Goal: Task Accomplishment & Management: Use online tool/utility

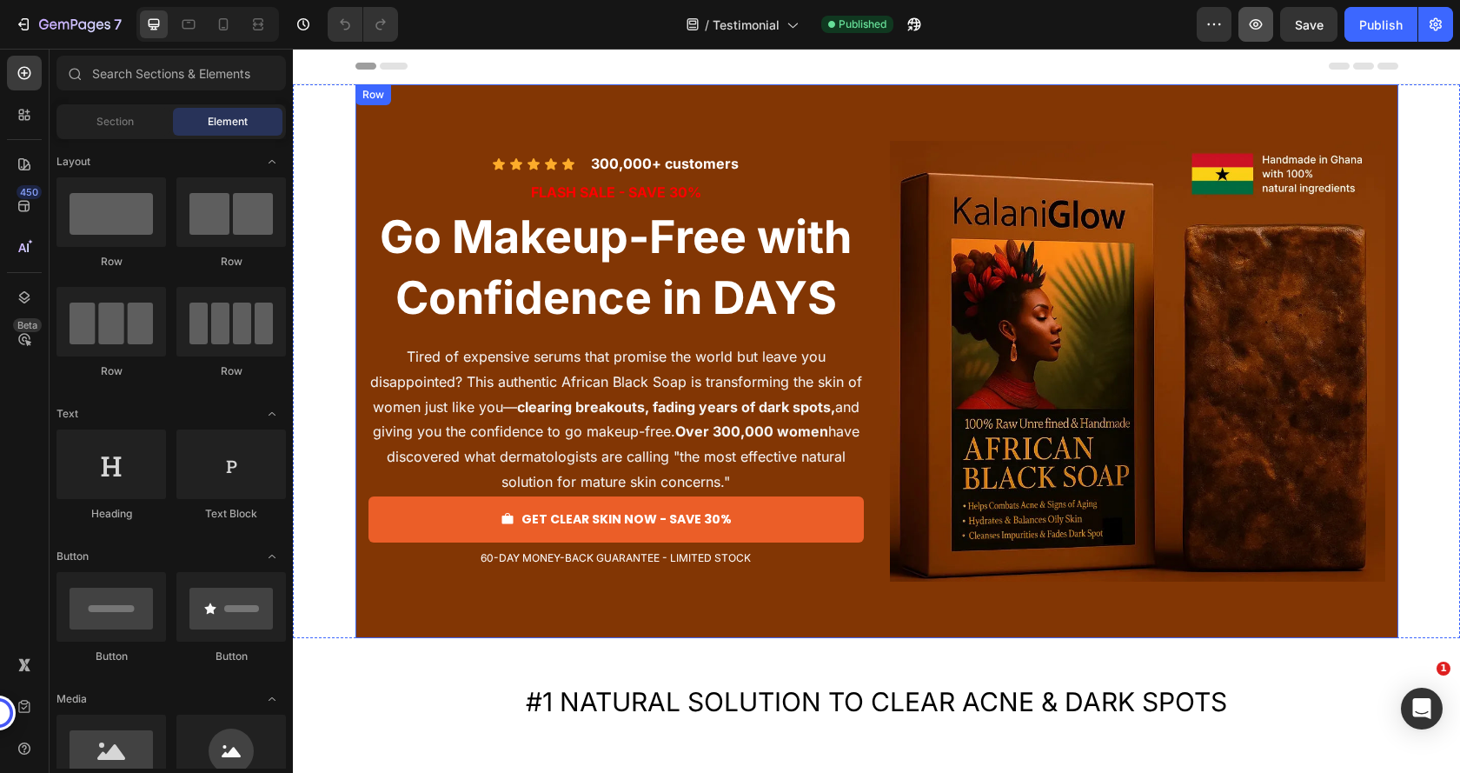
click at [1263, 19] on icon "button" at bounding box center [1255, 24] width 17 height 17
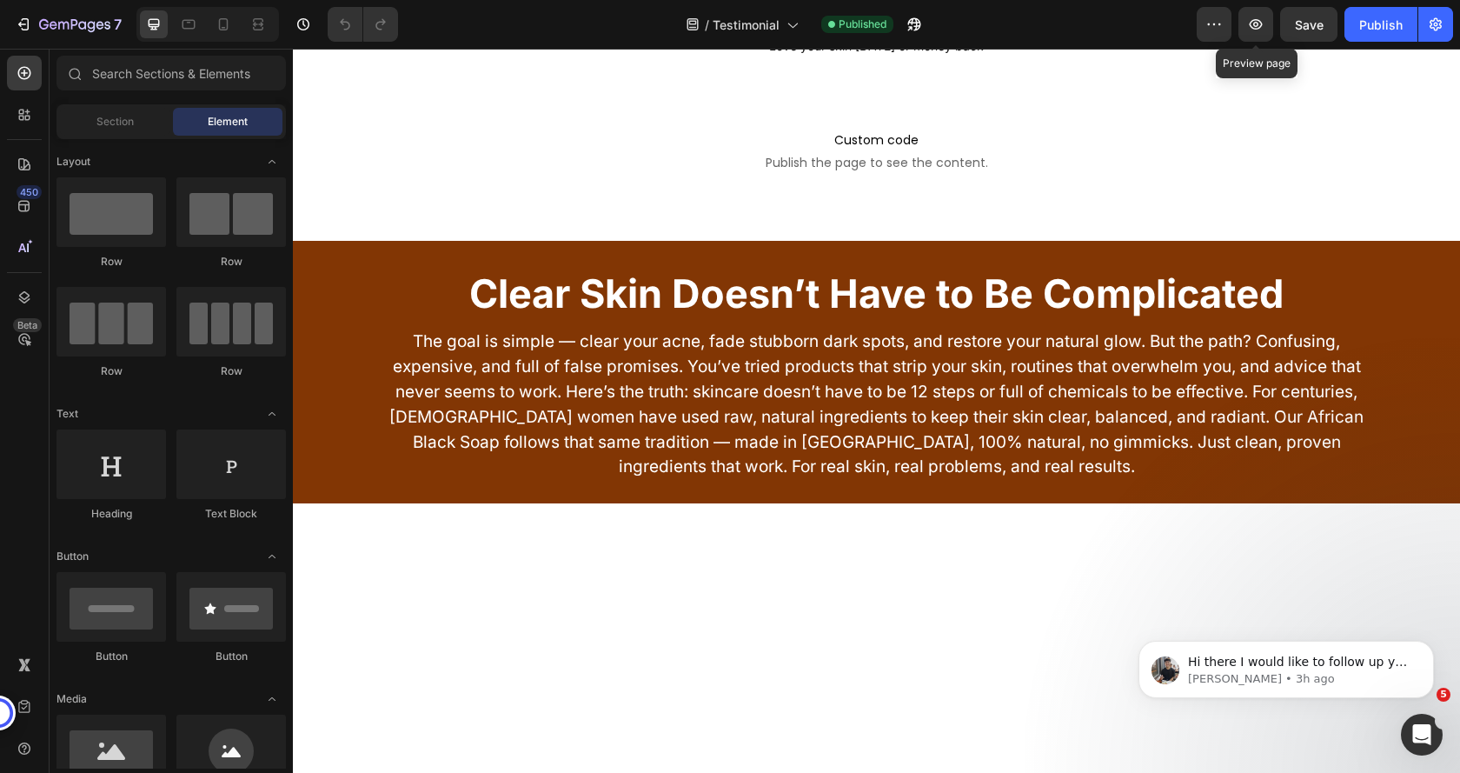
scroll to position [8083, 0]
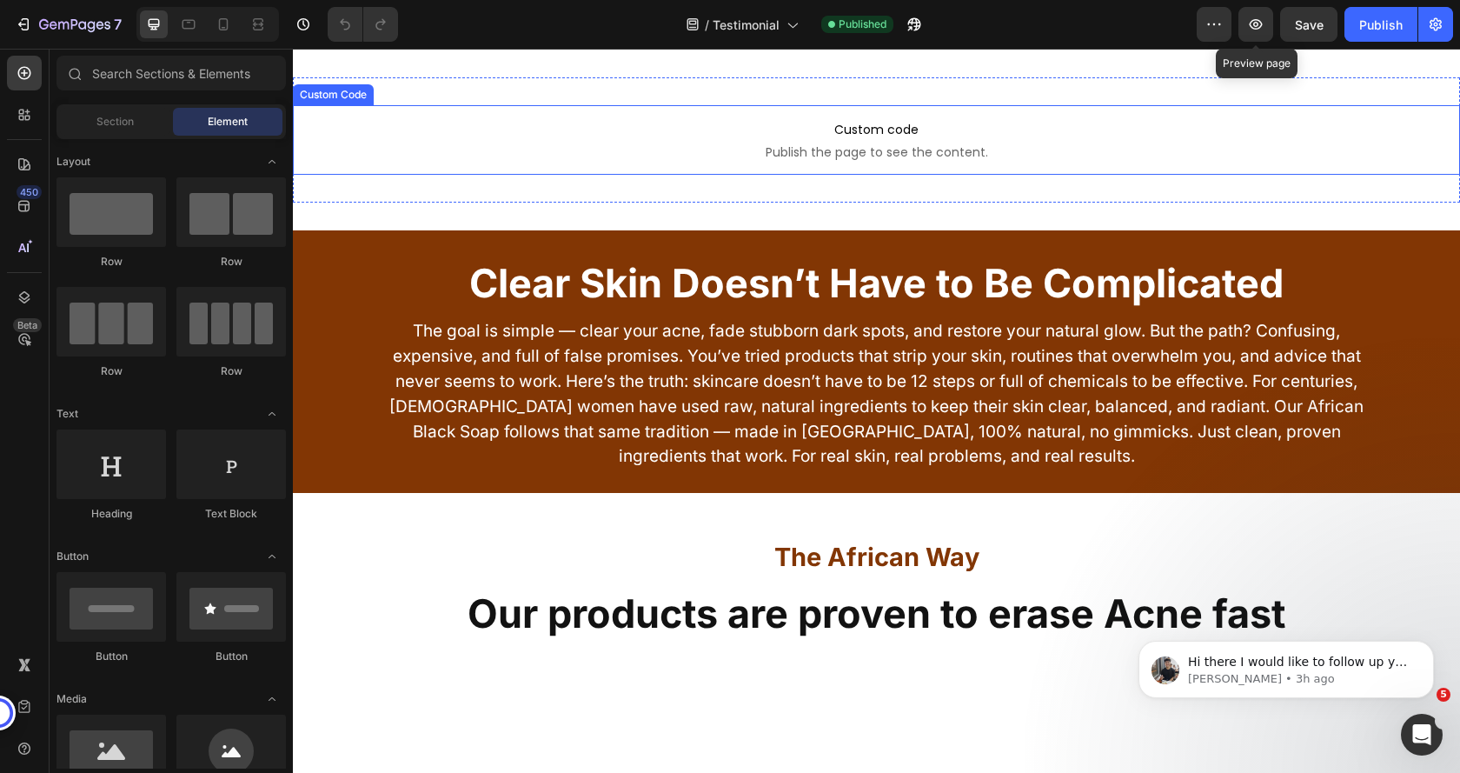
click at [667, 140] on span "Custom code" at bounding box center [876, 129] width 1167 height 21
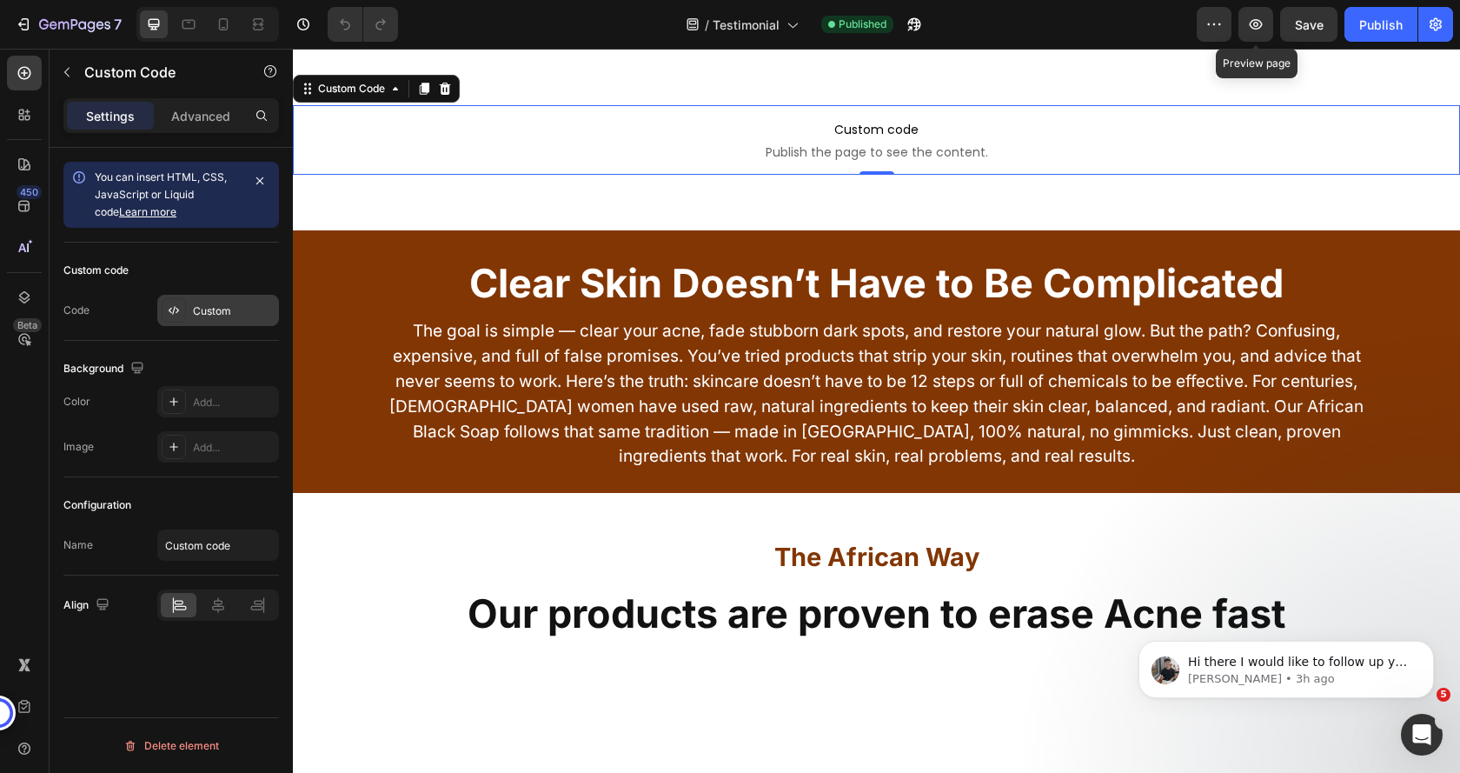
click at [198, 309] on div "Custom" at bounding box center [234, 311] width 82 height 16
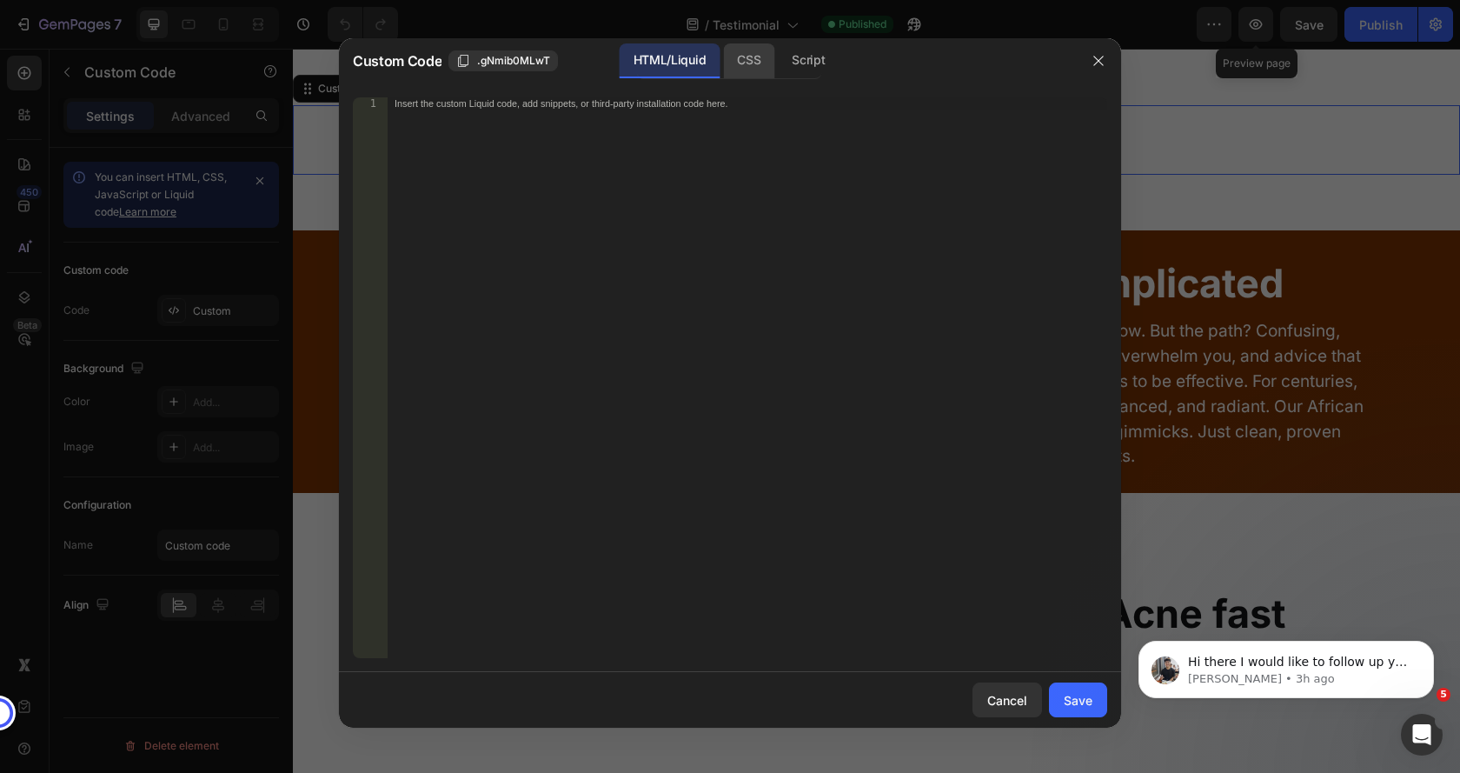
click at [778, 62] on div "CSS" at bounding box center [808, 60] width 61 height 35
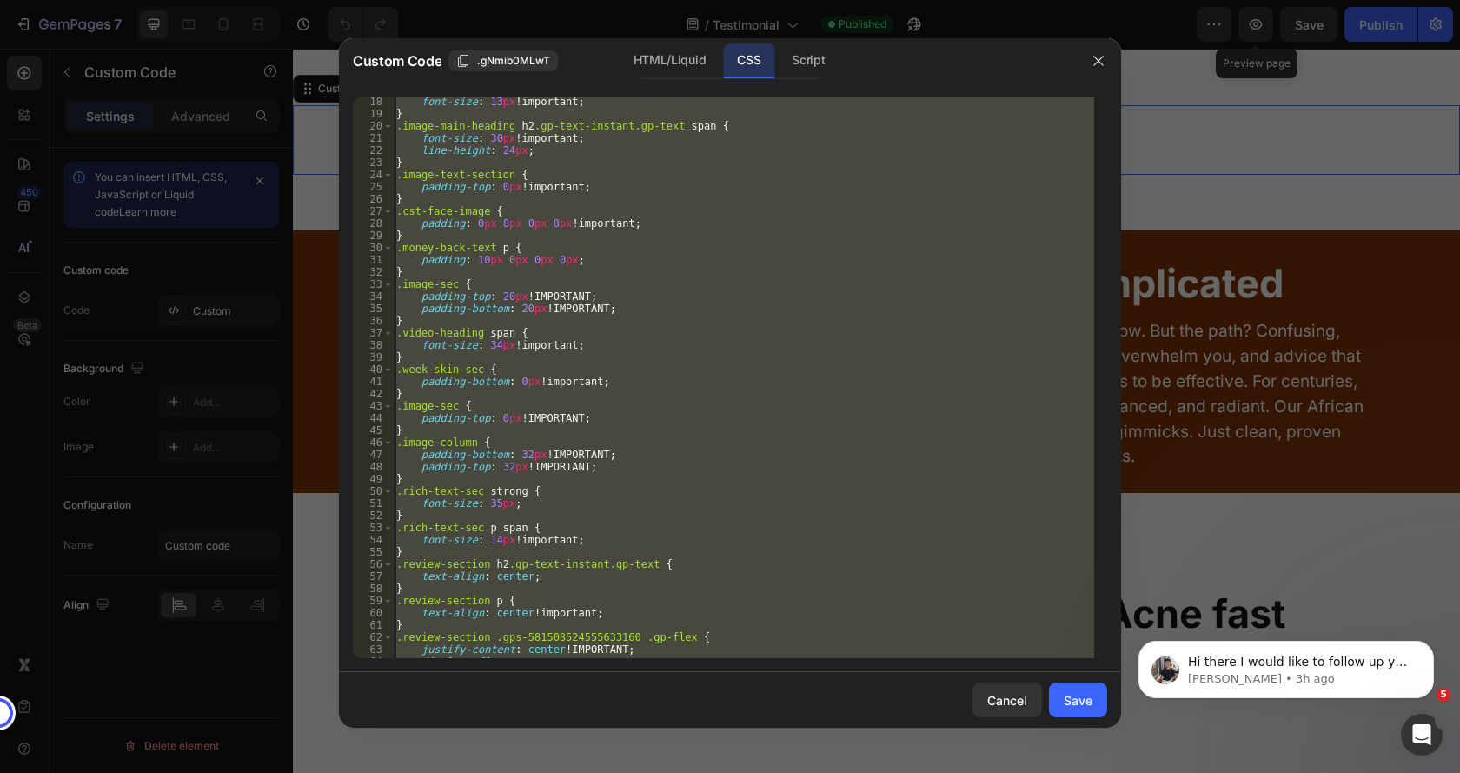
scroll to position [291, 0]
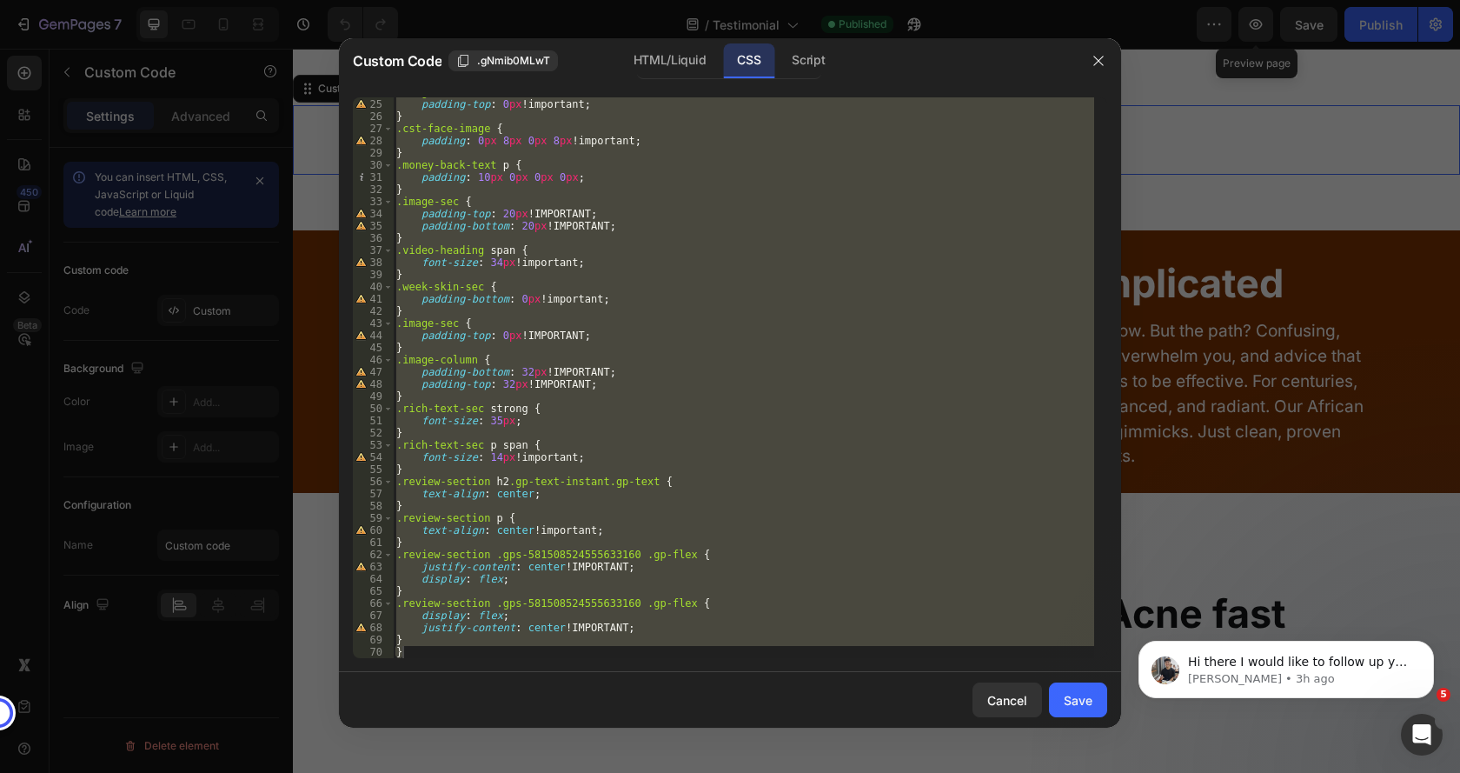
click at [404, 637] on div ".image-text-section { padding-top : 0 px !important ; } .cst-face-image { paddi…" at bounding box center [743, 377] width 701 height 561
type textarea "}"
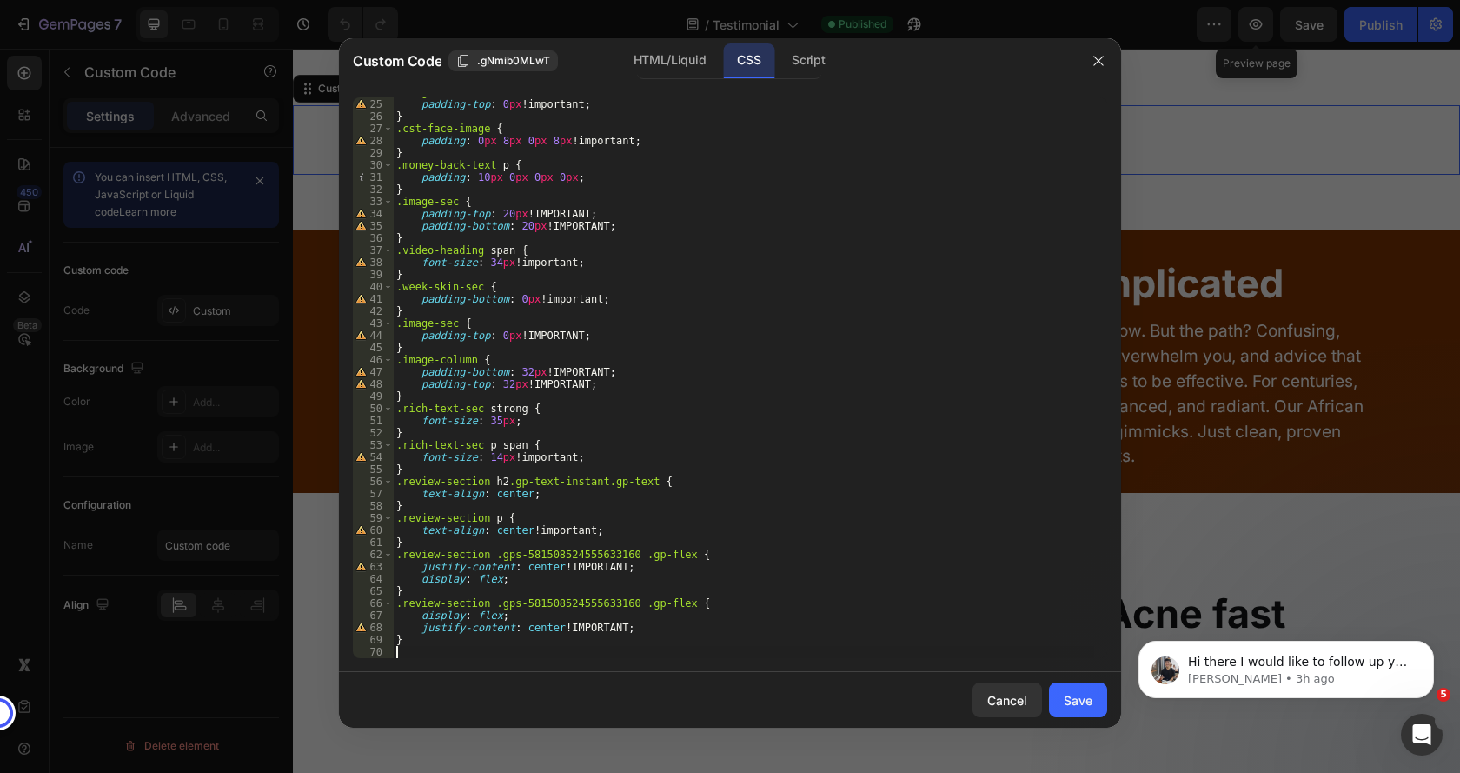
paste textarea "}"
type textarea "}"
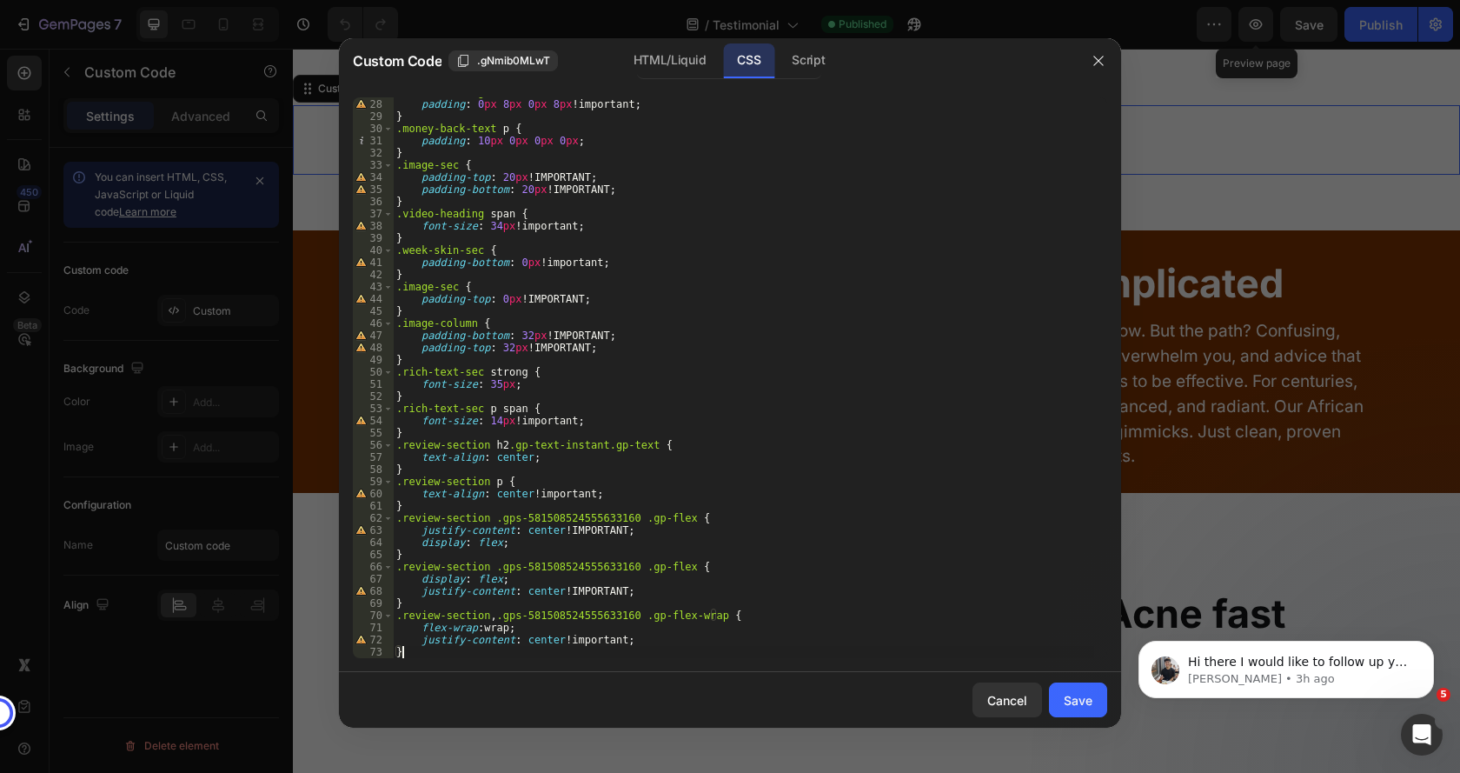
scroll to position [340, 0]
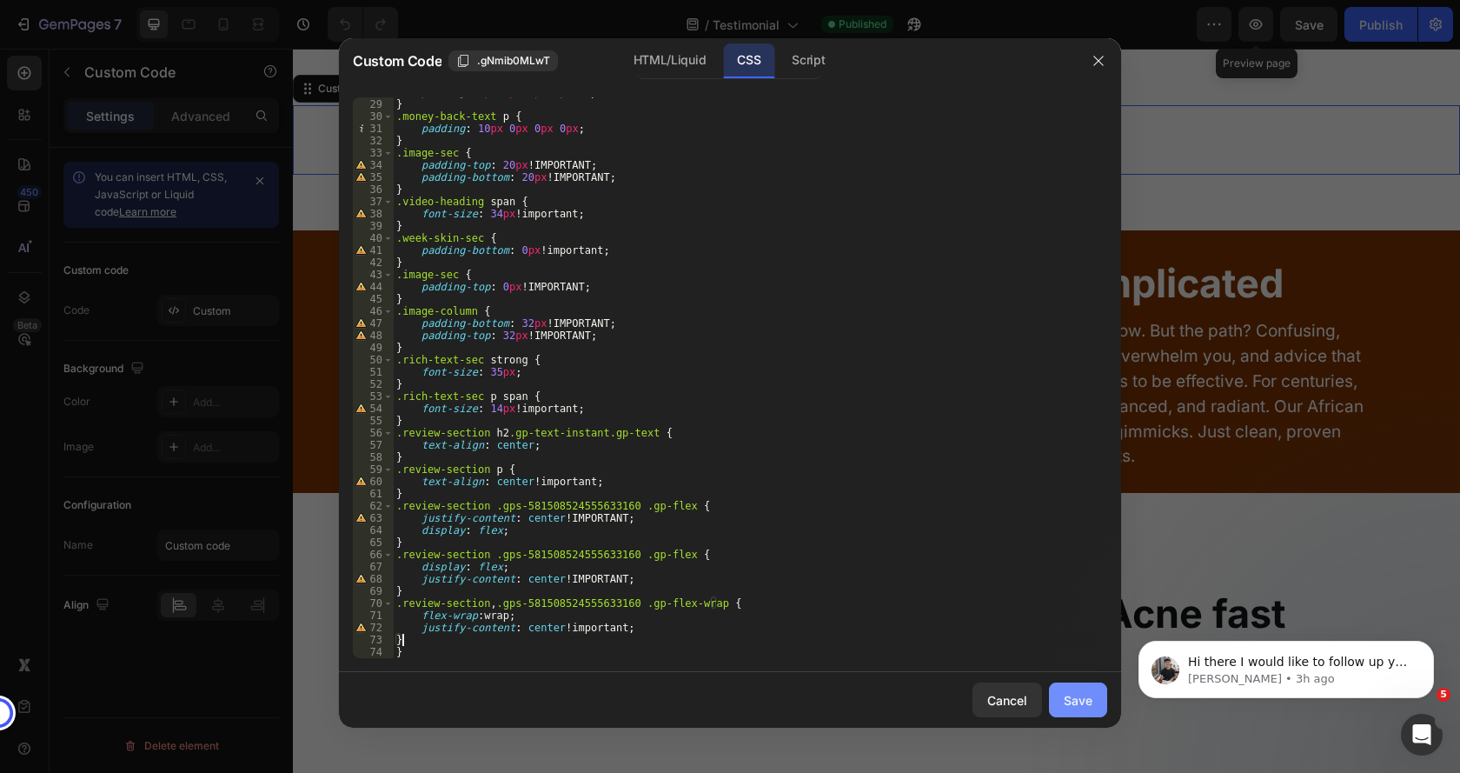
click at [1072, 697] on div "Save" at bounding box center [1078, 700] width 29 height 18
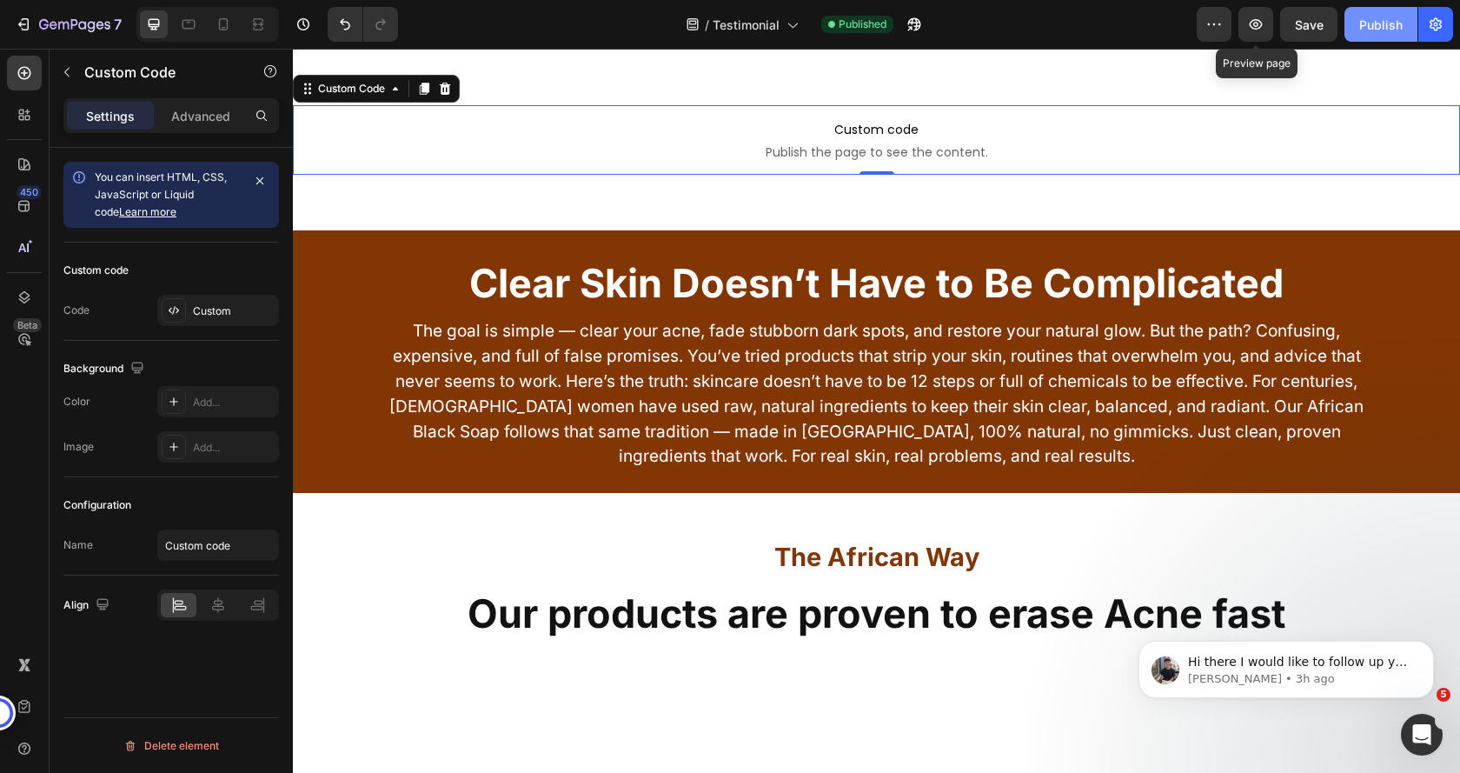
click at [1387, 17] on div "Publish" at bounding box center [1380, 25] width 43 height 18
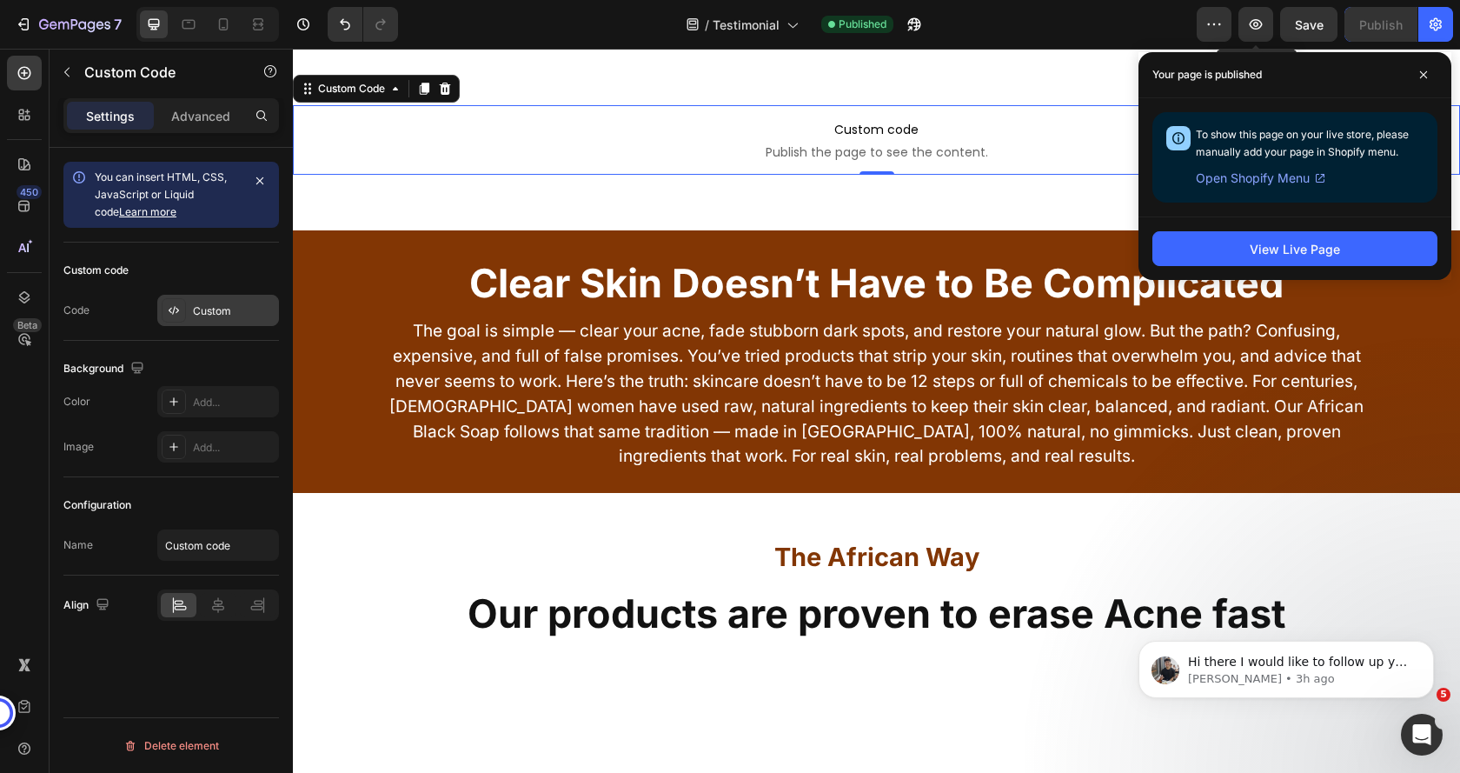
click at [192, 311] on div "Custom" at bounding box center [218, 310] width 122 height 31
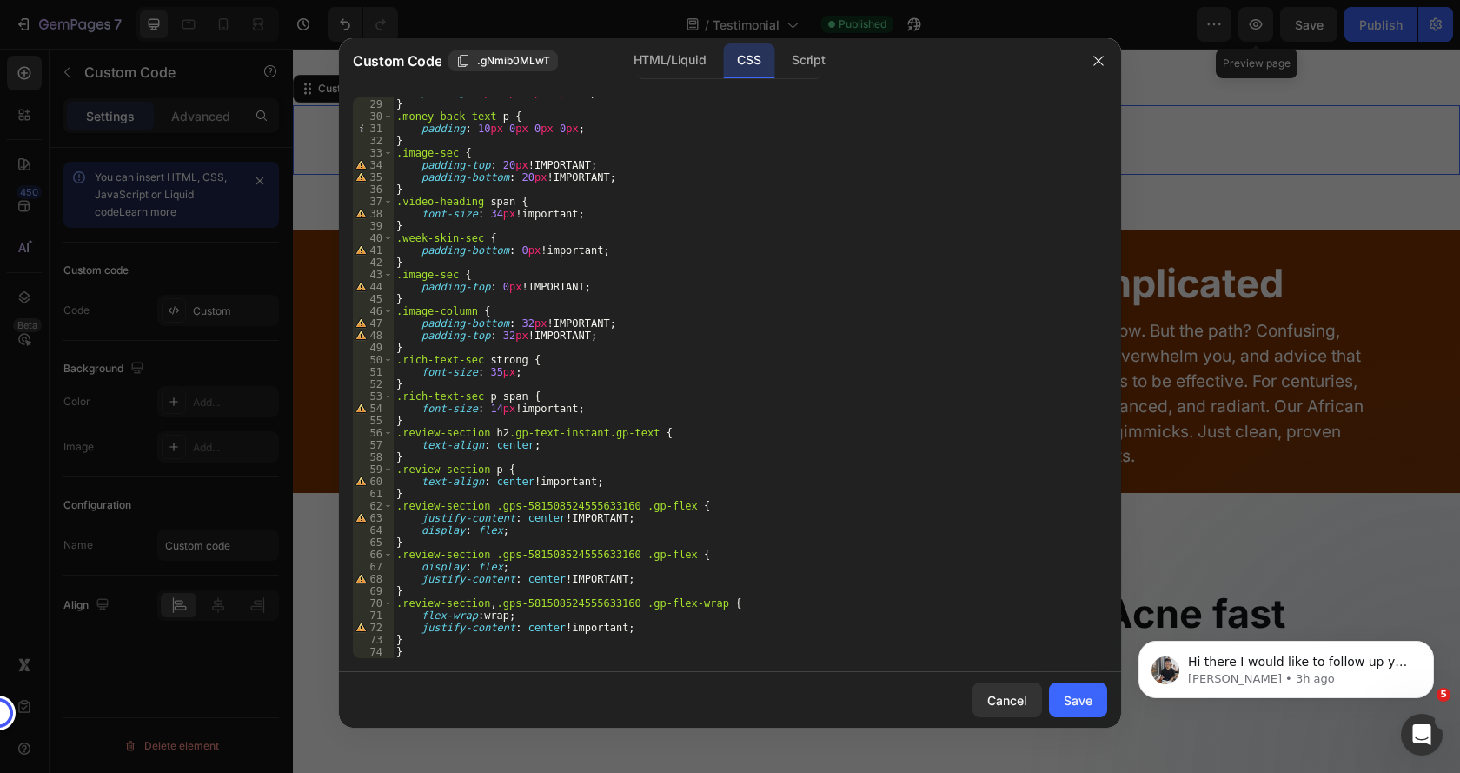
type textarea "}"
click at [424, 641] on div "padding : 0 px 8 px 0 px 8 px !important ; } .money-back-text p { padding : 10 …" at bounding box center [743, 378] width 701 height 585
paste textarea "}"
type textarea "}"
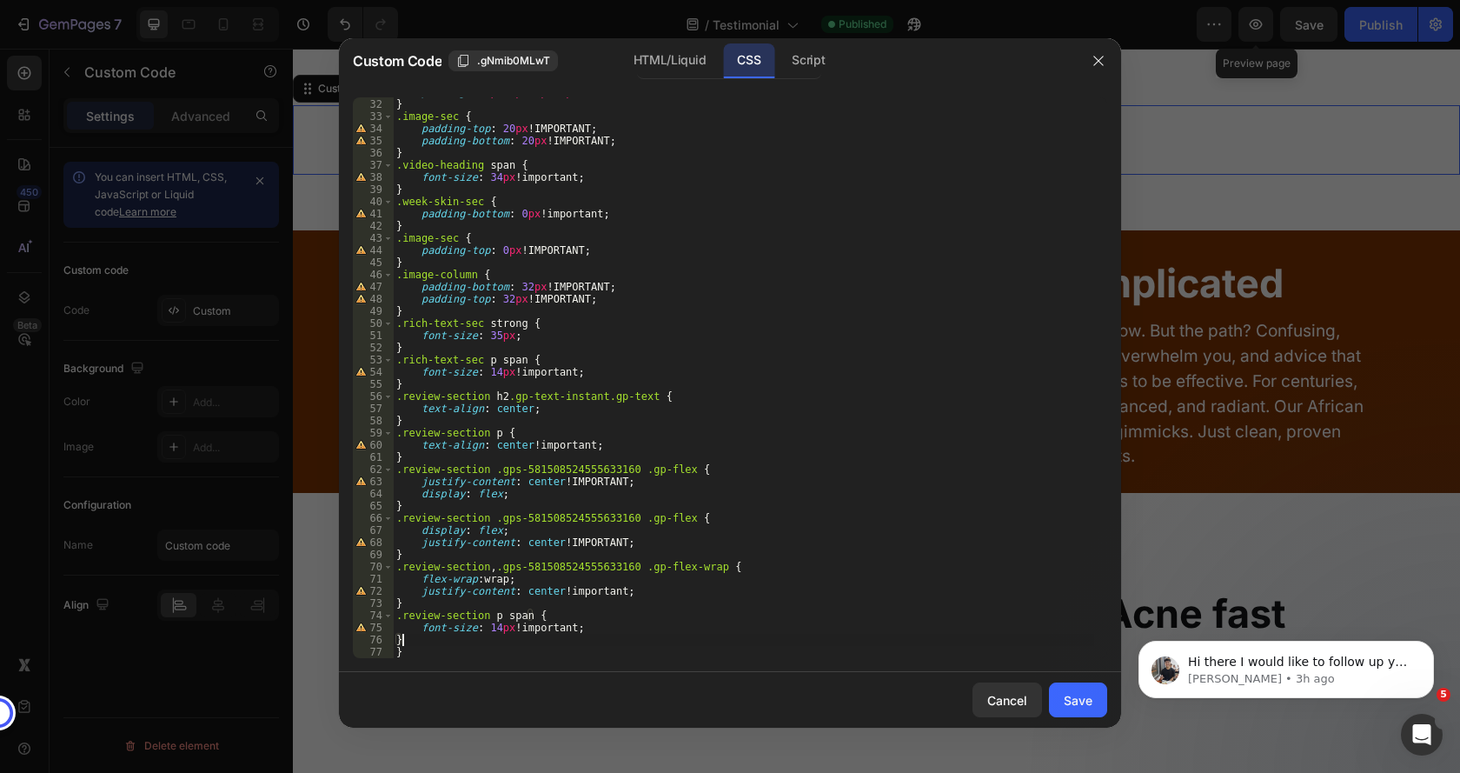
scroll to position [376, 0]
click at [1092, 705] on div "Save" at bounding box center [1078, 700] width 29 height 18
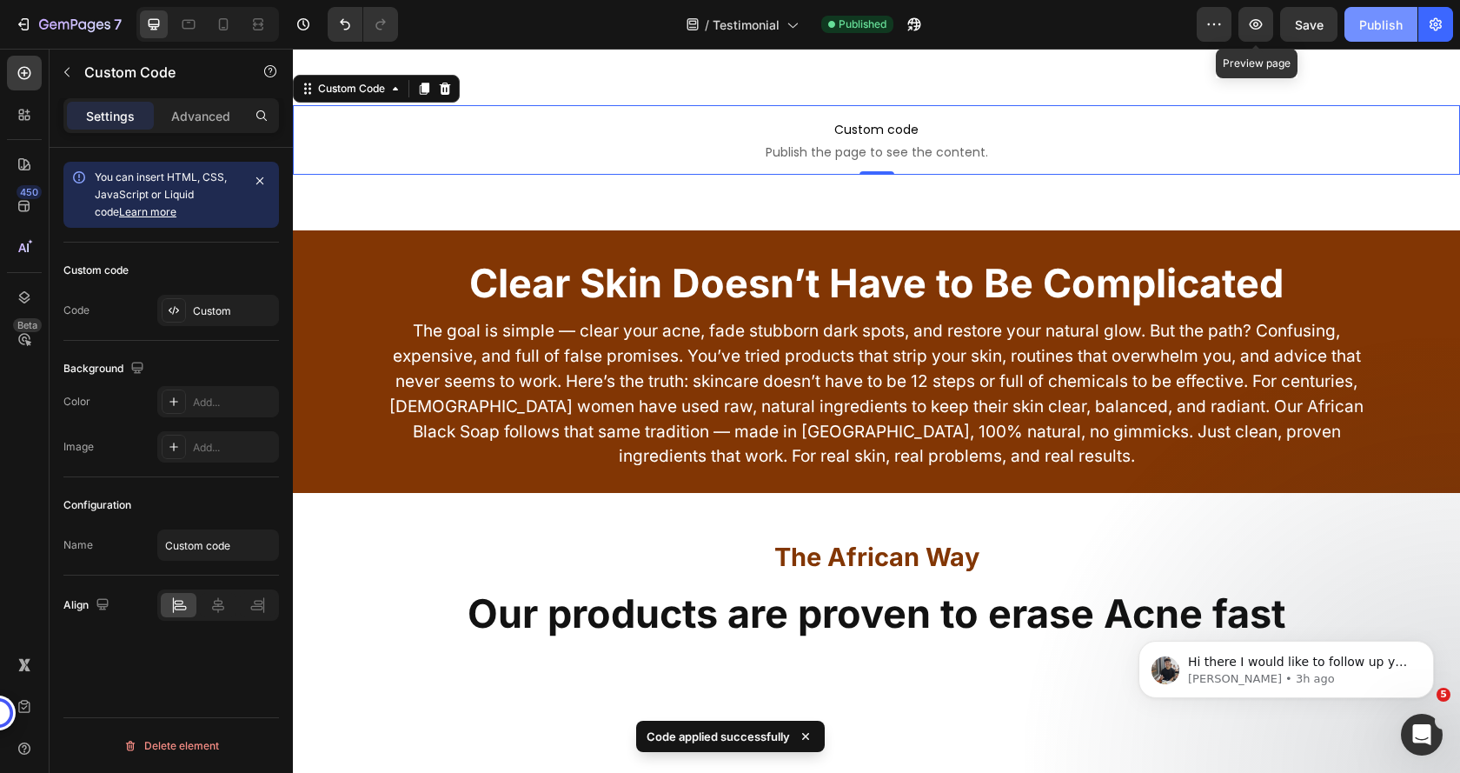
click at [1384, 30] on div "Publish" at bounding box center [1380, 25] width 43 height 18
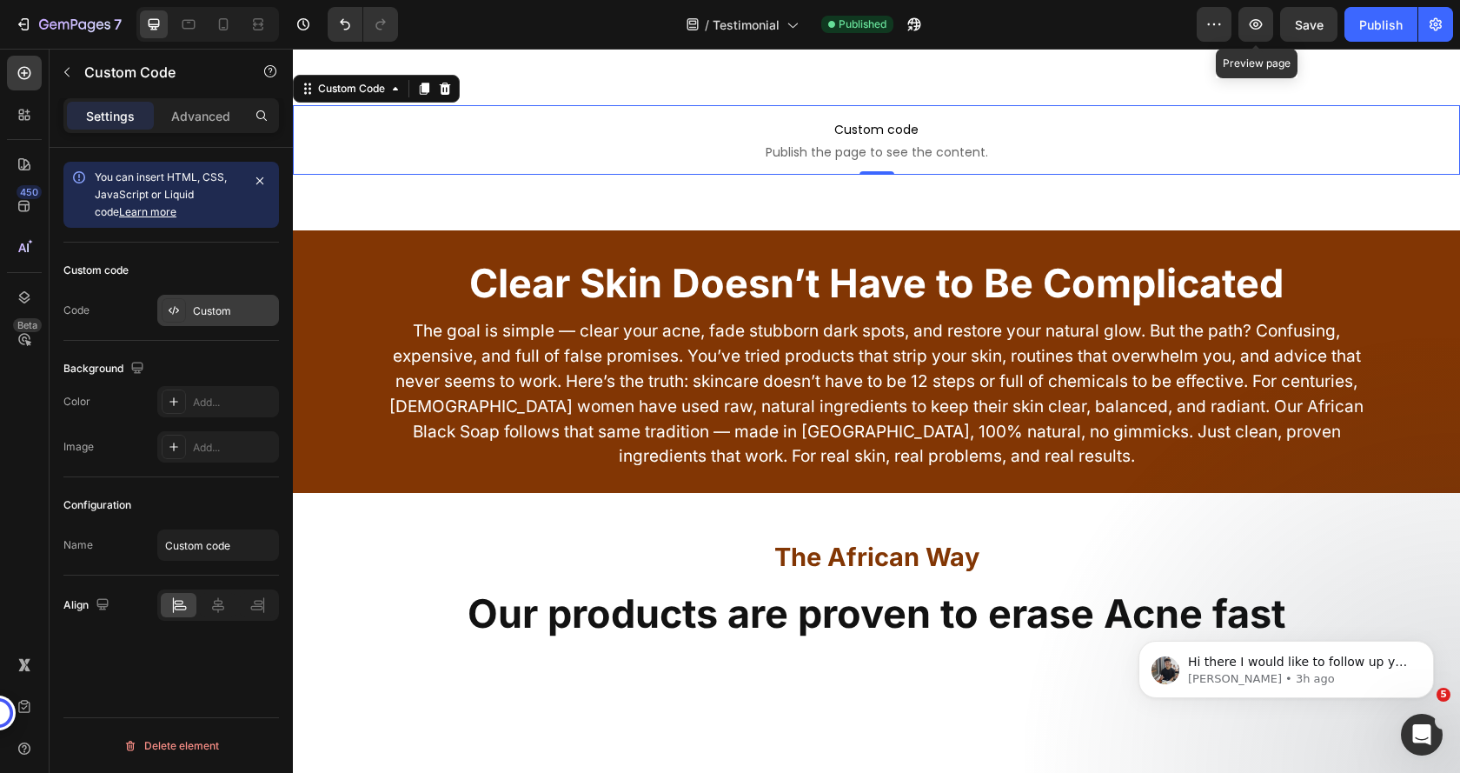
click at [208, 302] on div "Custom" at bounding box center [218, 310] width 122 height 31
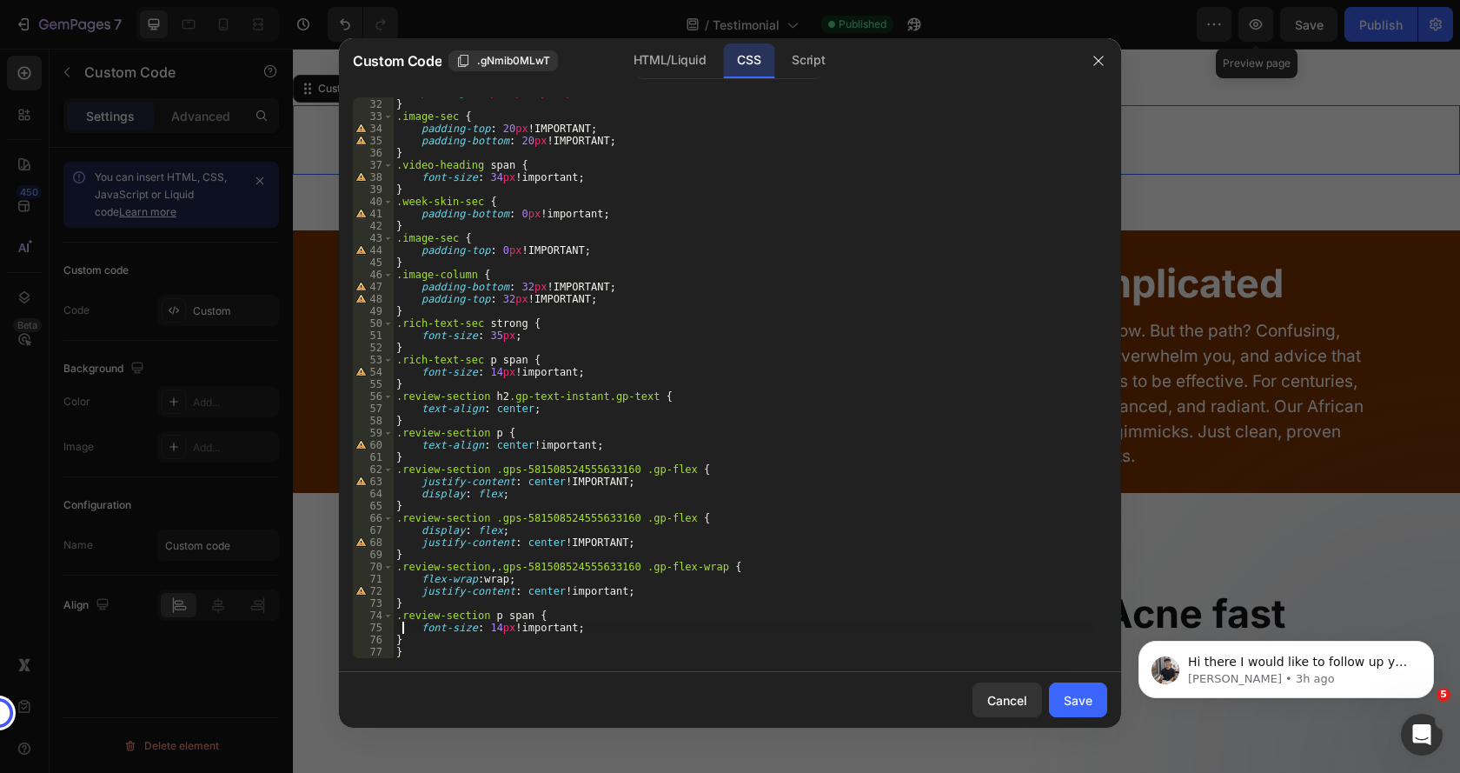
click at [405, 632] on div "padding : 10 px 0 px 0 px 0 px ; } .image-sec { padding-top : 20 px !IMPORTANT …" at bounding box center [743, 378] width 701 height 585
click at [411, 638] on div "padding : 10 px 0 px 0 px 0 px ; } .image-sec { padding-top : 20 px !IMPORTANT …" at bounding box center [743, 378] width 701 height 585
type textarea "}"
paste textarea "}"
type textarea "}"
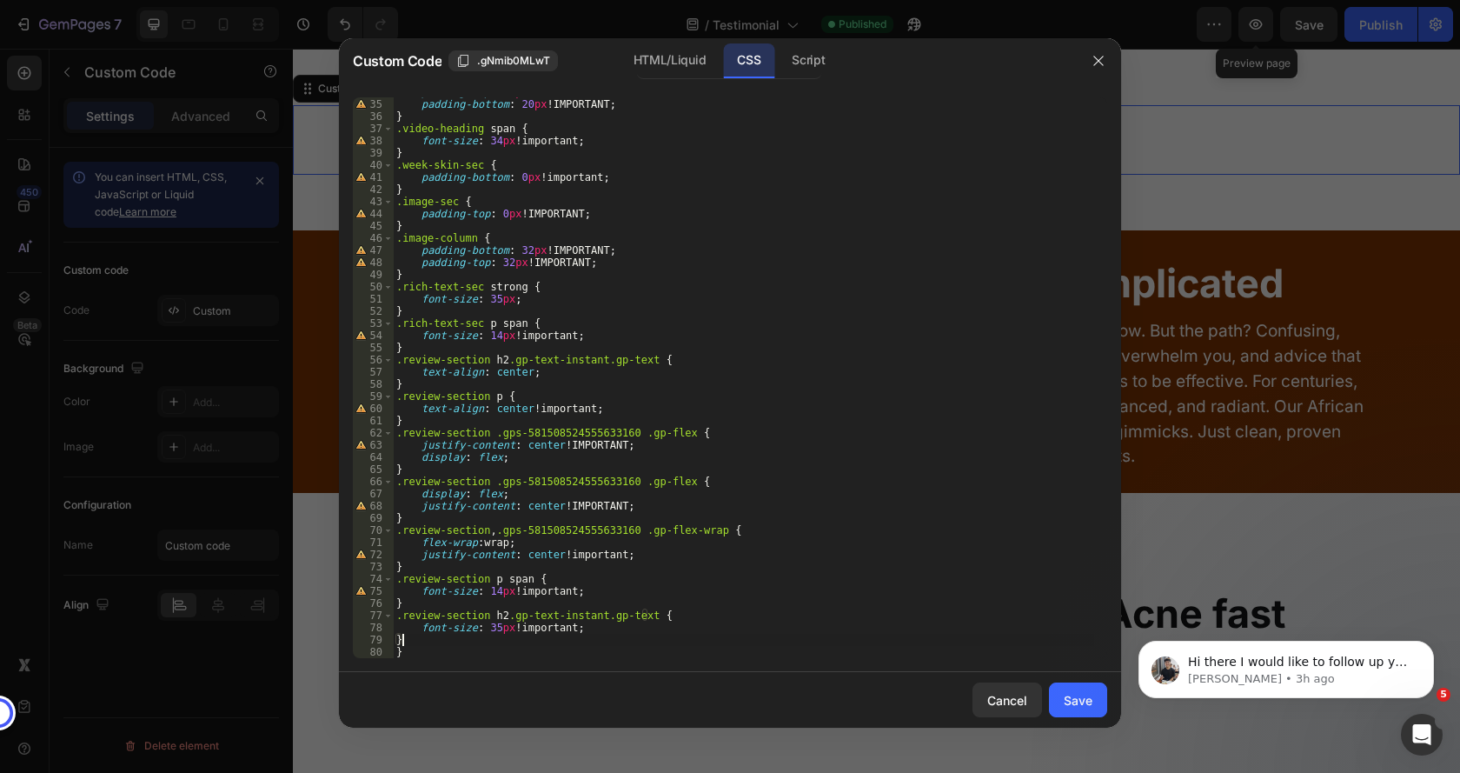
scroll to position [413, 0]
click at [1070, 703] on div "Save" at bounding box center [1078, 700] width 29 height 18
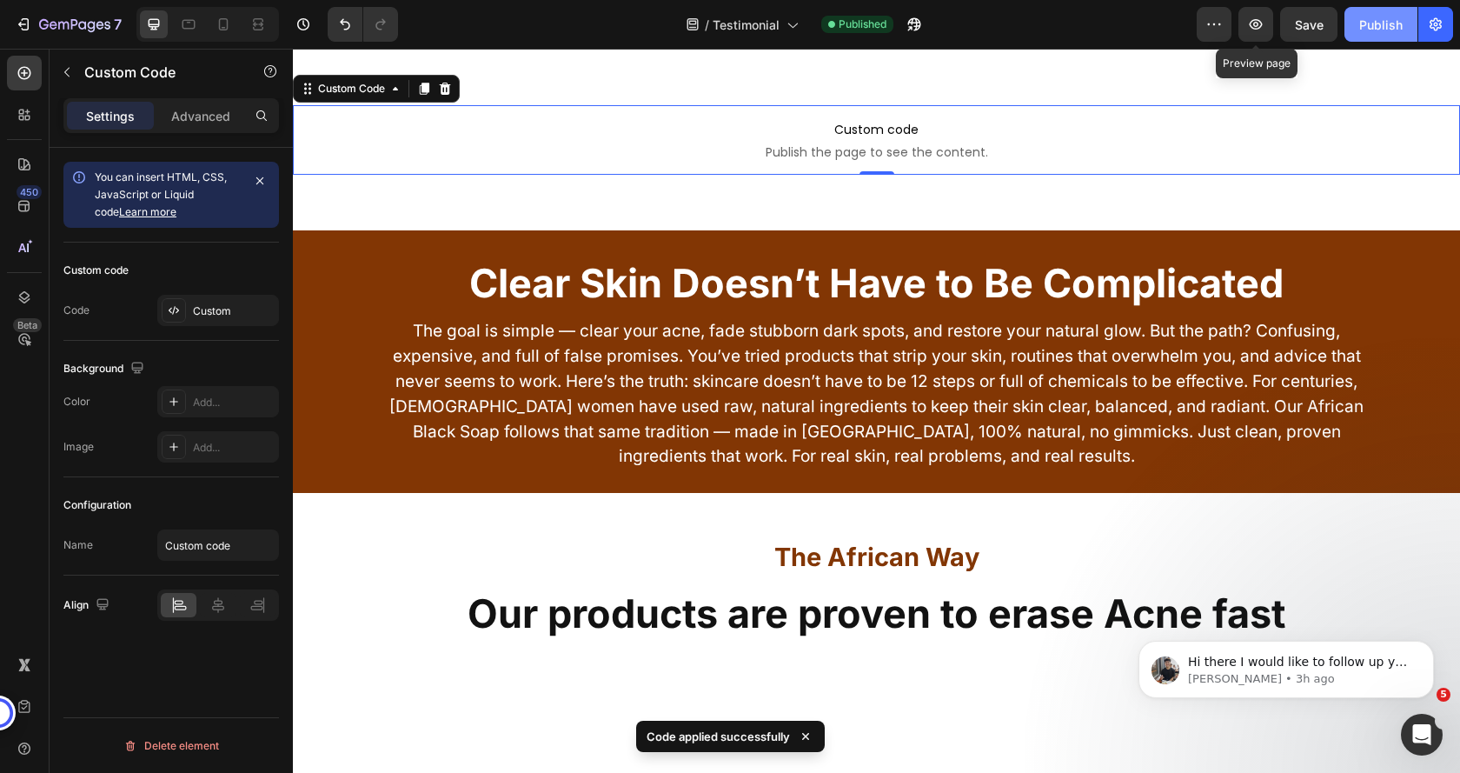
click at [1380, 25] on div "Publish" at bounding box center [1380, 25] width 43 height 18
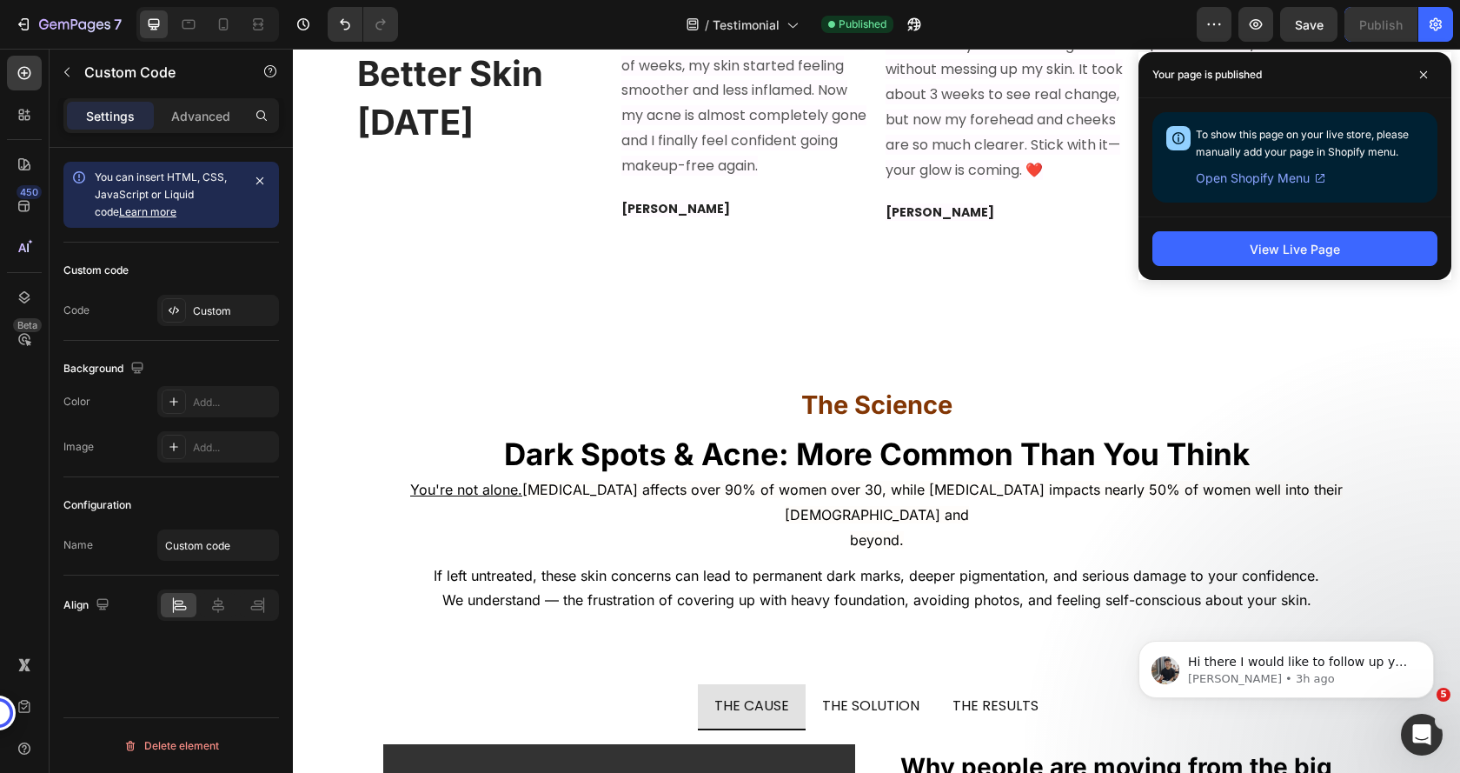
scroll to position [9821, 0]
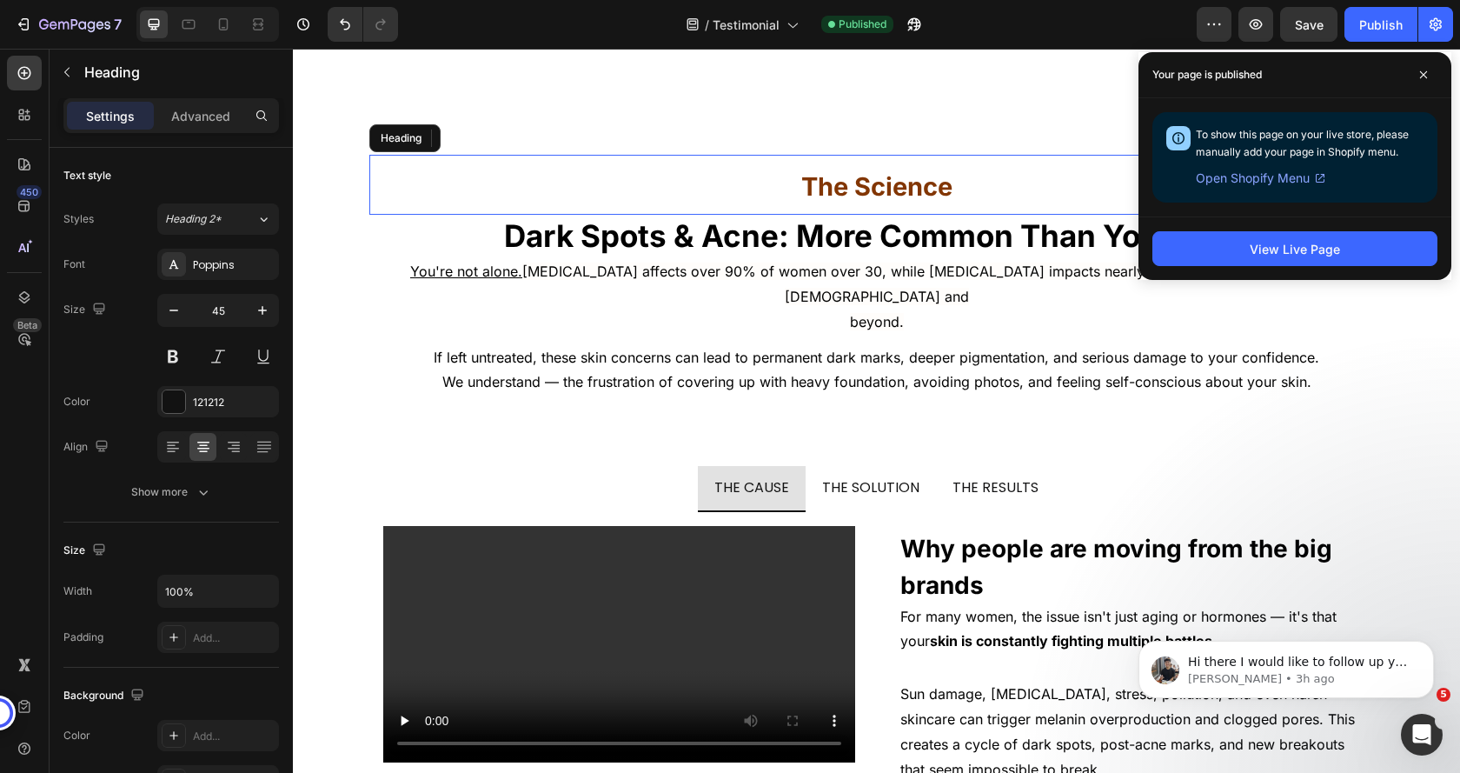
click at [410, 215] on h2 "The Science" at bounding box center [876, 185] width 1015 height 60
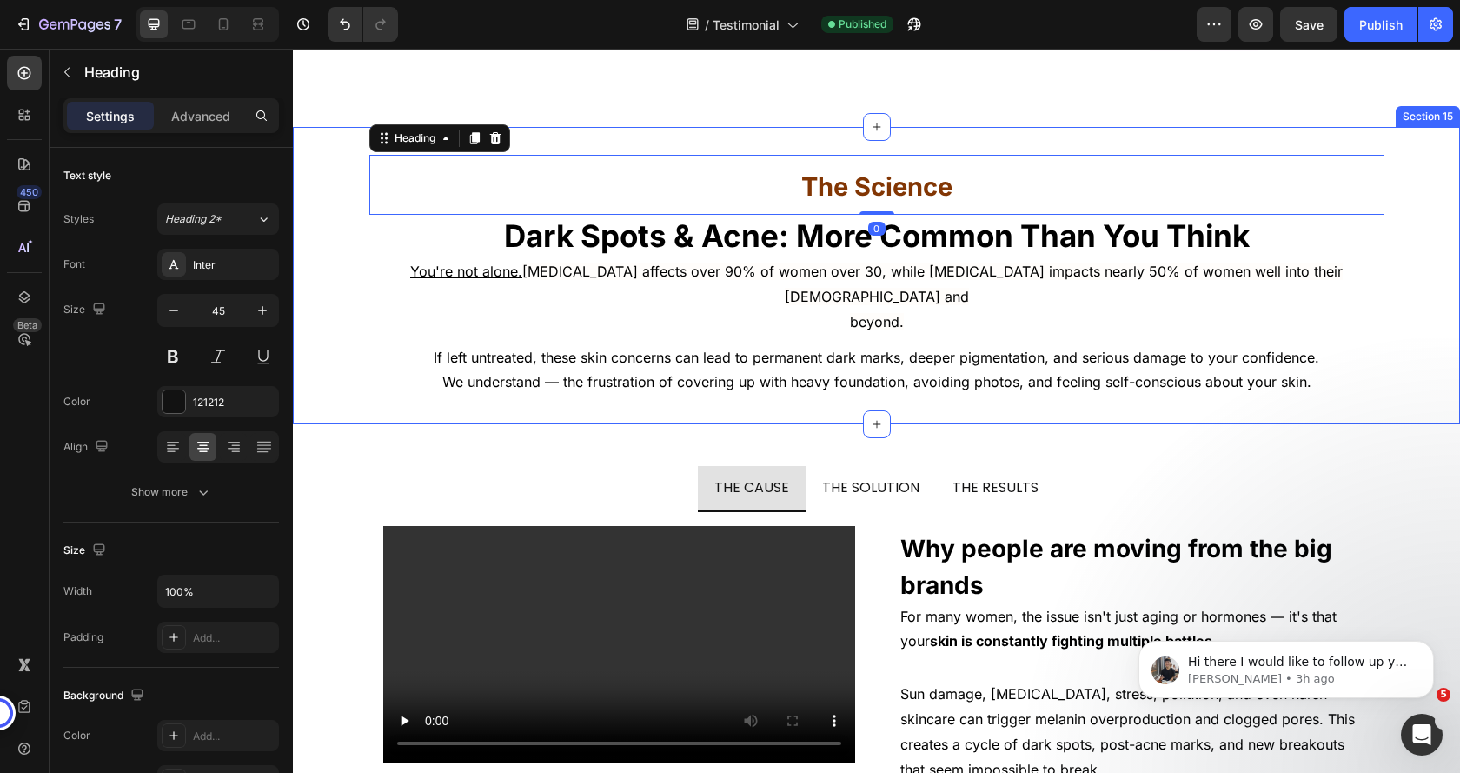
click at [343, 396] on div "The Science Heading 0 Dark Spots & Acne: More Common Than You Think Heading You…" at bounding box center [876, 276] width 1167 height 242
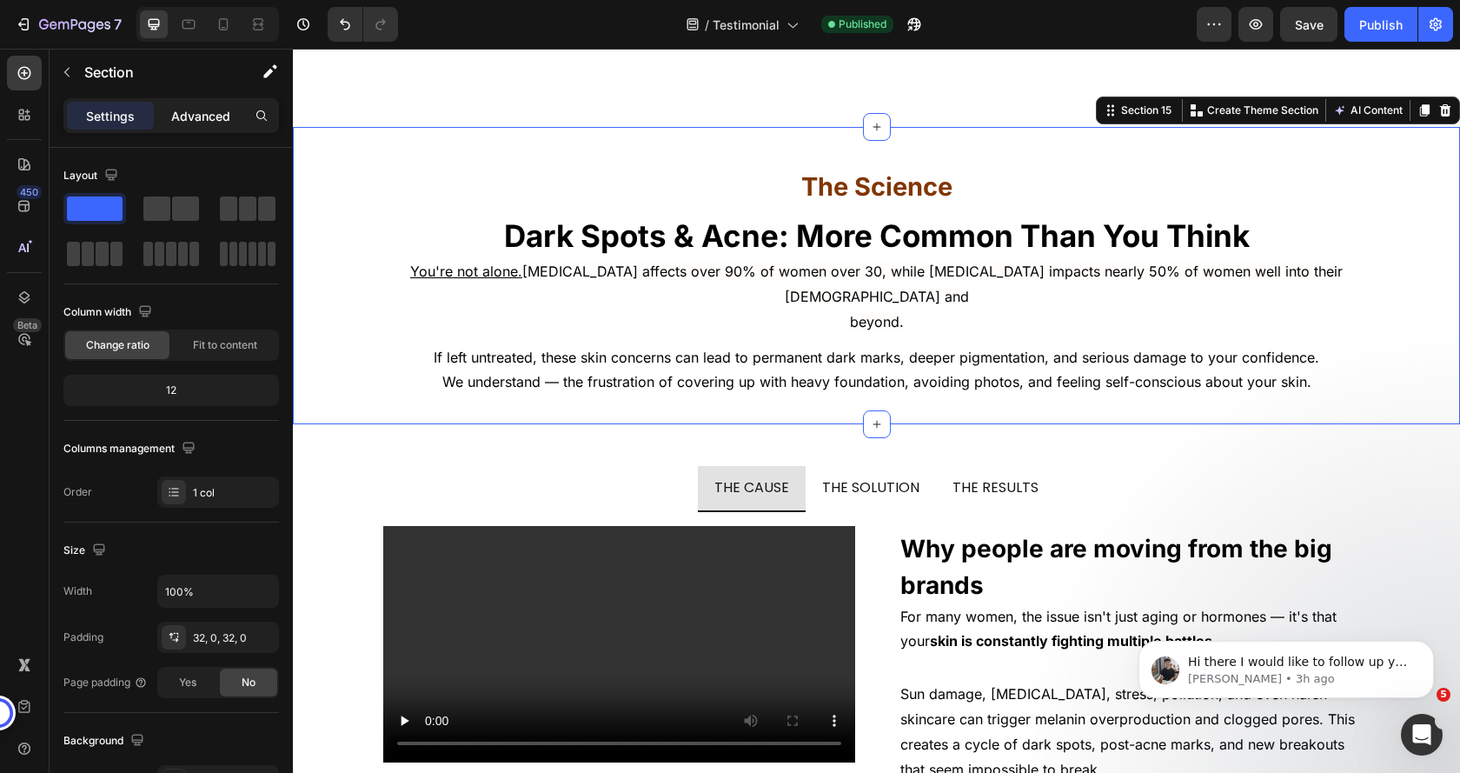
click at [187, 116] on p "Advanced" at bounding box center [200, 116] width 59 height 18
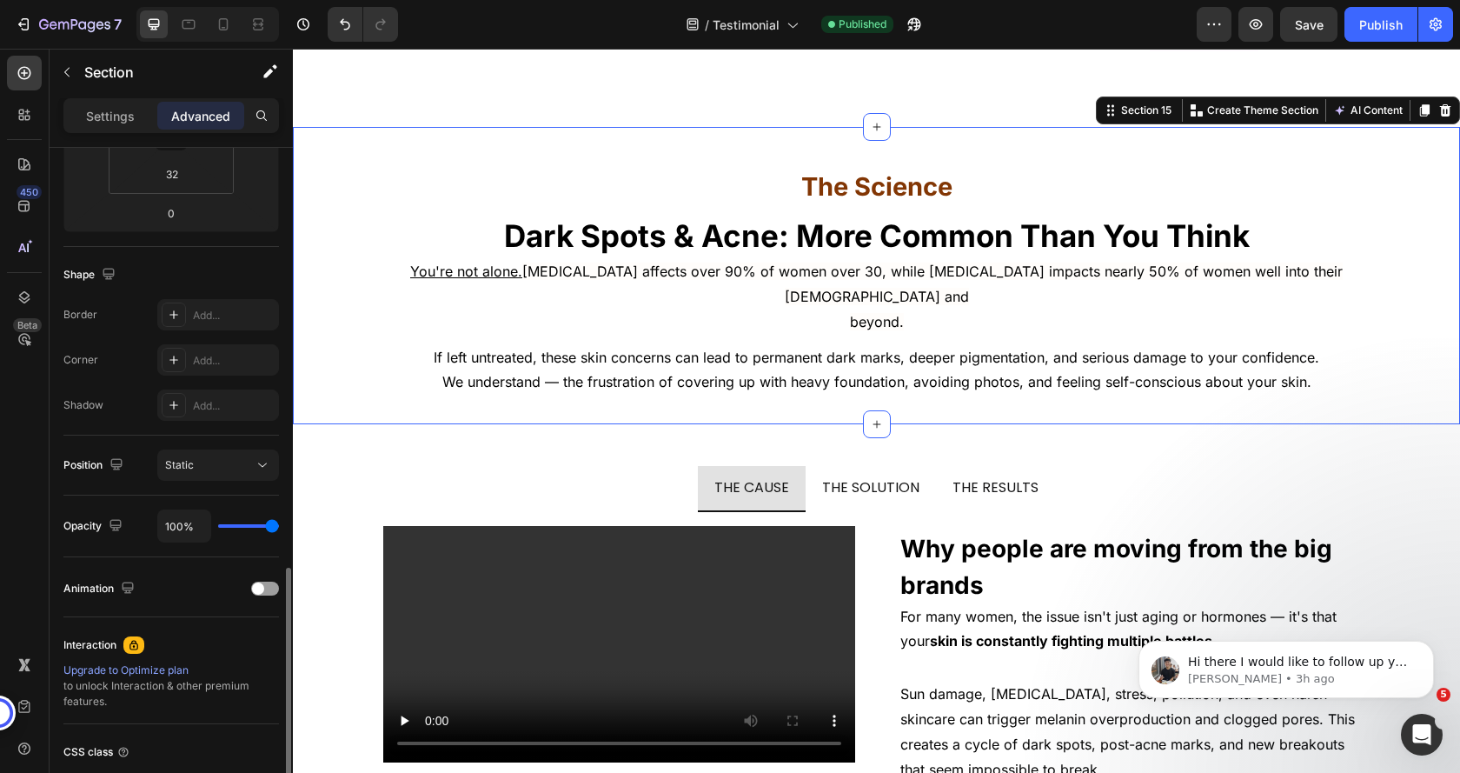
scroll to position [485, 0]
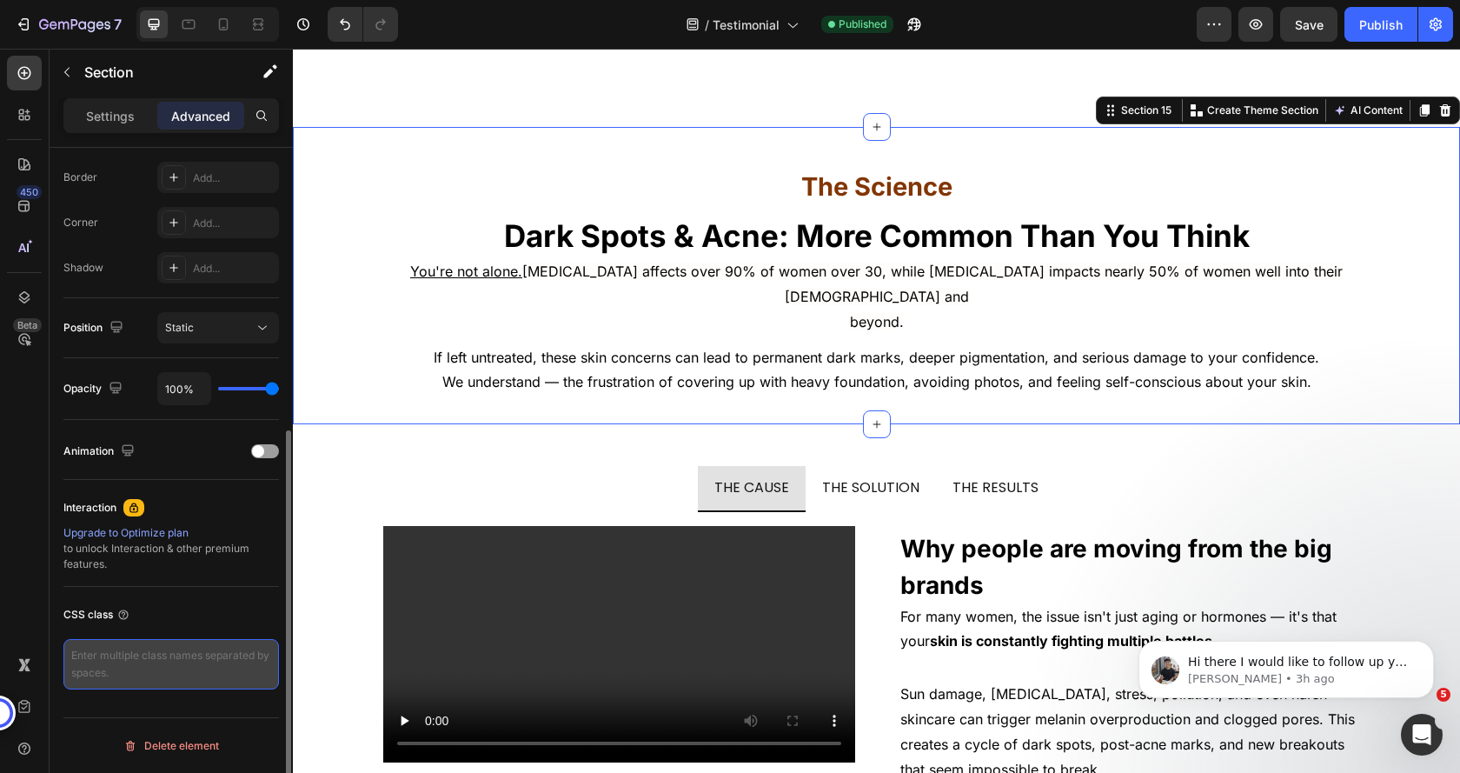
click at [164, 659] on textarea at bounding box center [171, 664] width 216 height 50
type textarea "science-sec"
click at [170, 616] on div "CSS class" at bounding box center [171, 615] width 216 height 28
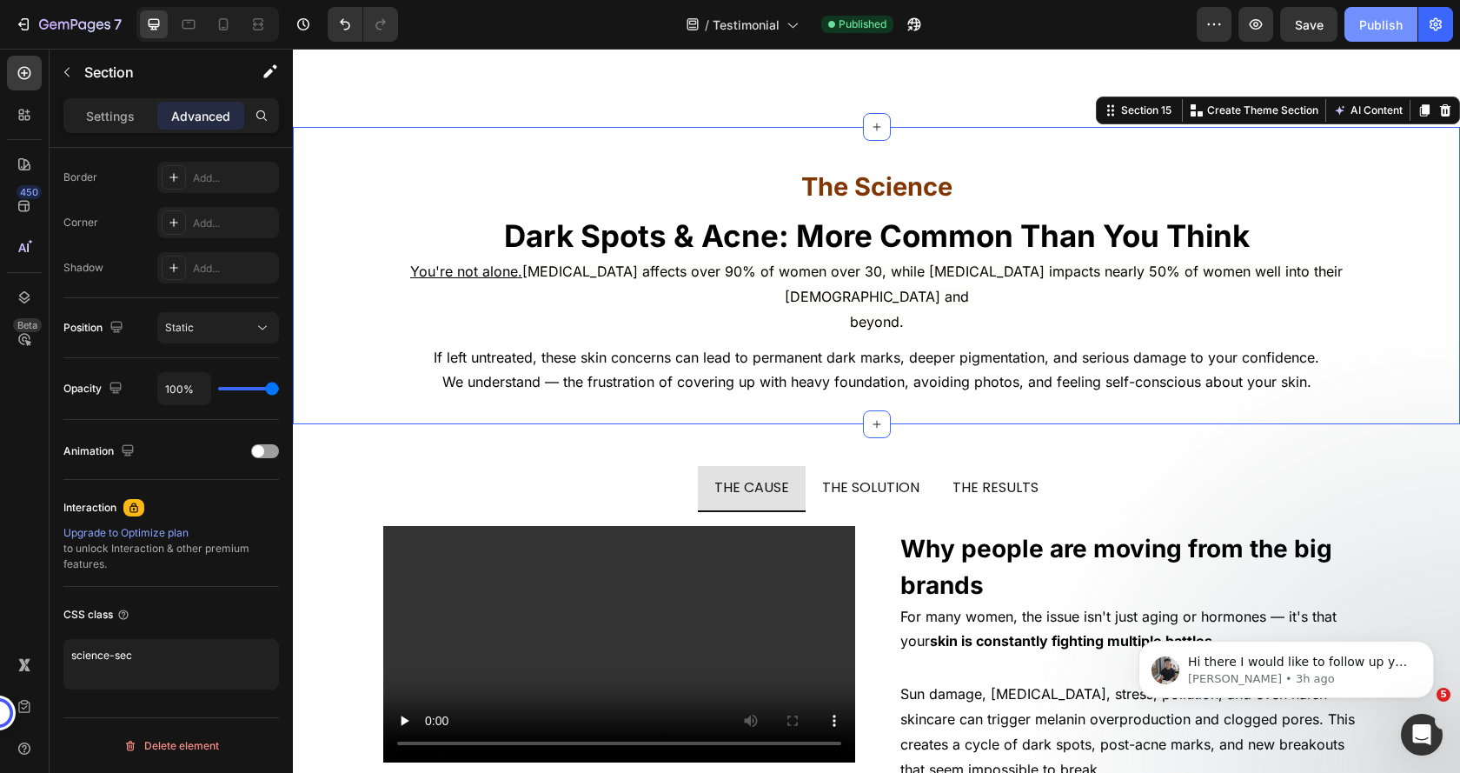
click at [1399, 9] on button "Publish" at bounding box center [1380, 24] width 73 height 35
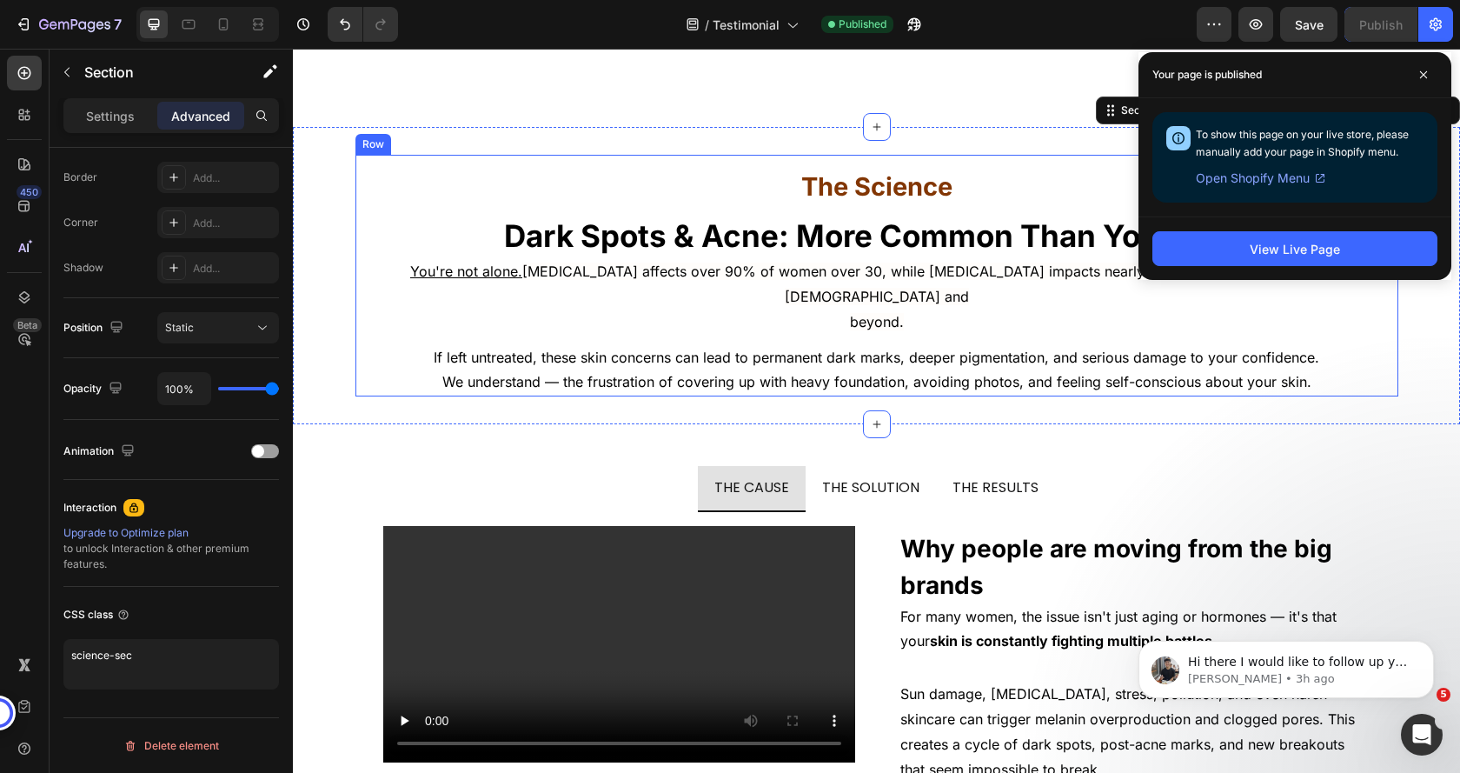
click at [359, 396] on div "The Science Heading Dark Spots & Acne: More Common Than You Think Heading You'r…" at bounding box center [876, 276] width 1043 height 242
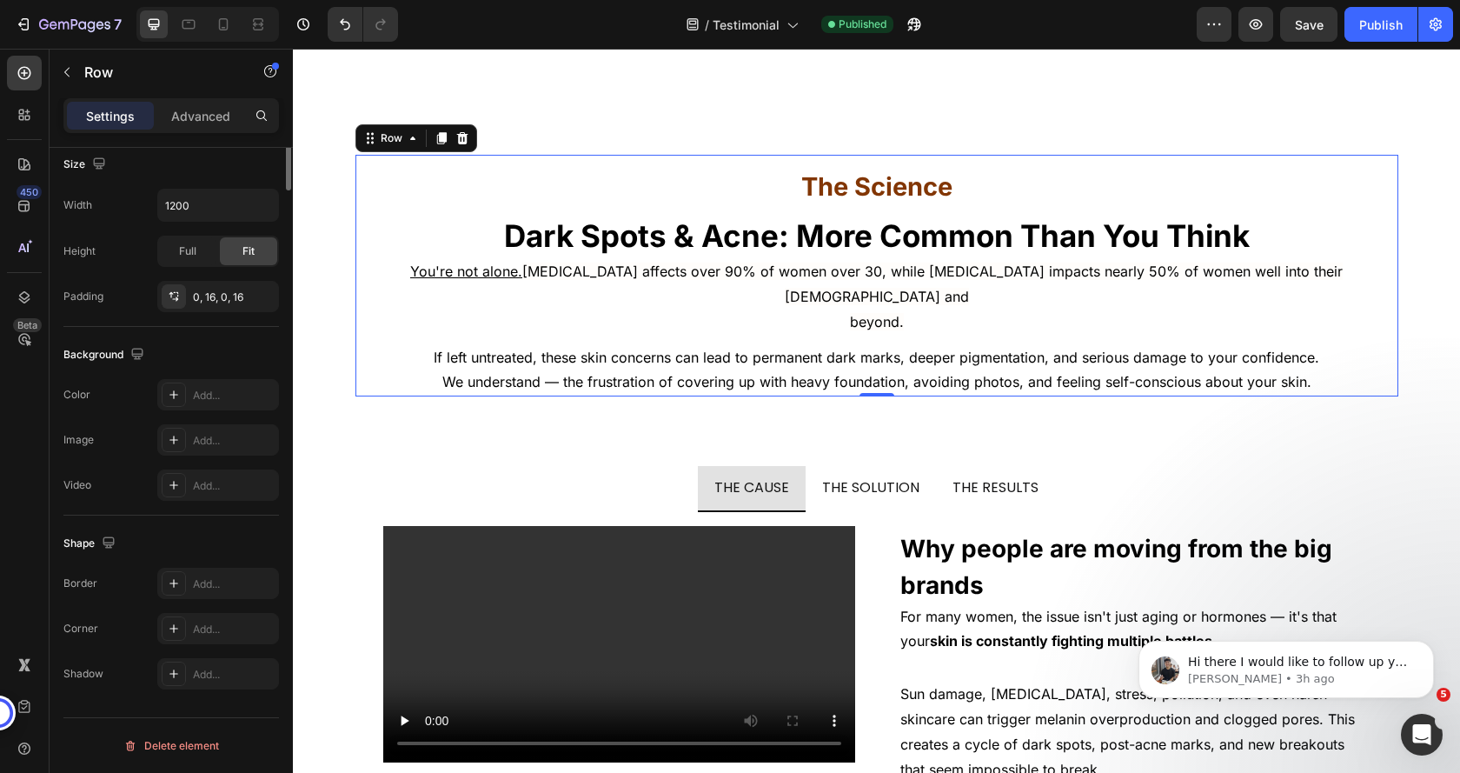
scroll to position [0, 0]
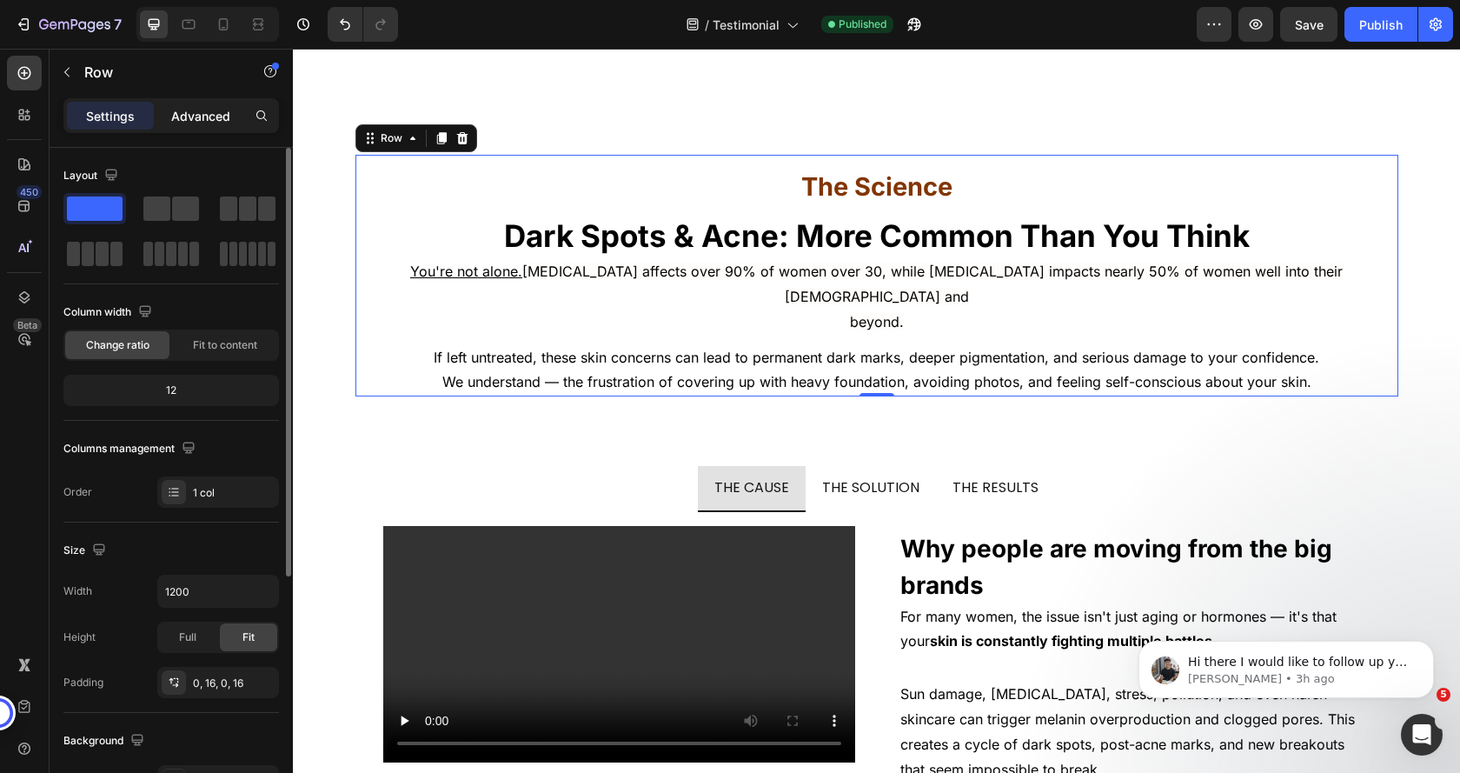
click at [201, 116] on p "Advanced" at bounding box center [200, 116] width 59 height 18
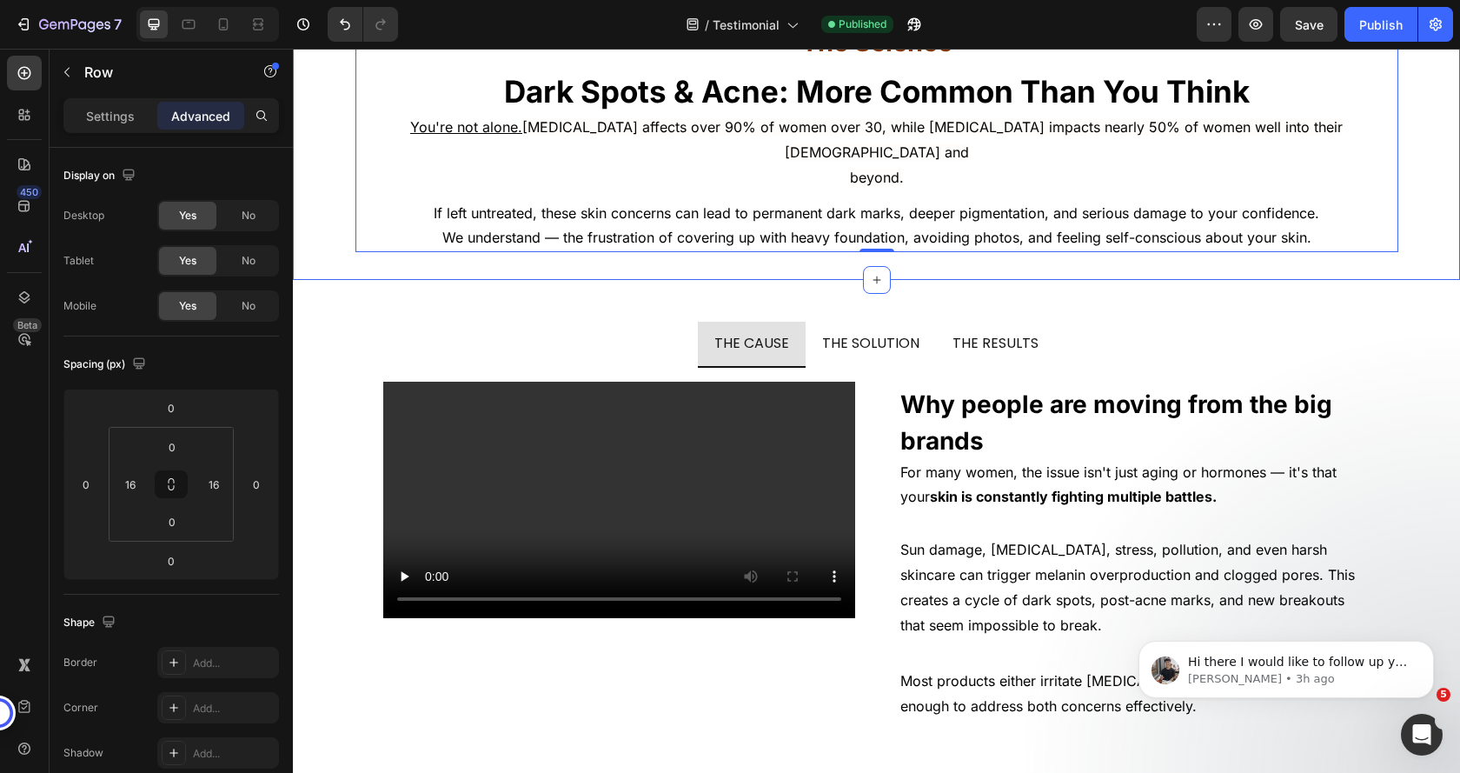
scroll to position [10168, 0]
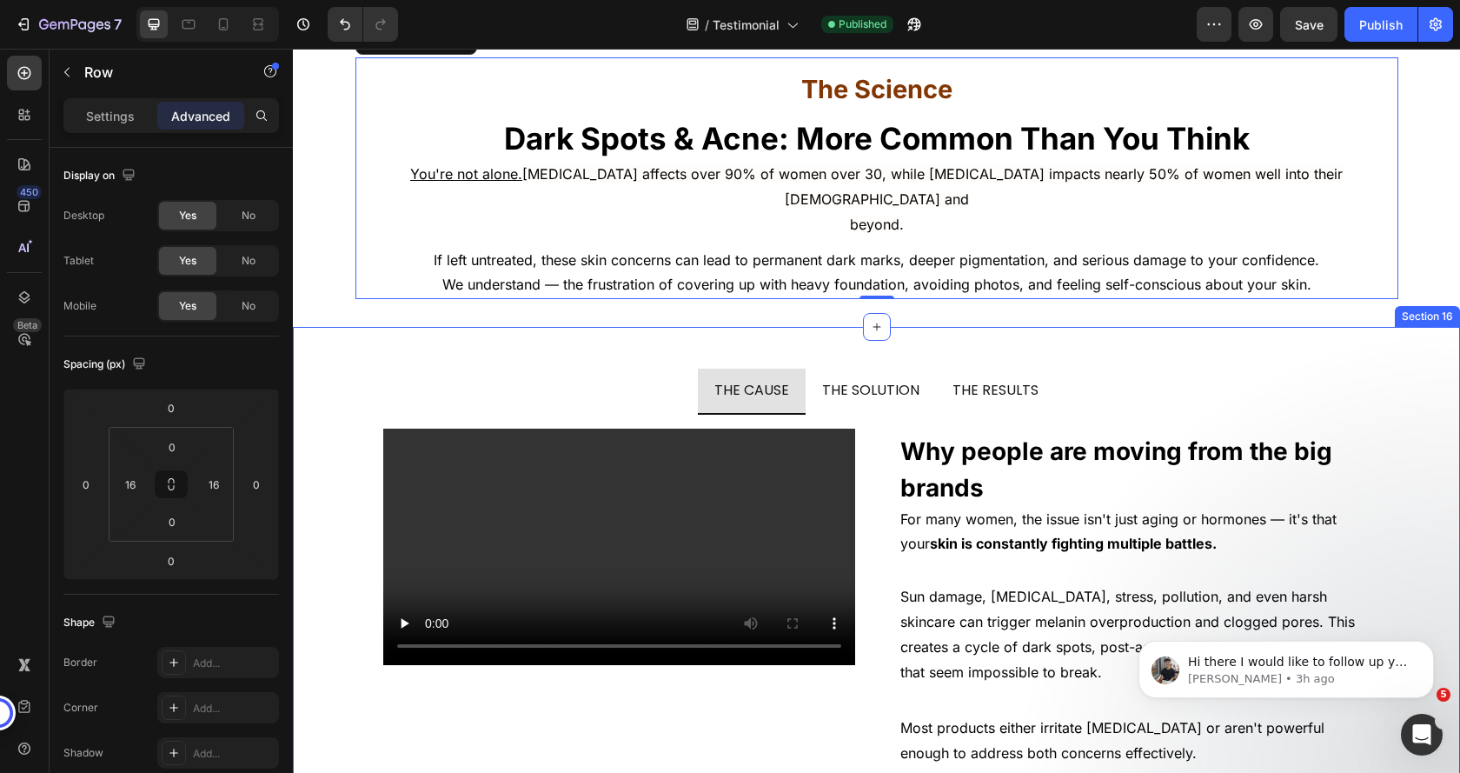
click at [468, 327] on div "THE CAUSE THE SOLUTION THE RESULTS Video Why people are moving from the big bra…" at bounding box center [876, 575] width 1167 height 496
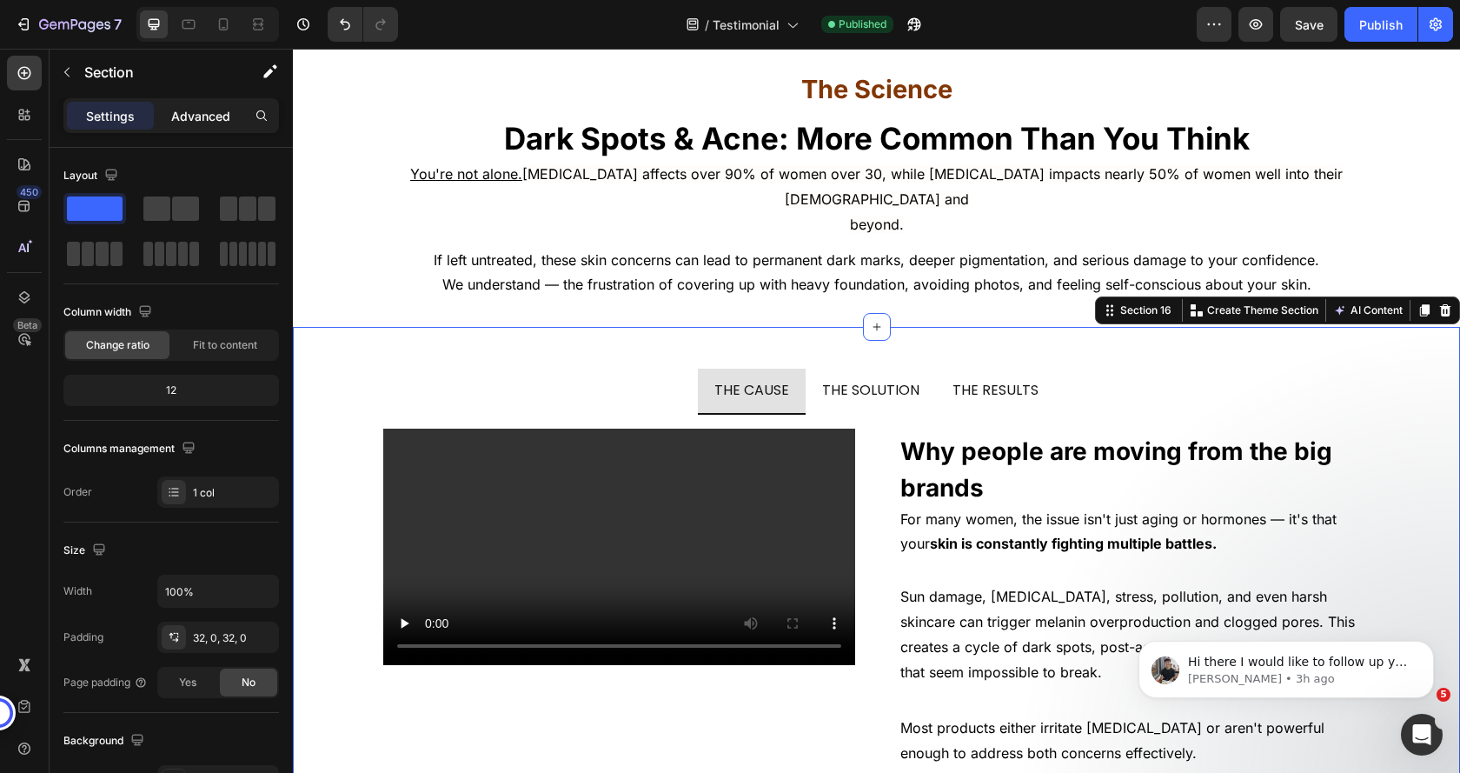
click at [194, 116] on p "Advanced" at bounding box center [200, 116] width 59 height 18
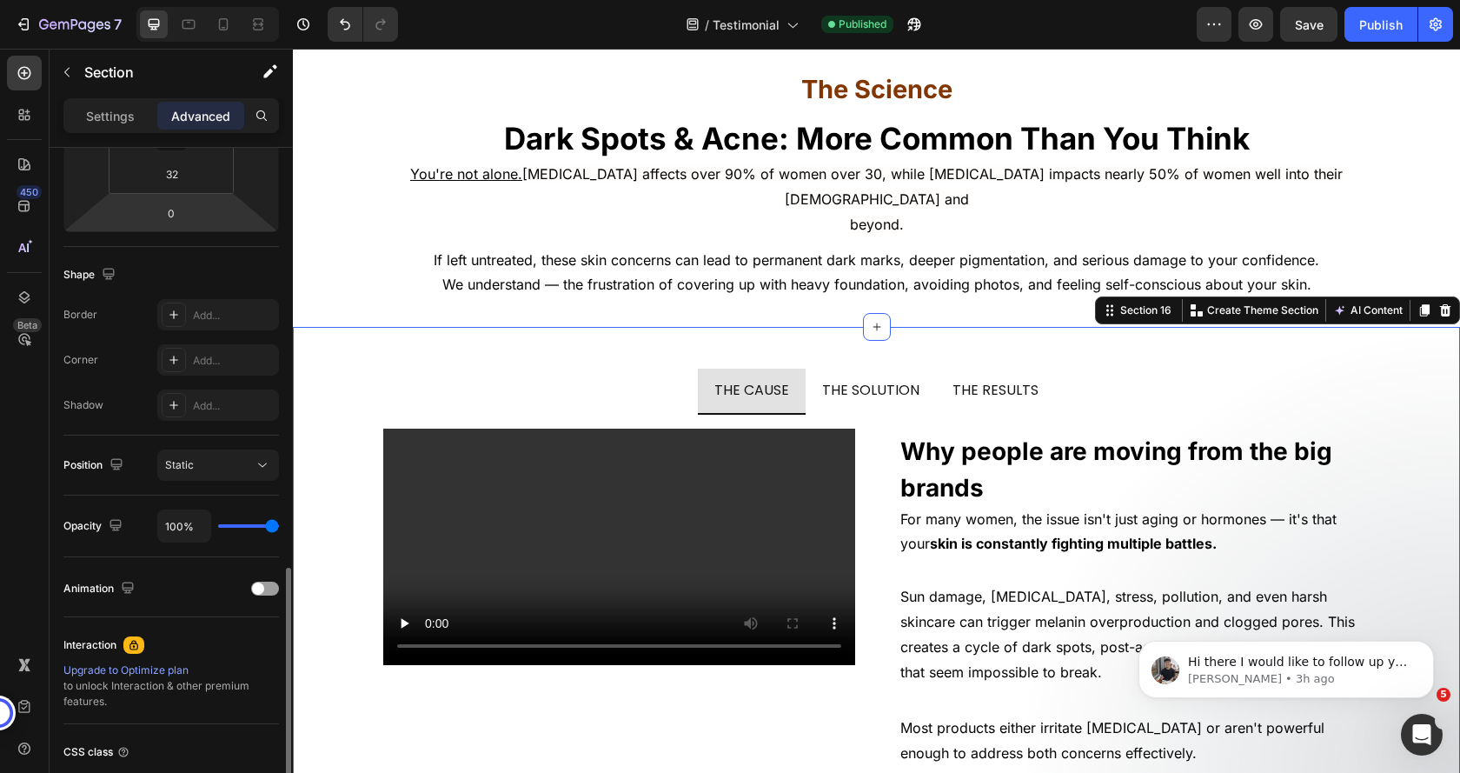
scroll to position [485, 0]
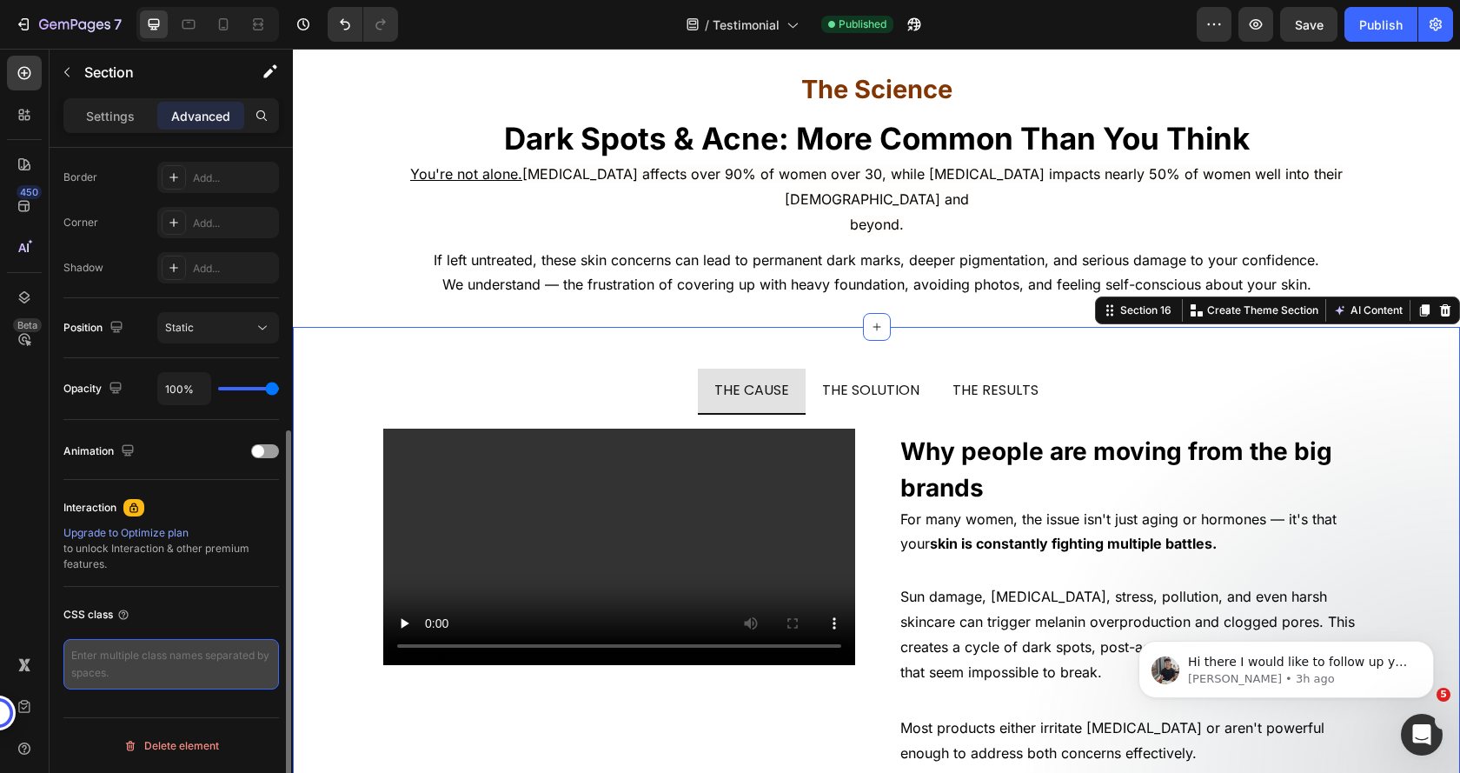
click at [149, 655] on textarea at bounding box center [171, 664] width 216 height 50
type textarea "cst-tabs-sec"
click at [198, 613] on div "CSS class" at bounding box center [171, 615] width 216 height 28
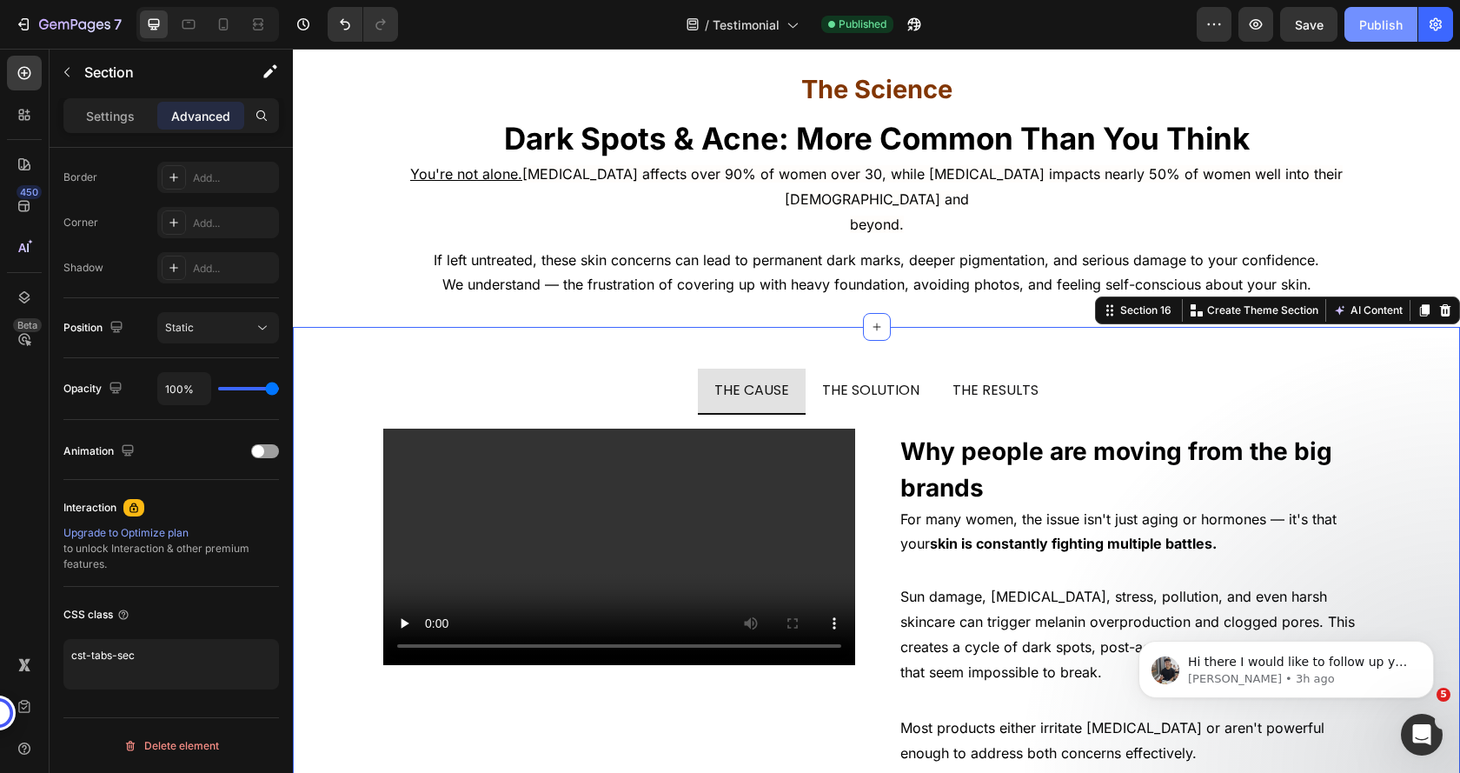
click at [1375, 20] on div "Publish" at bounding box center [1380, 25] width 43 height 18
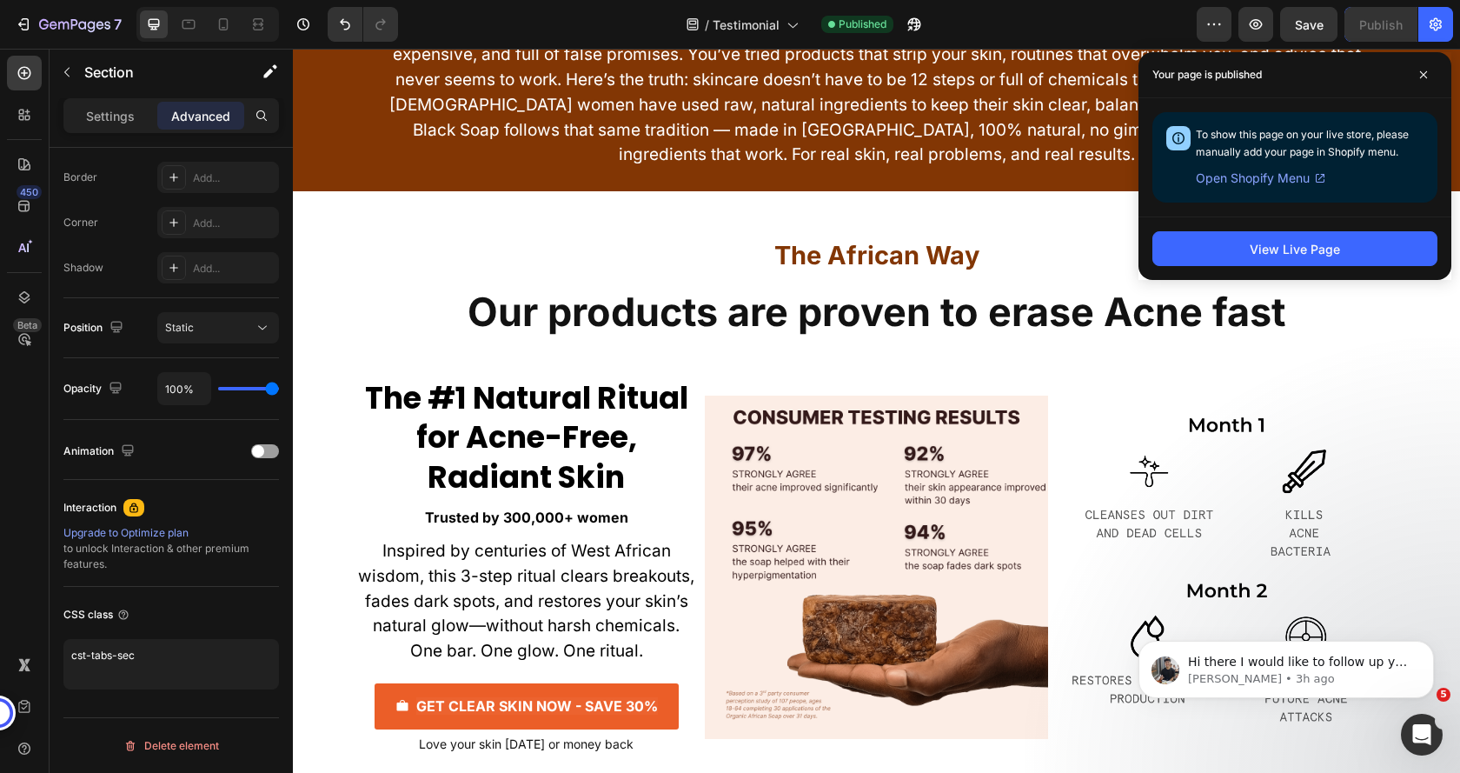
scroll to position [8083, 0]
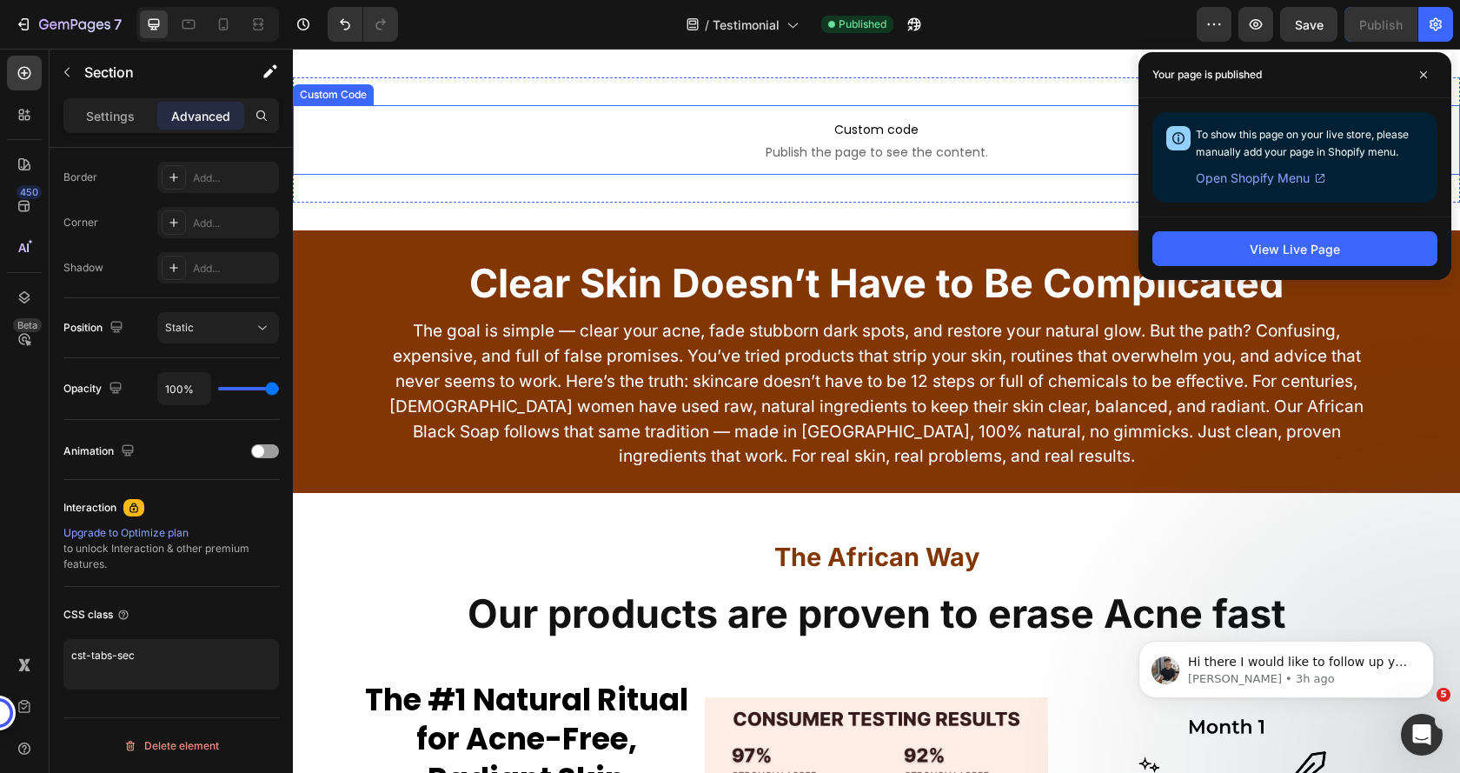
click at [468, 175] on p "Custom code Publish the page to see the content." at bounding box center [876, 140] width 1167 height 70
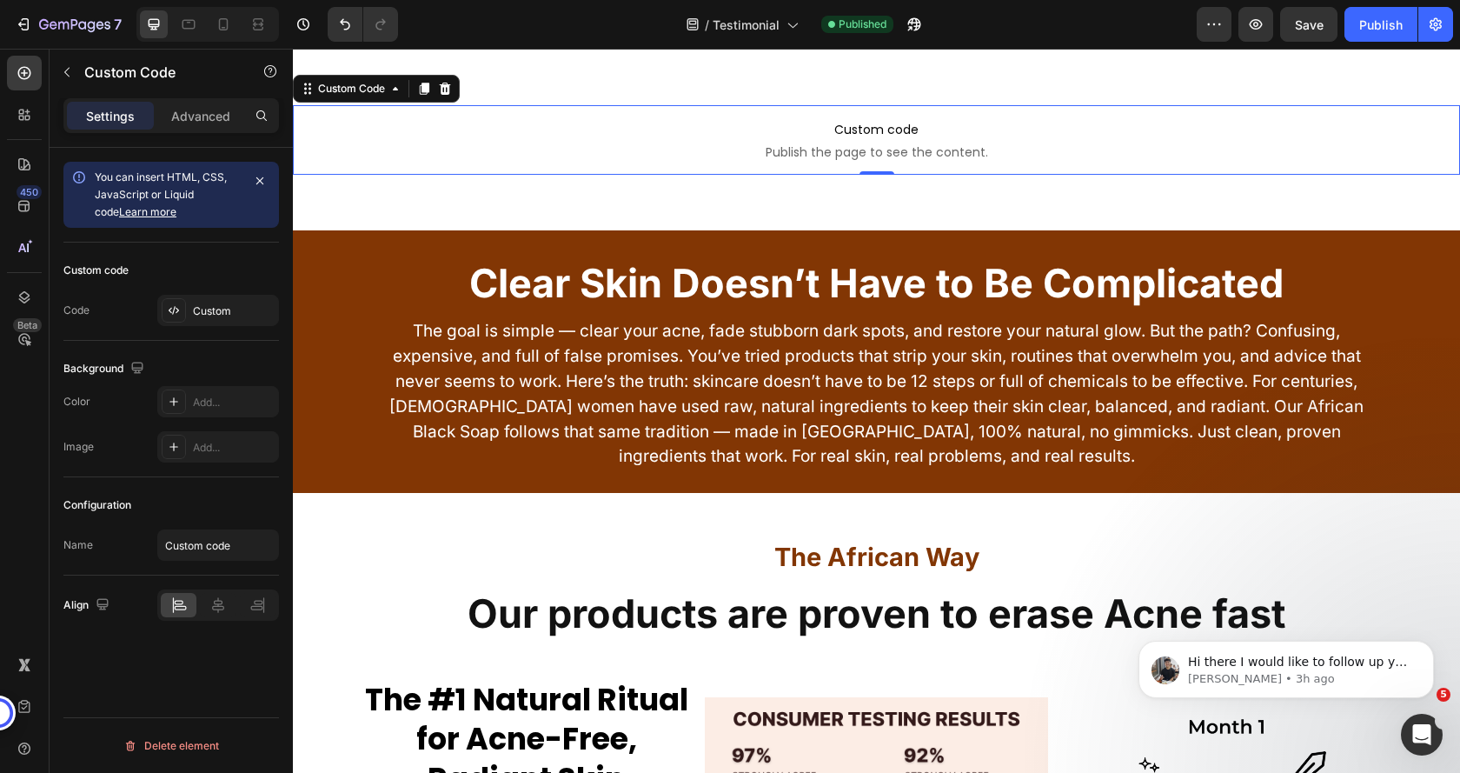
scroll to position [0, 0]
click at [196, 308] on div "Custom" at bounding box center [234, 311] width 82 height 16
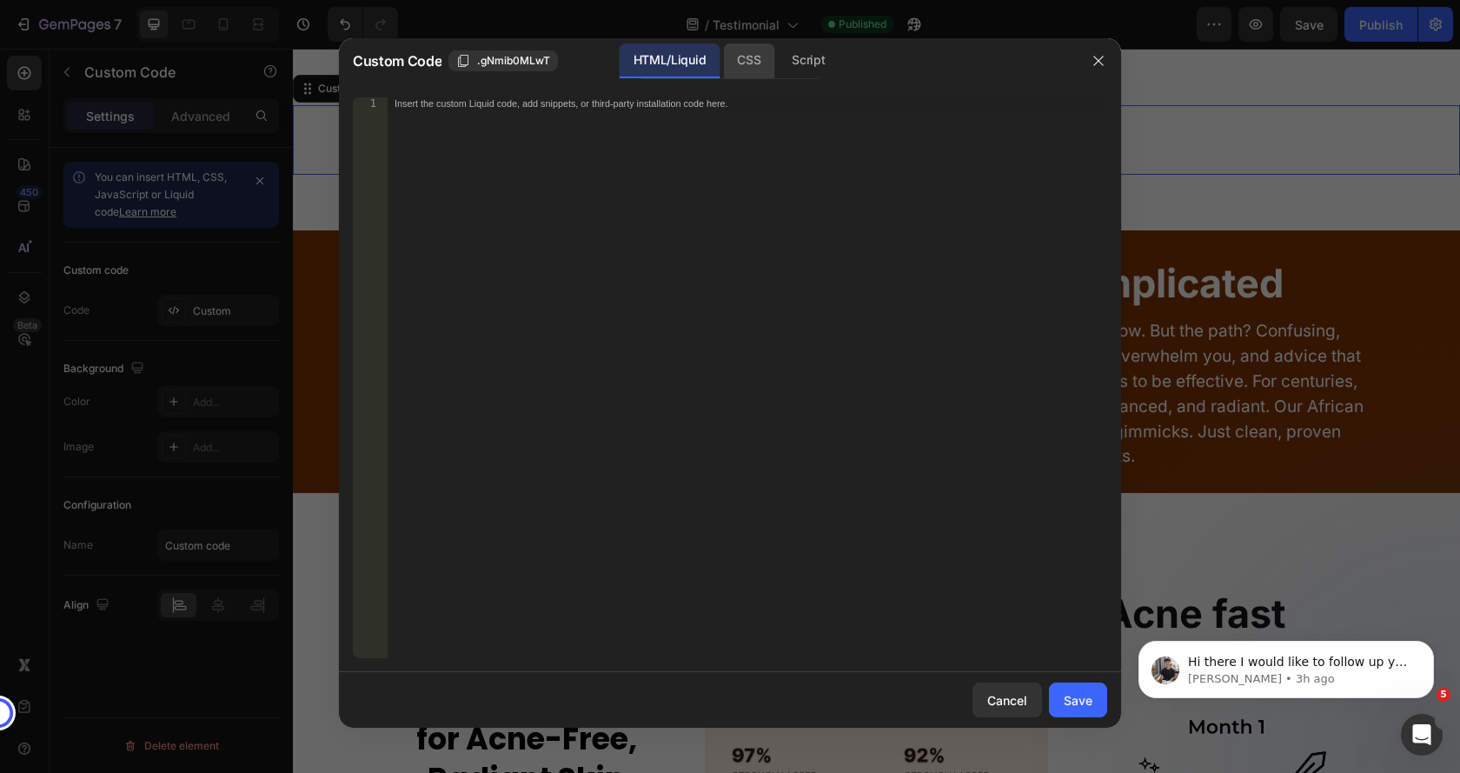
click at [778, 61] on div "CSS" at bounding box center [808, 60] width 61 height 35
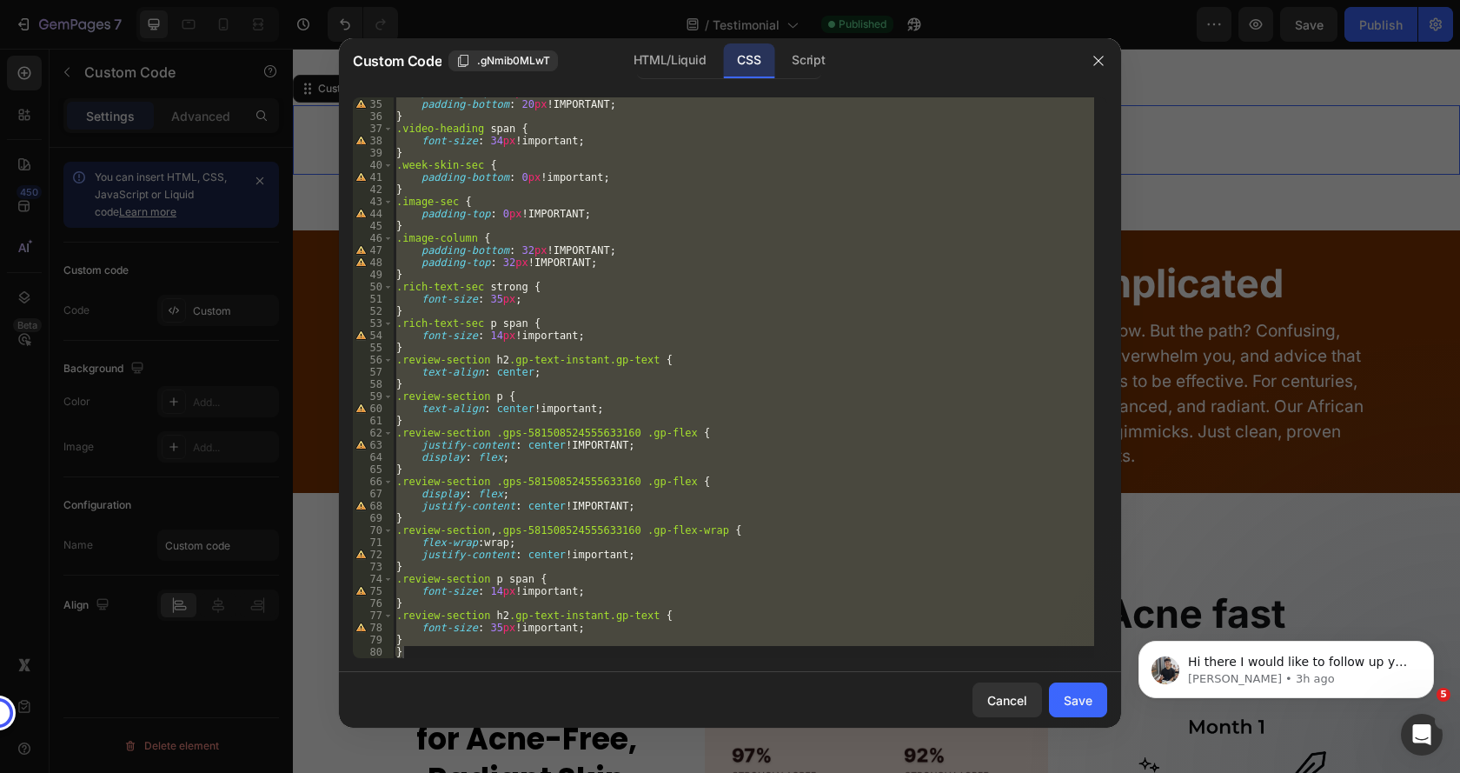
scroll to position [413, 0]
click at [421, 634] on div "padding-top : 20 px !IMPORTANT ; padding-bottom : 20 px !IMPORTANT ; } .video-h…" at bounding box center [743, 377] width 701 height 561
type textarea "}"
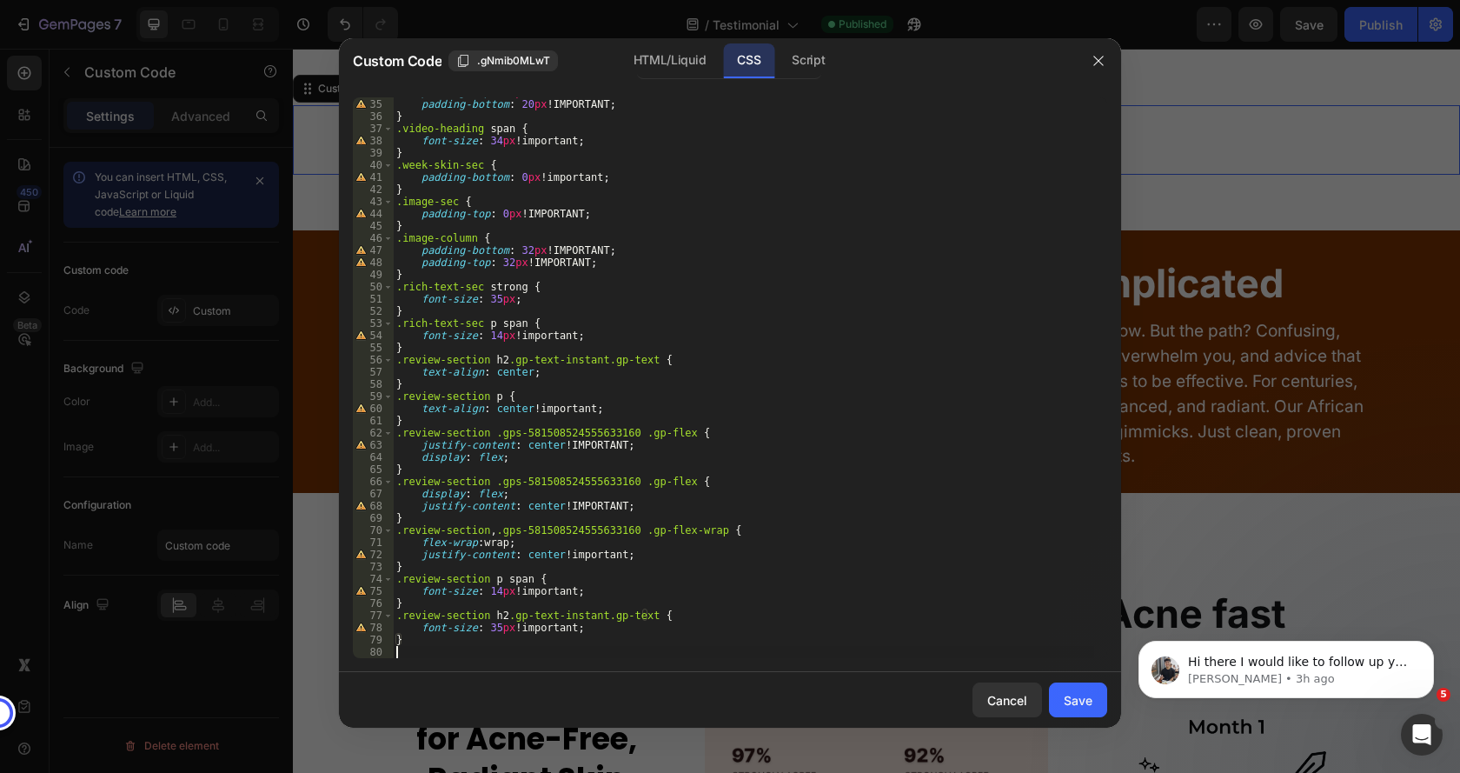
paste textarea "}"
type textarea "}"
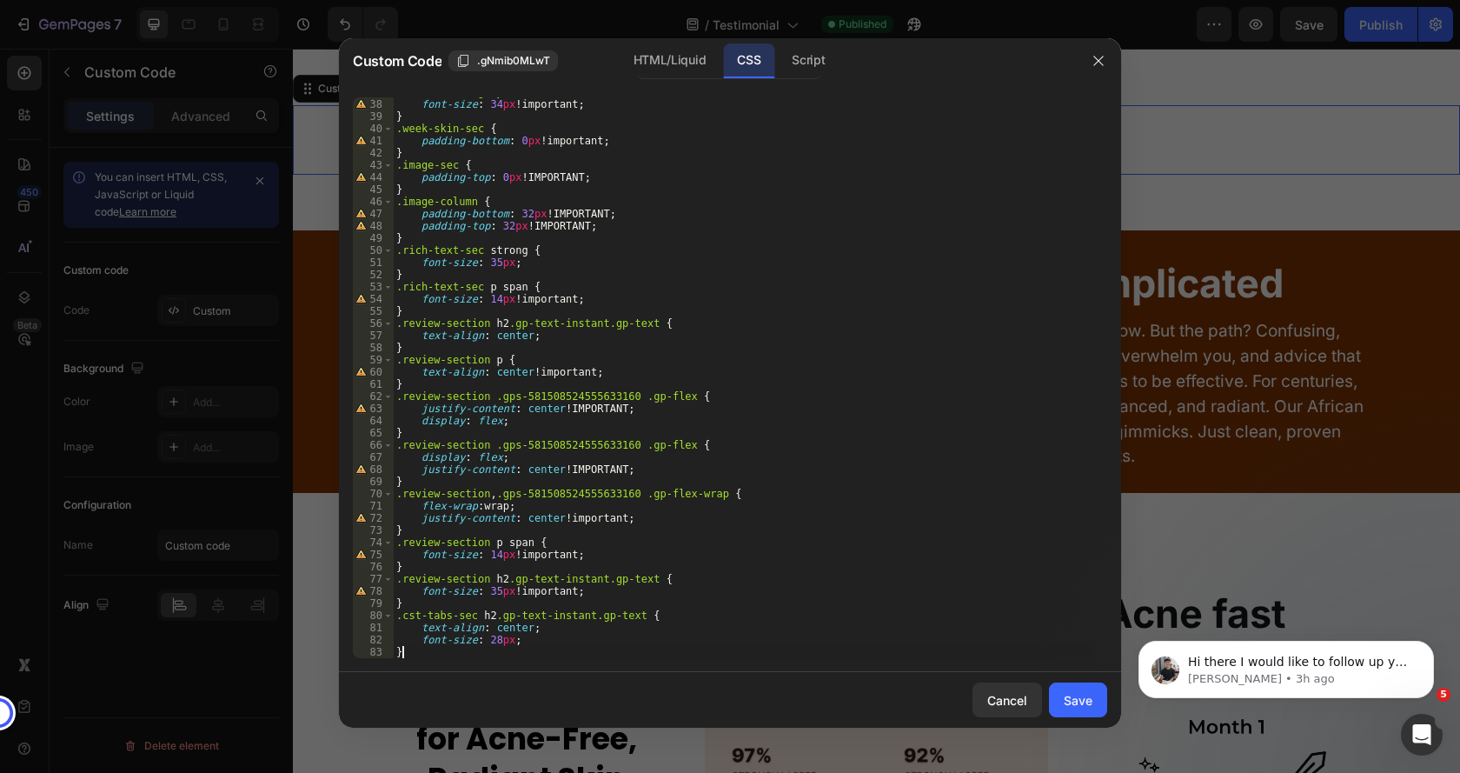
scroll to position [449, 0]
click at [1091, 701] on div "Save" at bounding box center [1078, 700] width 29 height 18
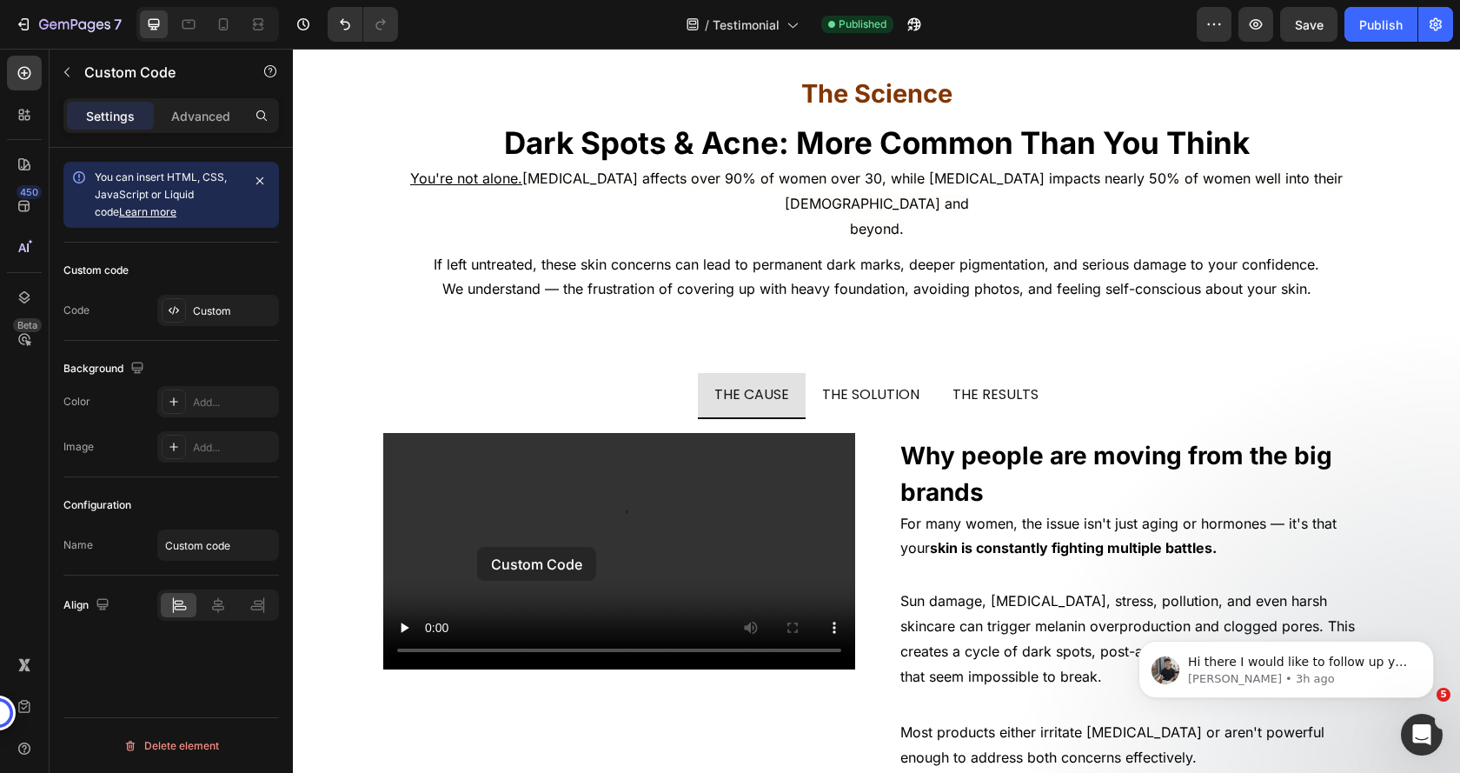
scroll to position [10168, 0]
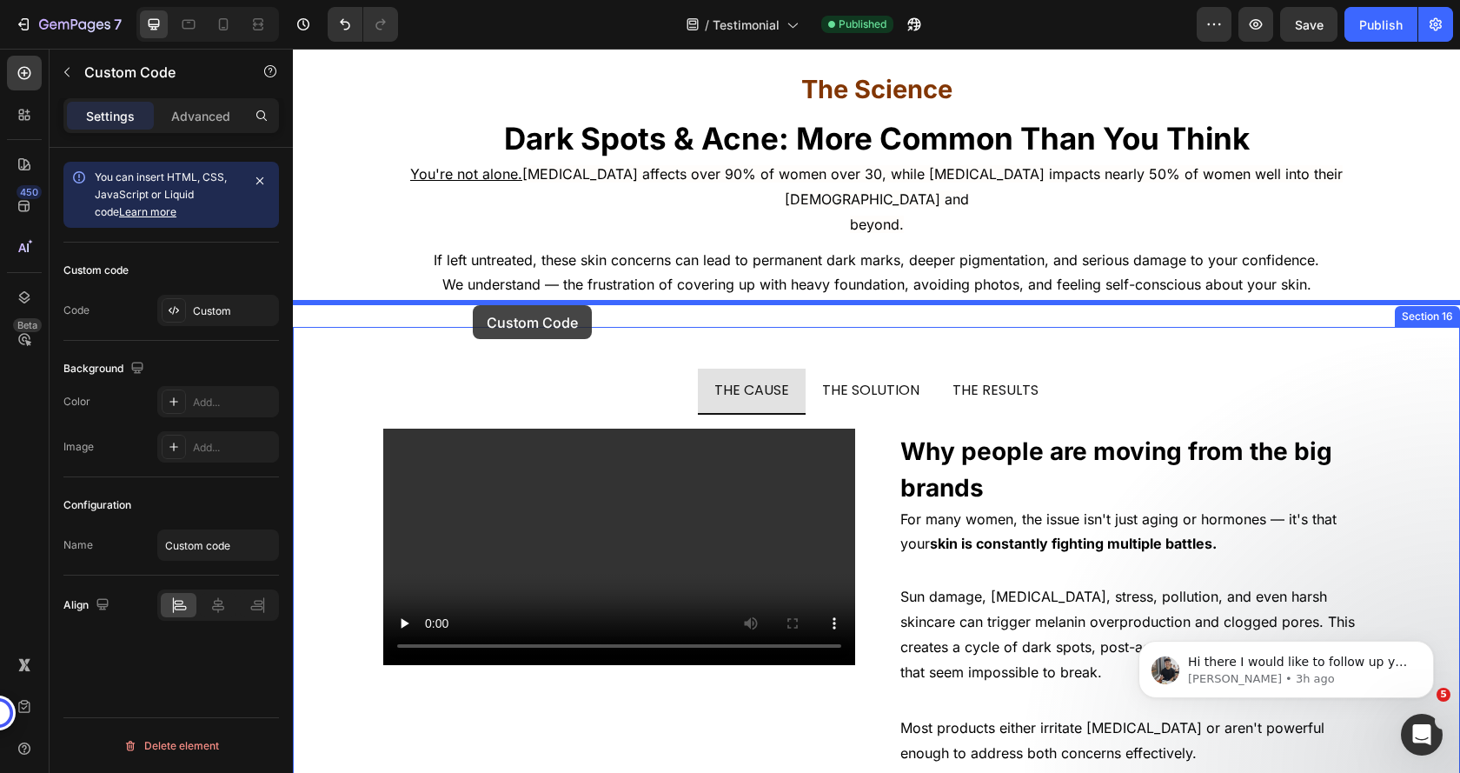
drag, startPoint x: 402, startPoint y: 394, endPoint x: 473, endPoint y: 305, distance: 113.2
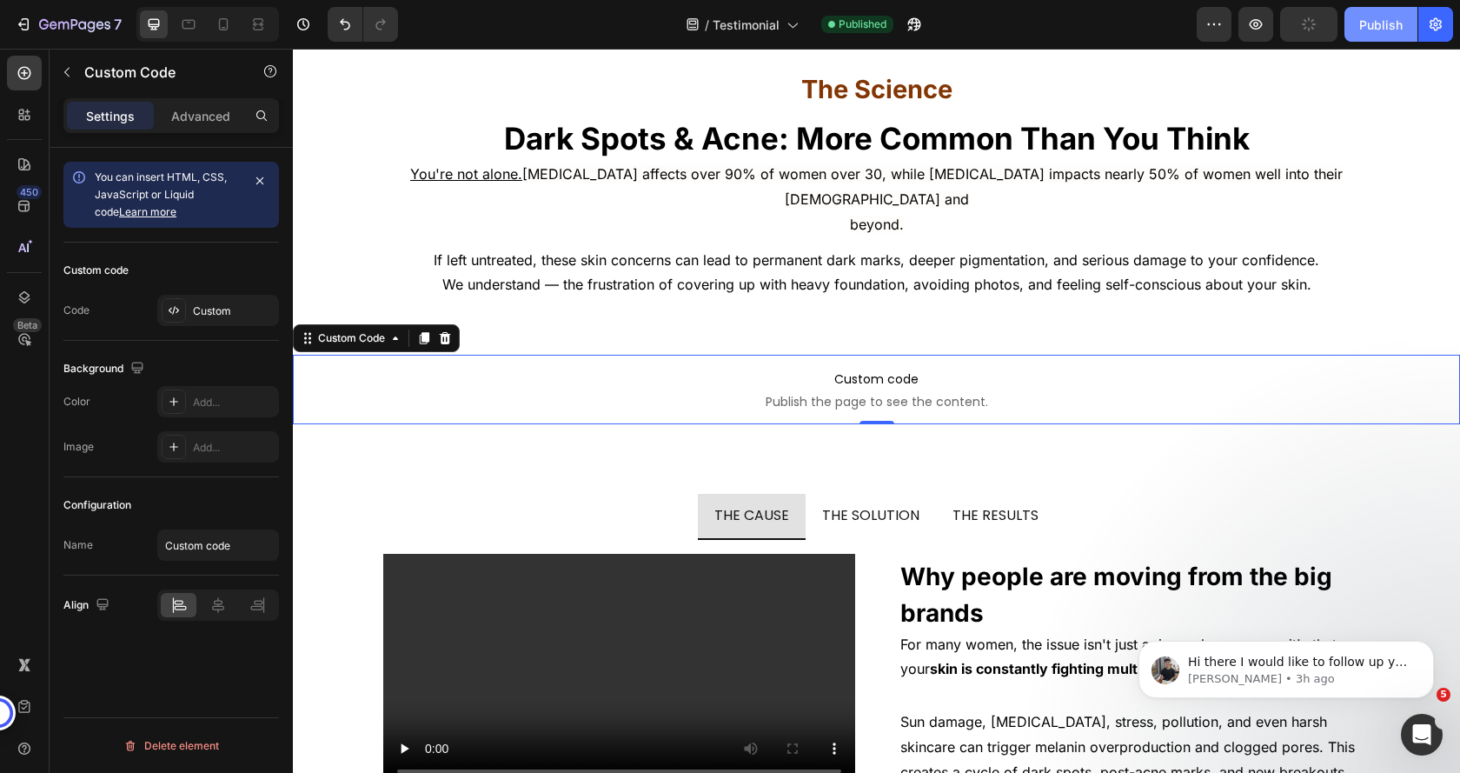
click at [1378, 21] on div "Publish" at bounding box center [1380, 25] width 43 height 18
click at [209, 310] on div "Custom" at bounding box center [234, 311] width 82 height 16
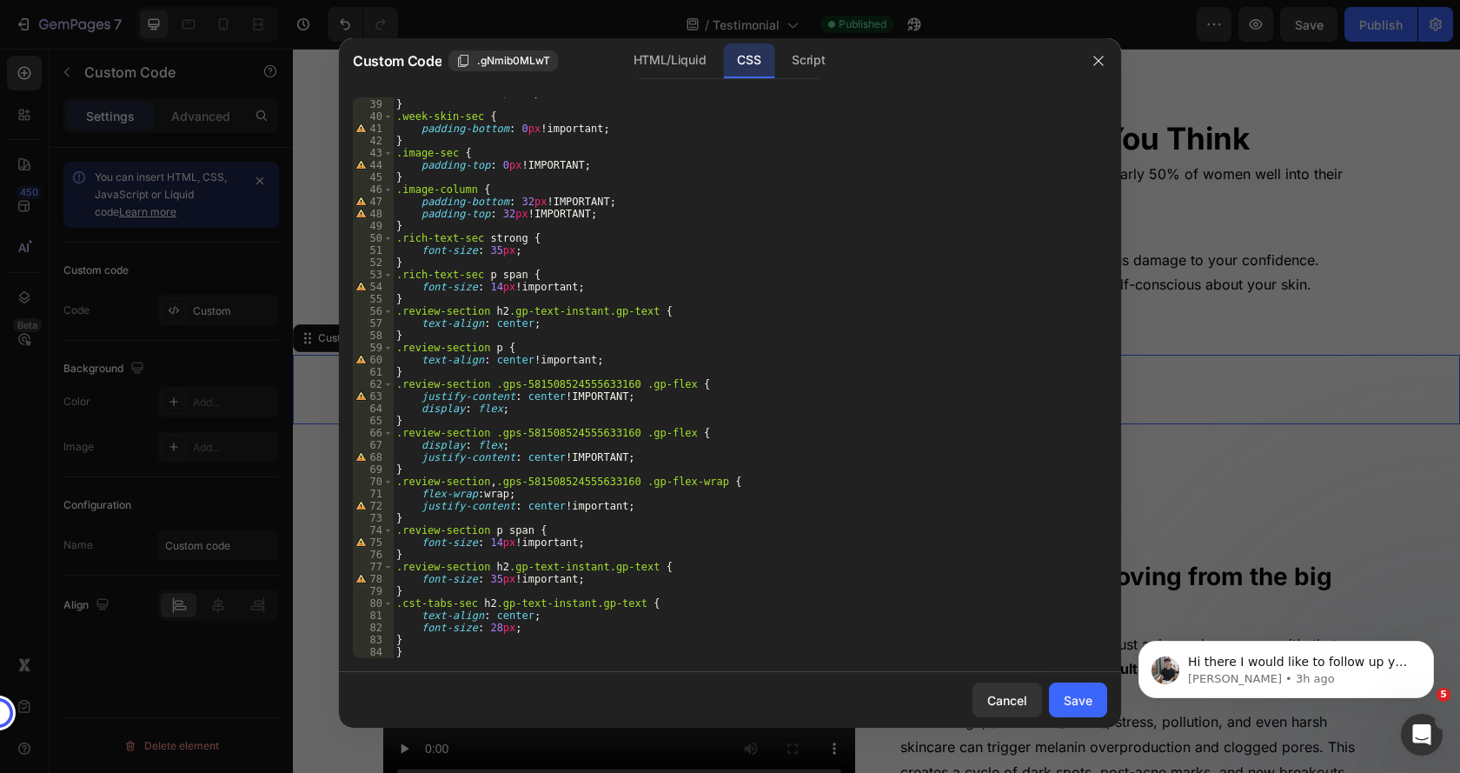
scroll to position [461, 0]
type textarea "}"
click at [411, 636] on div "font-size : 34 px !important ; } .week-skin-sec { padding-bottom : 0 px !import…" at bounding box center [743, 378] width 701 height 585
paste textarea "}"
type textarea "}"
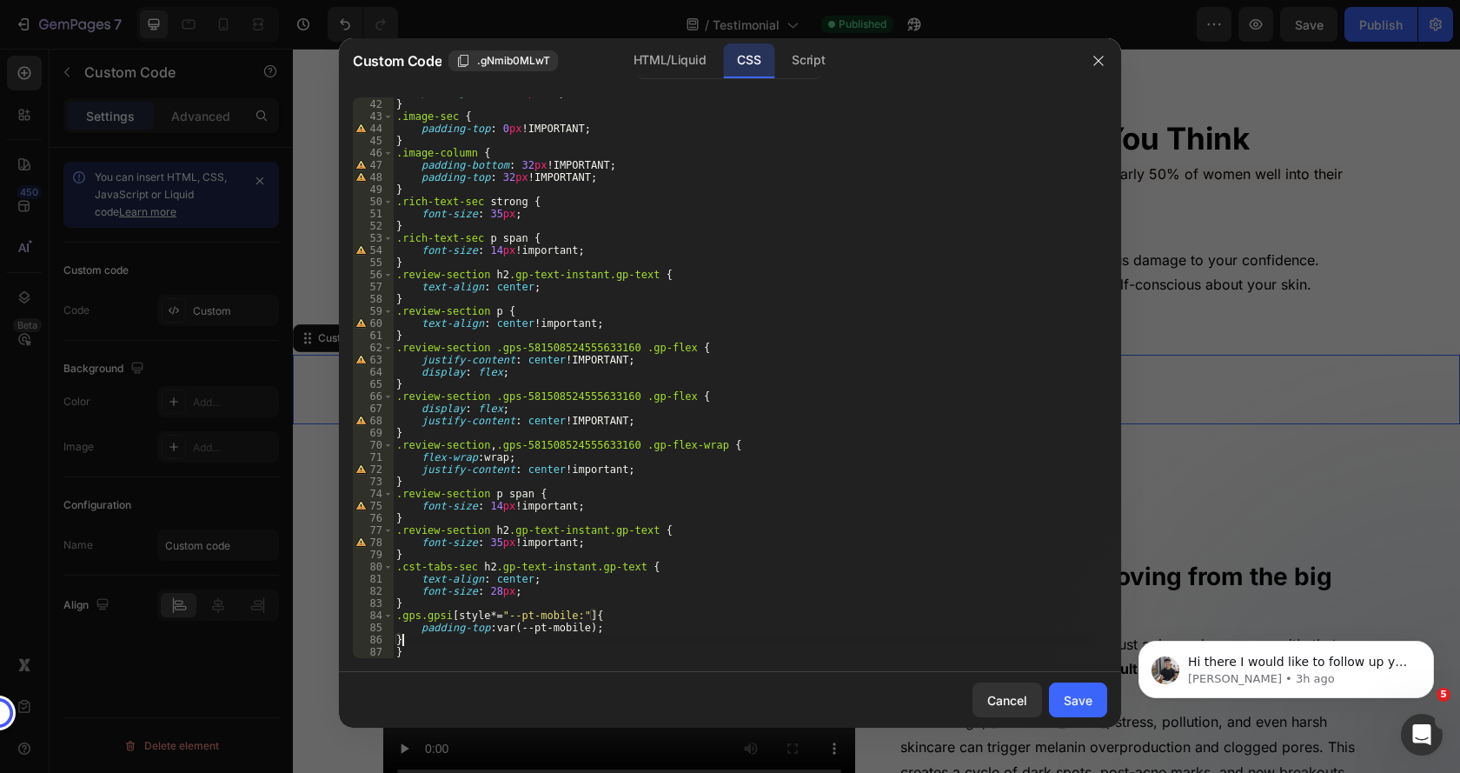
scroll to position [498, 0]
click at [1079, 700] on div "Save" at bounding box center [1078, 700] width 29 height 18
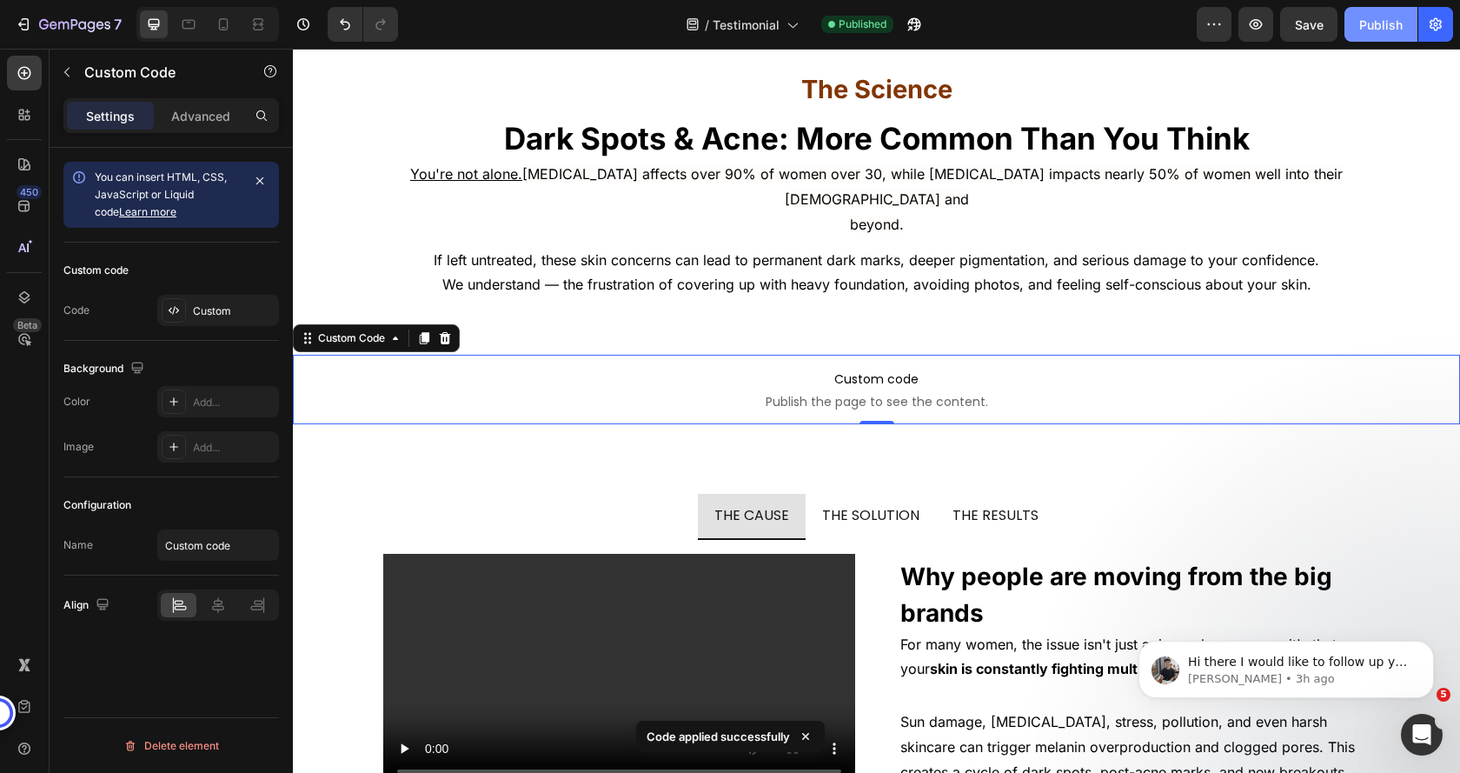
click at [1374, 17] on div "Publish" at bounding box center [1380, 25] width 43 height 18
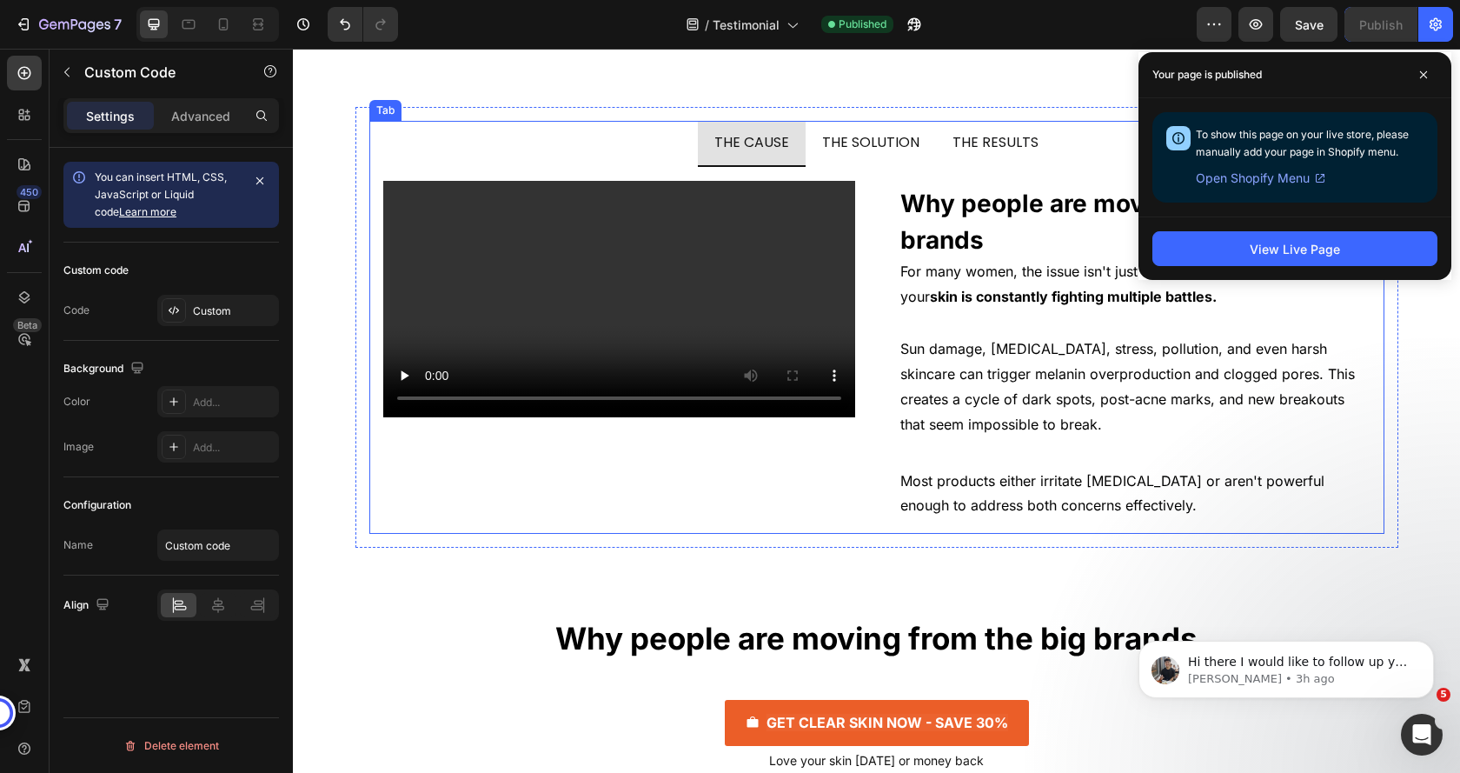
scroll to position [10864, 0]
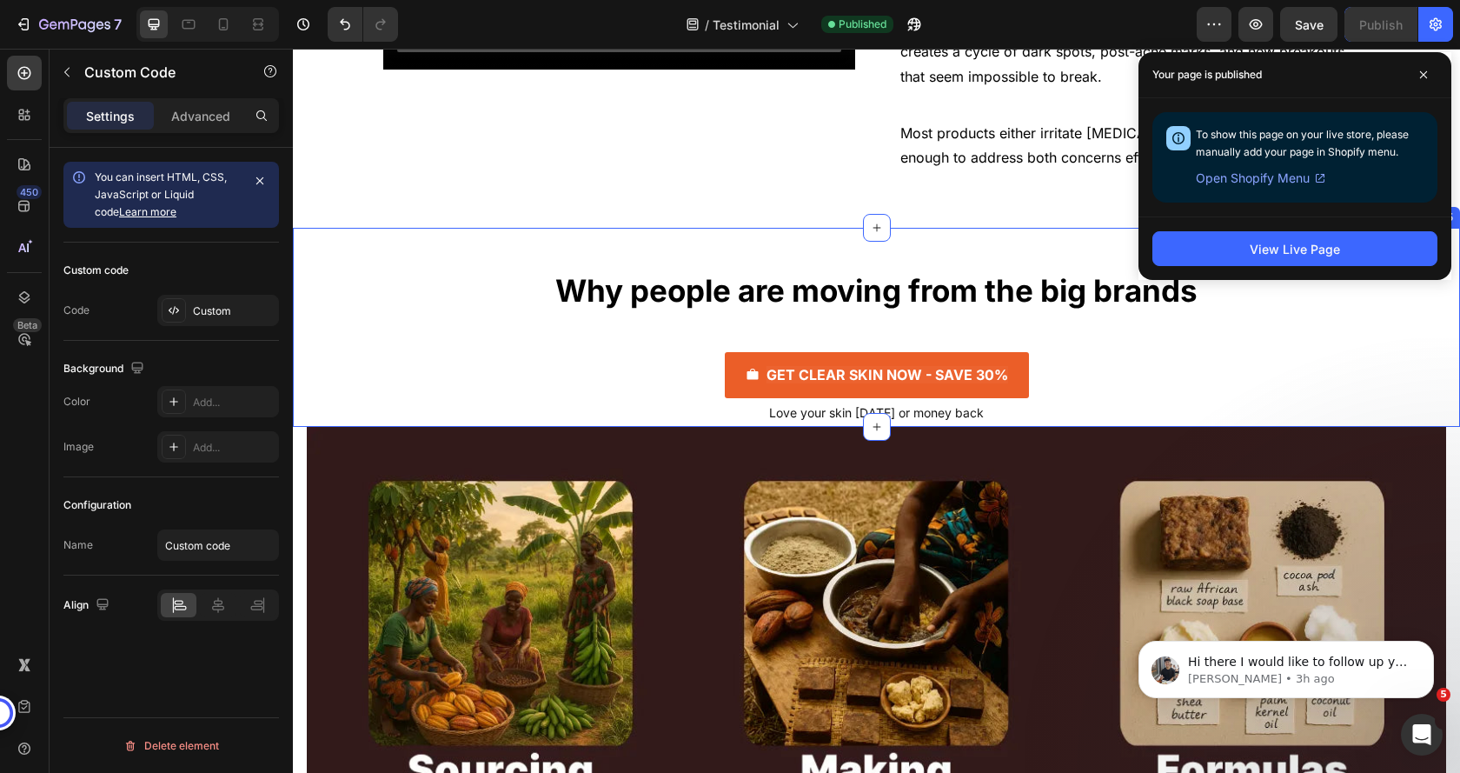
click at [542, 378] on div "Why people are moving from the big brands Heading GET CLEAR SKIN NOW - SAVE 30%…" at bounding box center [876, 327] width 1167 height 199
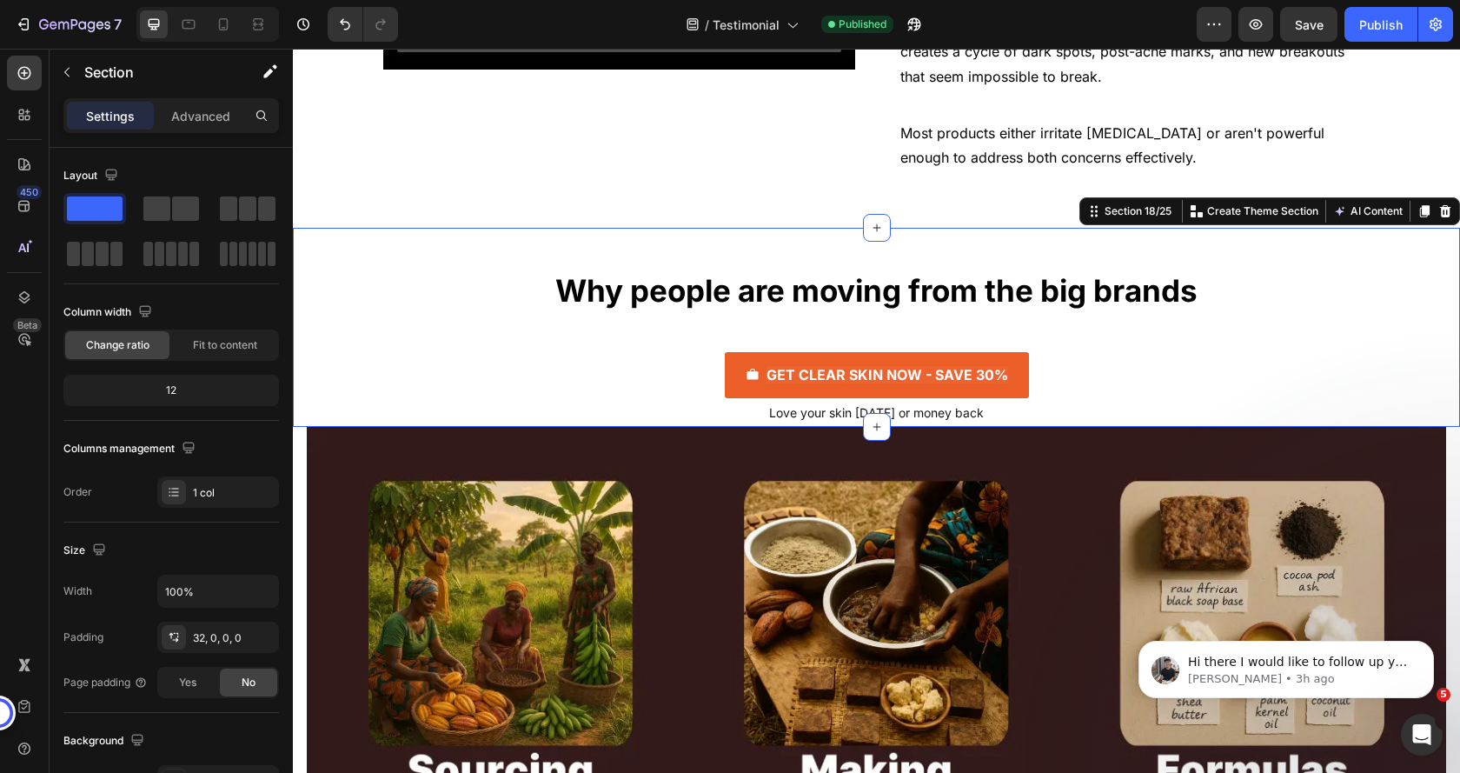
click at [332, 383] on div "Why people are moving from the big brands Heading GET CLEAR SKIN NOW - SAVE 30%…" at bounding box center [876, 327] width 1167 height 199
click at [185, 110] on p "Advanced" at bounding box center [200, 116] width 59 height 18
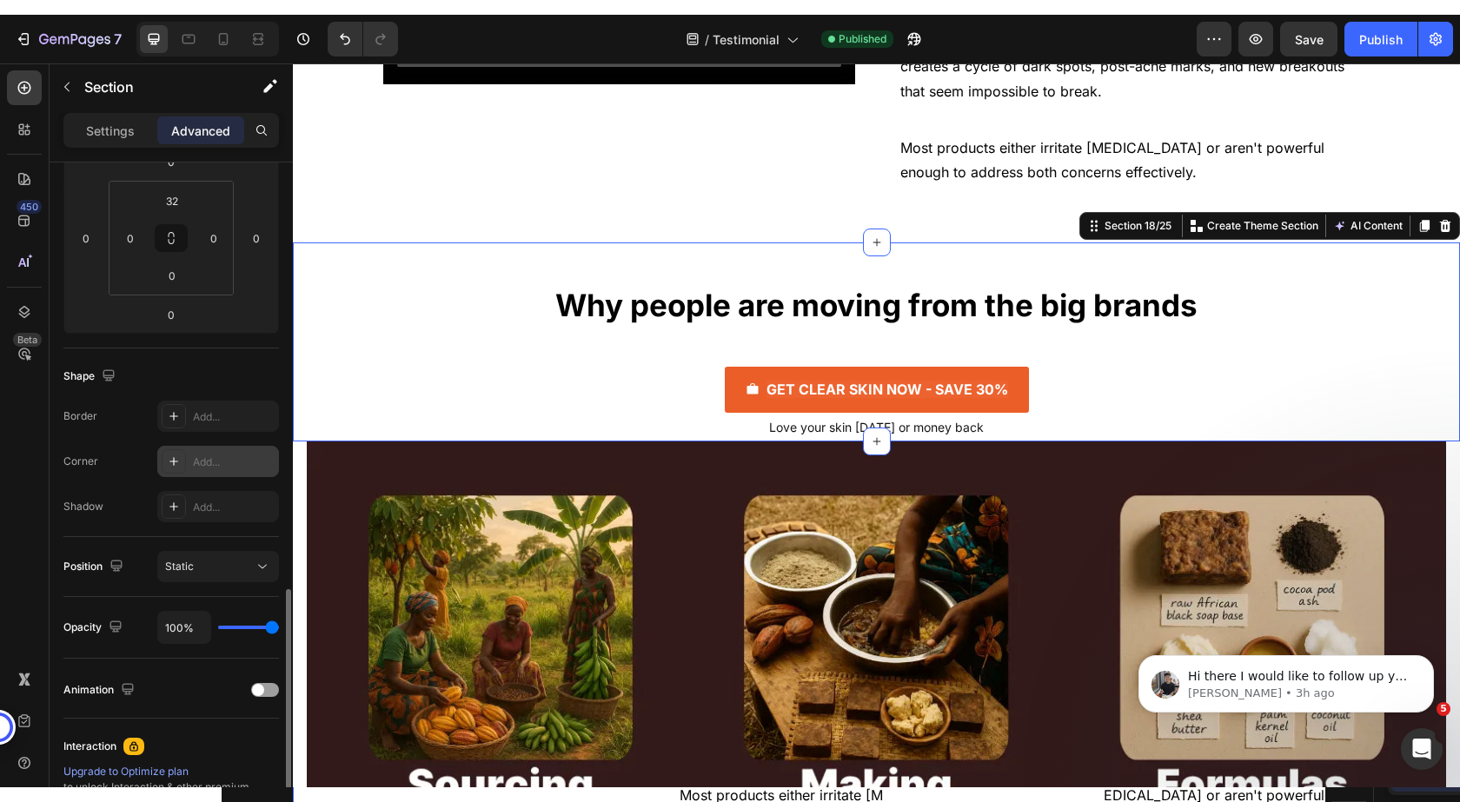
scroll to position [485, 0]
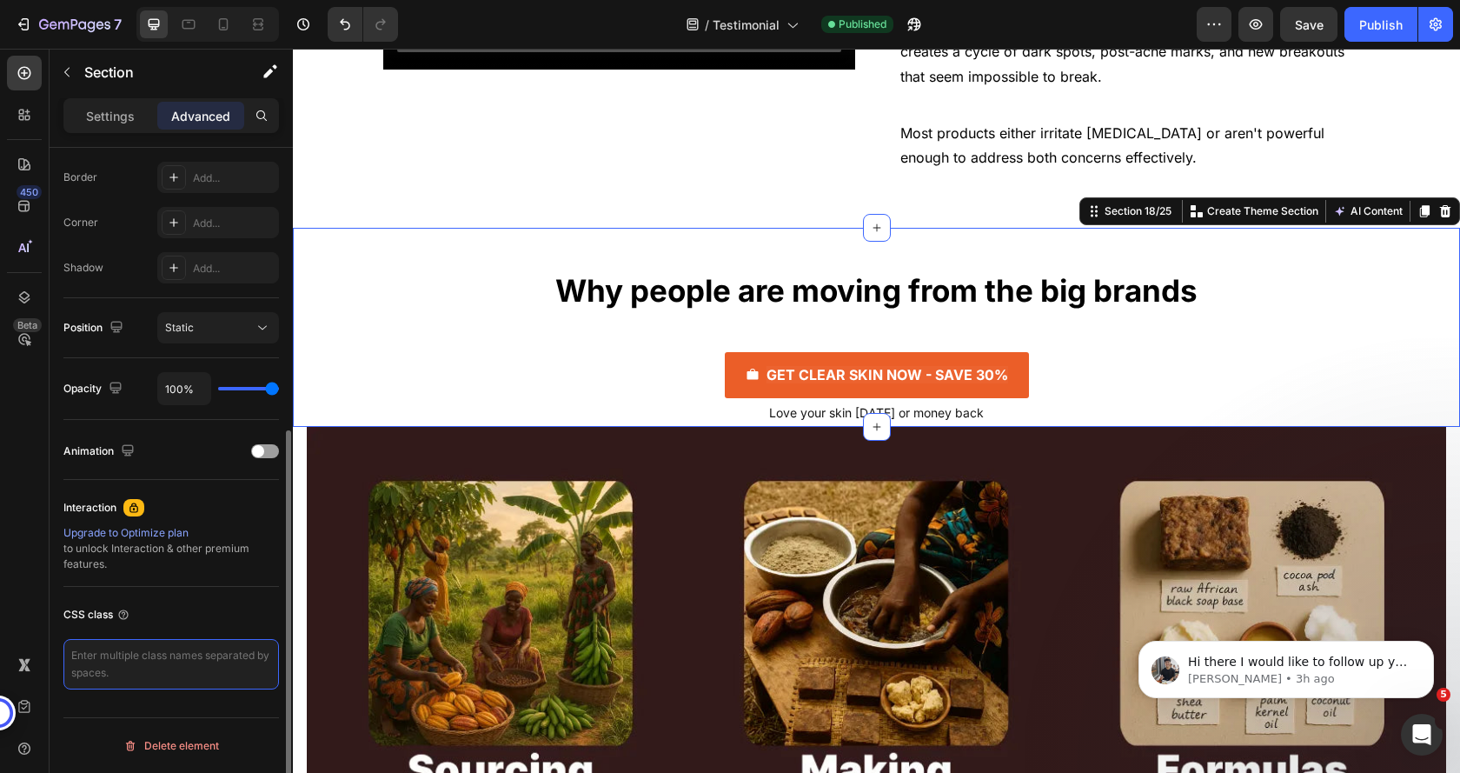
click at [199, 662] on textarea at bounding box center [171, 664] width 216 height 50
type textarea "text-button"
click at [209, 624] on div "CSS class" at bounding box center [171, 615] width 216 height 28
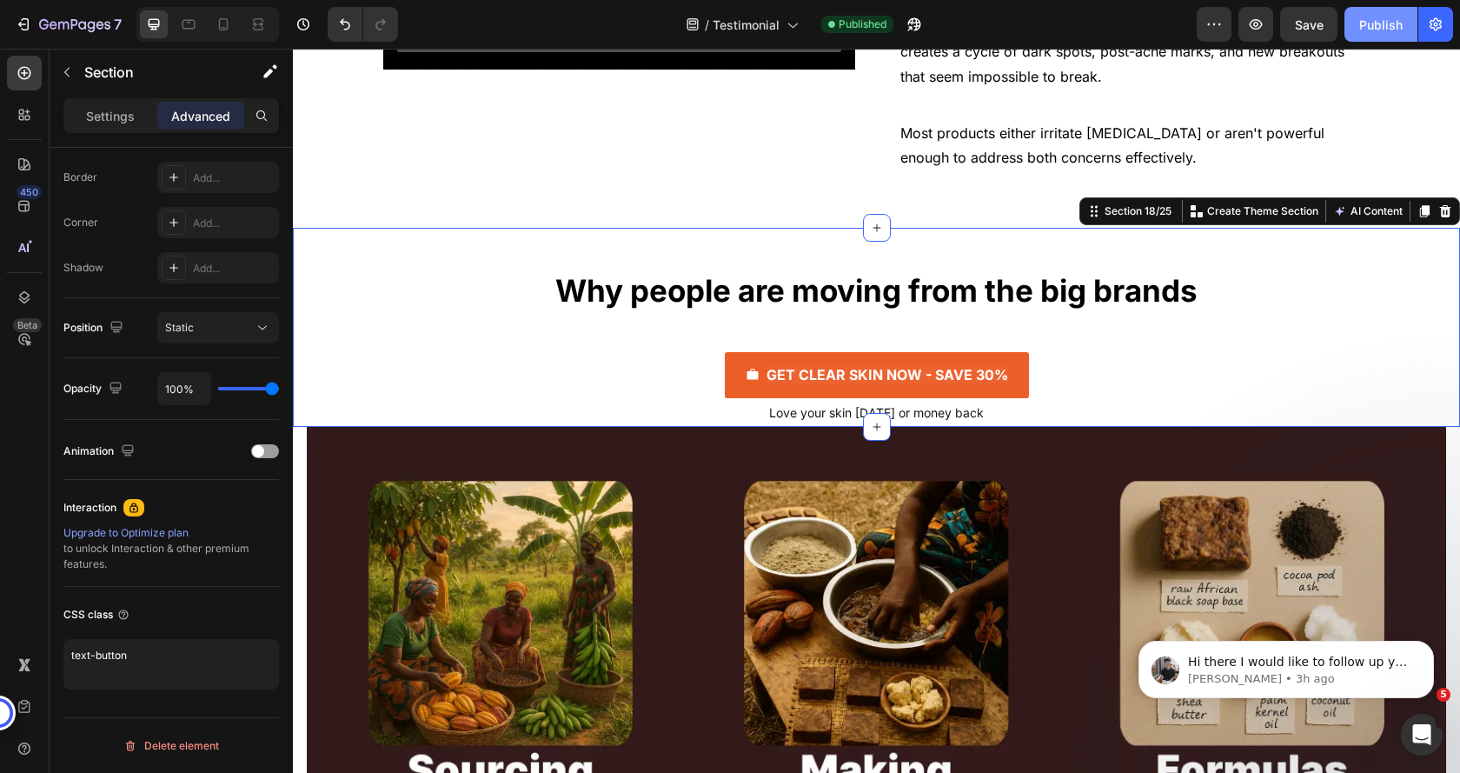
click at [1373, 37] on button "Publish" at bounding box center [1380, 24] width 73 height 35
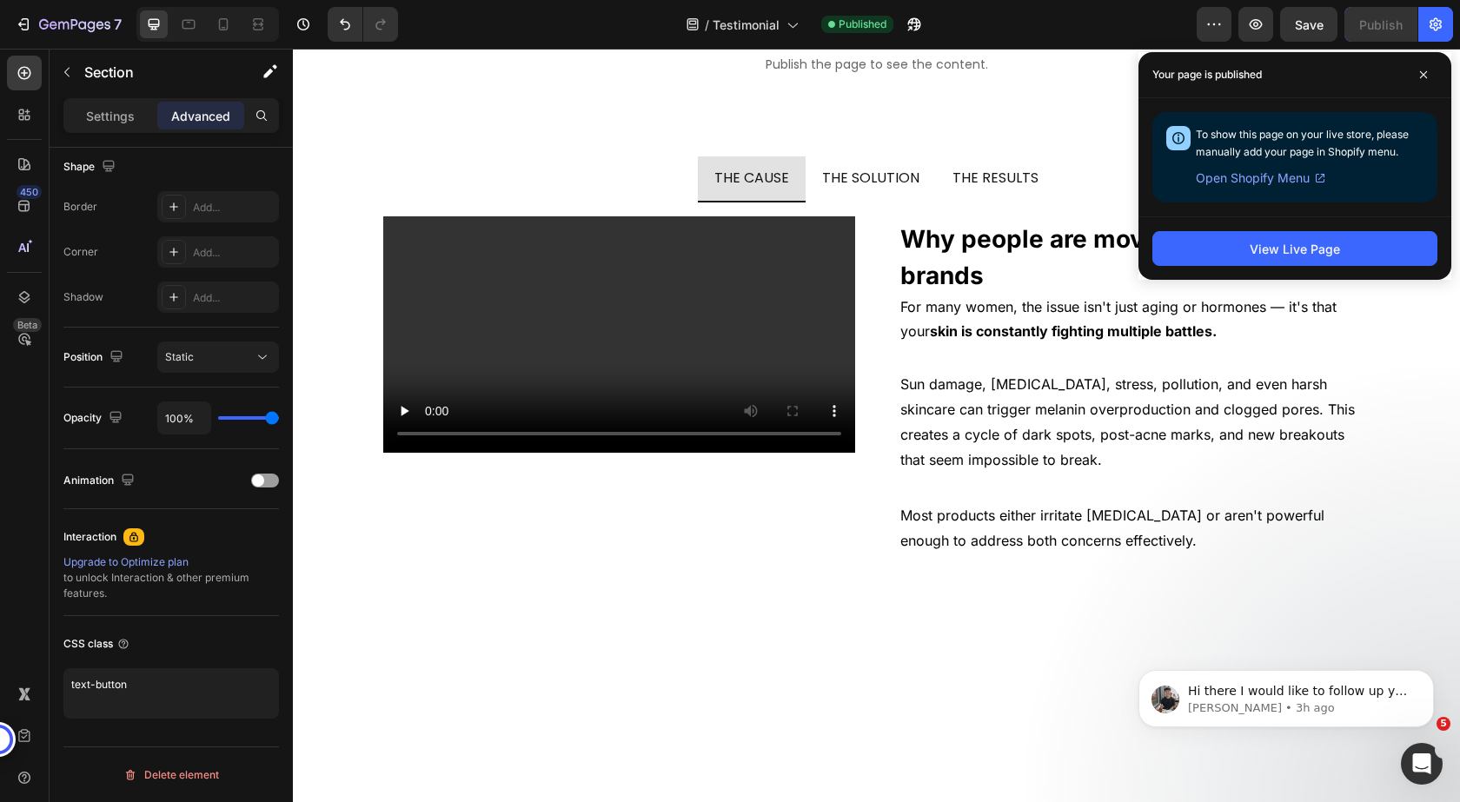
scroll to position [9995, 0]
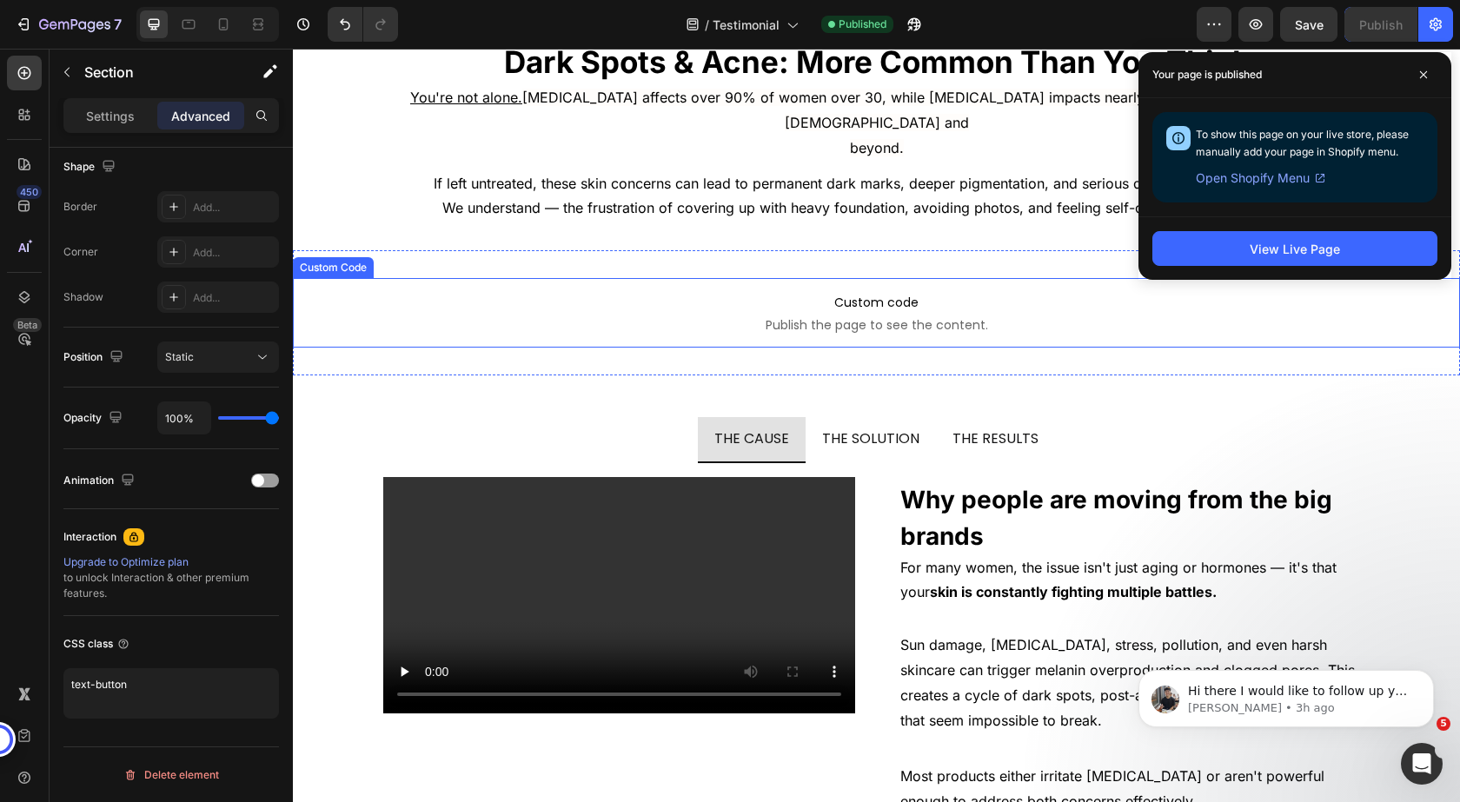
click at [561, 316] on span "Publish the page to see the content." at bounding box center [876, 324] width 1167 height 17
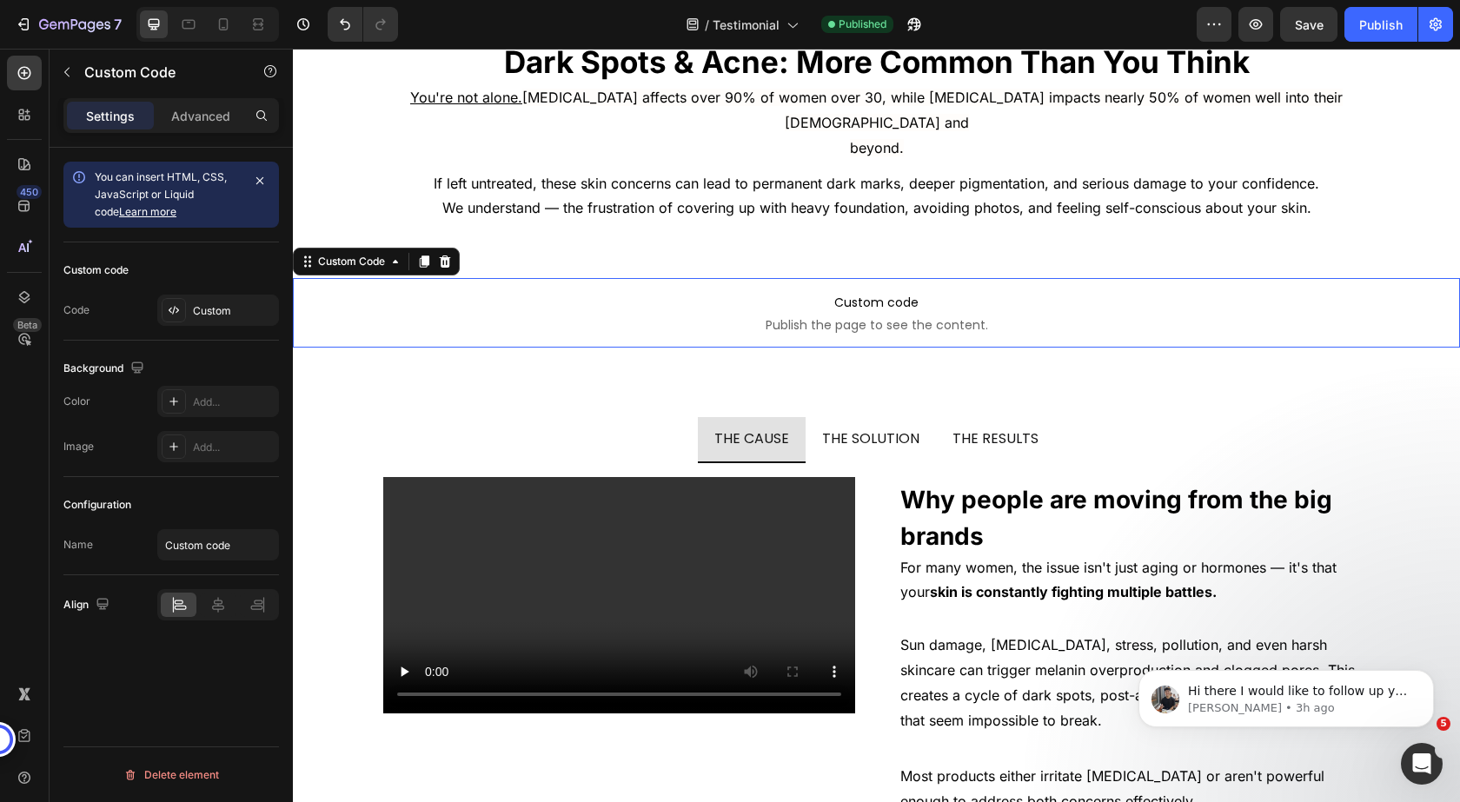
scroll to position [0, 0]
click at [208, 306] on div "Custom" at bounding box center [234, 311] width 82 height 16
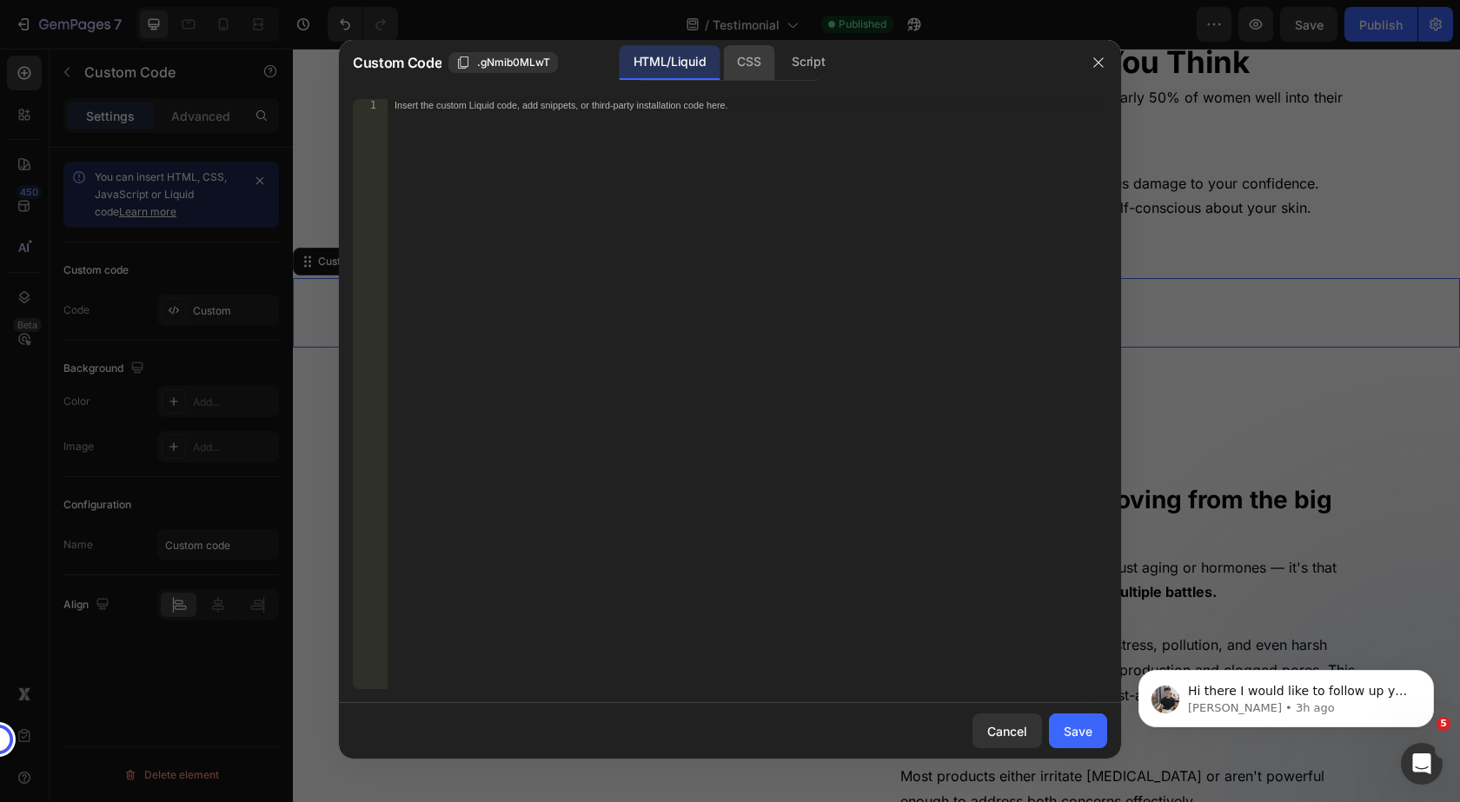
click at [778, 63] on div "CSS" at bounding box center [808, 62] width 61 height 35
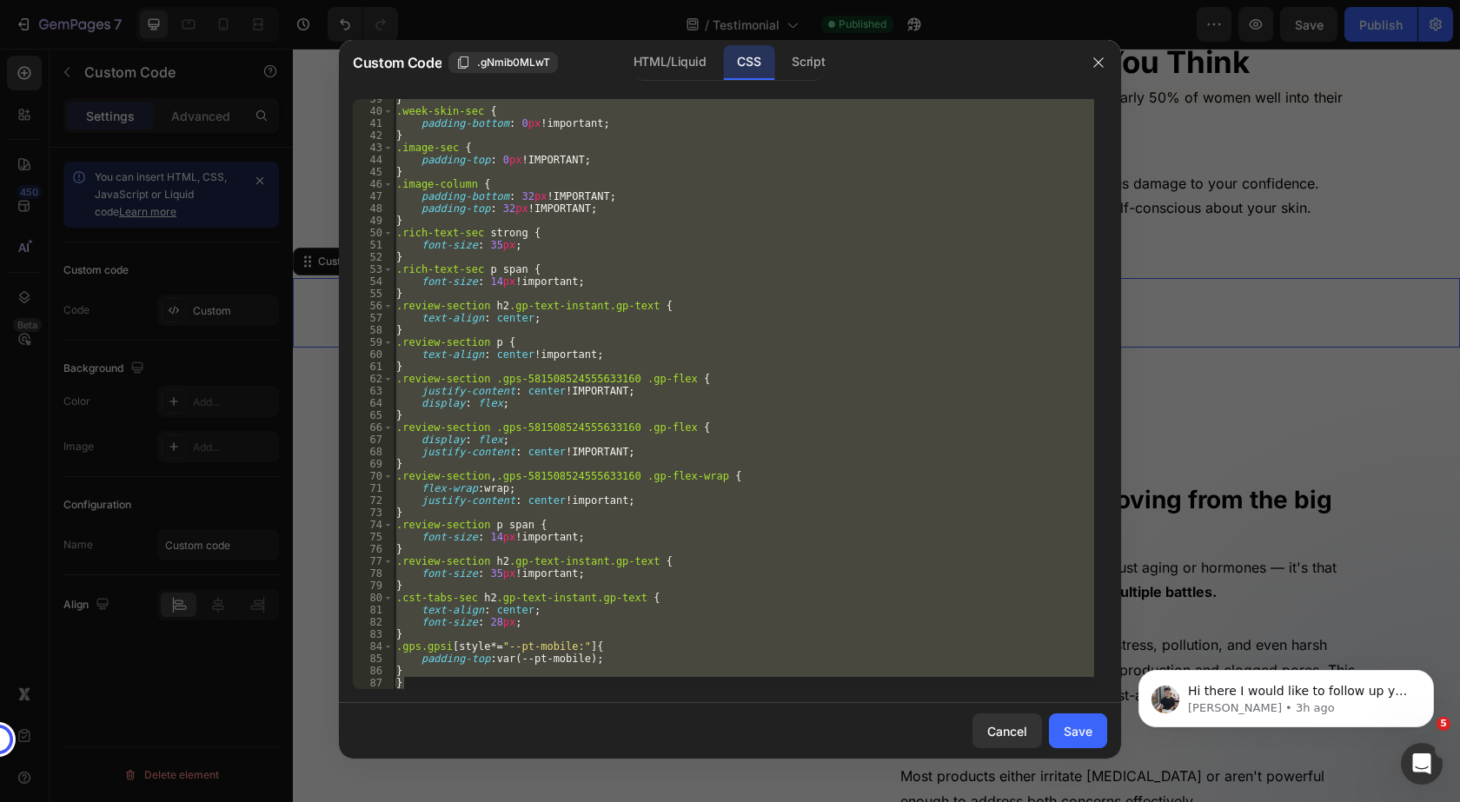
scroll to position [468, 0]
click at [406, 671] on div "} .week-skin-sec { padding-bottom : 0 px !important ; } .image-sec { padding-to…" at bounding box center [743, 394] width 701 height 590
type textarea "}"
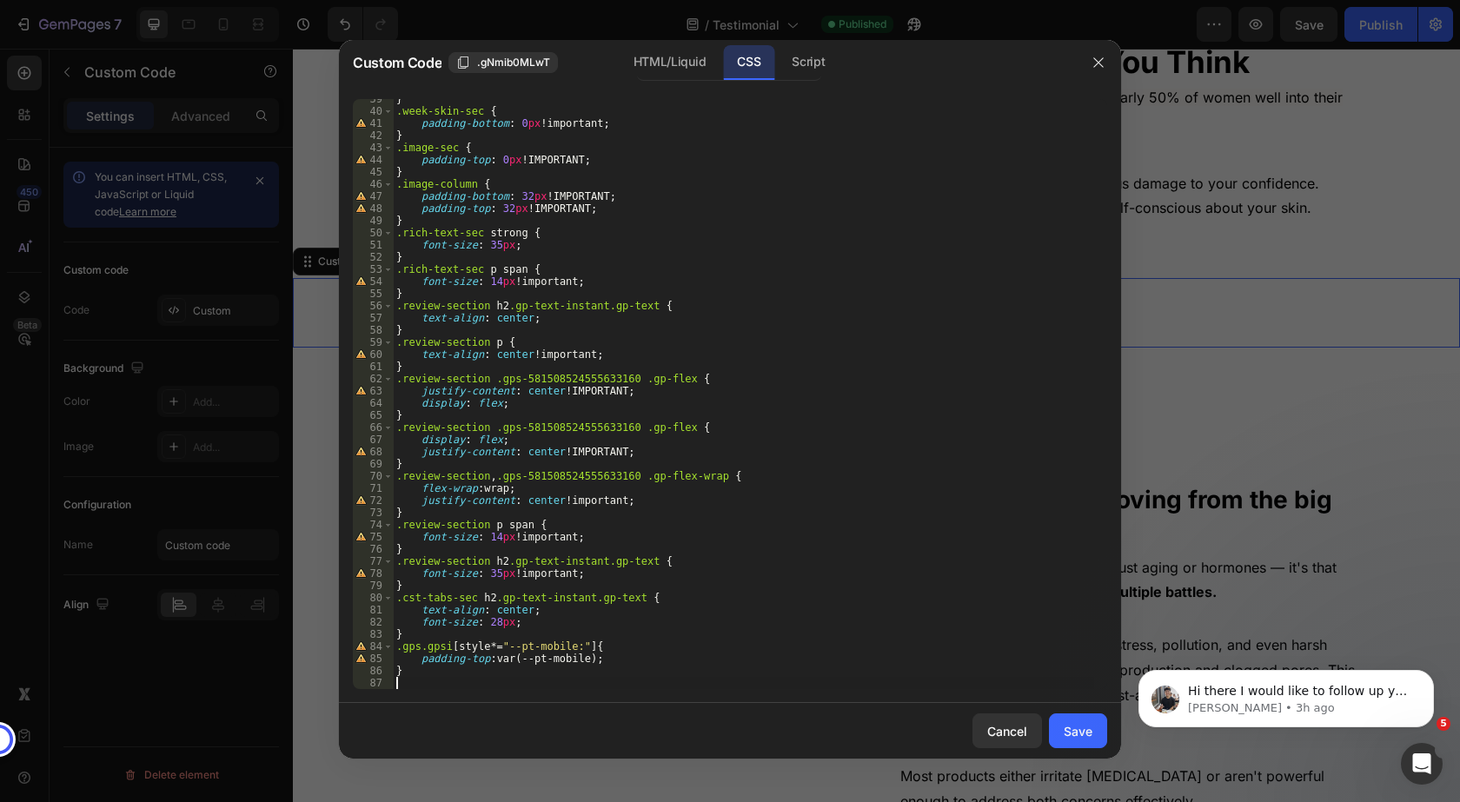
paste textarea "}"
type textarea "}"
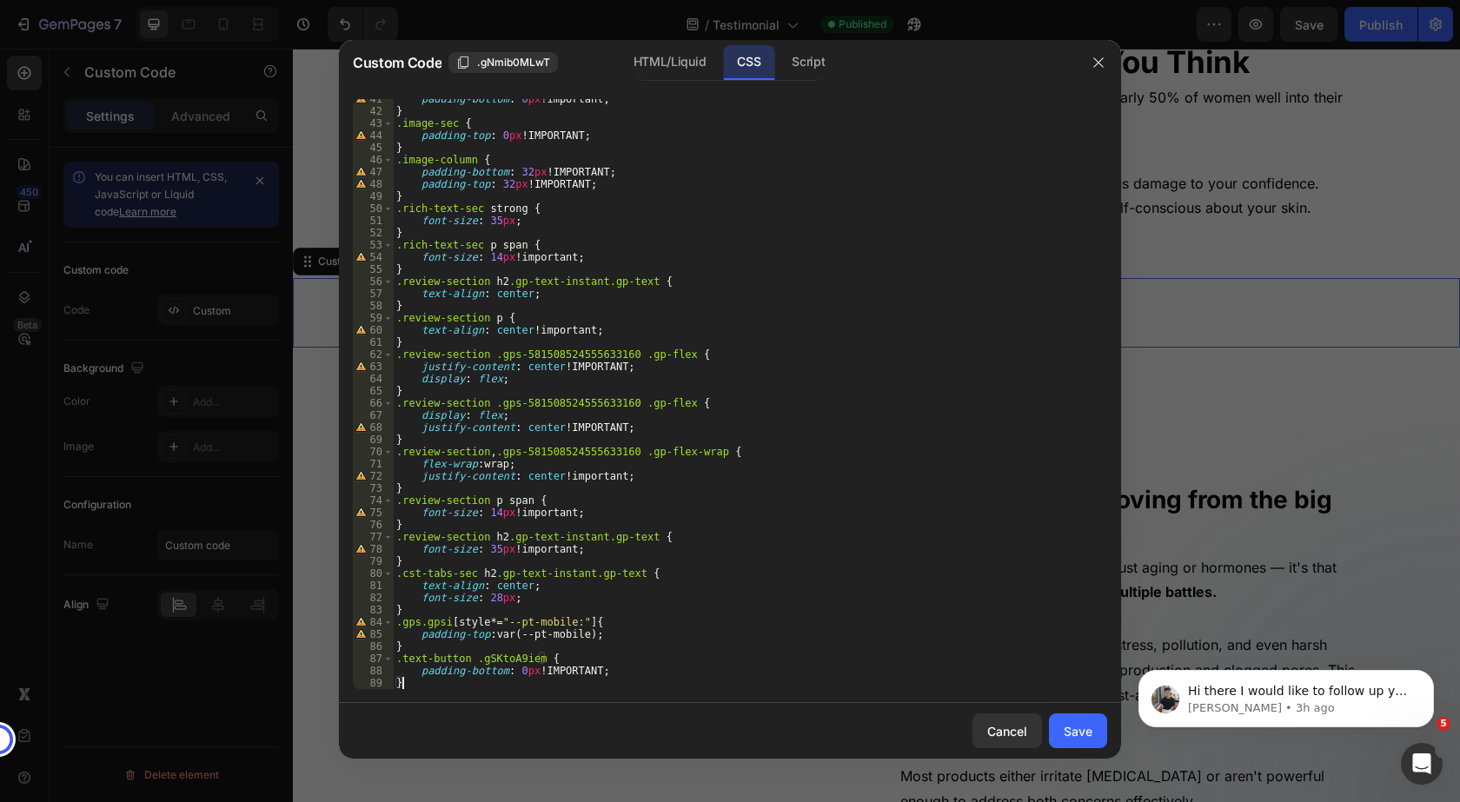
scroll to position [505, 0]
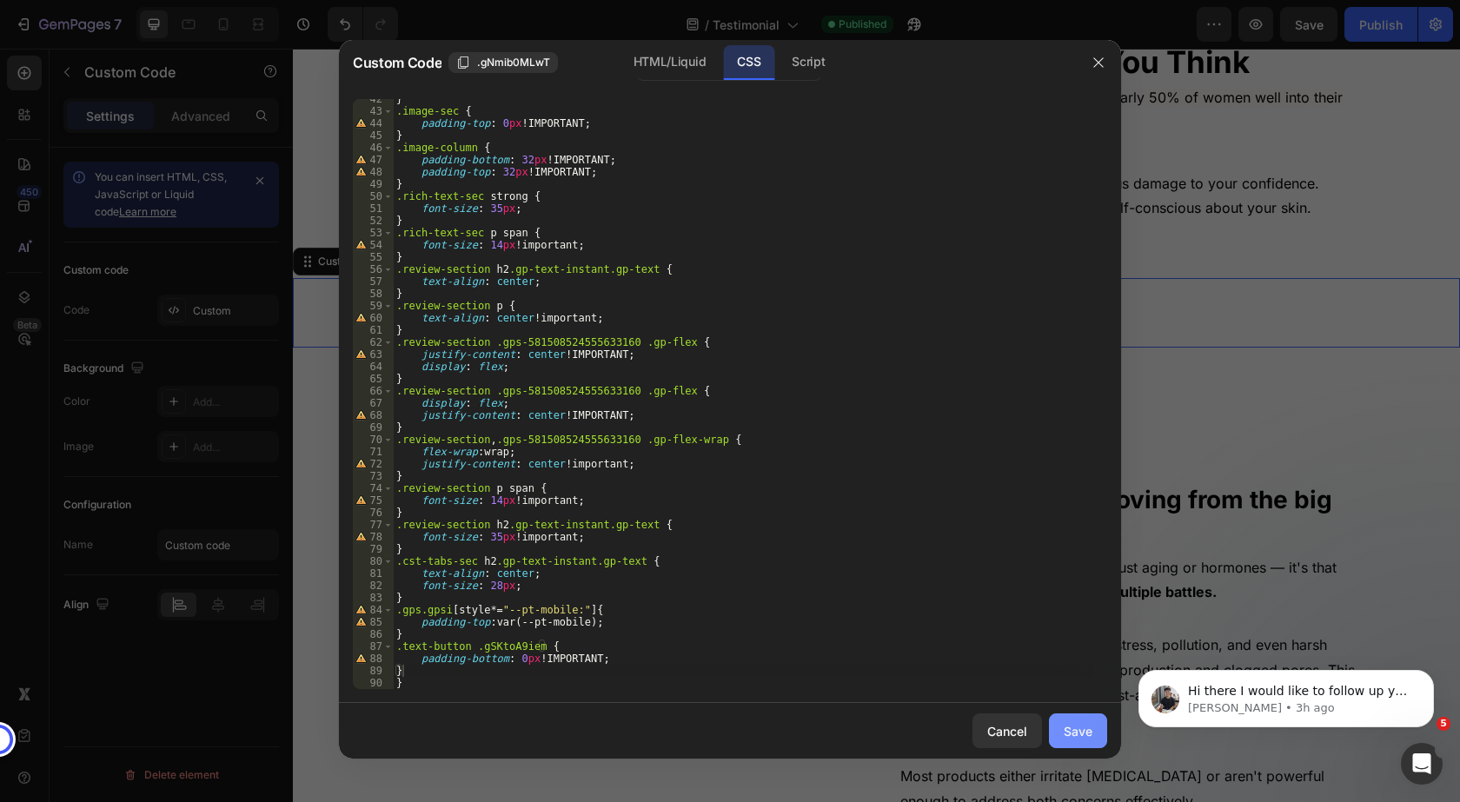
click at [1070, 730] on div "Save" at bounding box center [1078, 731] width 29 height 18
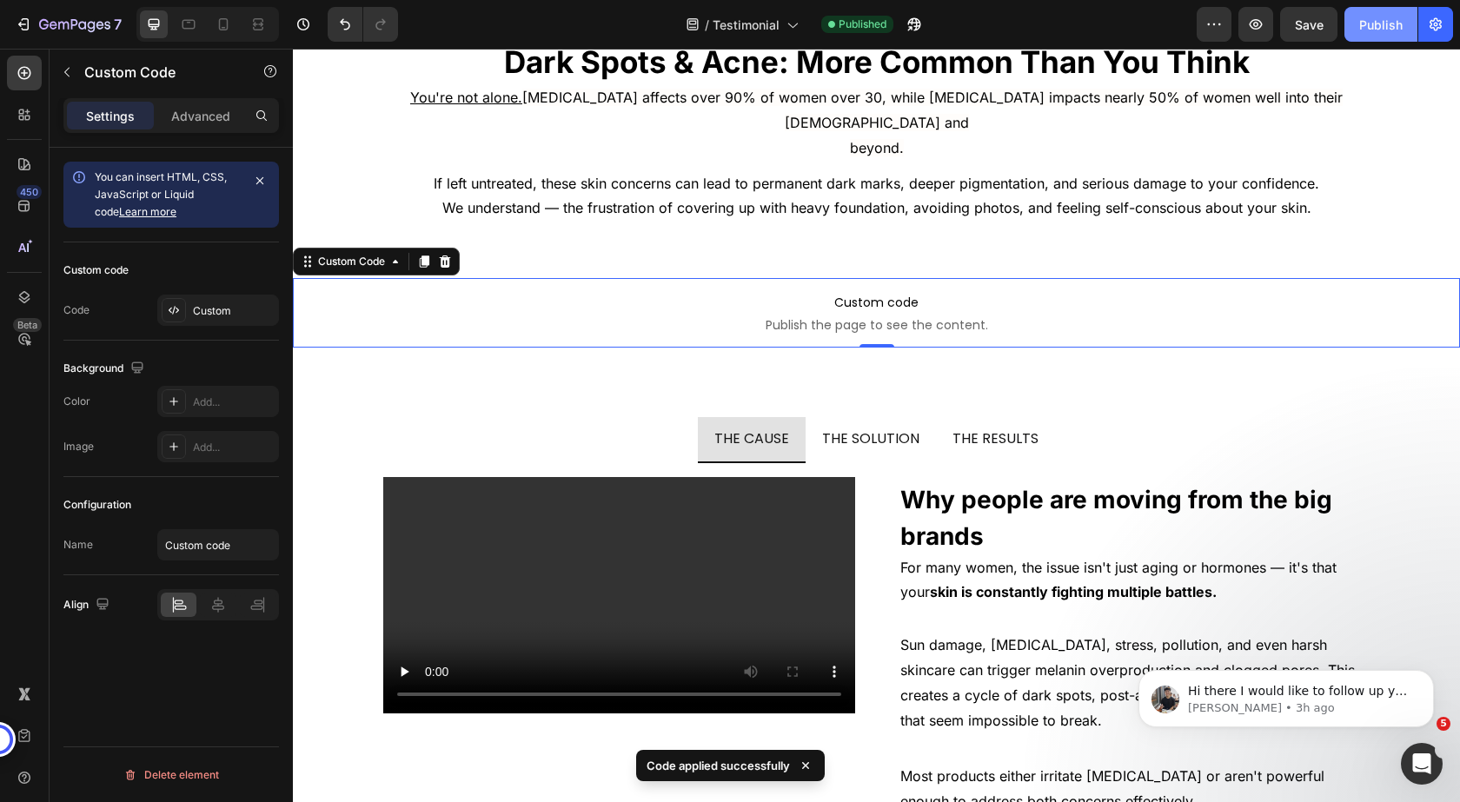
click at [1373, 24] on div "Publish" at bounding box center [1380, 25] width 43 height 18
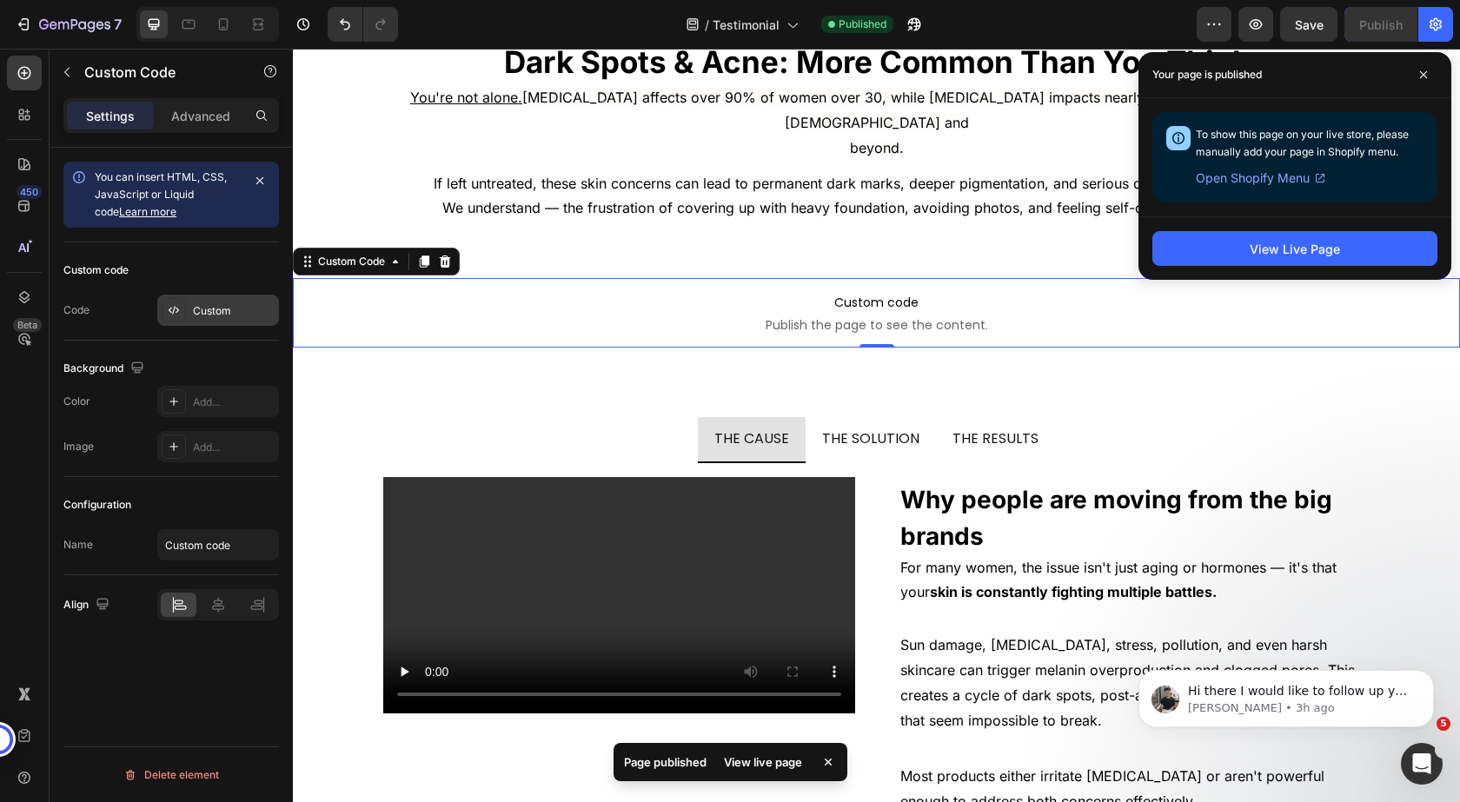
click at [201, 317] on div "Custom" at bounding box center [234, 311] width 82 height 16
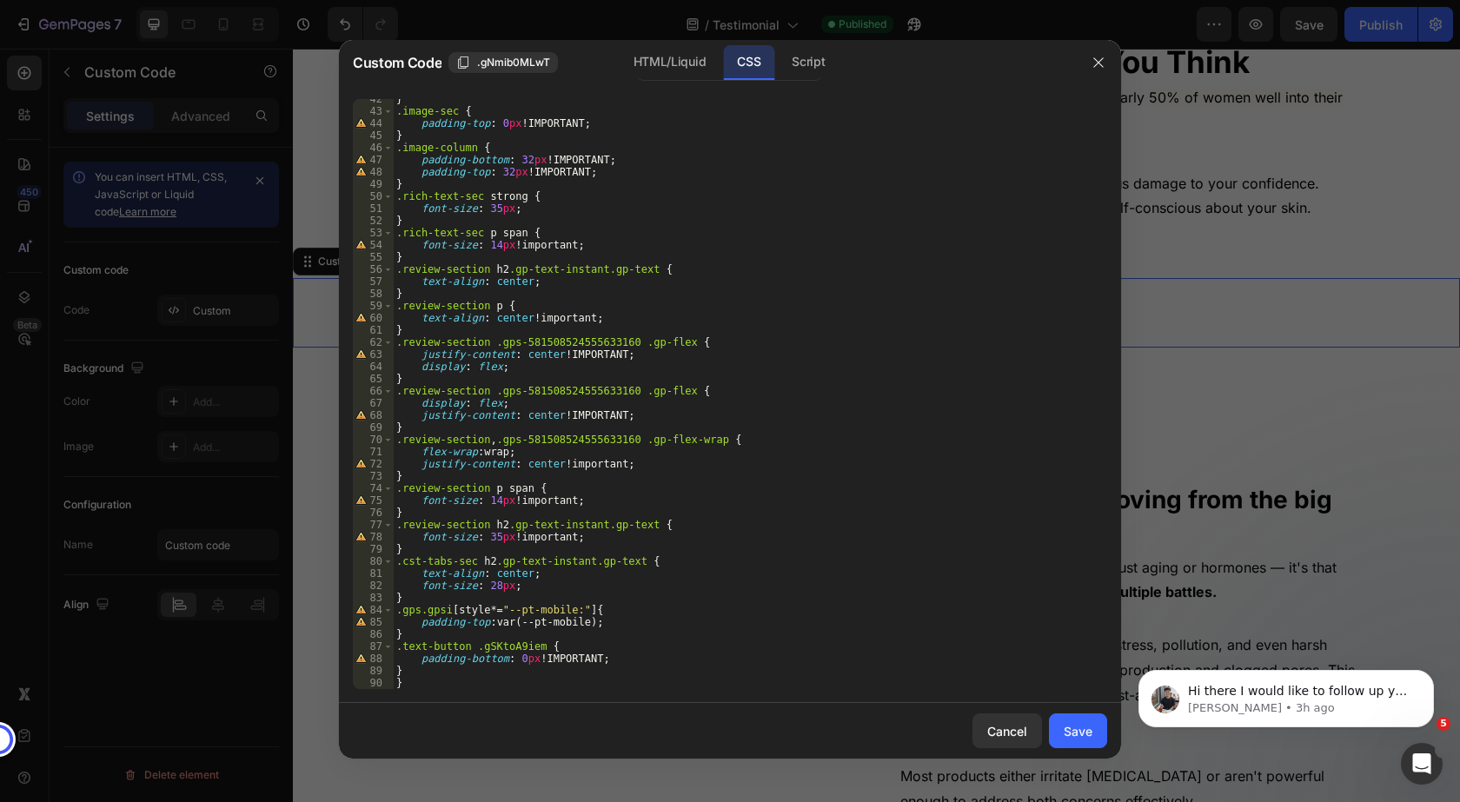
type textarea "}"
click at [414, 674] on div "} .image-sec { padding-top : 0 px !IMPORTANT ; } .image-column { padding-bottom…" at bounding box center [743, 400] width 701 height 614
paste textarea "}"
type textarea "}"
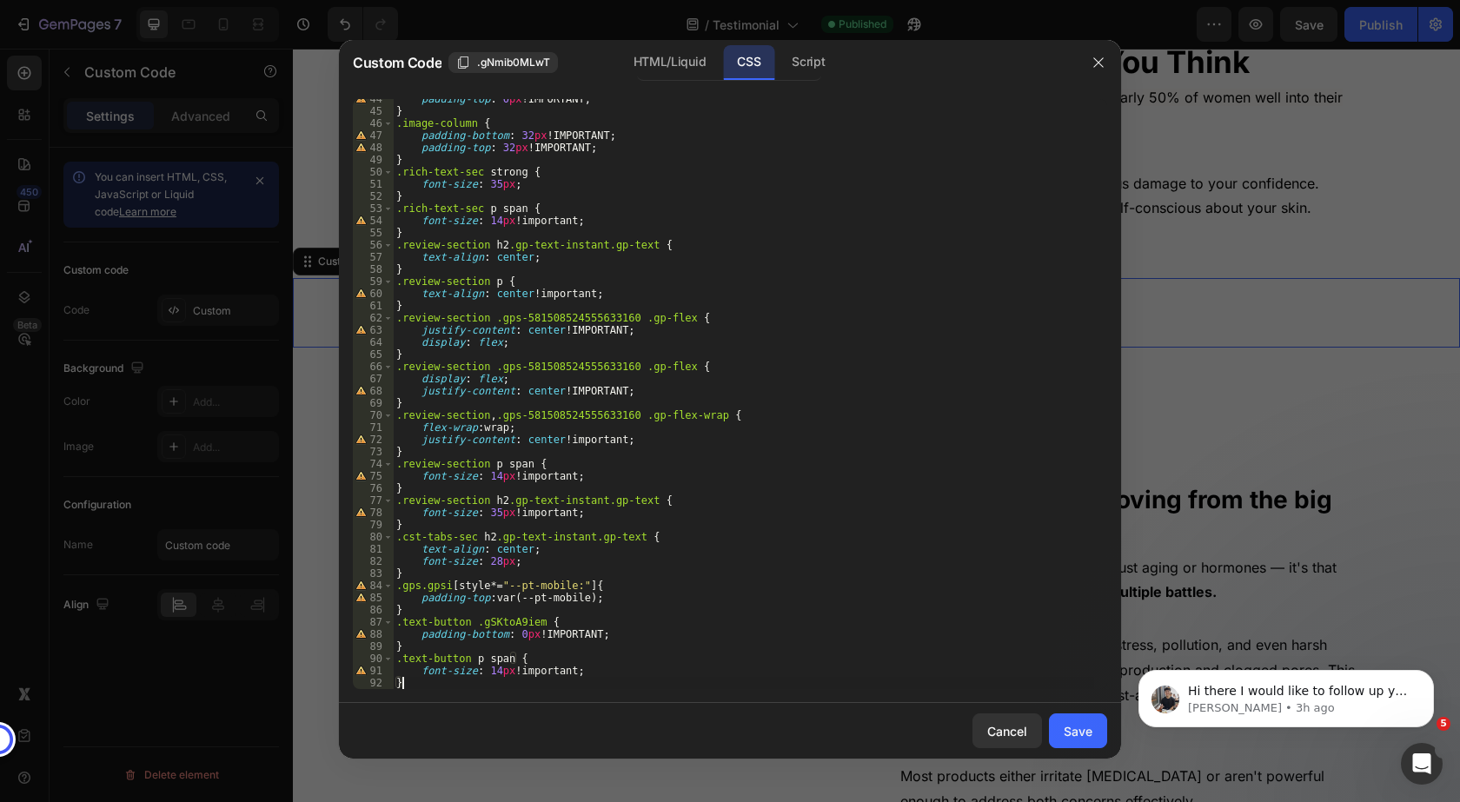
scroll to position [541, 0]
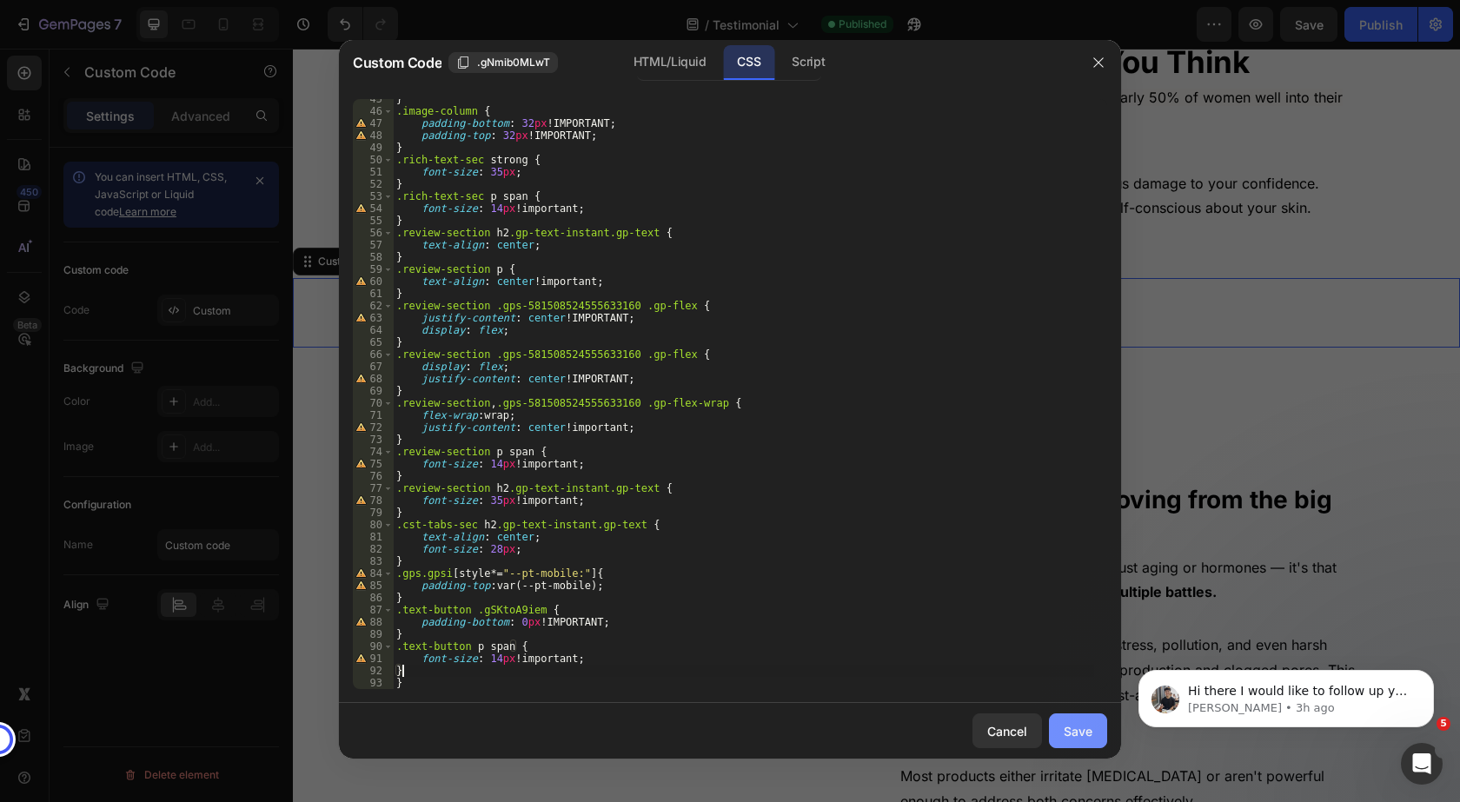
click at [1081, 724] on div "Save" at bounding box center [1078, 731] width 29 height 18
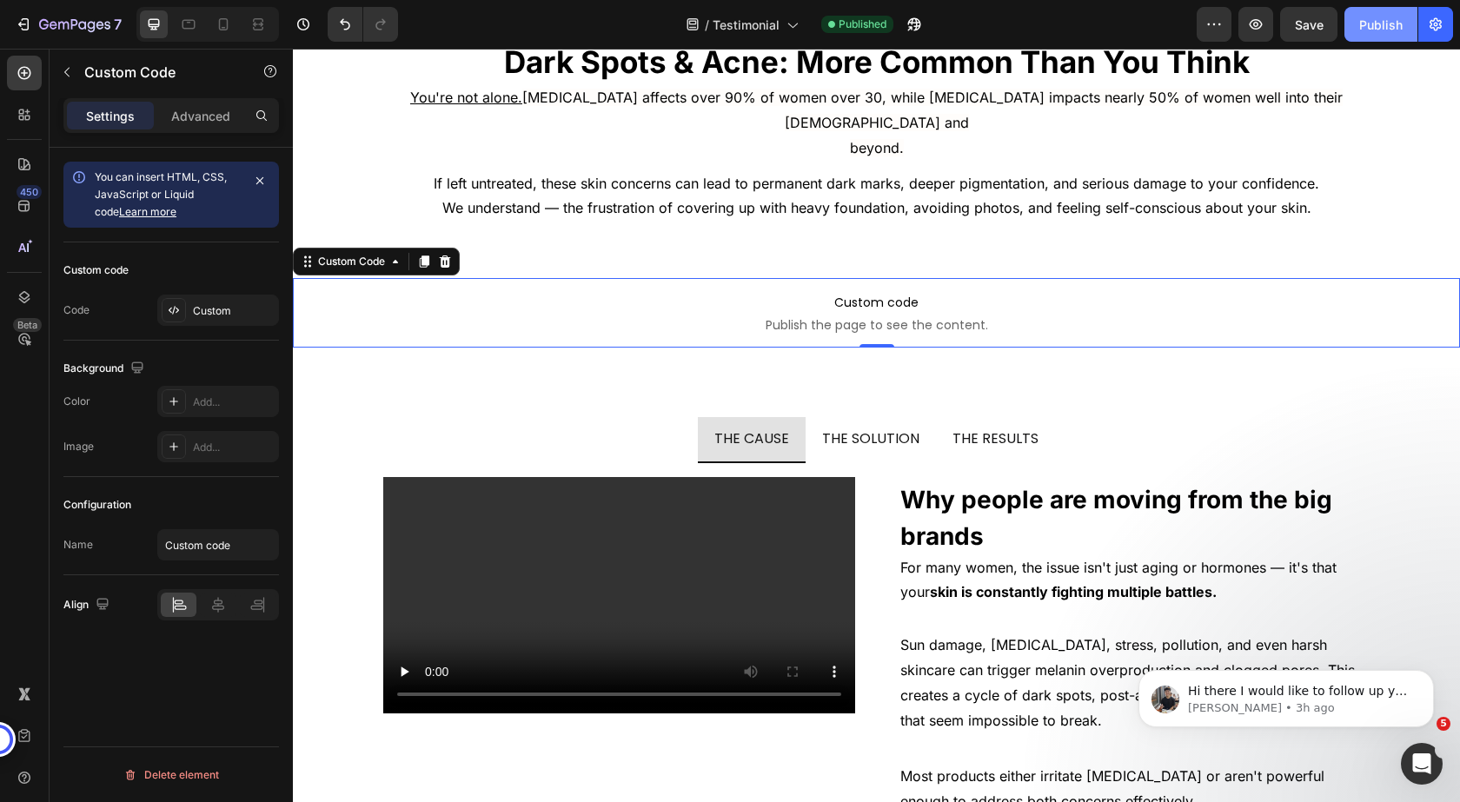
click at [1391, 23] on div "Publish" at bounding box center [1380, 25] width 43 height 18
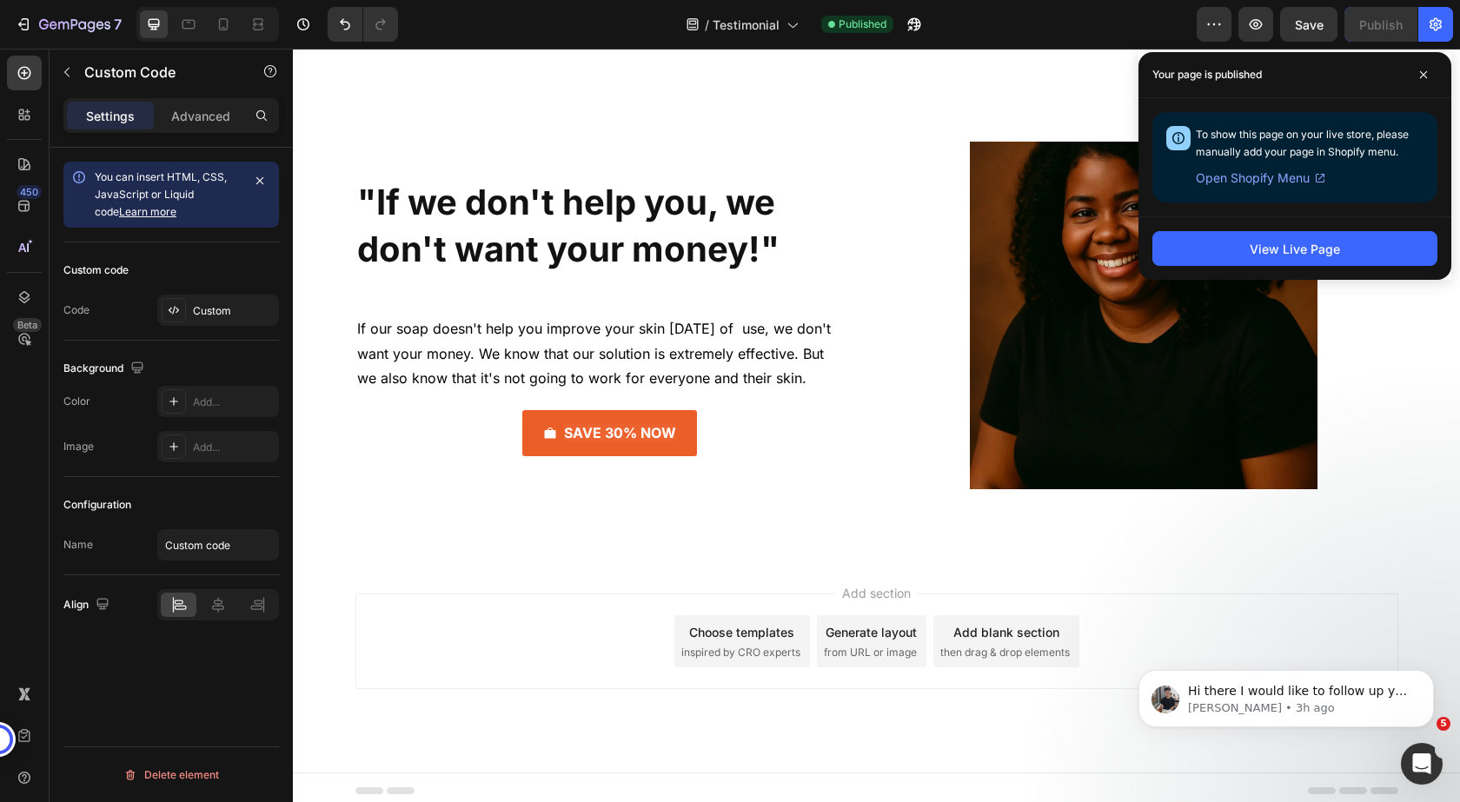
scroll to position [11581, 0]
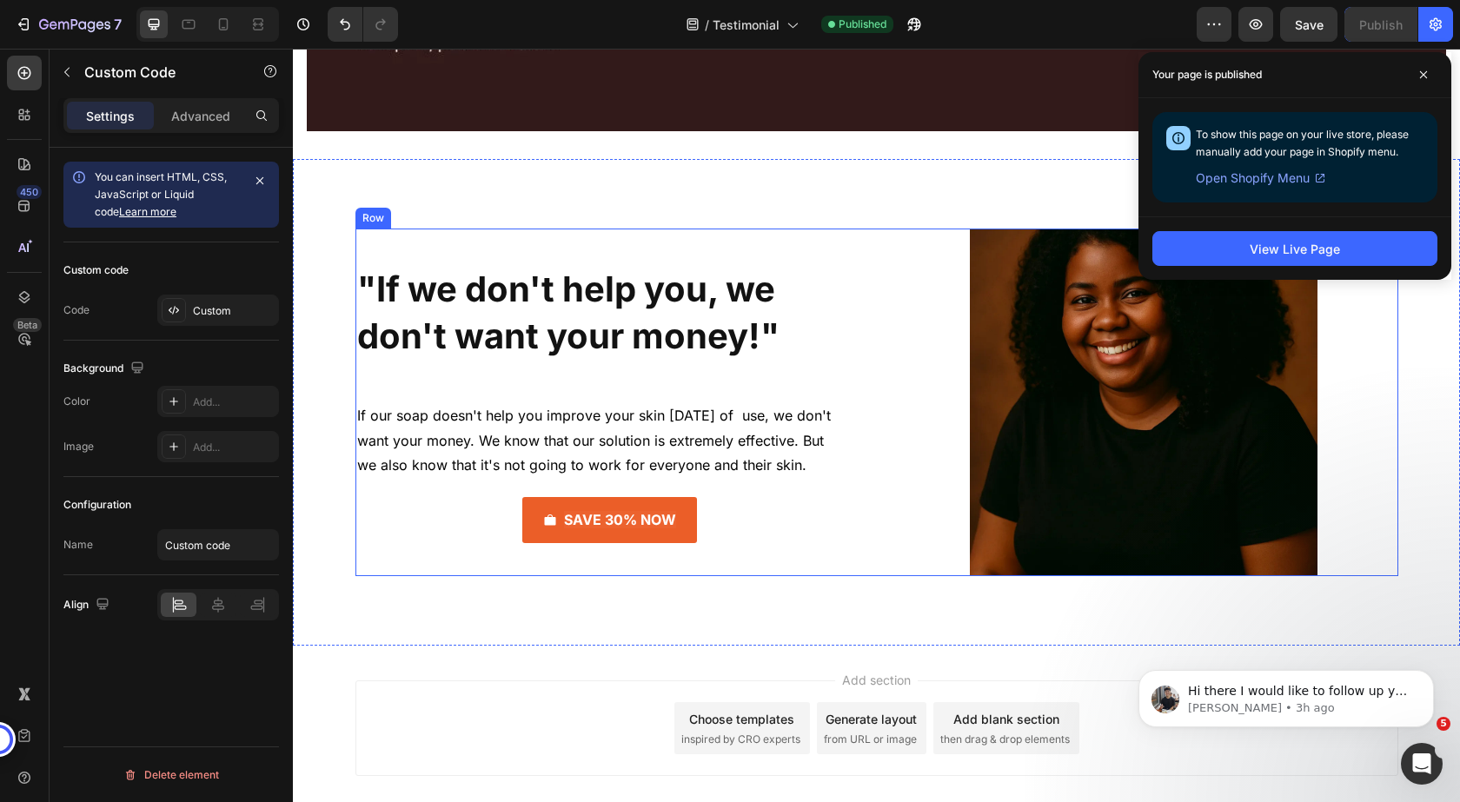
click at [882, 237] on div ""If we don't help you, we don't want your money!" Heading If our soap doesn't h…" at bounding box center [876, 403] width 1043 height 348
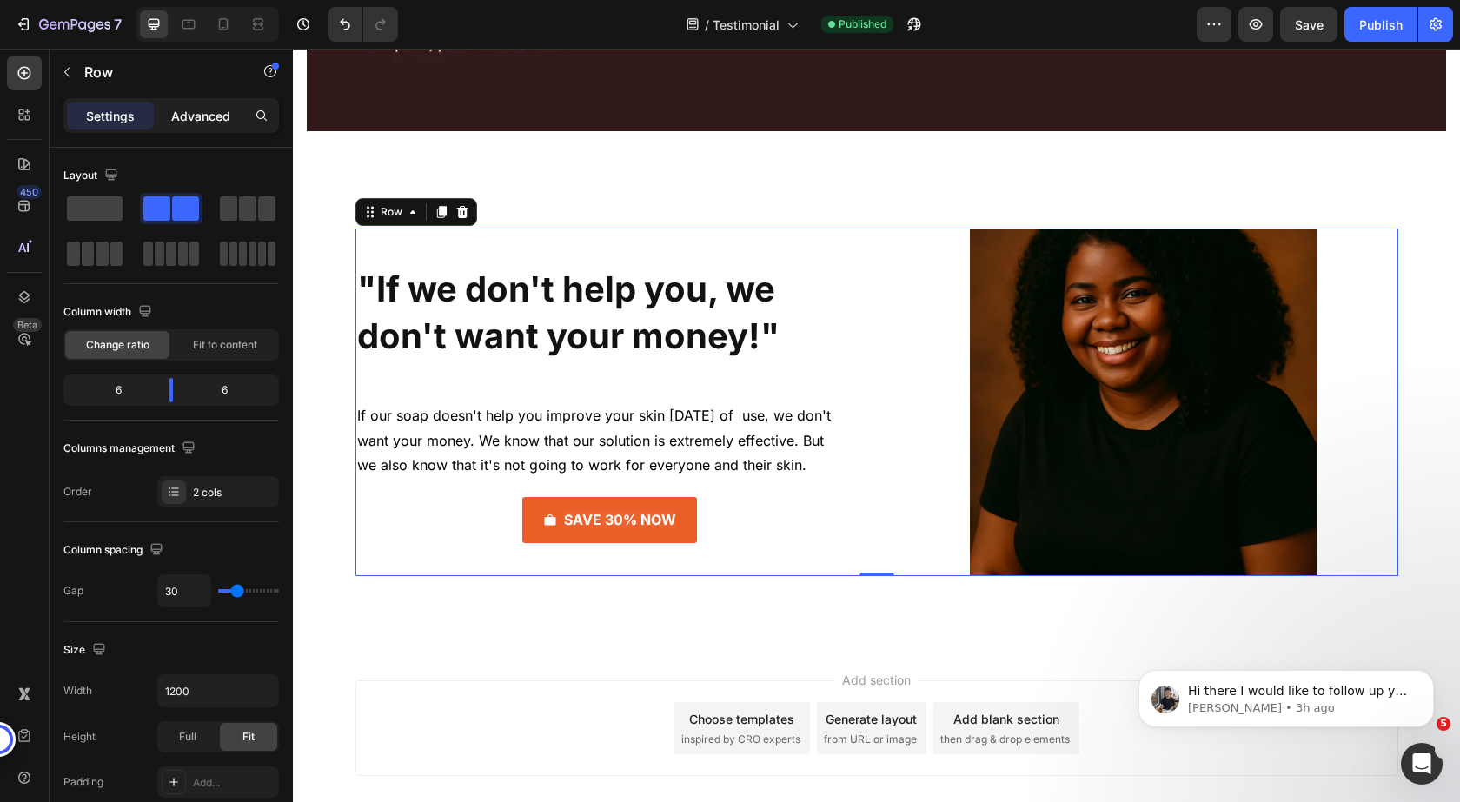
click at [193, 116] on p "Advanced" at bounding box center [200, 116] width 59 height 18
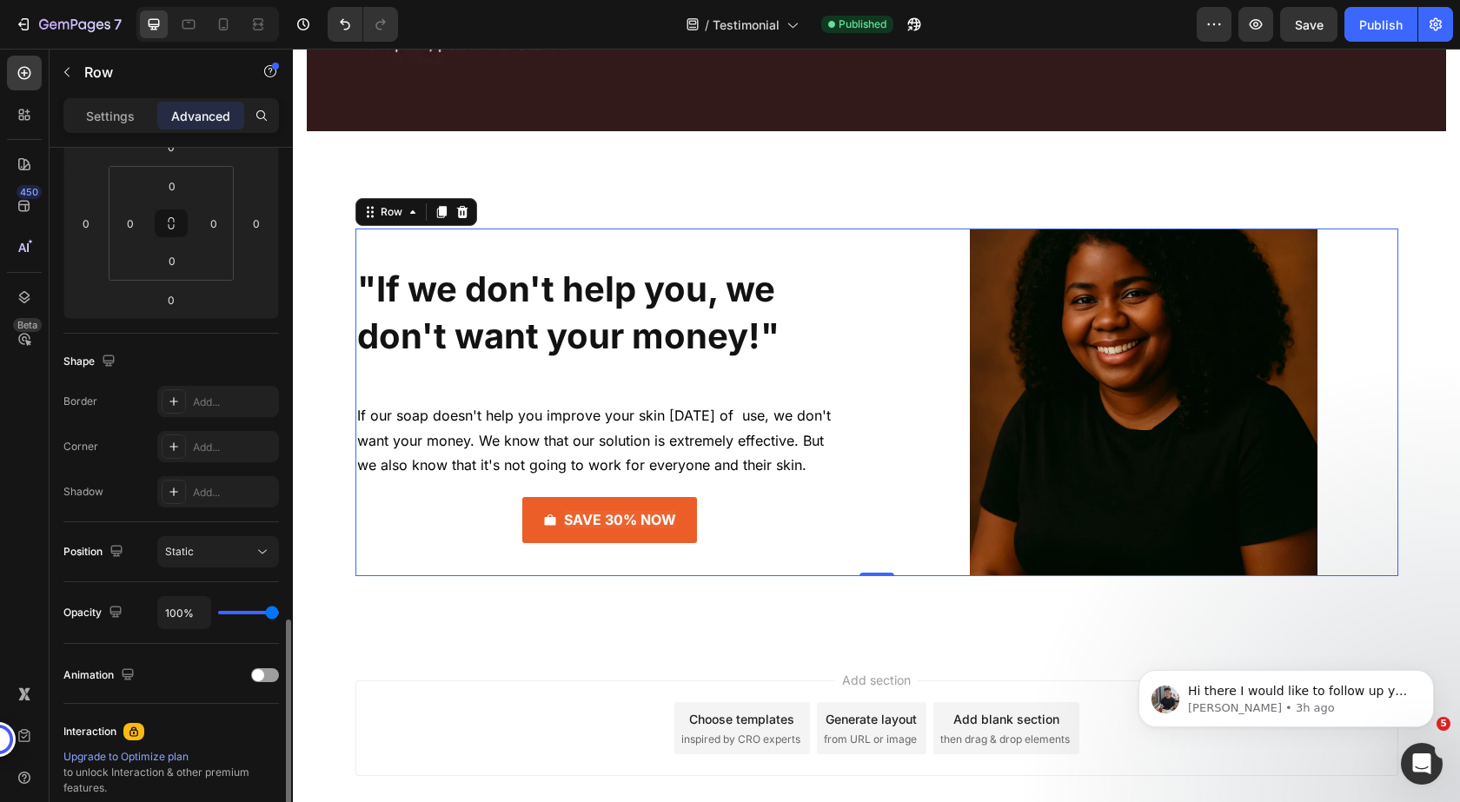
scroll to position [455, 0]
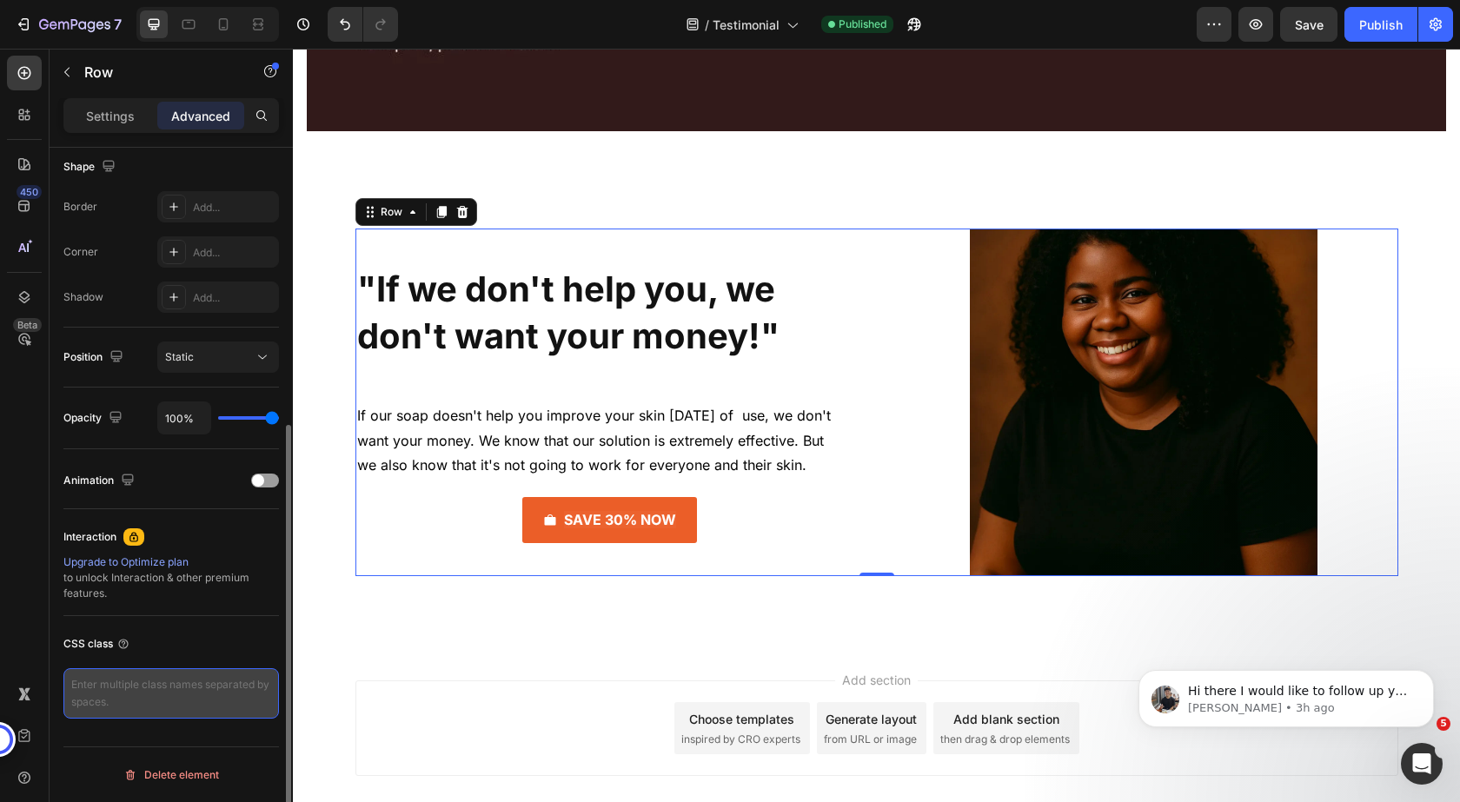
click at [137, 697] on textarea at bounding box center [171, 693] width 216 height 50
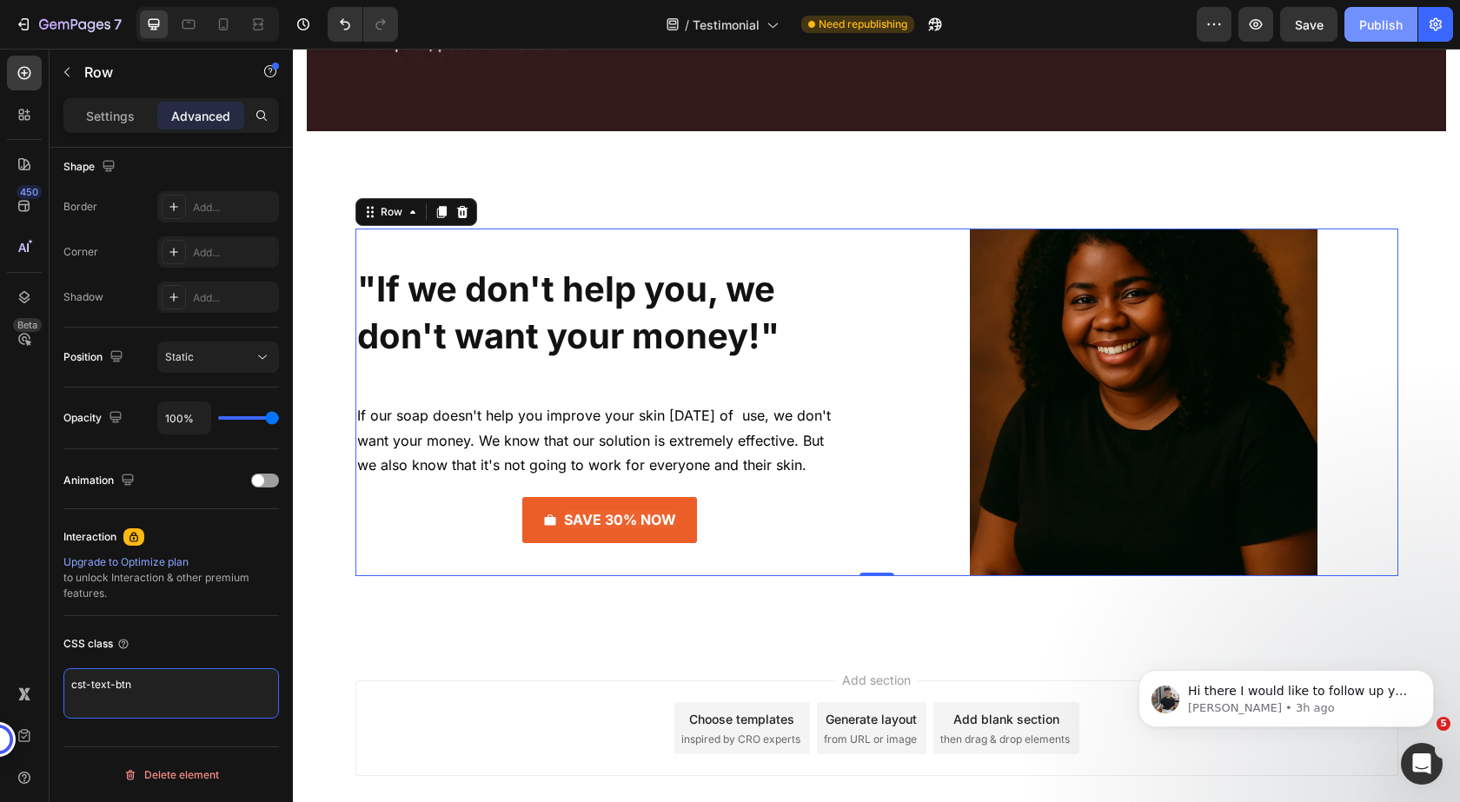
type textarea "cst-text-btn"
click at [1375, 24] on div "Publish" at bounding box center [1380, 25] width 43 height 18
click at [209, 123] on p "Advanced" at bounding box center [200, 116] width 59 height 18
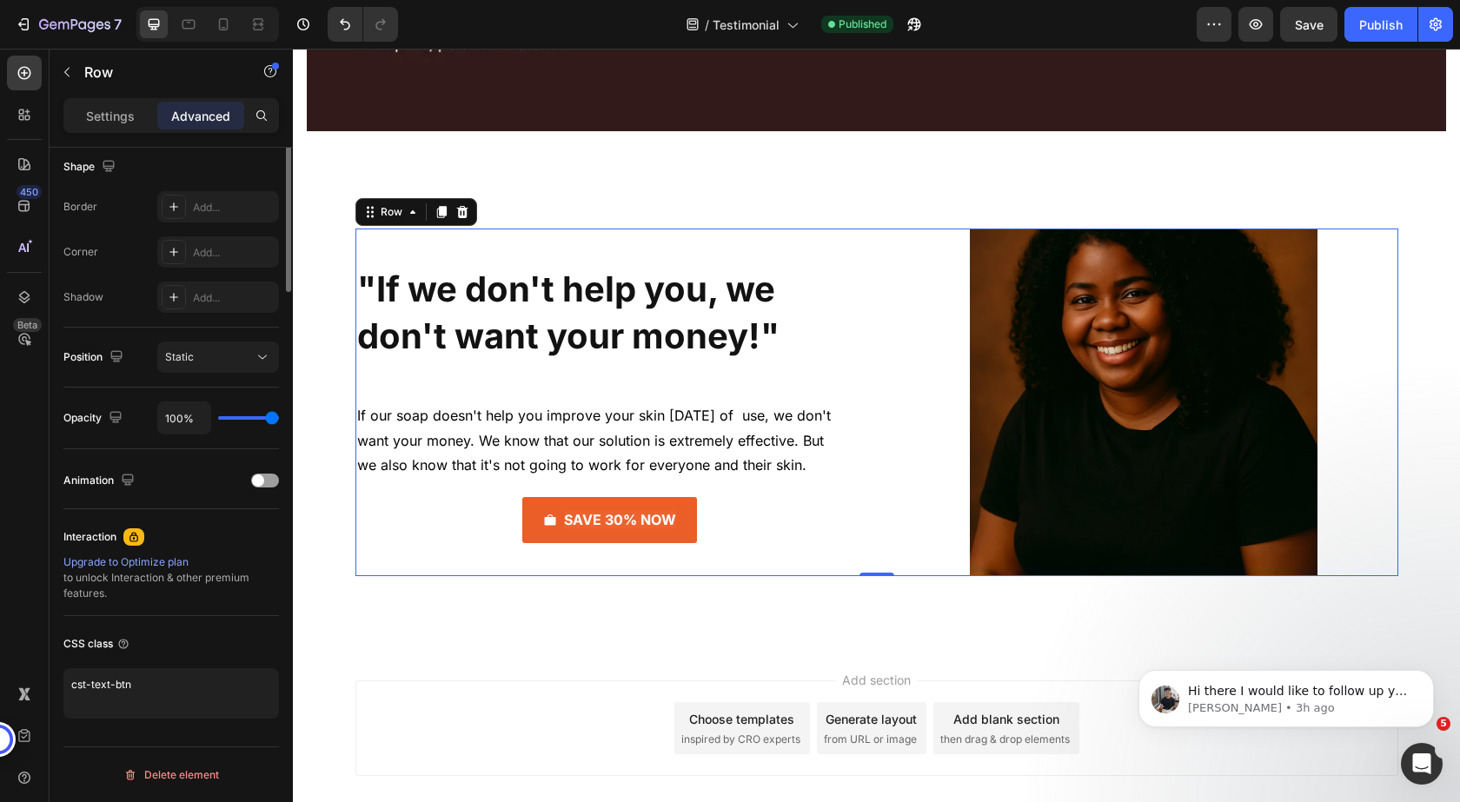
scroll to position [108, 0]
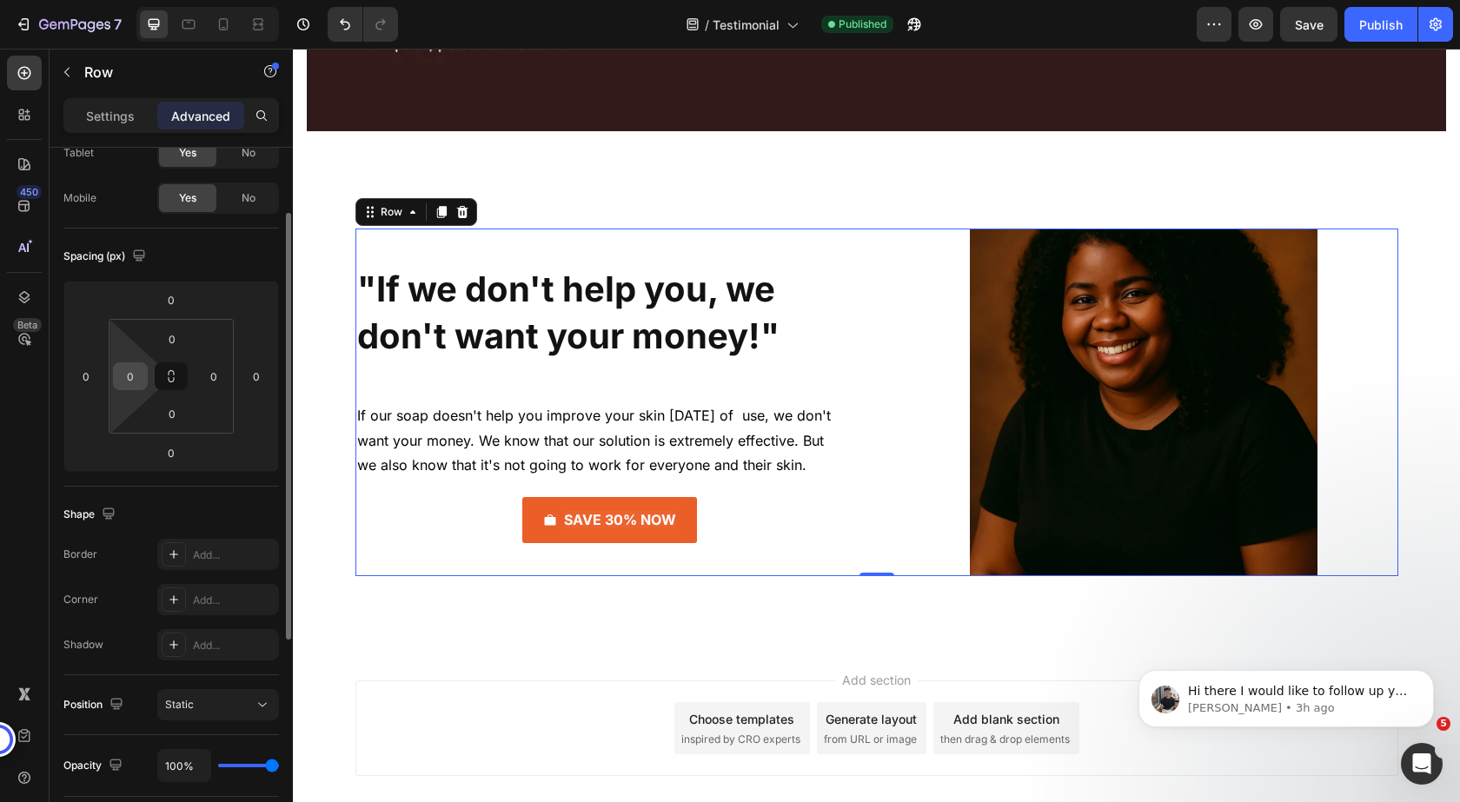
click at [142, 382] on div "0" at bounding box center [130, 376] width 35 height 28
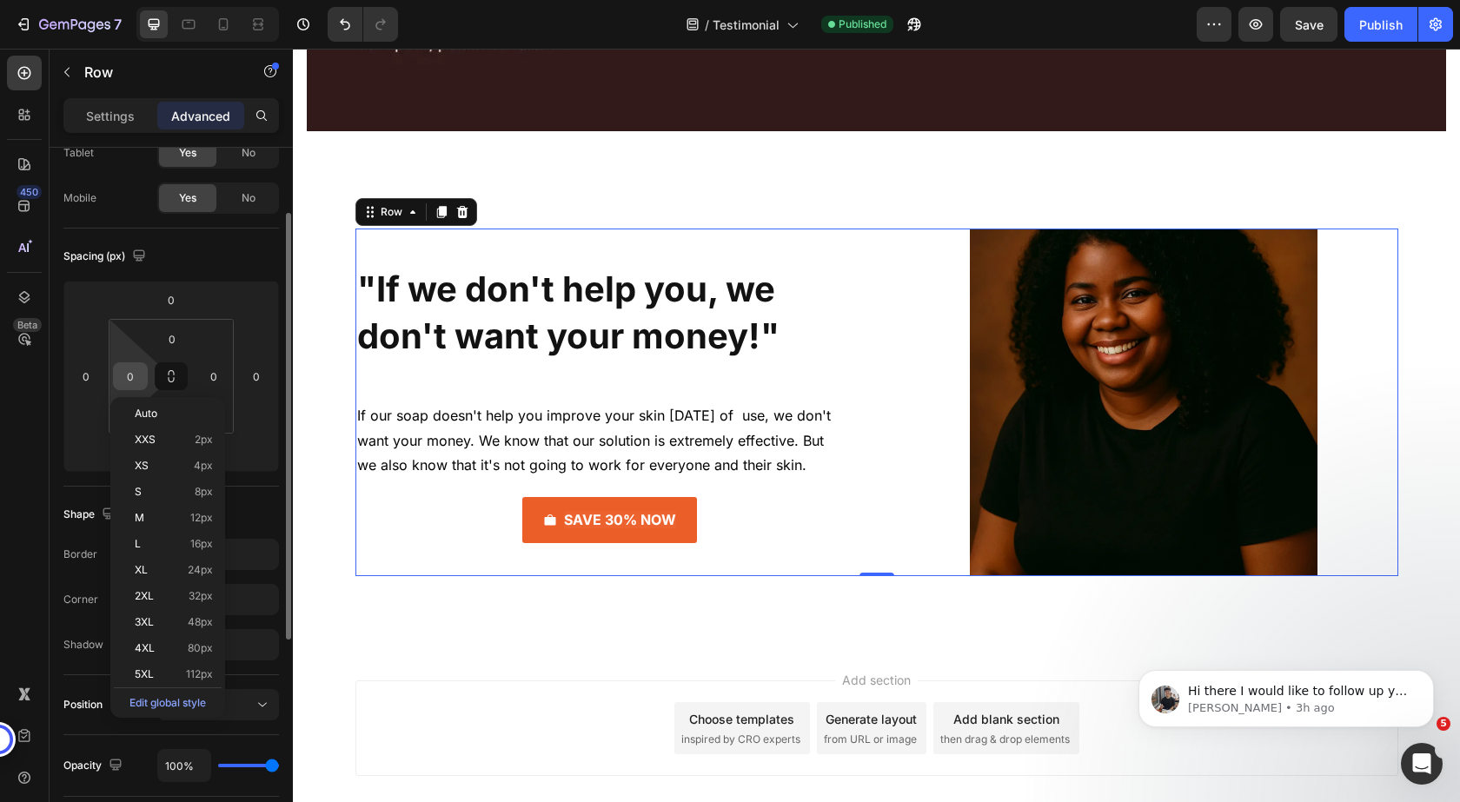
click at [123, 373] on input "0" at bounding box center [130, 376] width 26 height 26
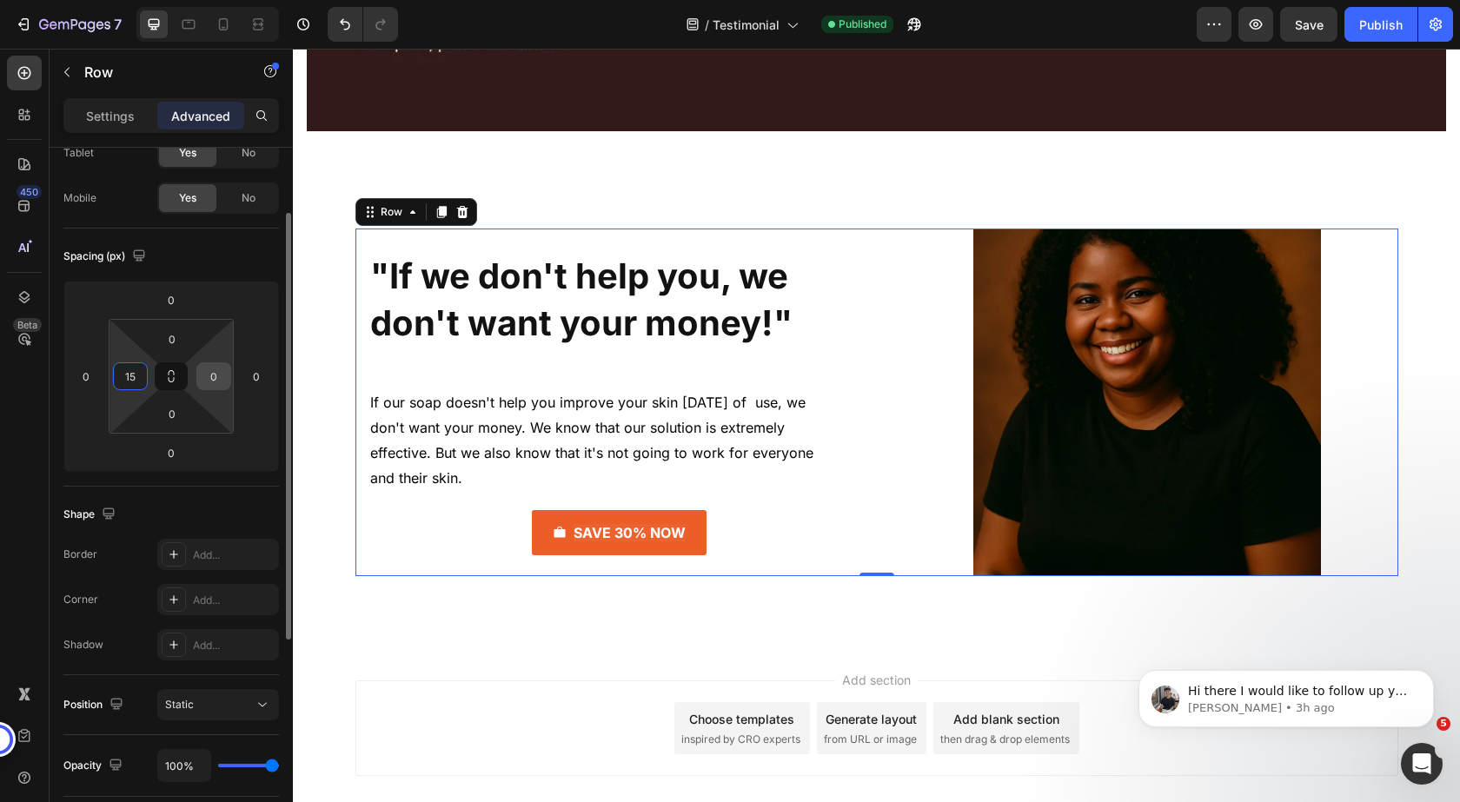
type input "15"
click at [213, 381] on input "0" at bounding box center [214, 376] width 26 height 26
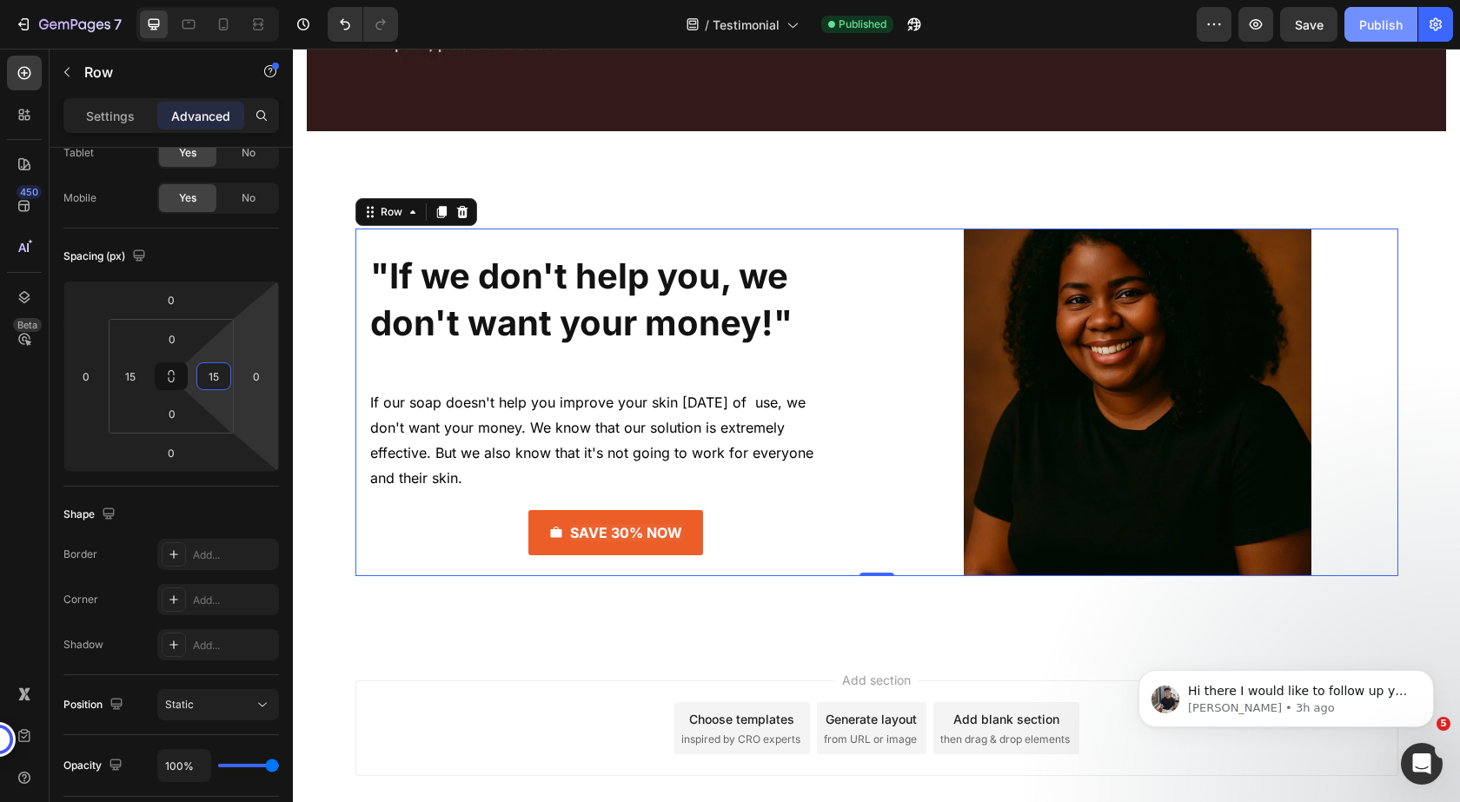
type input "15"
click at [1379, 29] on div "Publish" at bounding box center [1380, 25] width 43 height 18
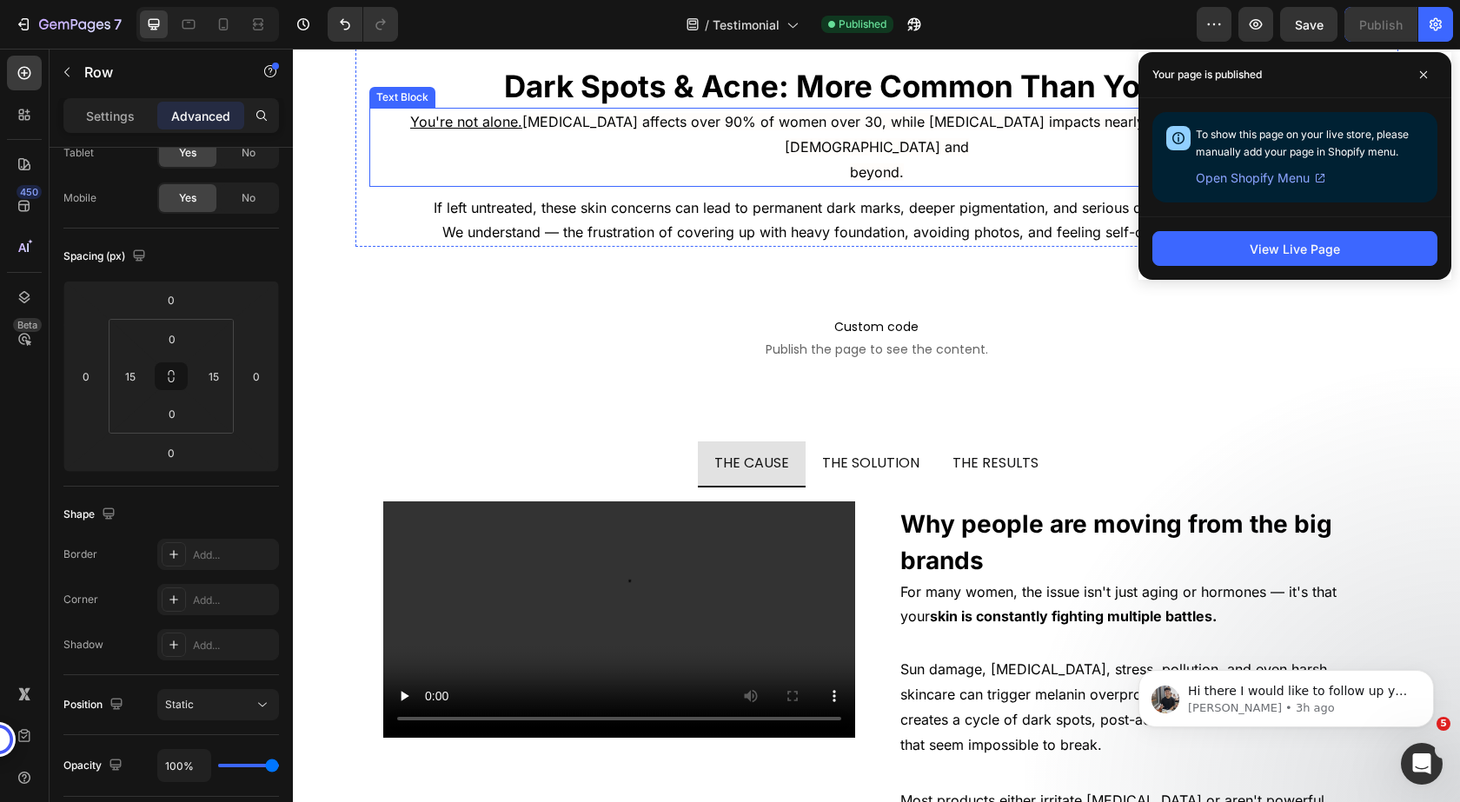
scroll to position [10190, 0]
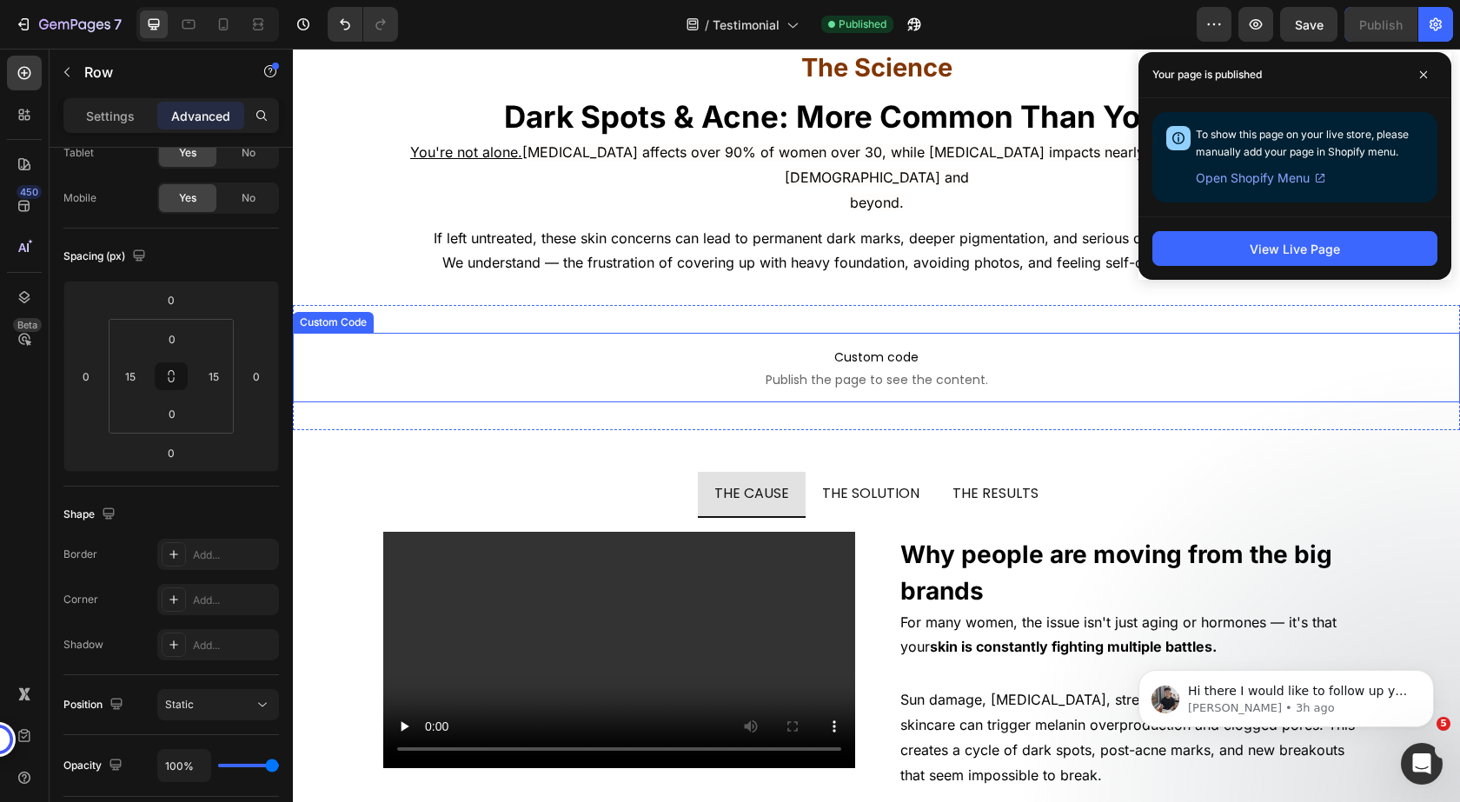
click at [620, 347] on span "Custom code" at bounding box center [876, 357] width 1167 height 21
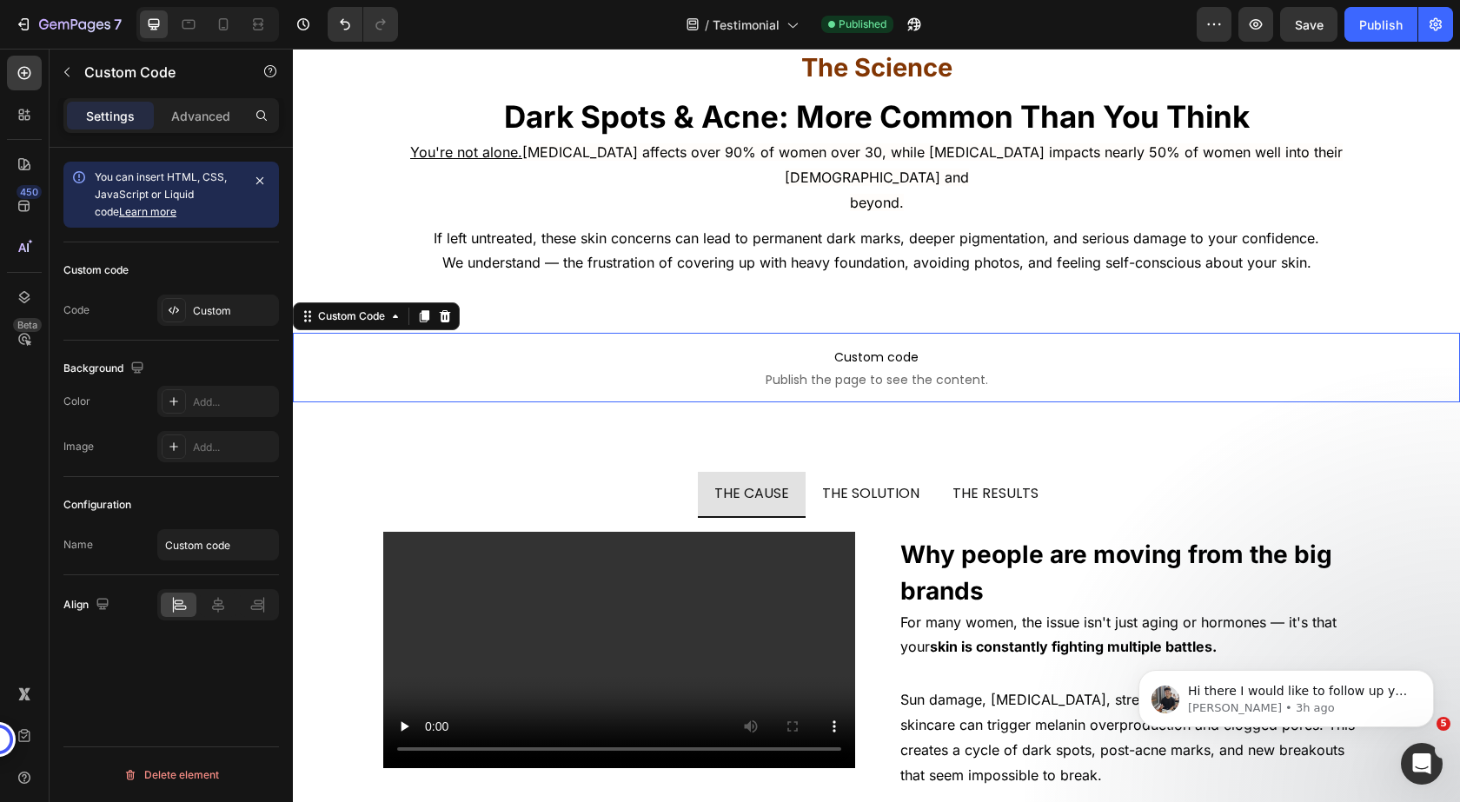
scroll to position [0, 0]
click at [206, 311] on div "Custom" at bounding box center [234, 311] width 82 height 16
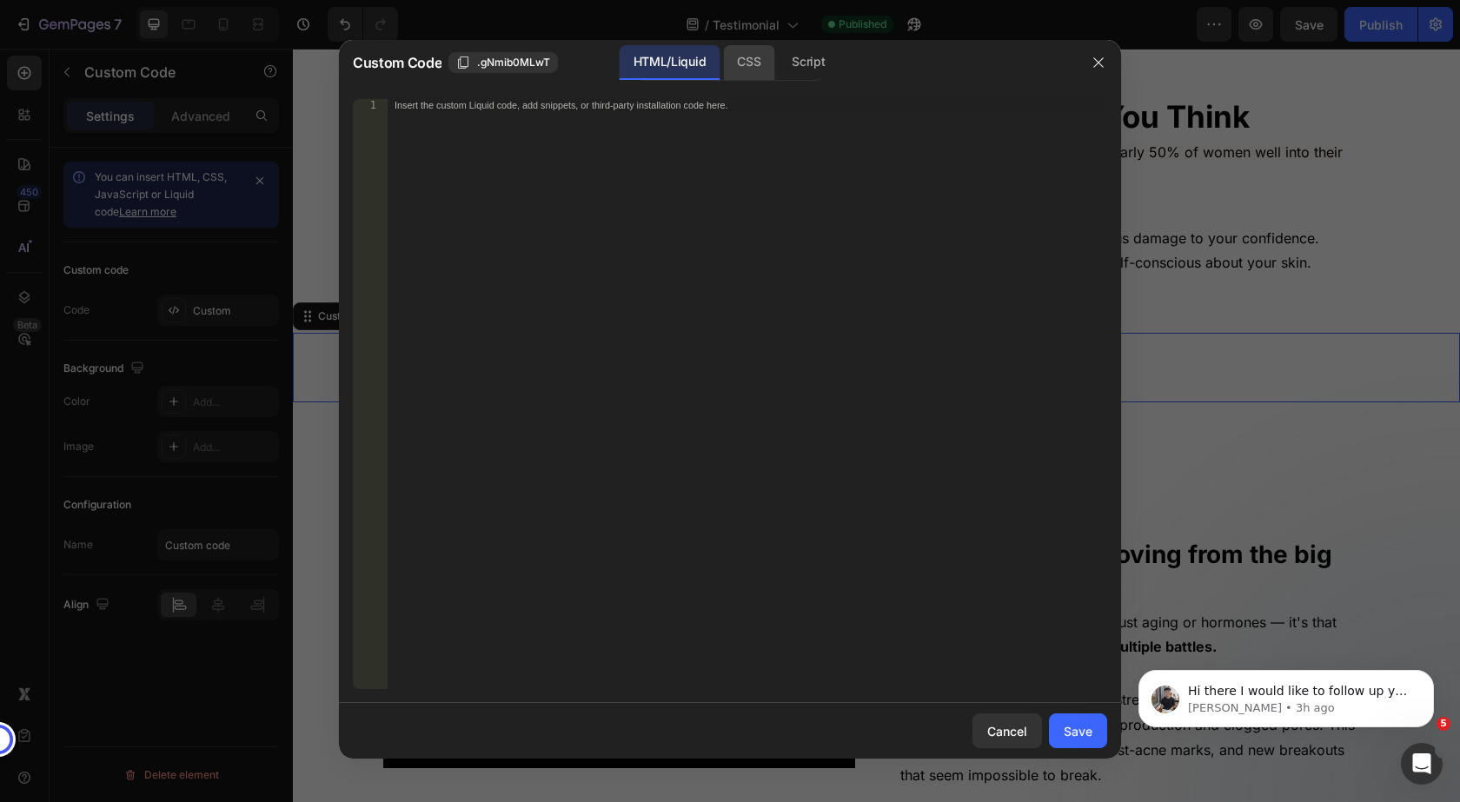
click at [778, 66] on div "CSS" at bounding box center [808, 62] width 61 height 35
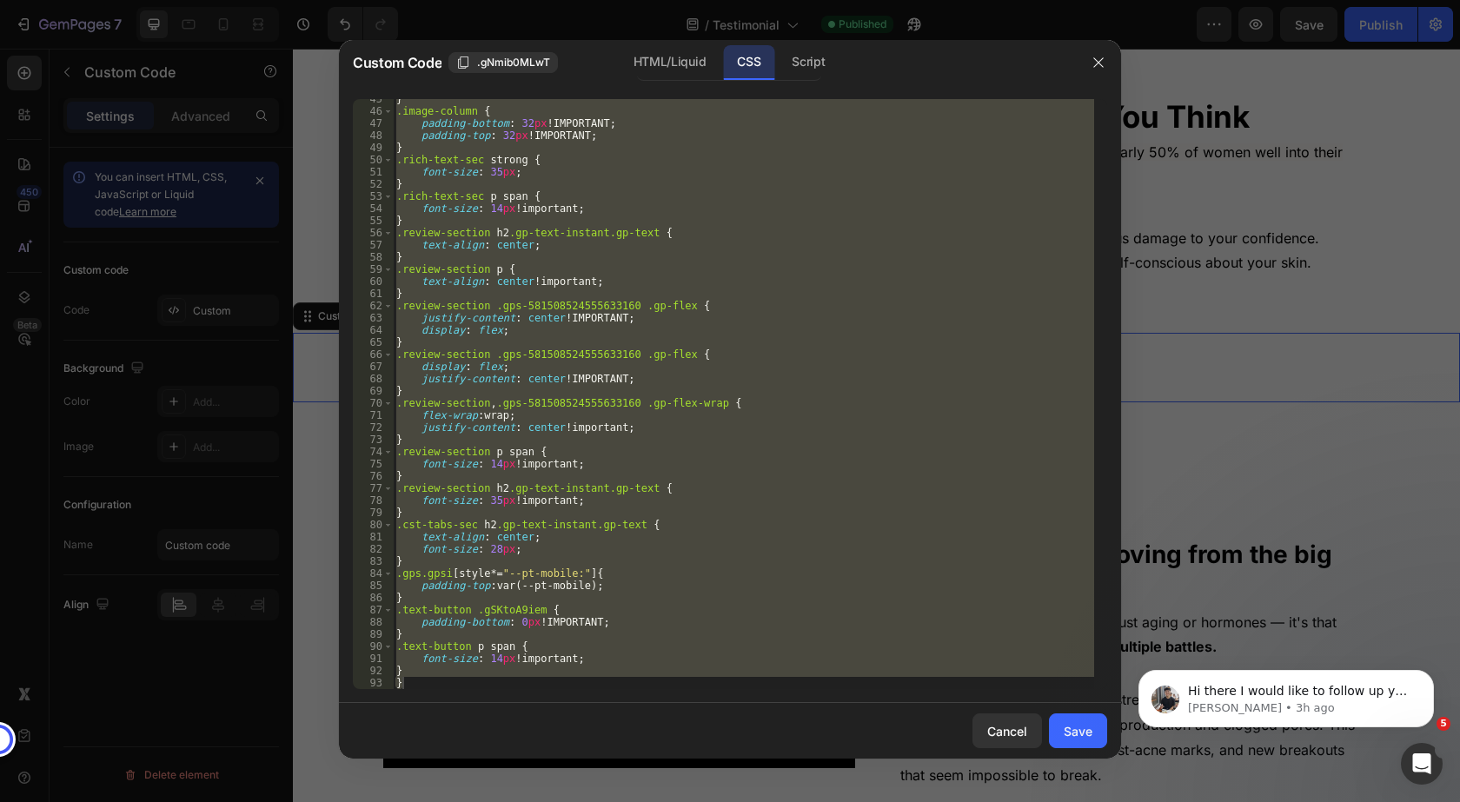
scroll to position [541, 0]
click at [416, 667] on div "} .image-column { padding-bottom : 32 px !IMPORTANT ; padding-top : 32 px !IMPO…" at bounding box center [743, 394] width 701 height 590
type textarea "}"
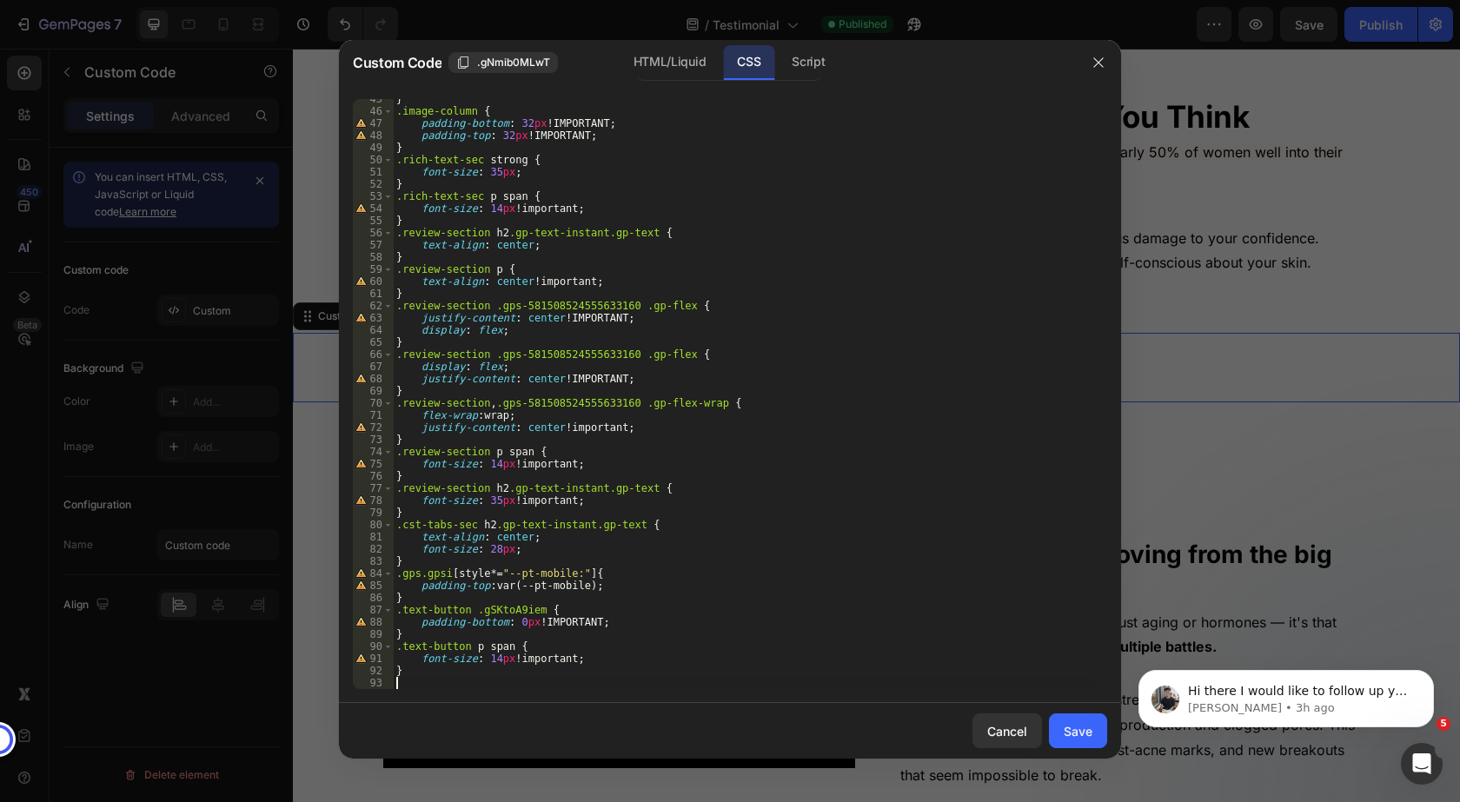
paste textarea "}"
type textarea "}"
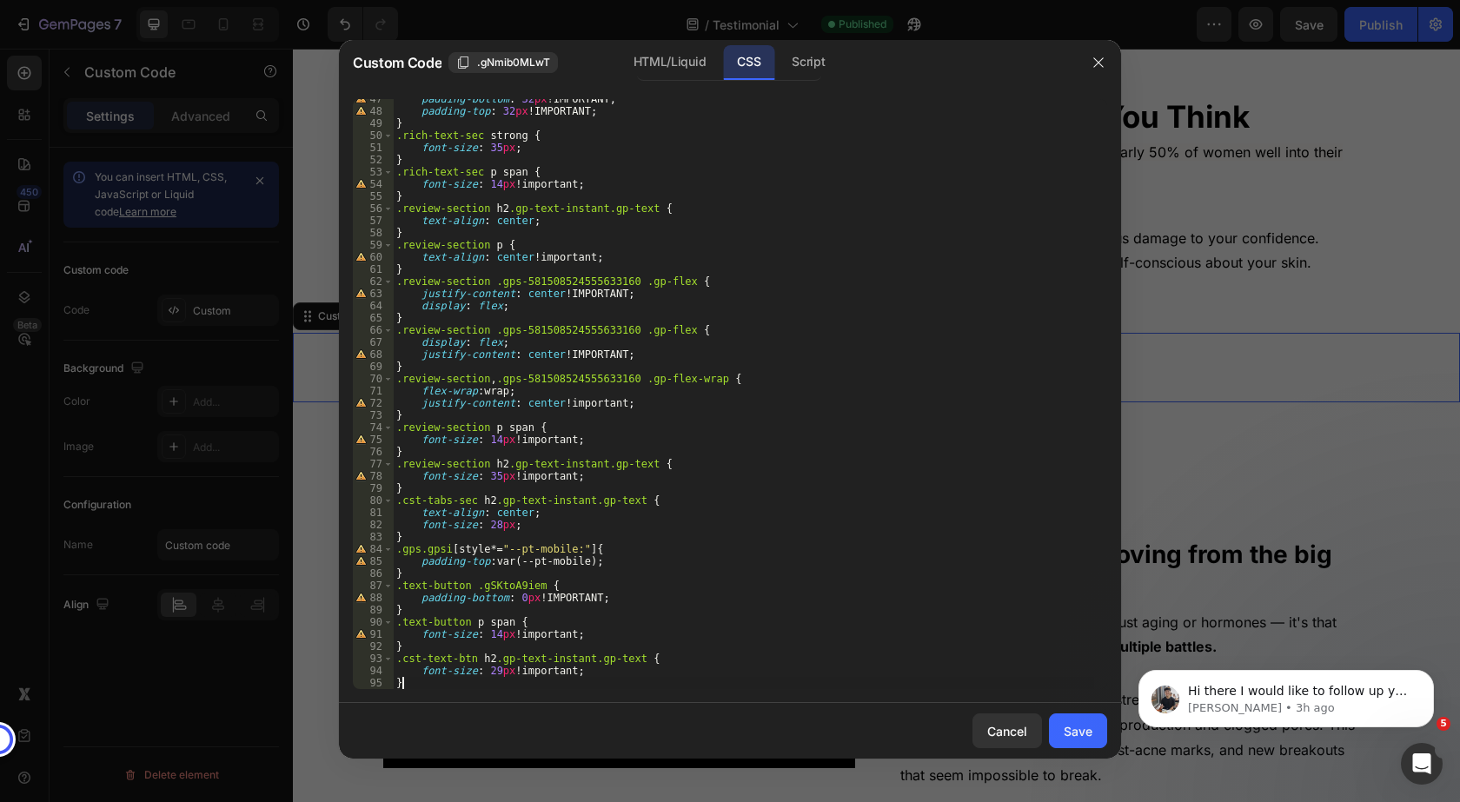
scroll to position [566, 0]
click at [1067, 719] on button "Save" at bounding box center [1078, 731] width 58 height 35
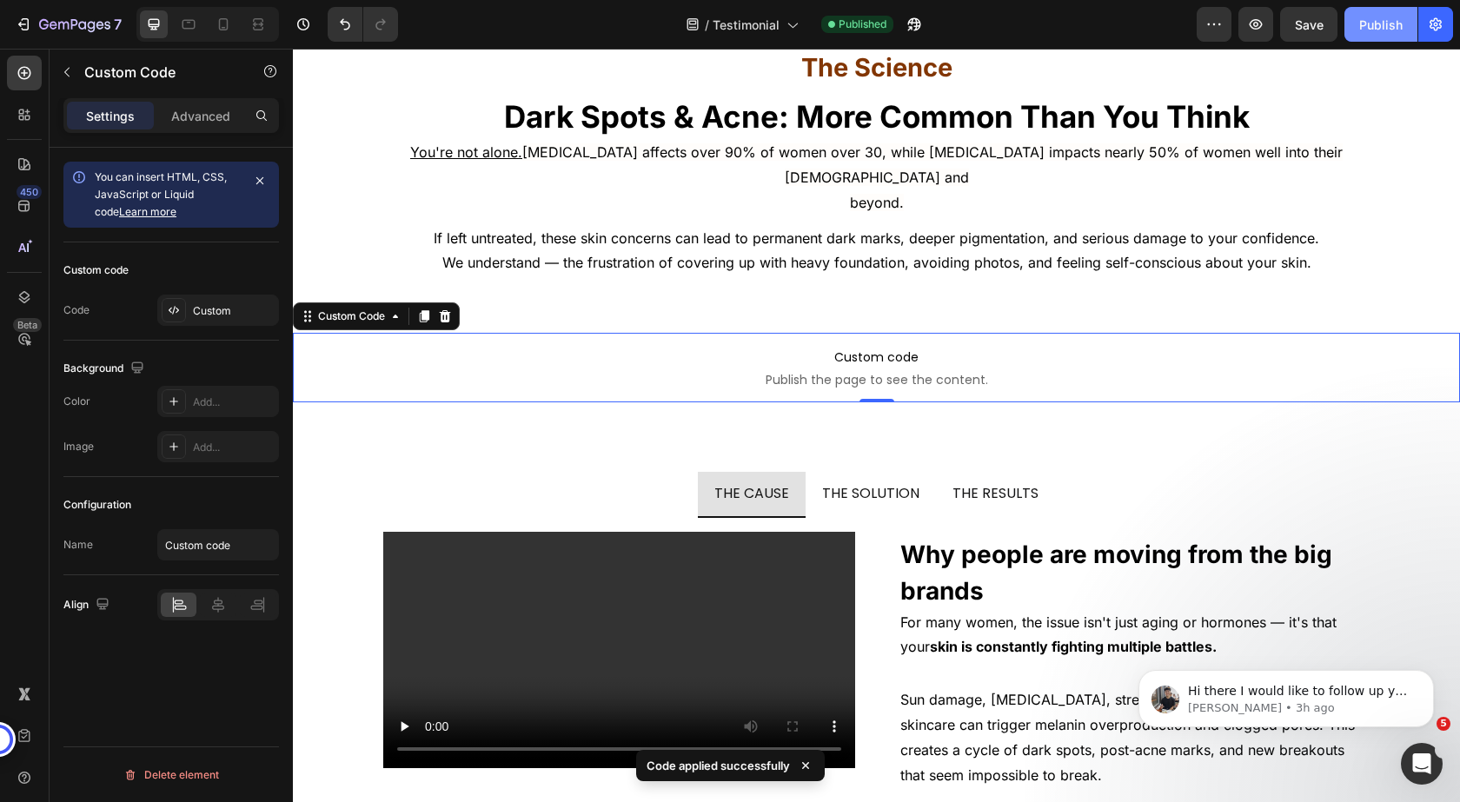
click at [1383, 22] on div "Publish" at bounding box center [1380, 25] width 43 height 18
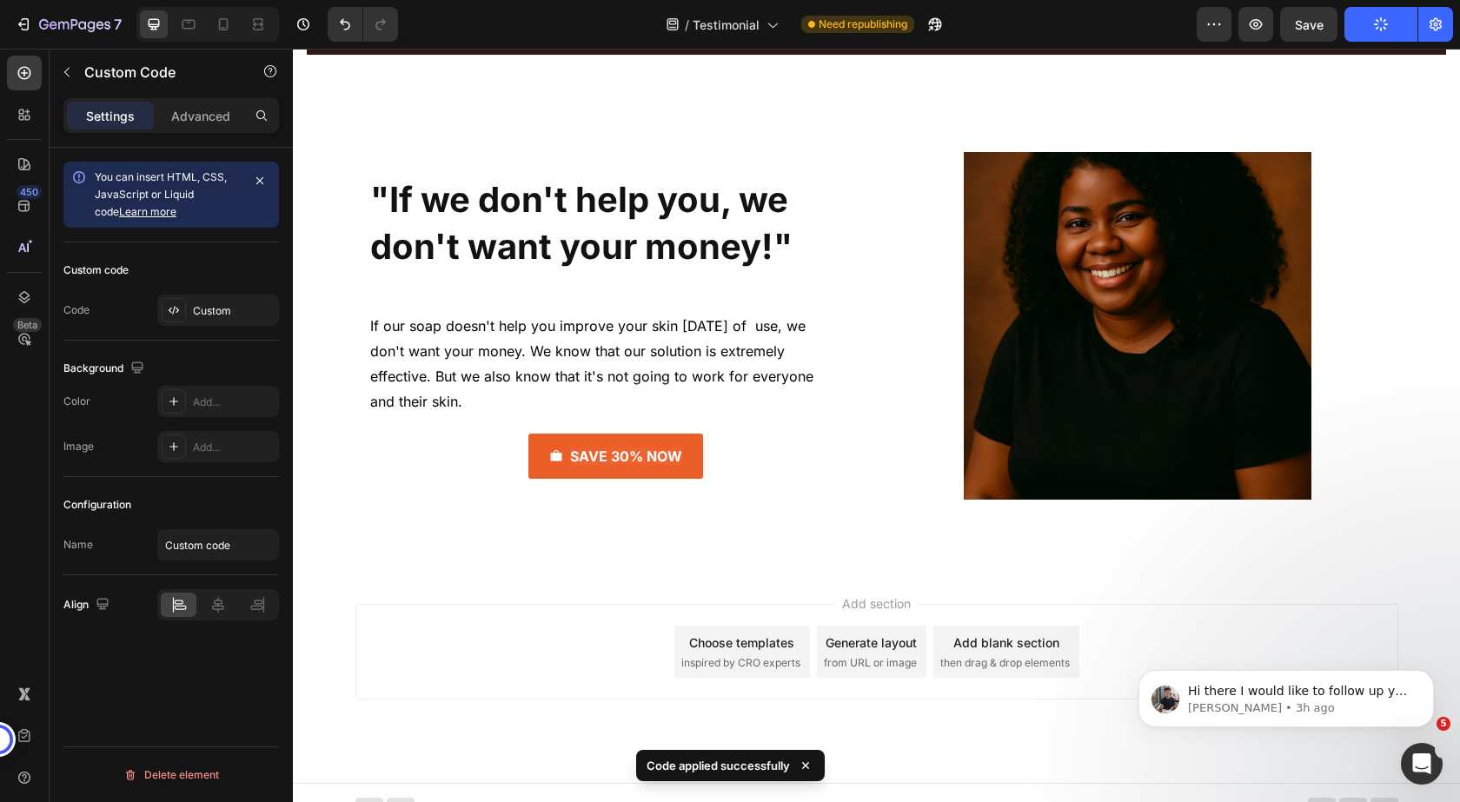
scroll to position [12051, 0]
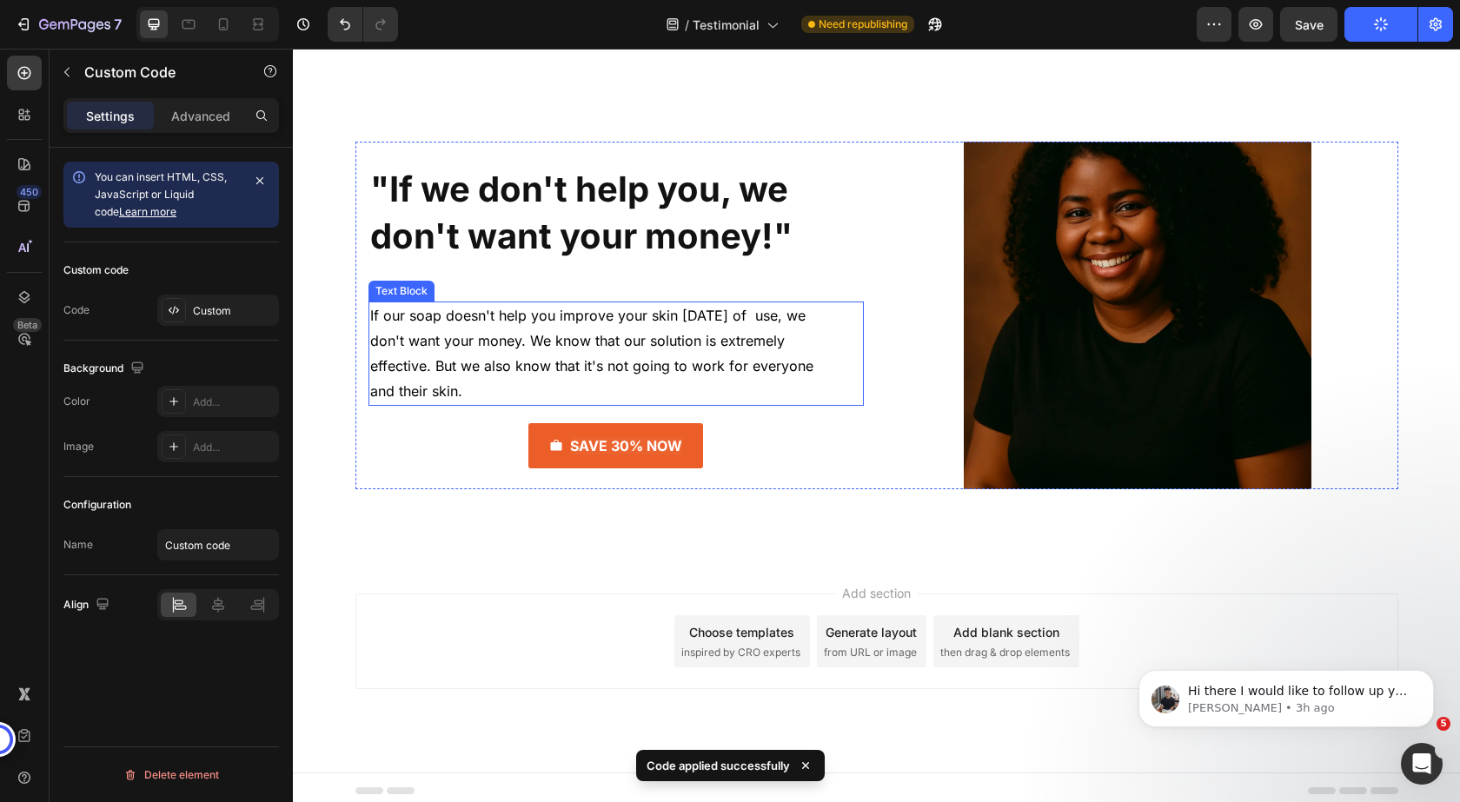
click at [645, 349] on span "If our soap doesn't help you improve your skin [DATE] of use, we don't want you…" at bounding box center [591, 353] width 443 height 92
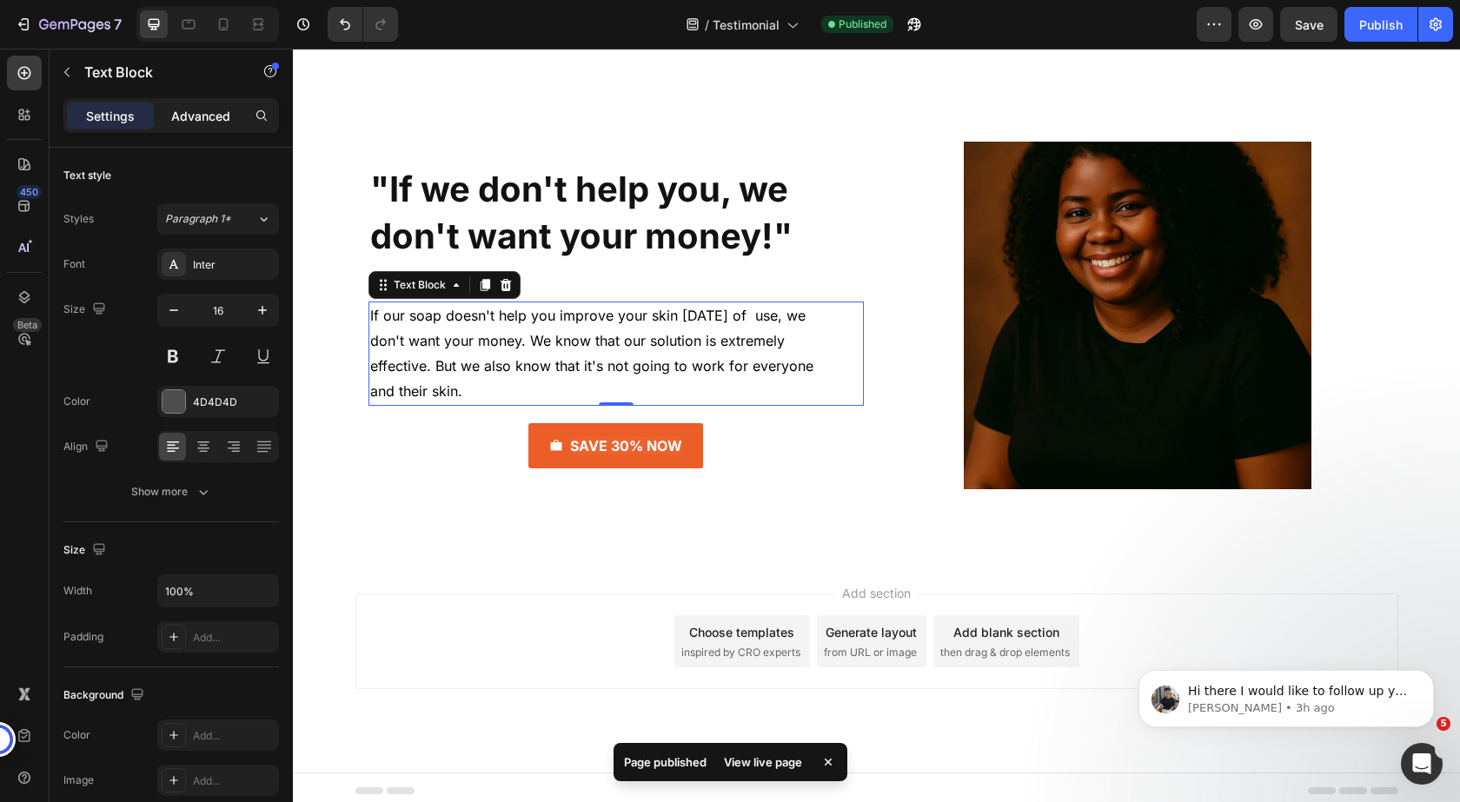
click at [217, 122] on p "Advanced" at bounding box center [200, 116] width 59 height 18
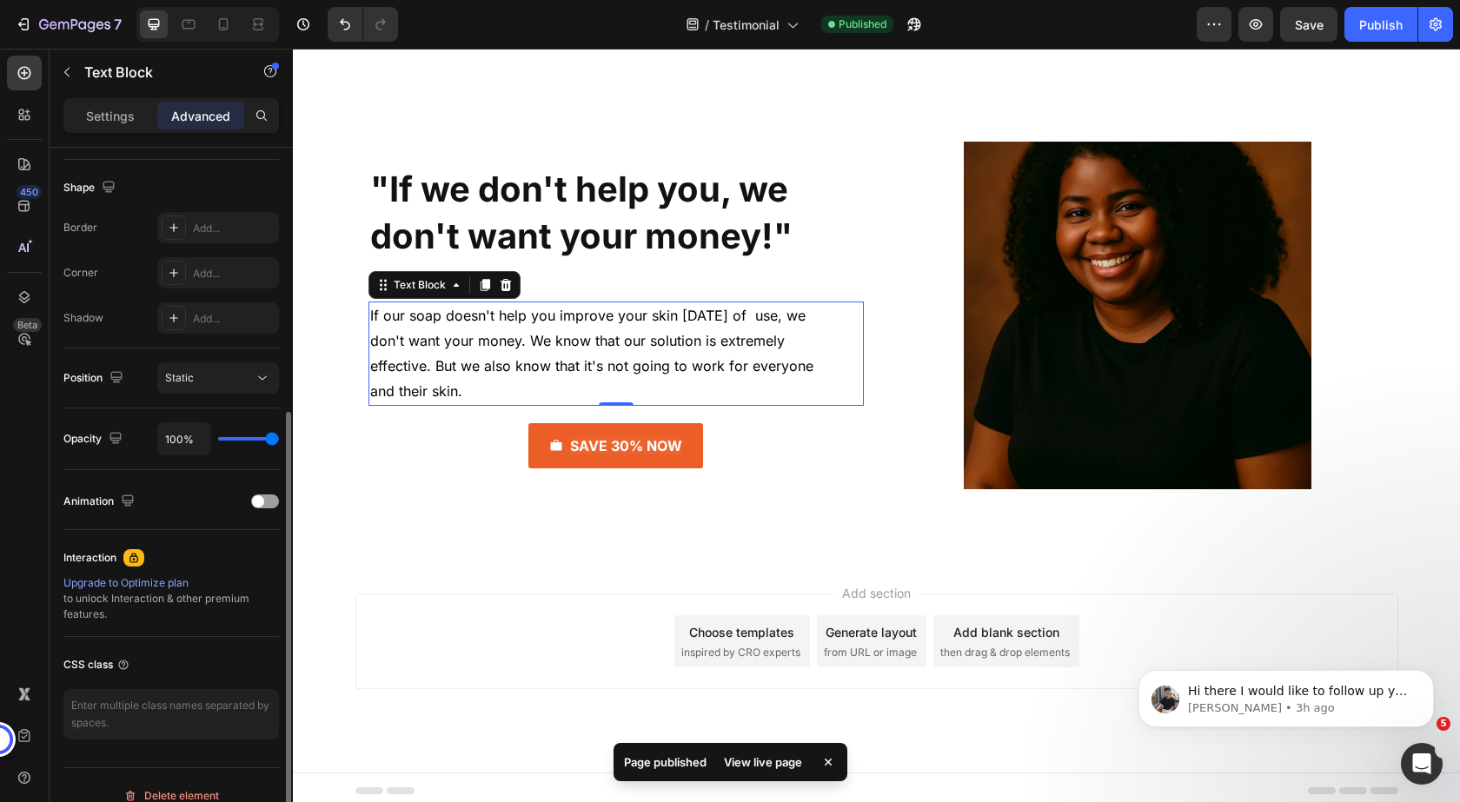
scroll to position [455, 0]
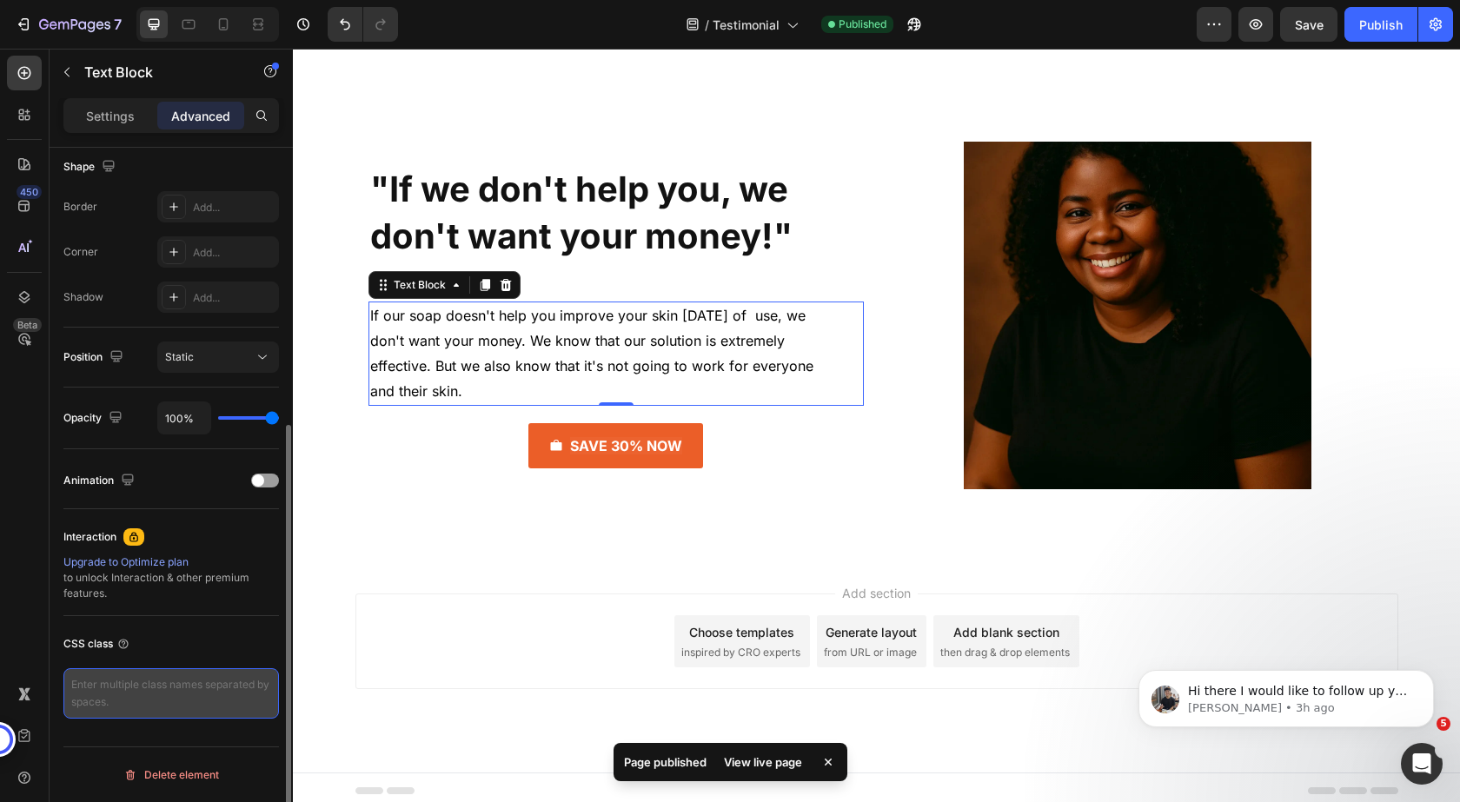
click at [158, 694] on textarea at bounding box center [171, 693] width 216 height 50
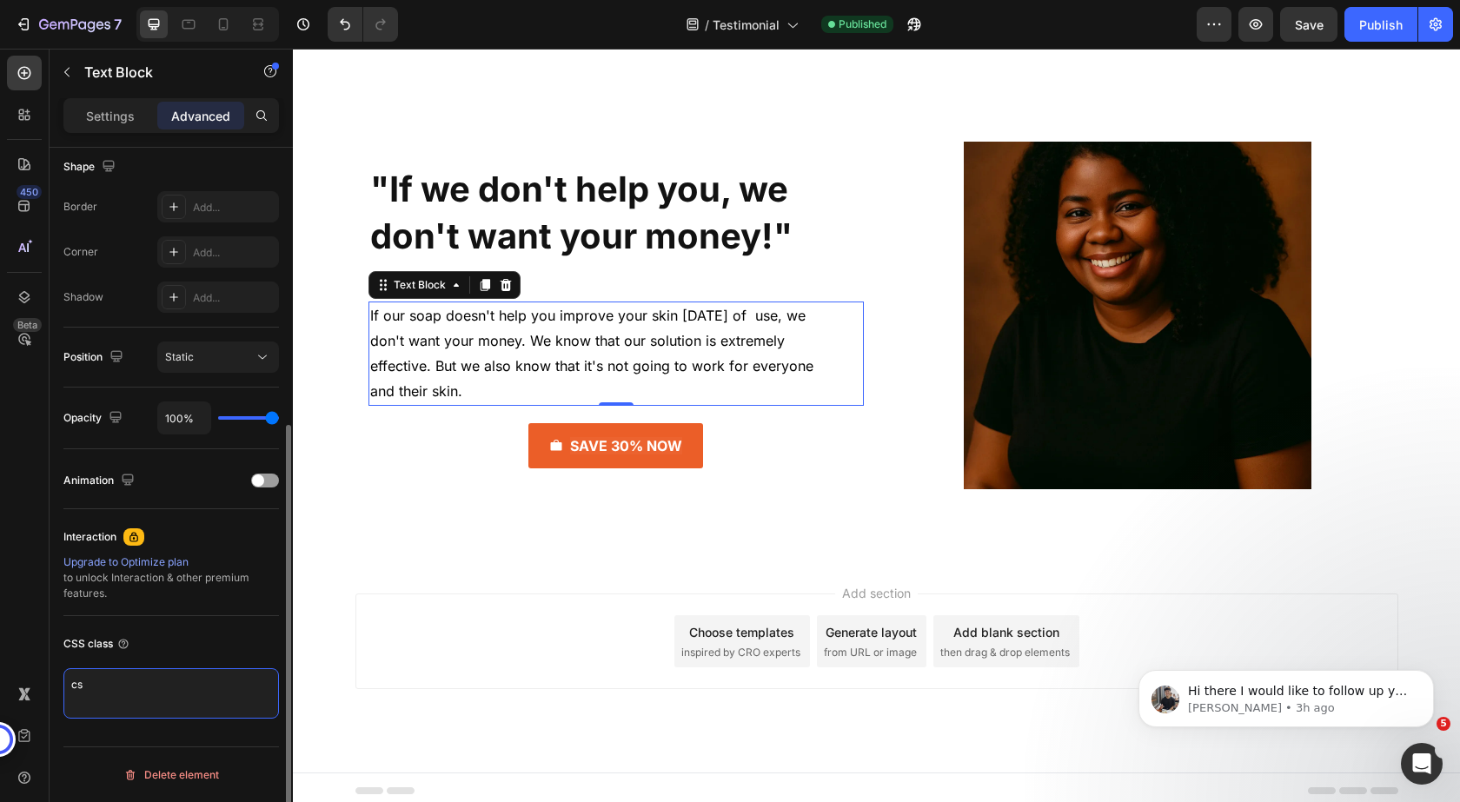
type textarea "c"
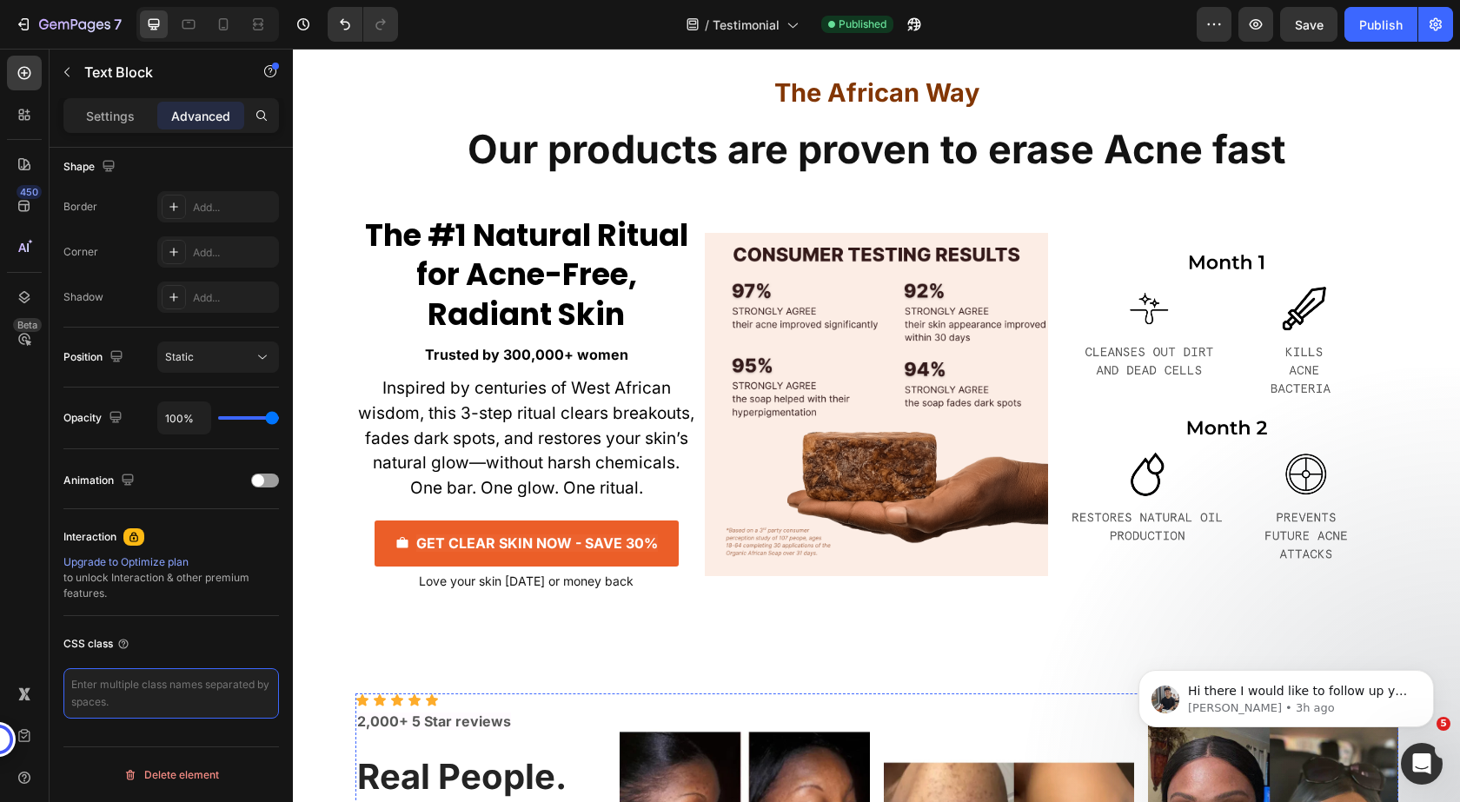
scroll to position [8661, 0]
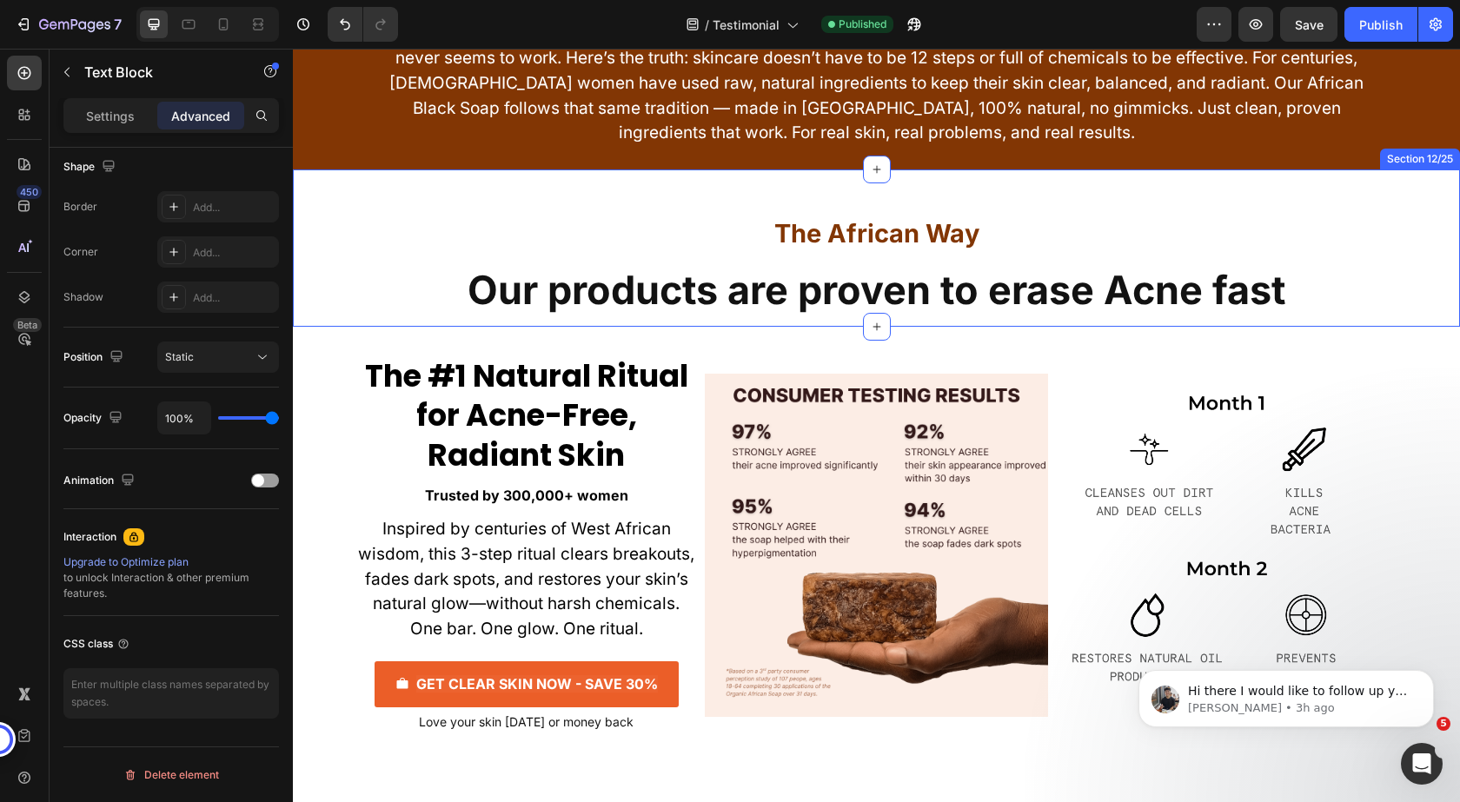
click at [322, 195] on div "The African Way Heading Our products are proven to erase Acne fast Heading Row …" at bounding box center [876, 247] width 1167 height 157
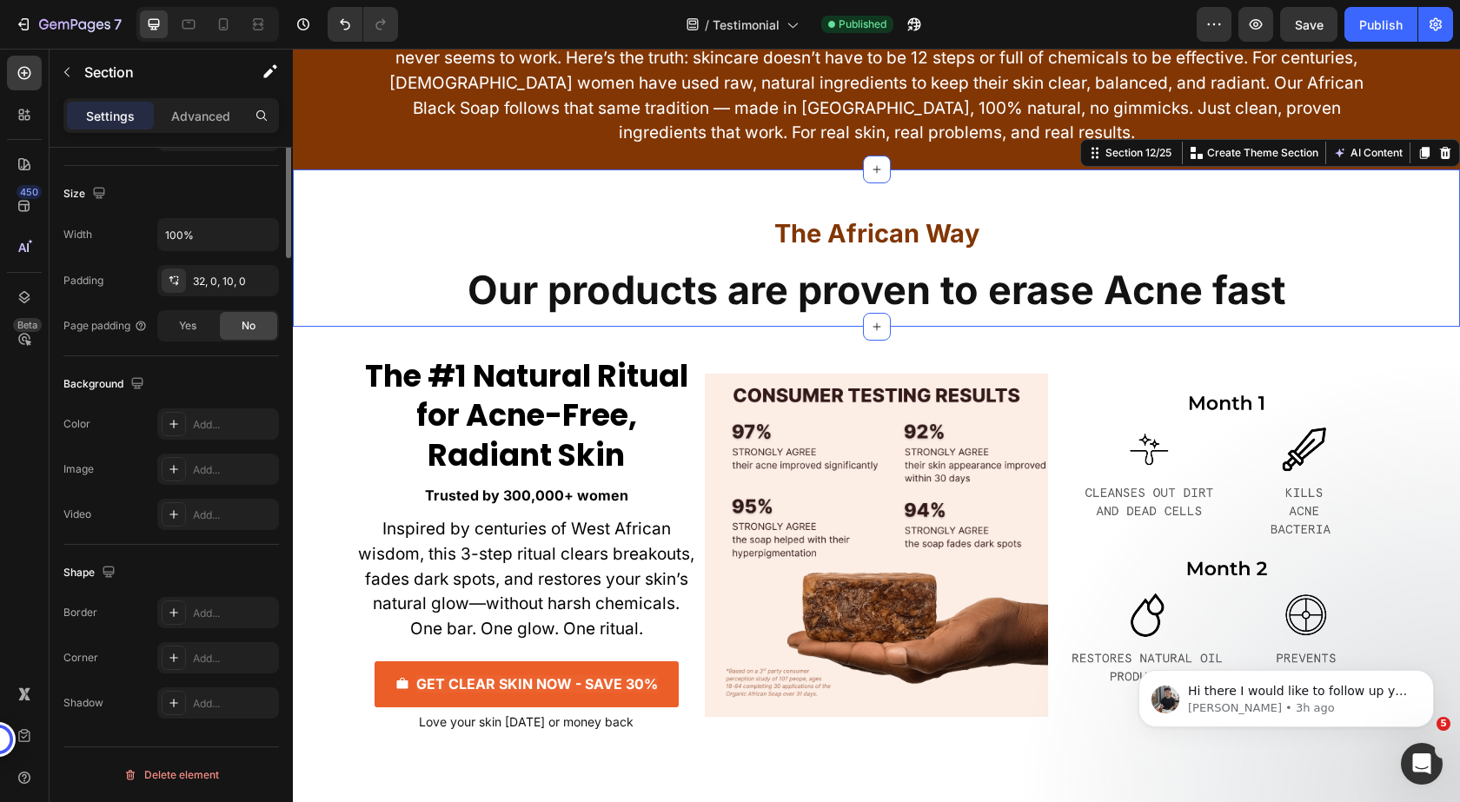
scroll to position [0, 0]
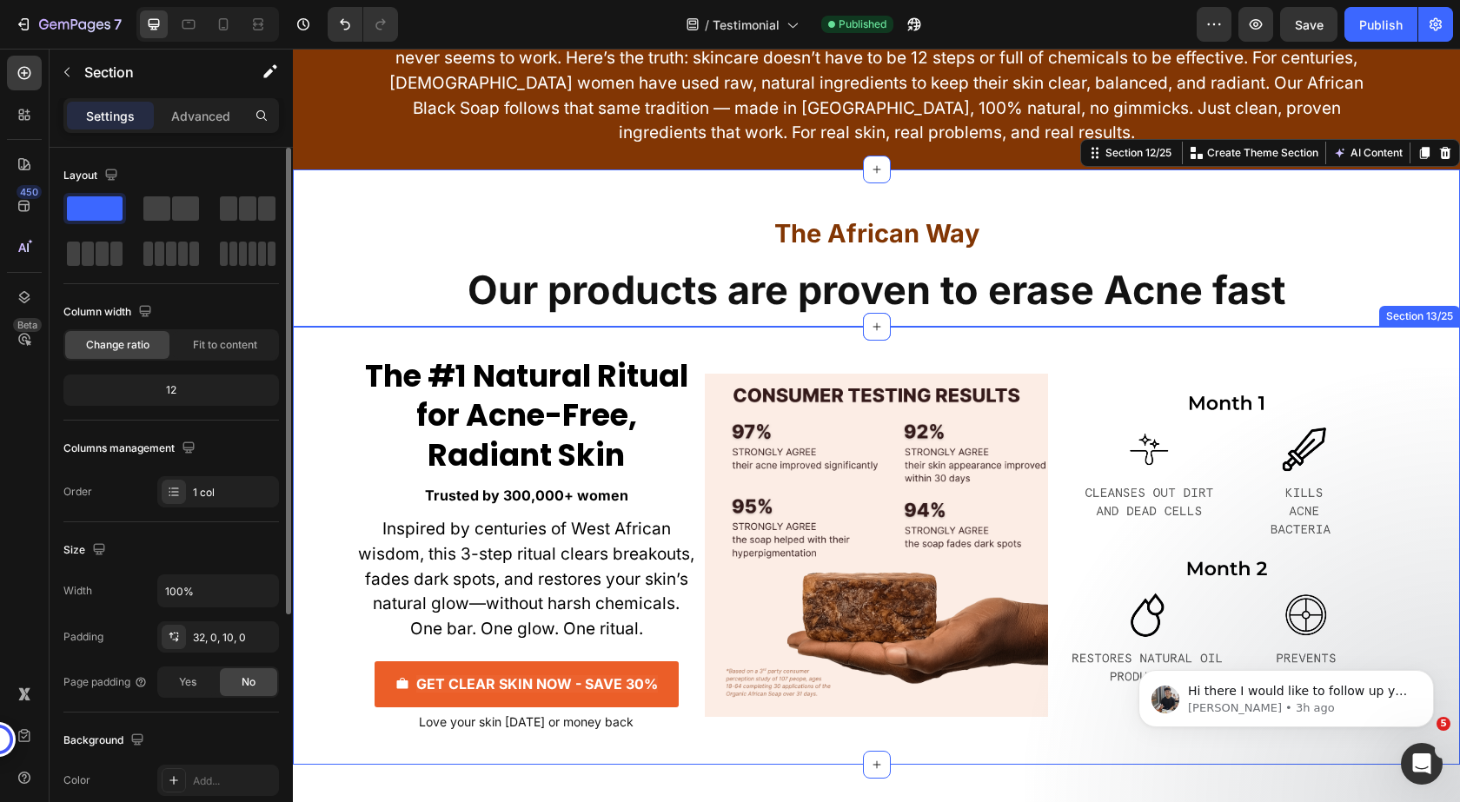
click at [301, 333] on div "The #1 Natural Ritual for Acne-Free, Radiant Skin Heading Trusted by 300,000+ w…" at bounding box center [876, 546] width 1167 height 438
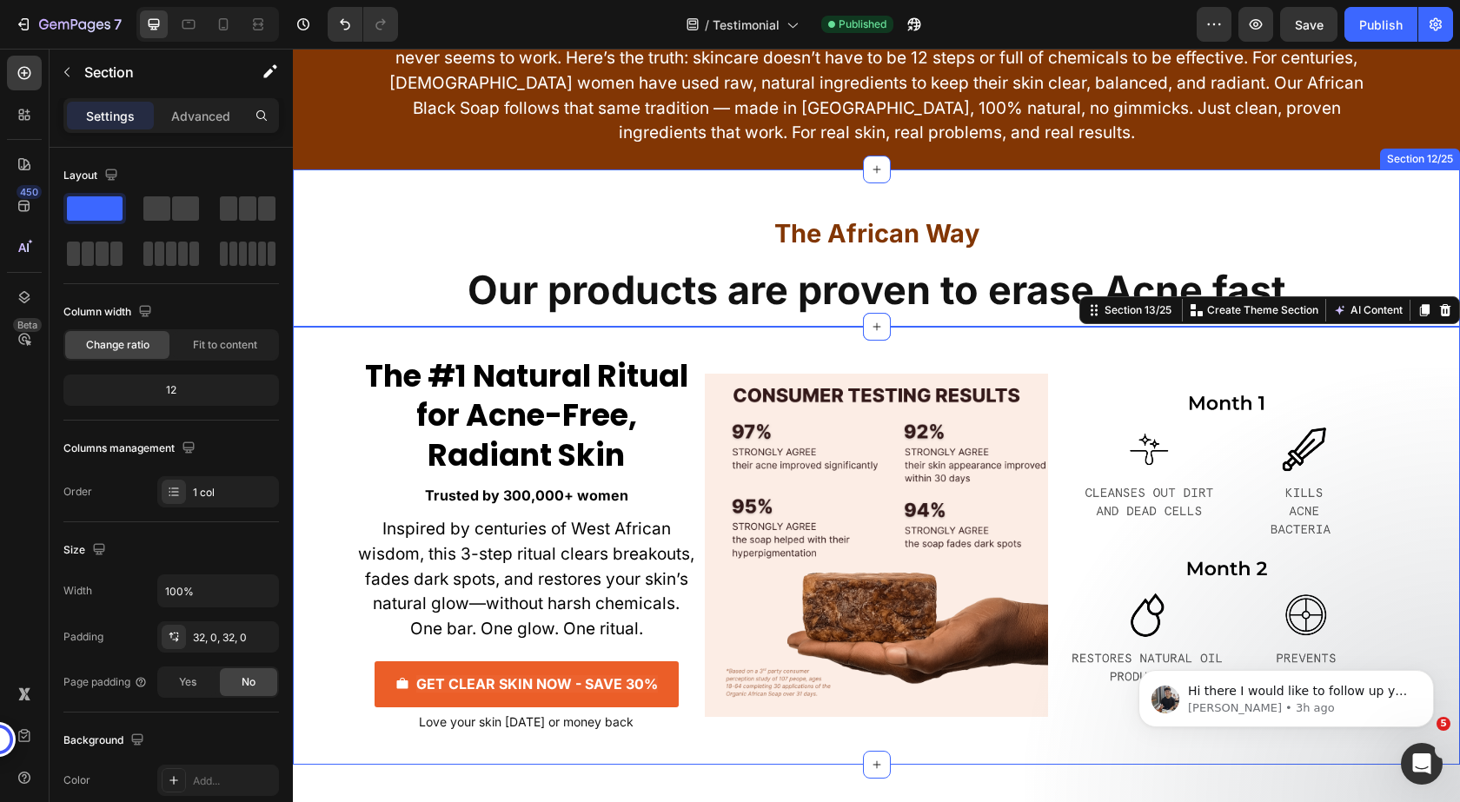
click at [309, 221] on div "The African Way Heading Our products are proven to erase Acne fast Heading Row" at bounding box center [876, 257] width 1167 height 121
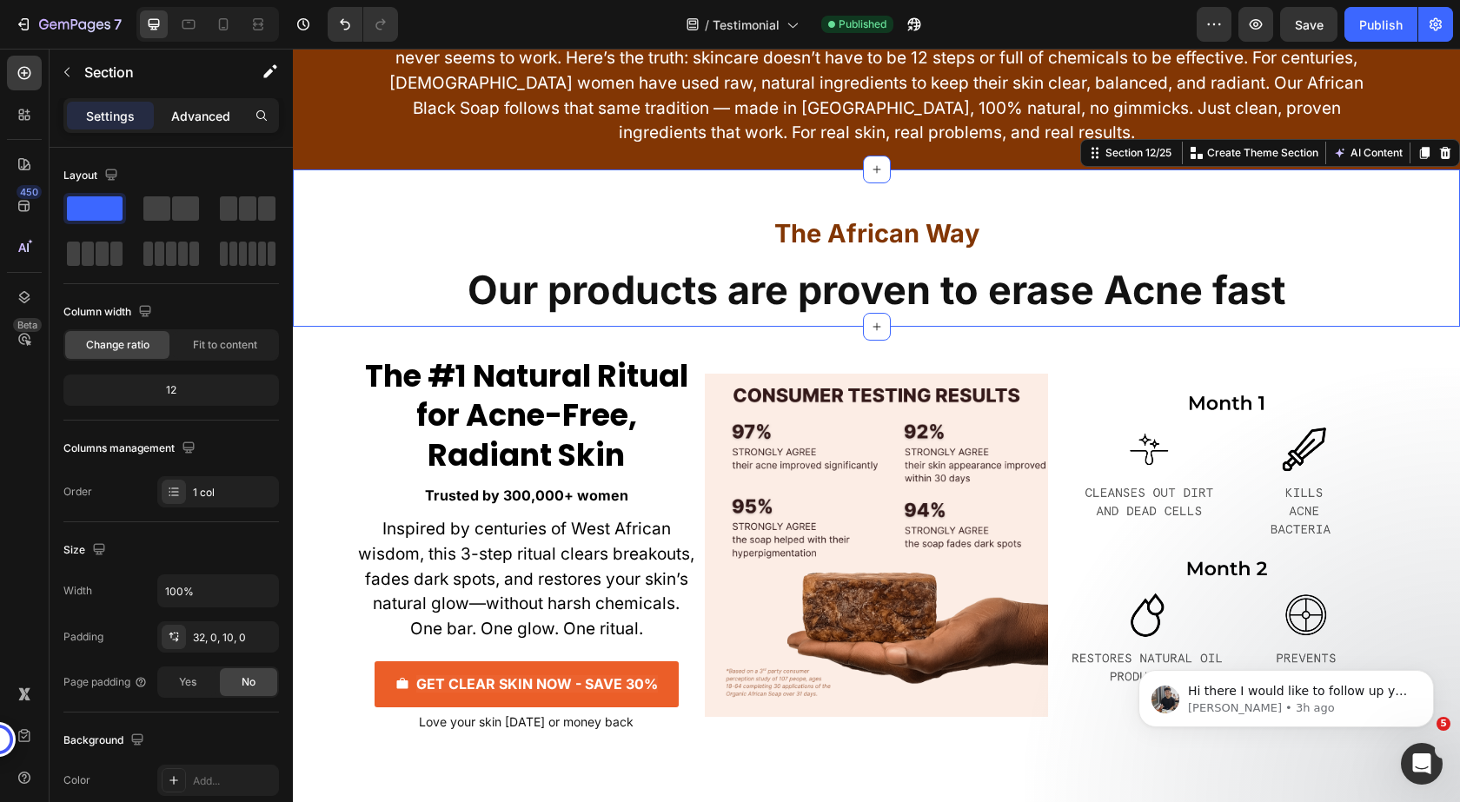
click at [225, 127] on div "Advanced" at bounding box center [200, 116] width 87 height 28
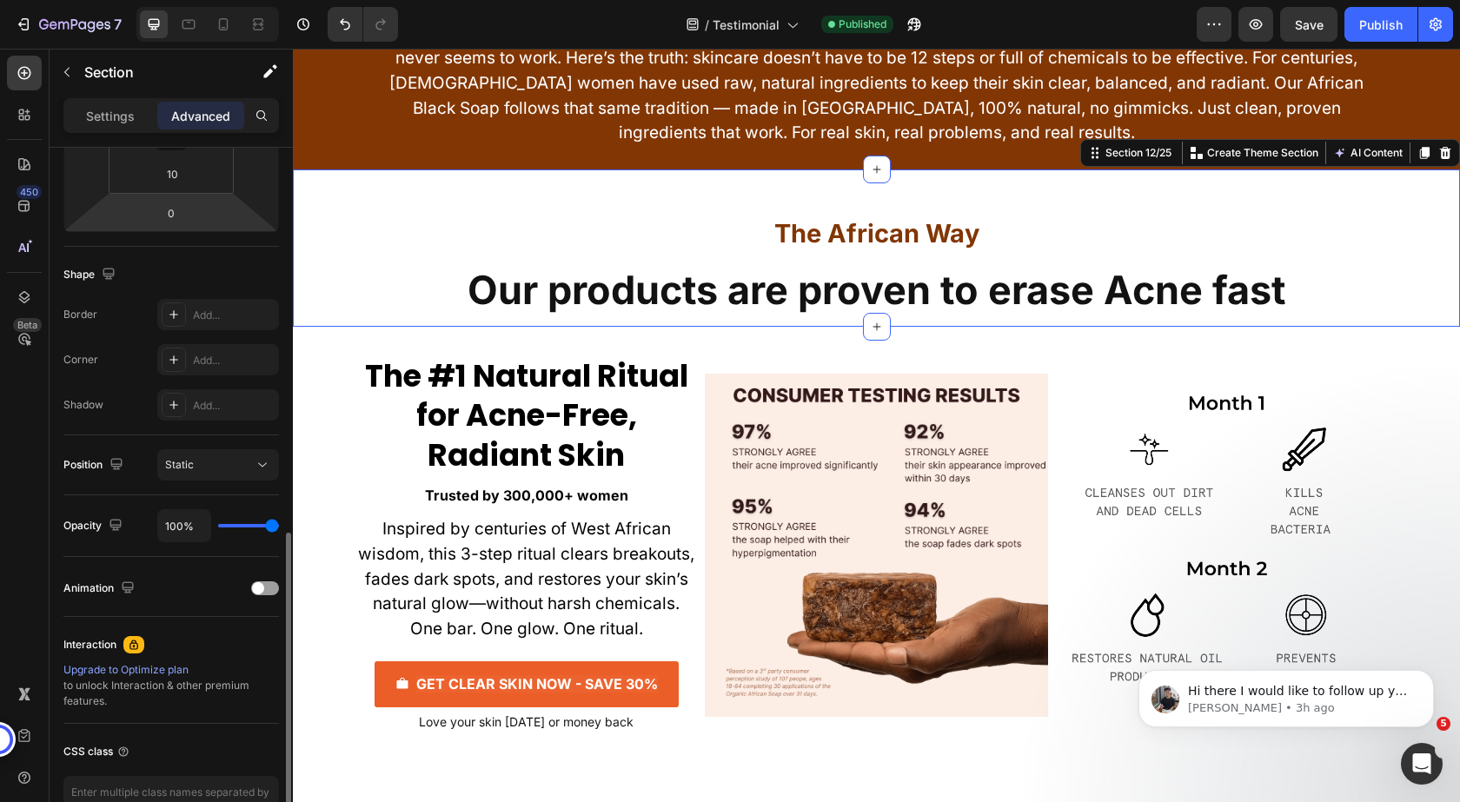
scroll to position [455, 0]
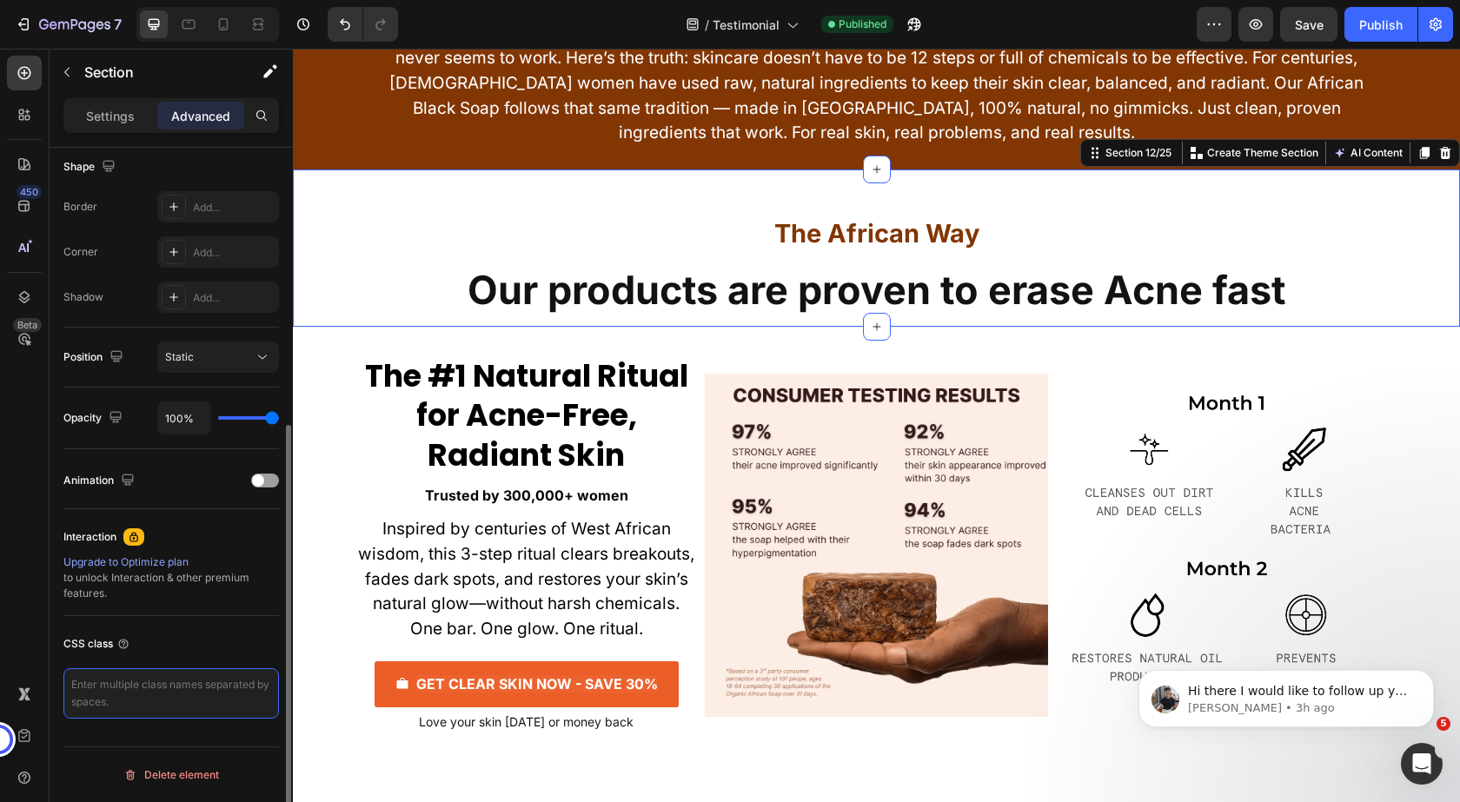
click at [164, 687] on textarea at bounding box center [171, 693] width 216 height 50
type textarea "text-box"
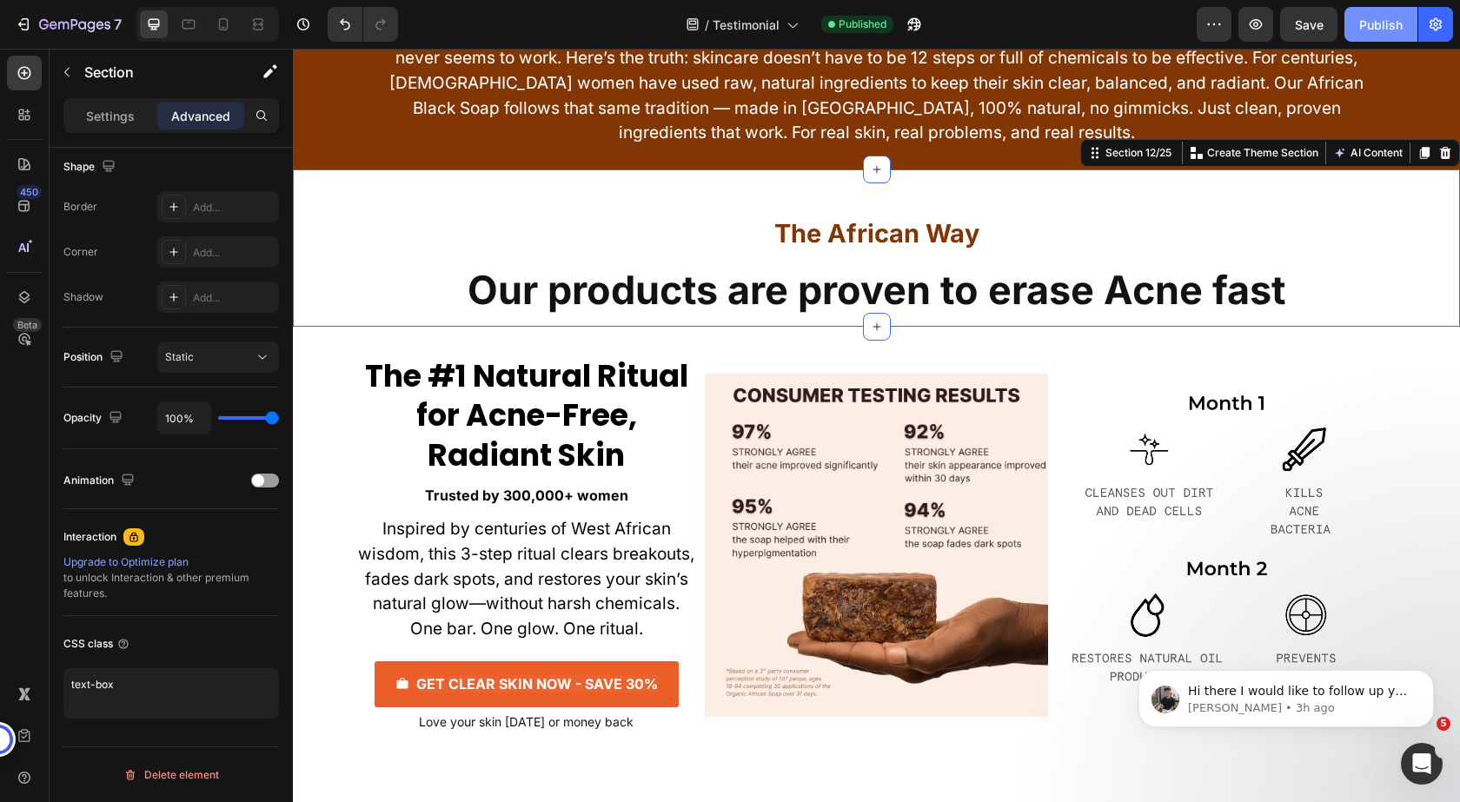
click at [1377, 27] on div "Publish" at bounding box center [1380, 25] width 43 height 18
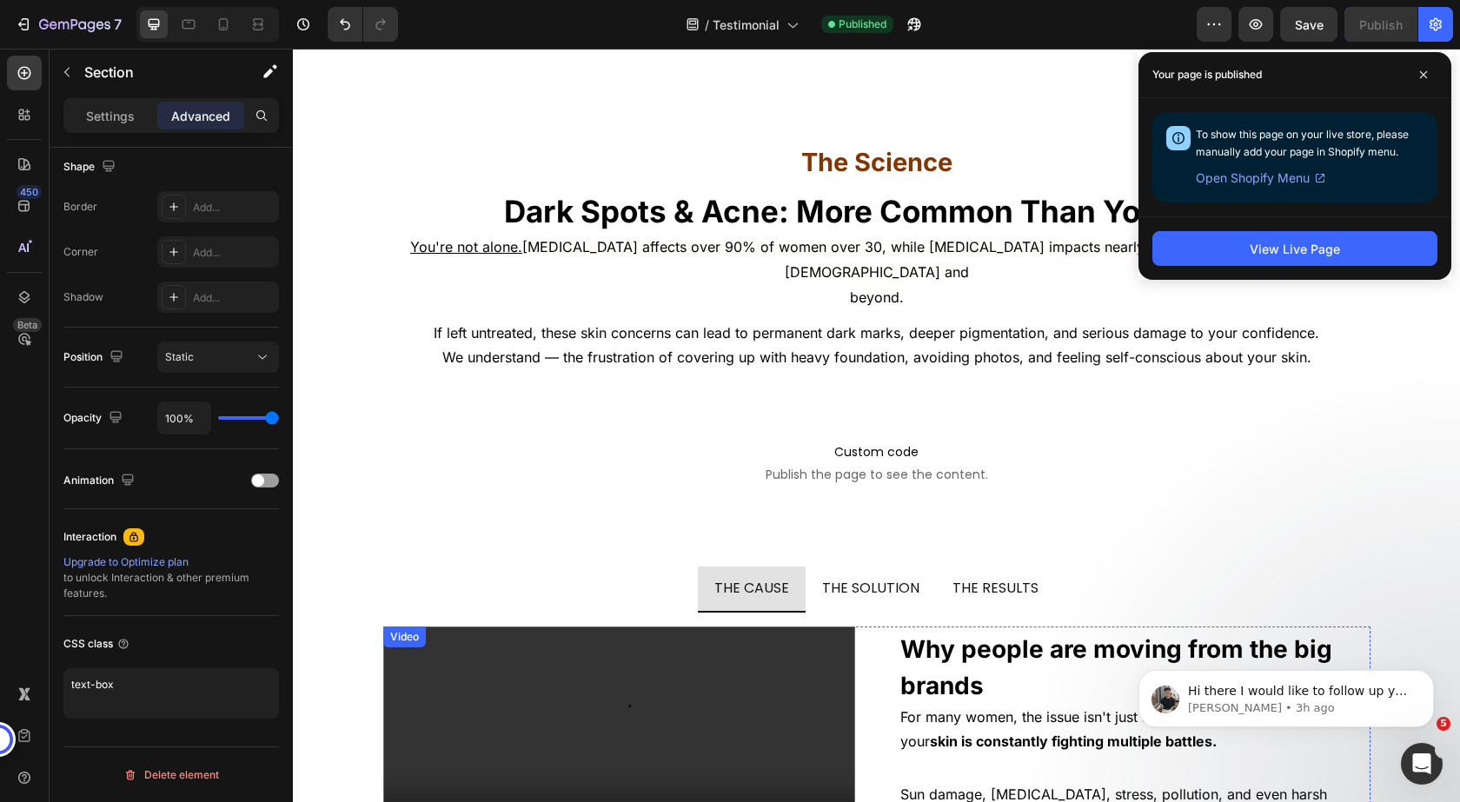
scroll to position [8575, 0]
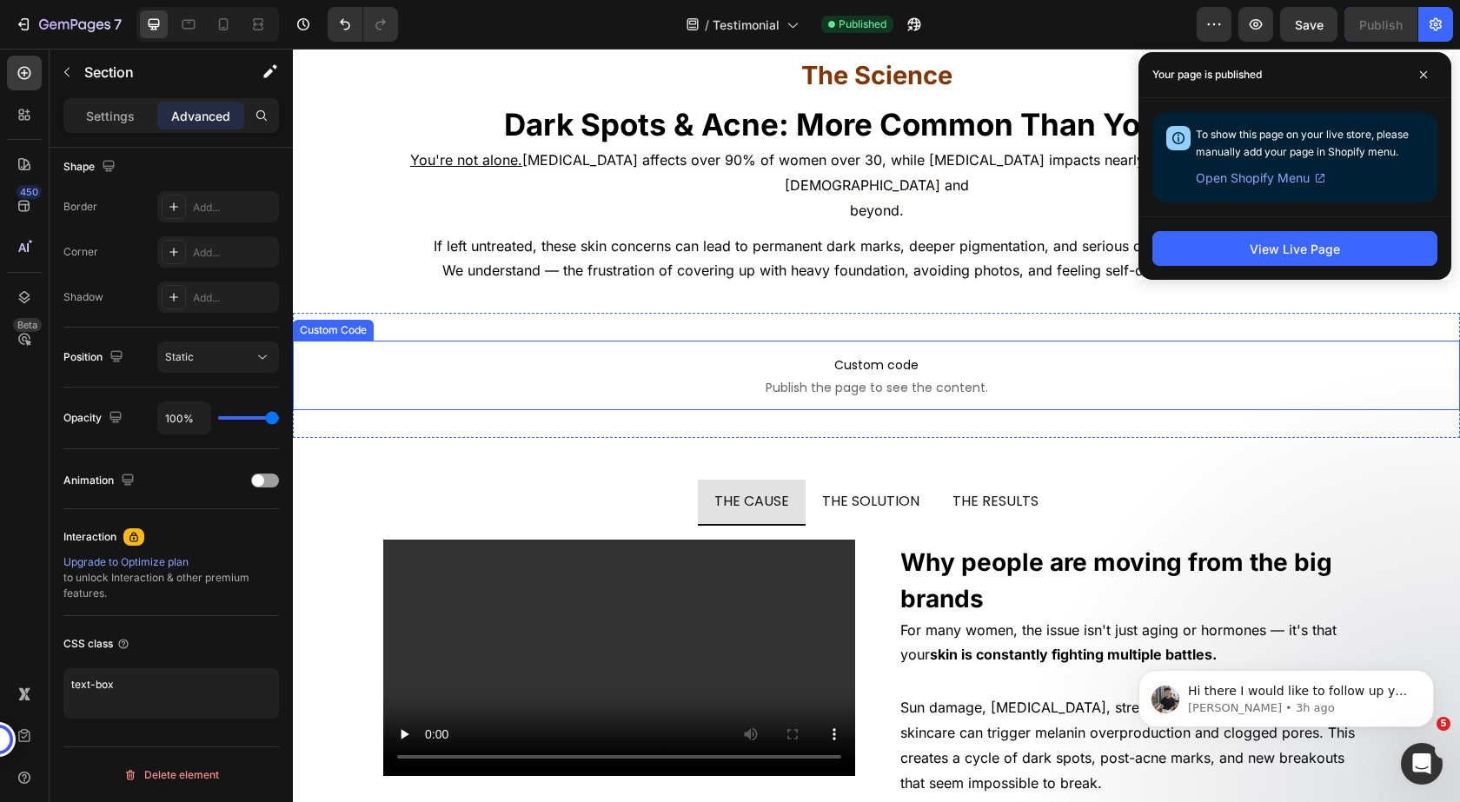
click at [557, 379] on span "Publish the page to see the content." at bounding box center [876, 387] width 1167 height 17
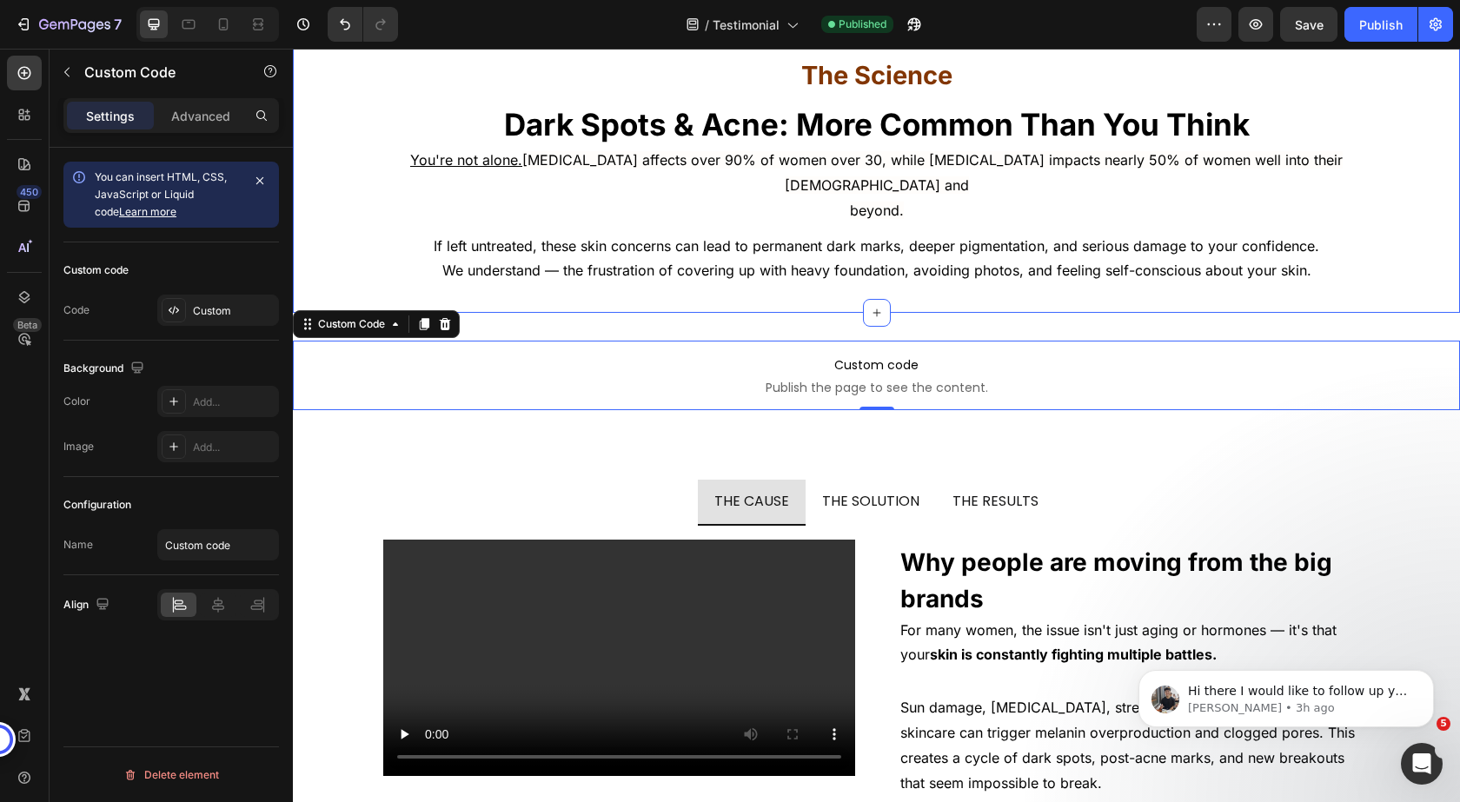
scroll to position [0, 0]
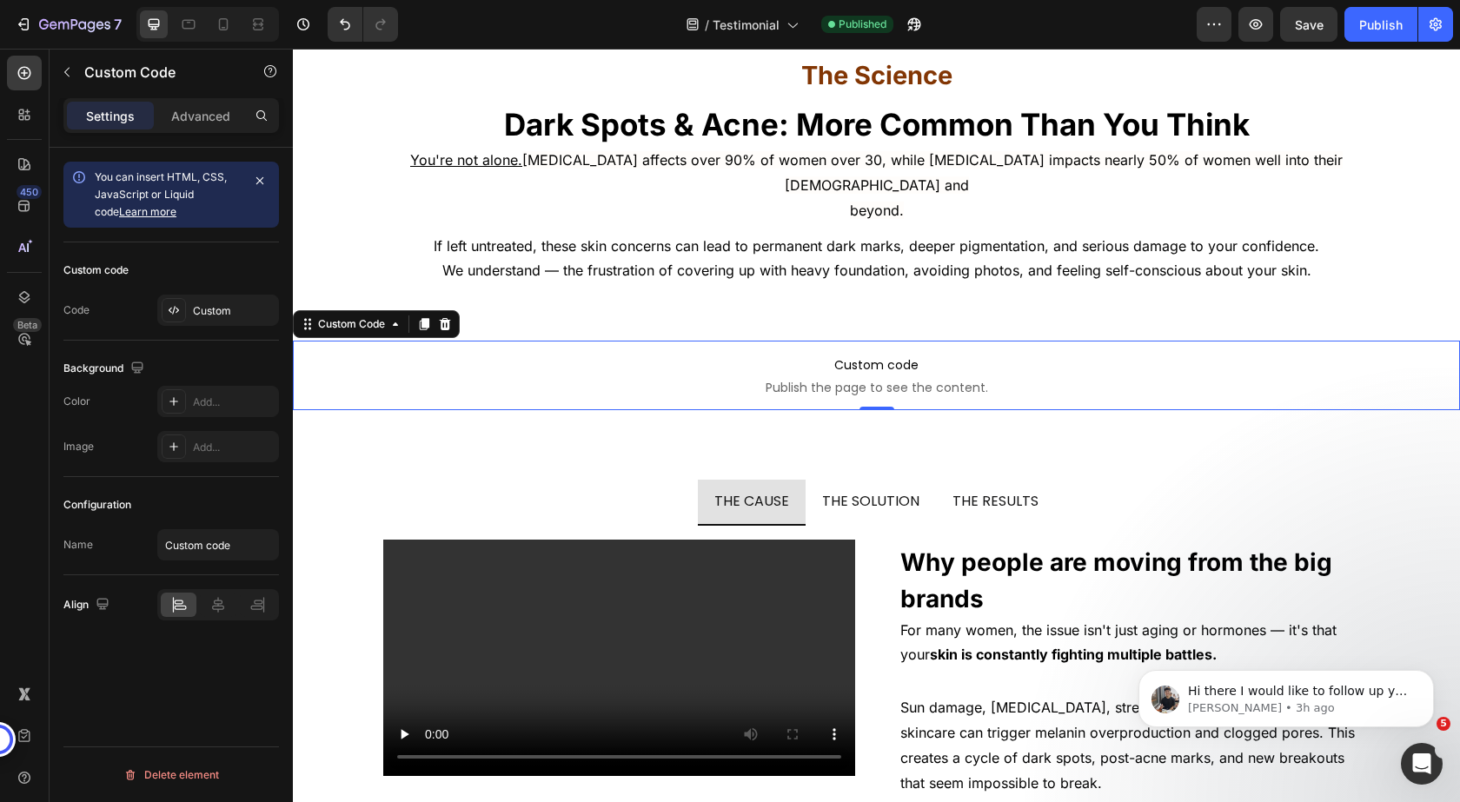
click at [219, 328] on div "Custom code Code Custom" at bounding box center [171, 291] width 216 height 98
click at [219, 313] on div "Custom" at bounding box center [234, 311] width 82 height 16
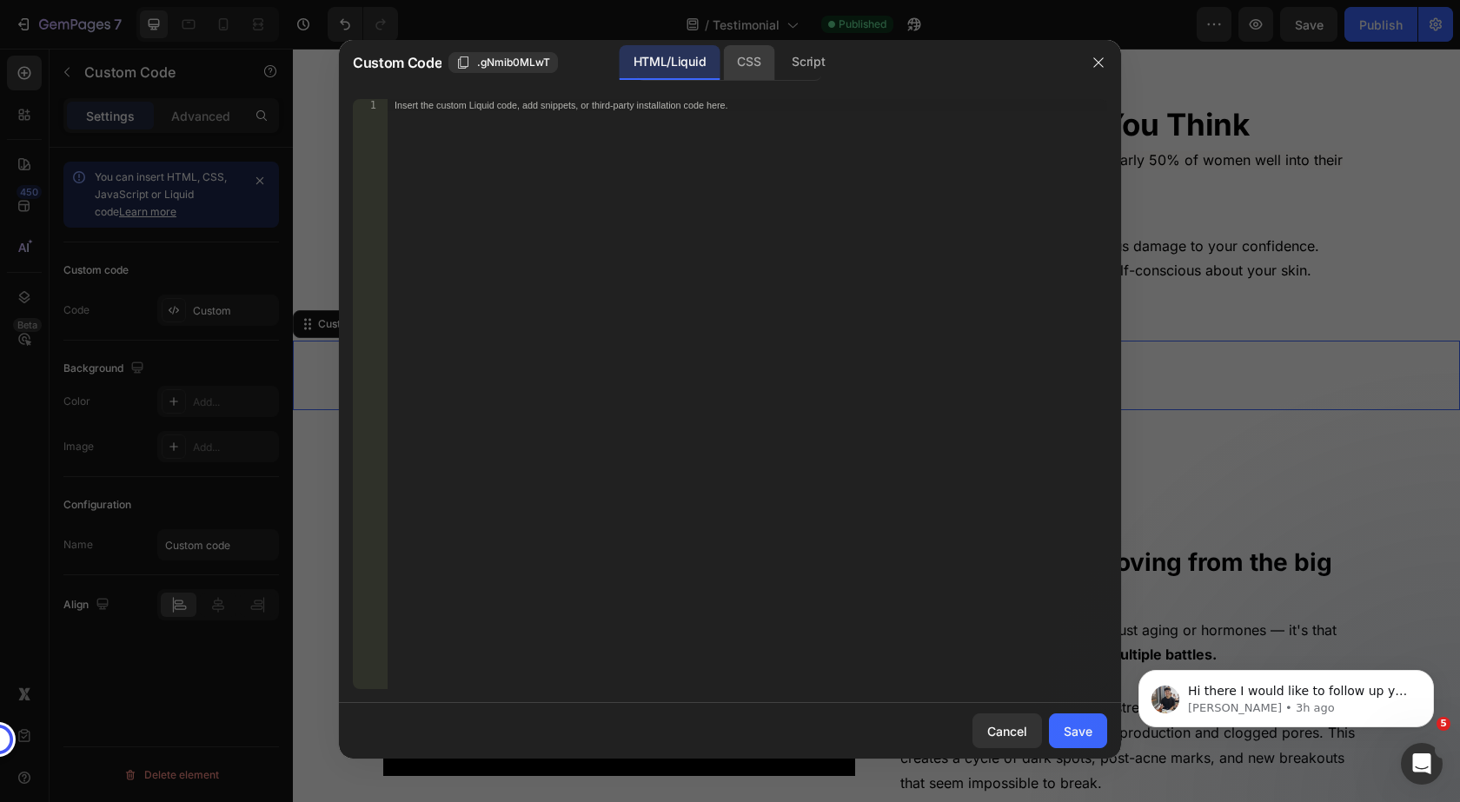
click at [778, 65] on div "CSS" at bounding box center [808, 62] width 61 height 35
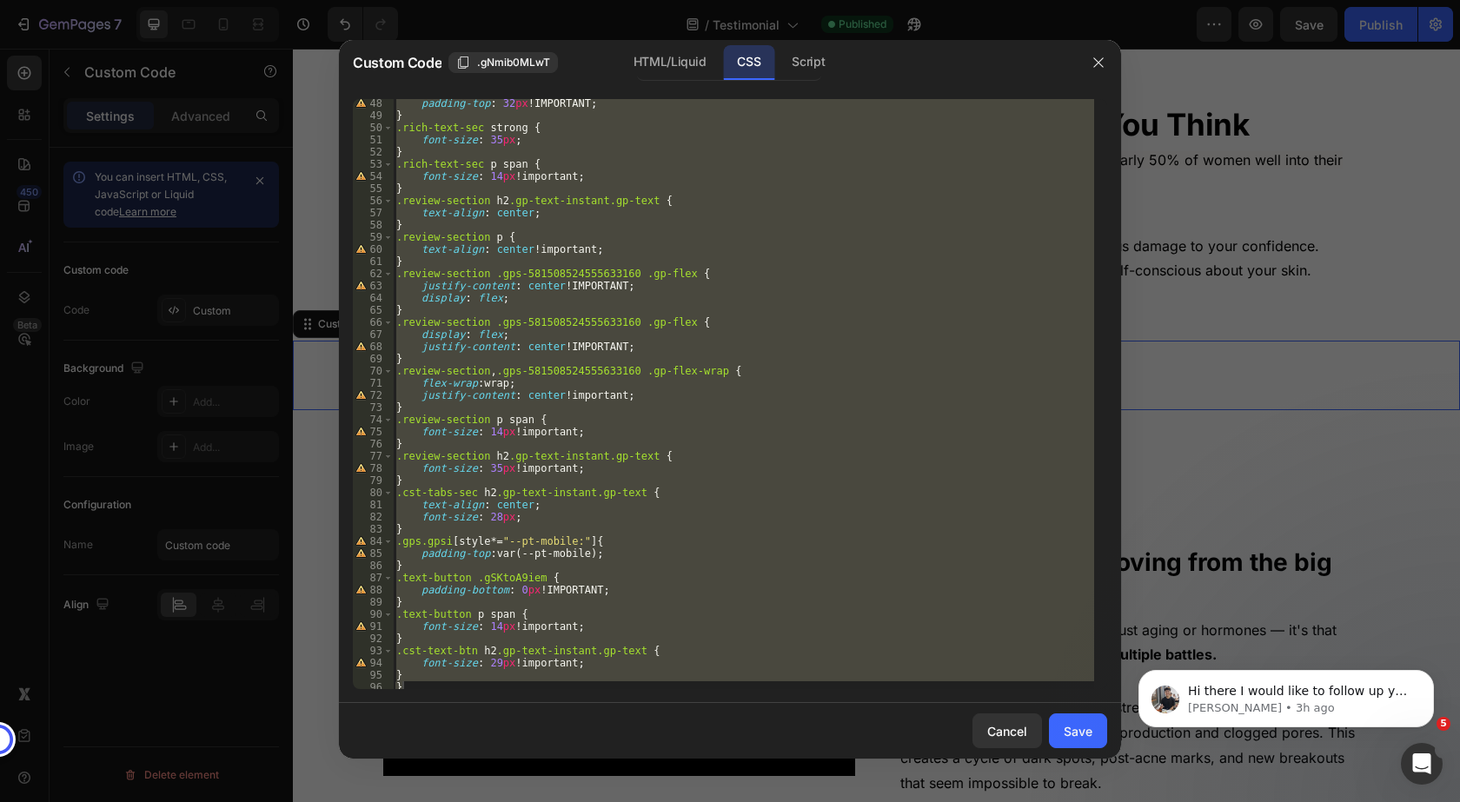
scroll to position [578, 0]
click at [410, 665] on div "padding-top : 32 px !IMPORTANT ; } .rich-text-sec strong { font-size : 35 px ; …" at bounding box center [743, 394] width 701 height 590
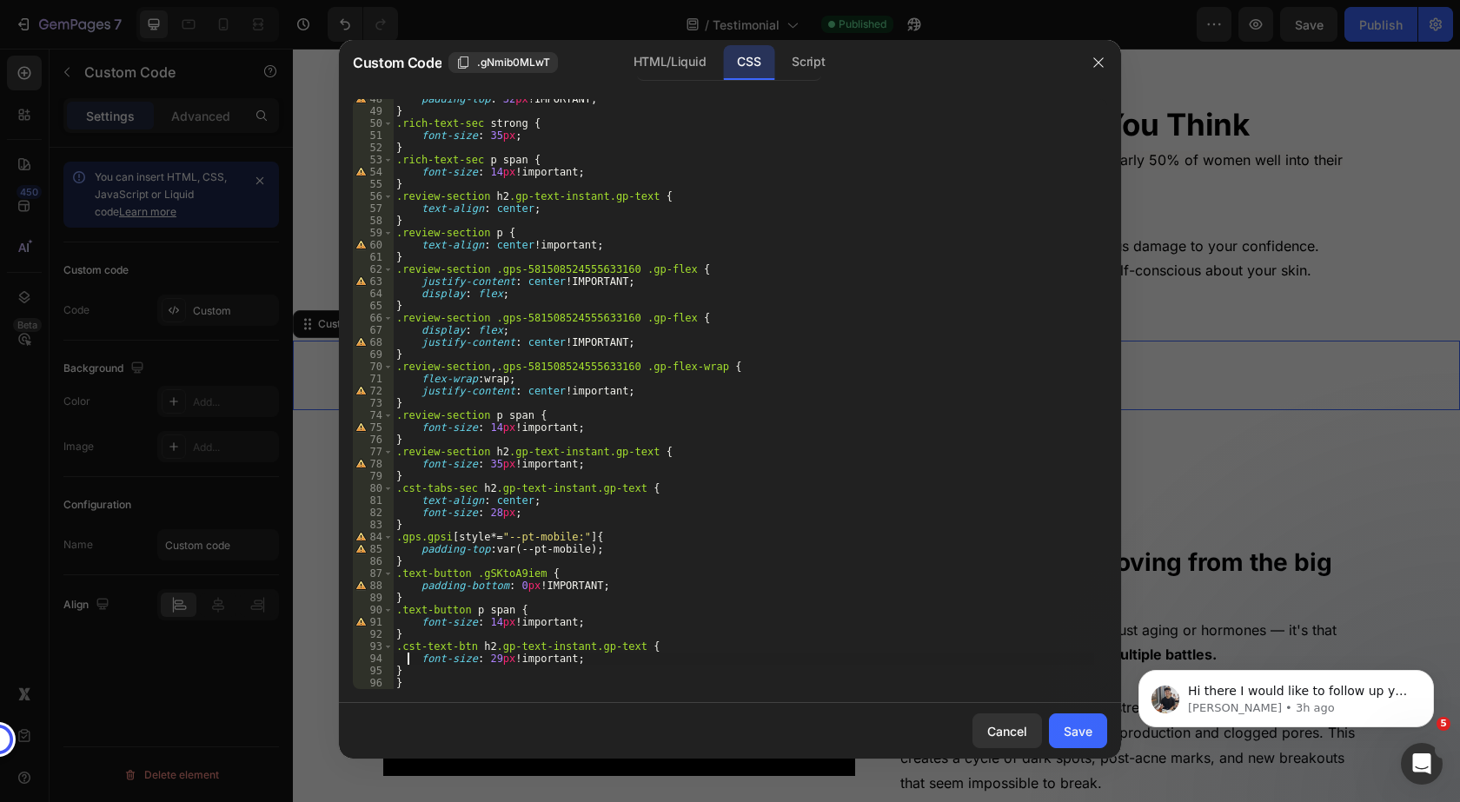
type textarea "}"
paste textarea "}"
type textarea "}"
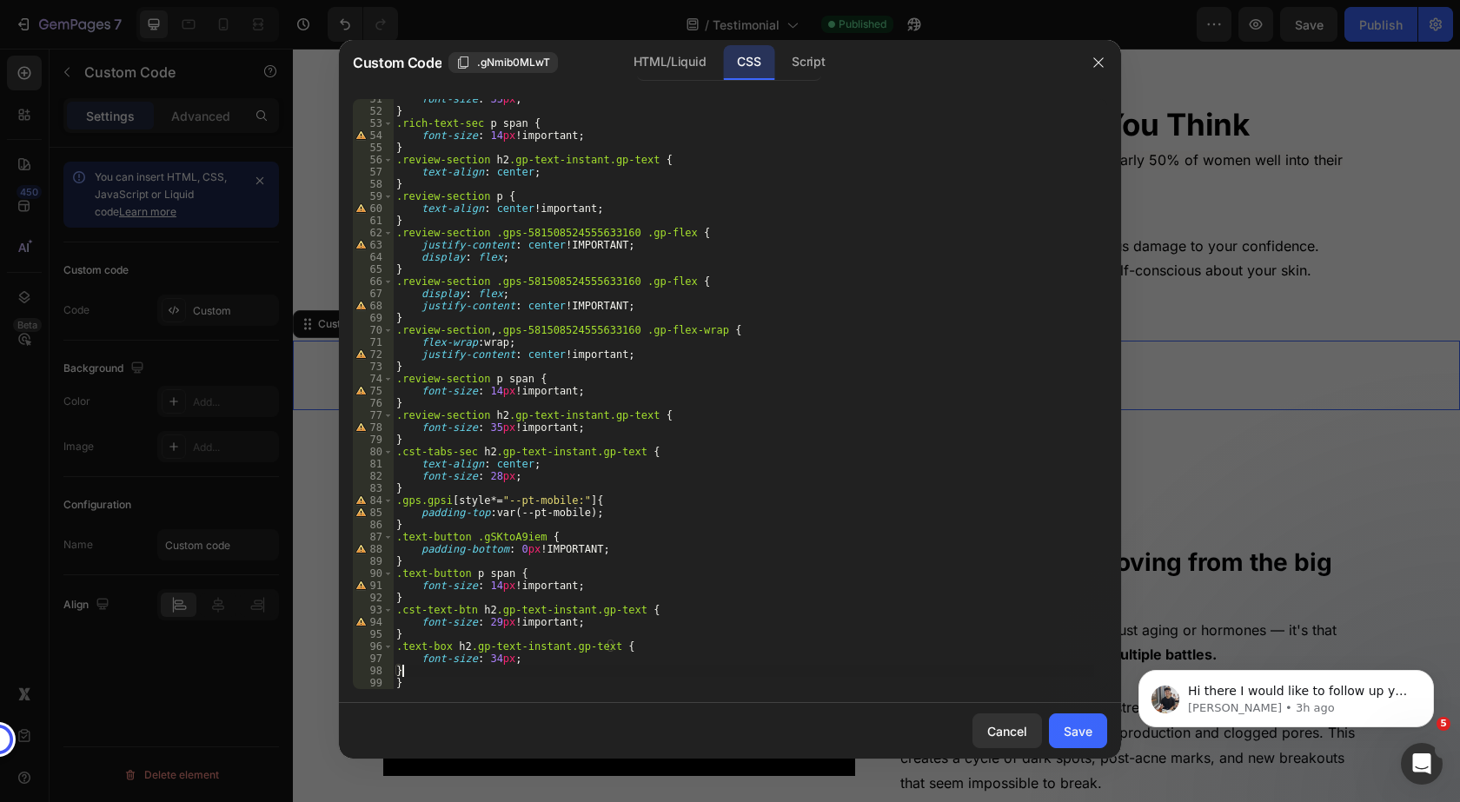
scroll to position [614, 0]
click at [1072, 725] on div "Save" at bounding box center [1078, 731] width 29 height 18
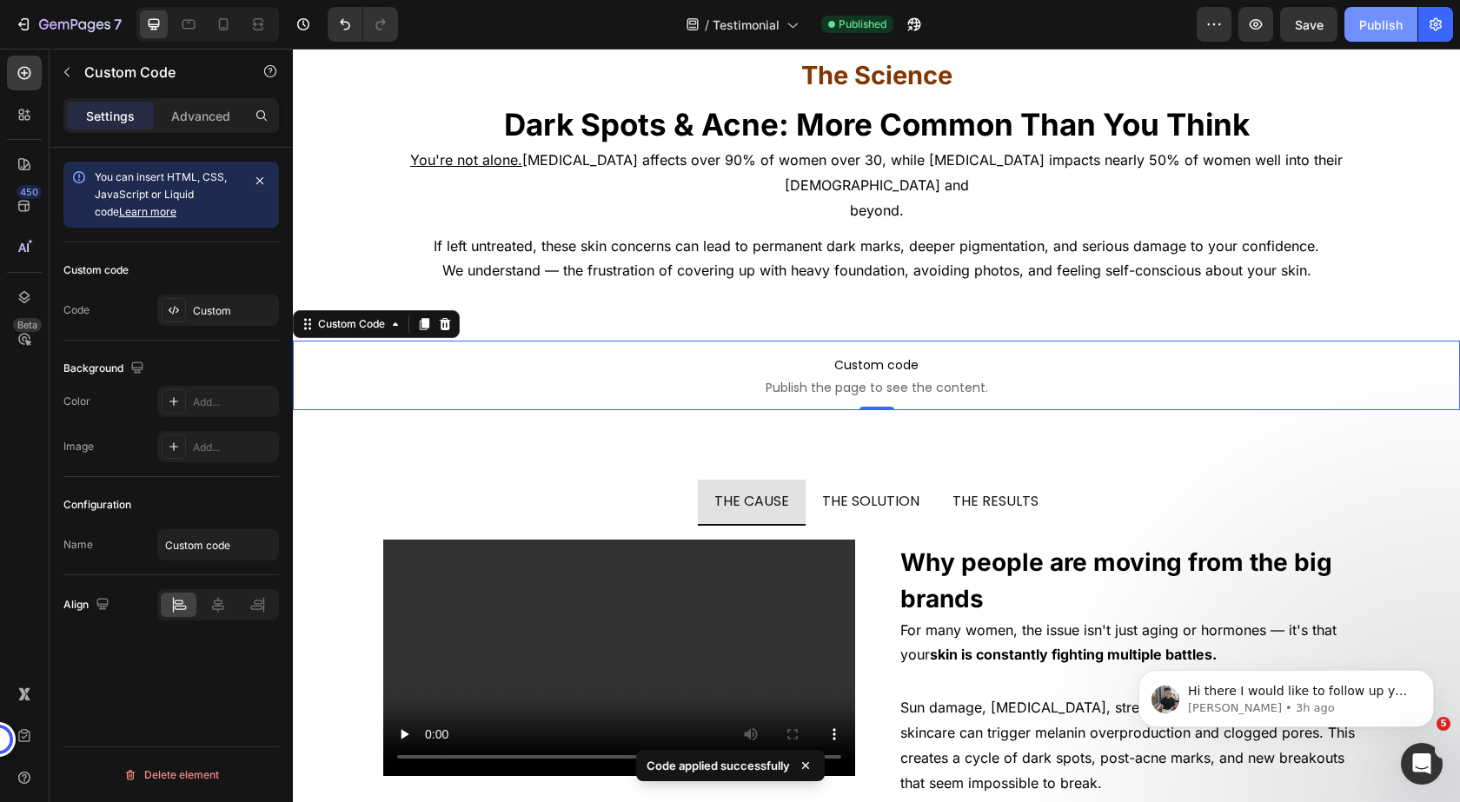
click at [1379, 18] on div "Publish" at bounding box center [1380, 25] width 43 height 18
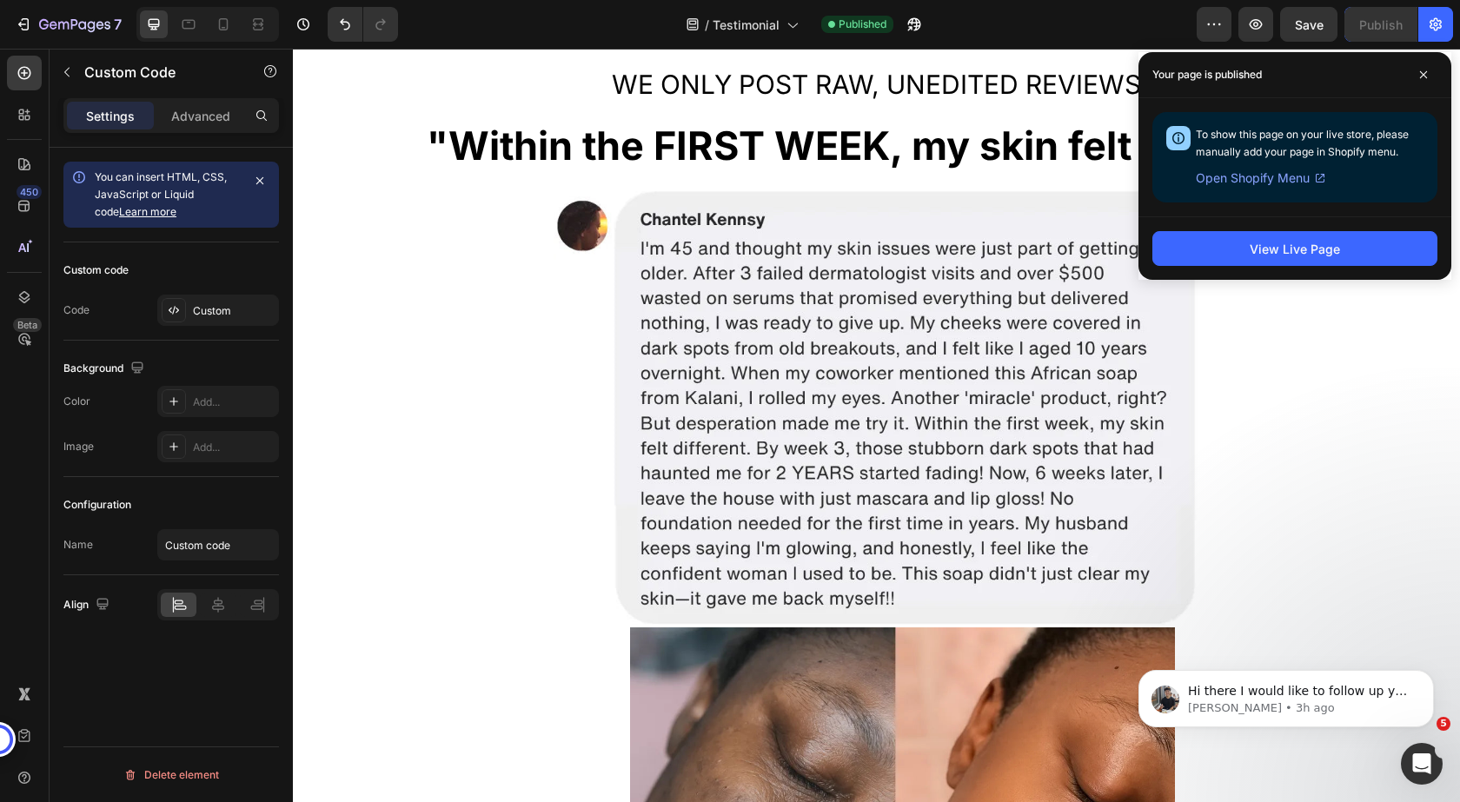
scroll to position [0, 0]
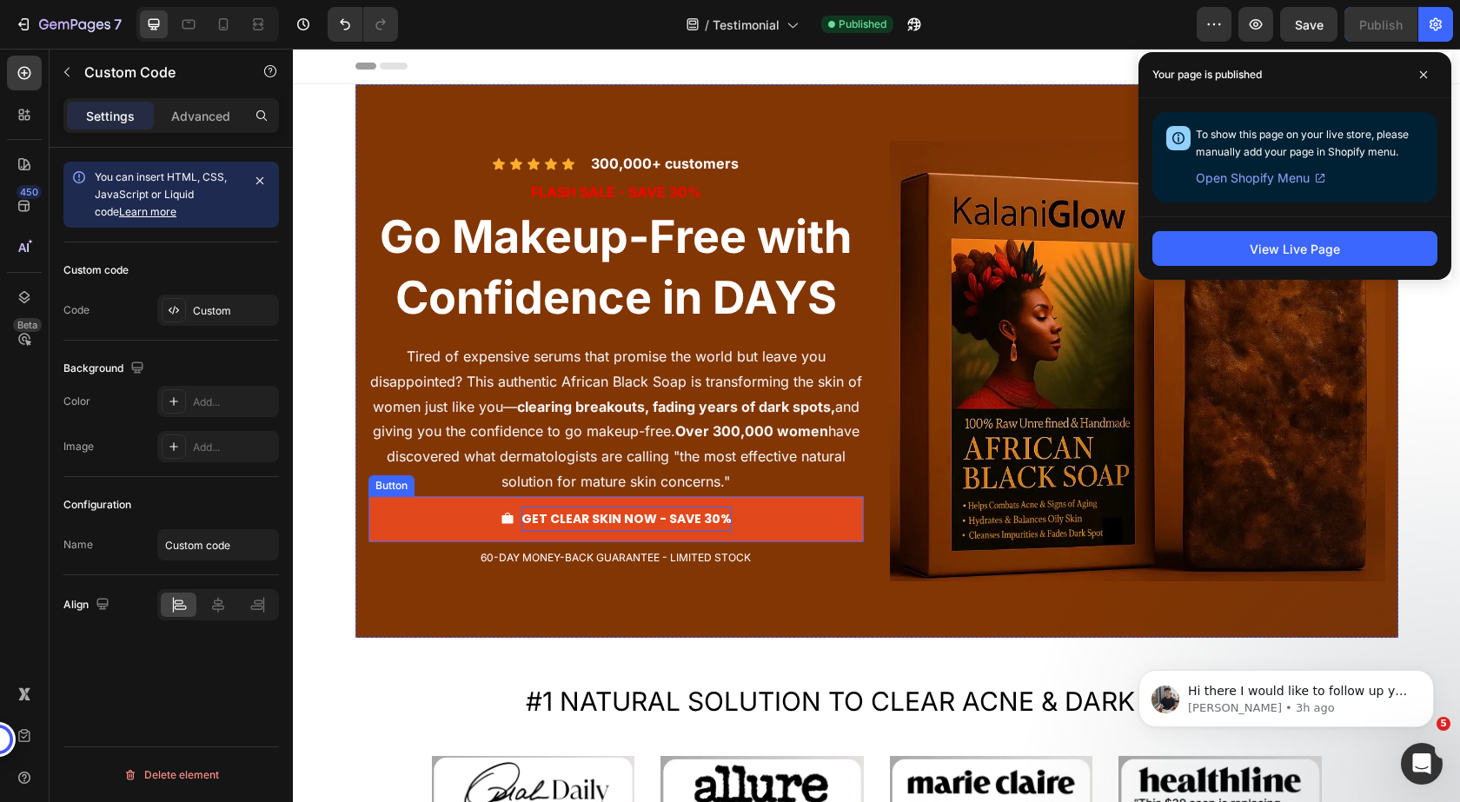
click at [568, 513] on strong "GET CLEAR SKIN NOW - SAVE 30%" at bounding box center [626, 518] width 210 height 17
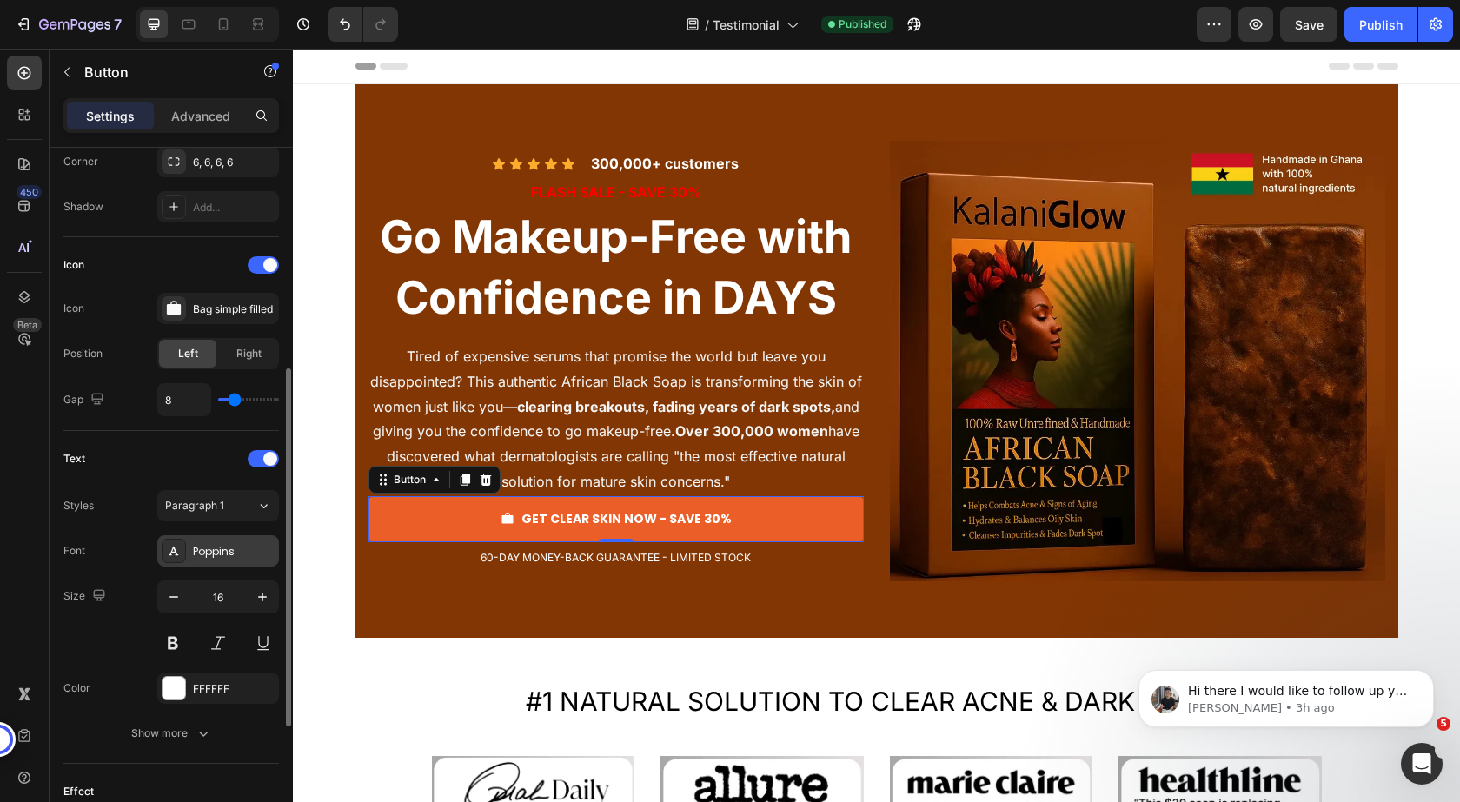
scroll to position [521, 0]
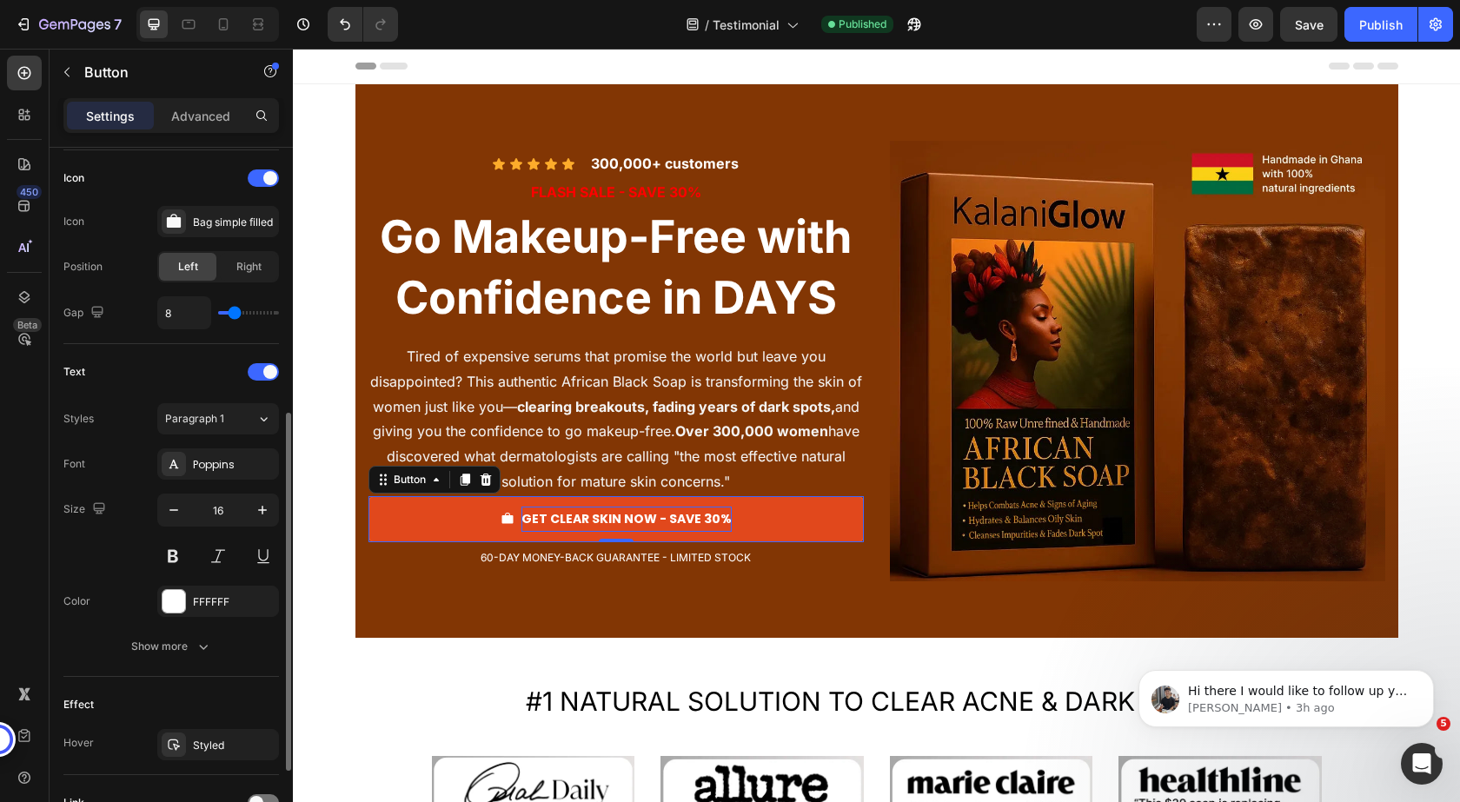
click at [582, 518] on strong "GET CLEAR SKIN NOW - SAVE 30%" at bounding box center [626, 518] width 210 height 17
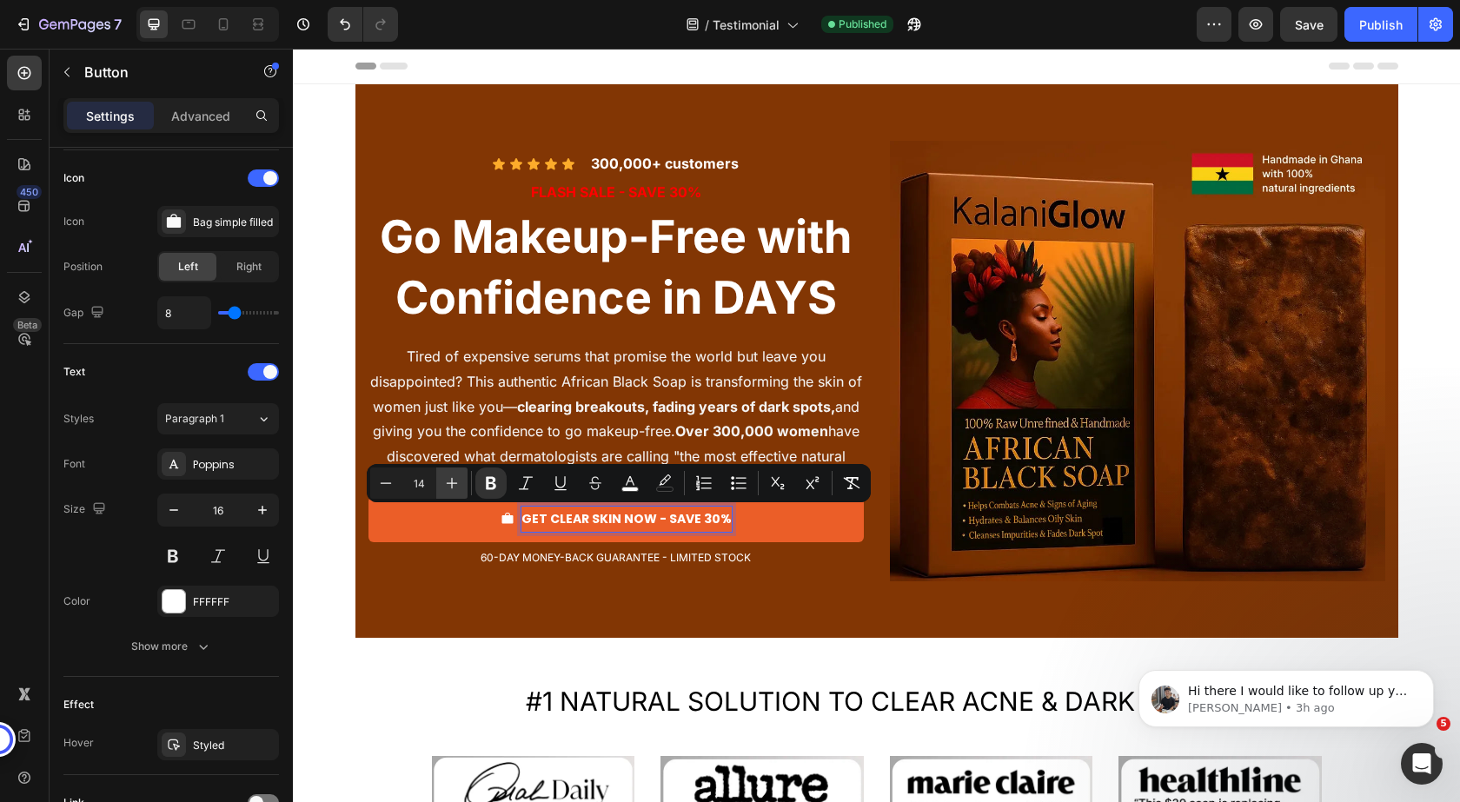
click at [450, 481] on icon "Editor contextual toolbar" at bounding box center [451, 483] width 17 height 17
type input "16"
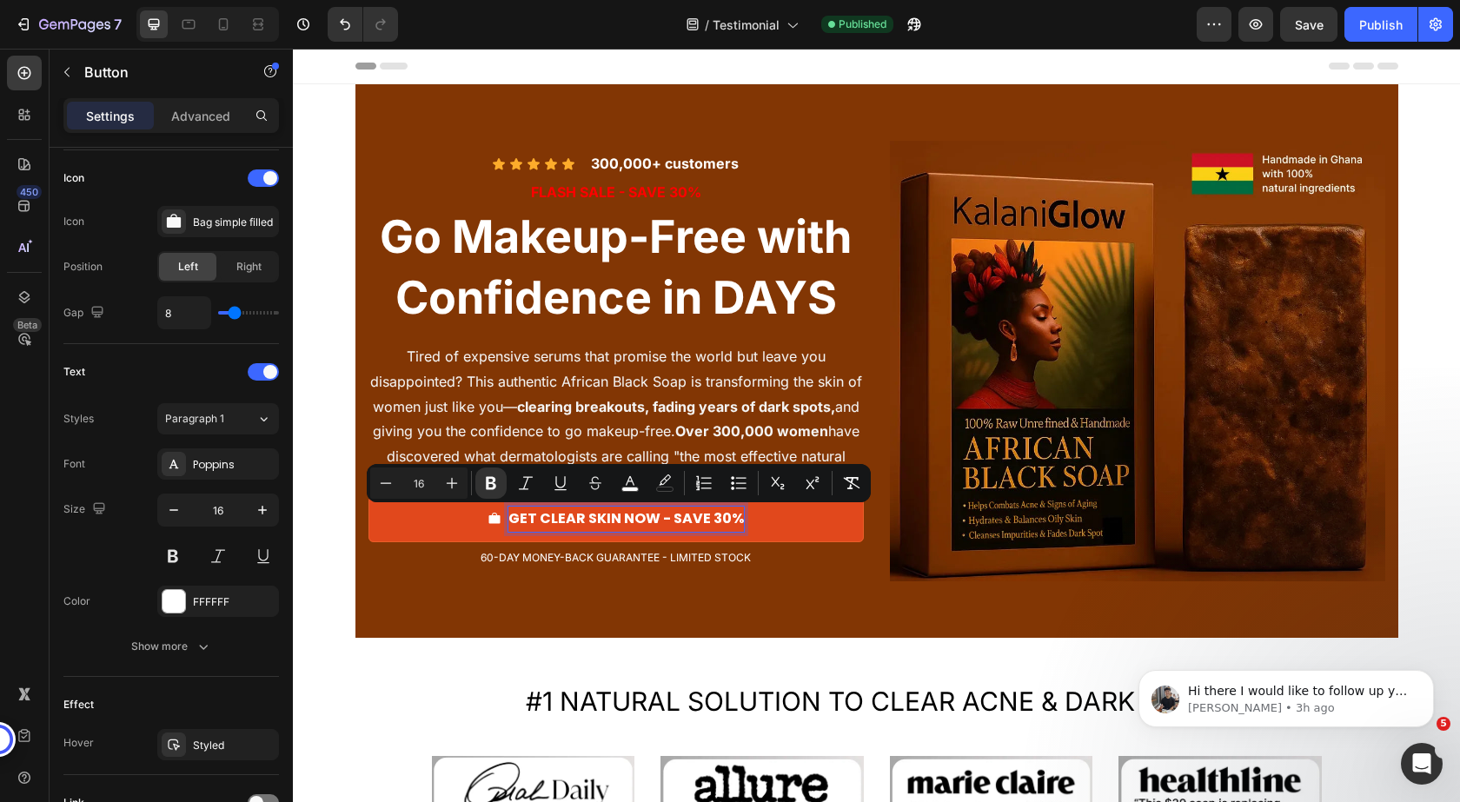
click at [674, 520] on strong "GET CLEAR SKIN NOW - SAVE 30%" at bounding box center [626, 518] width 236 height 20
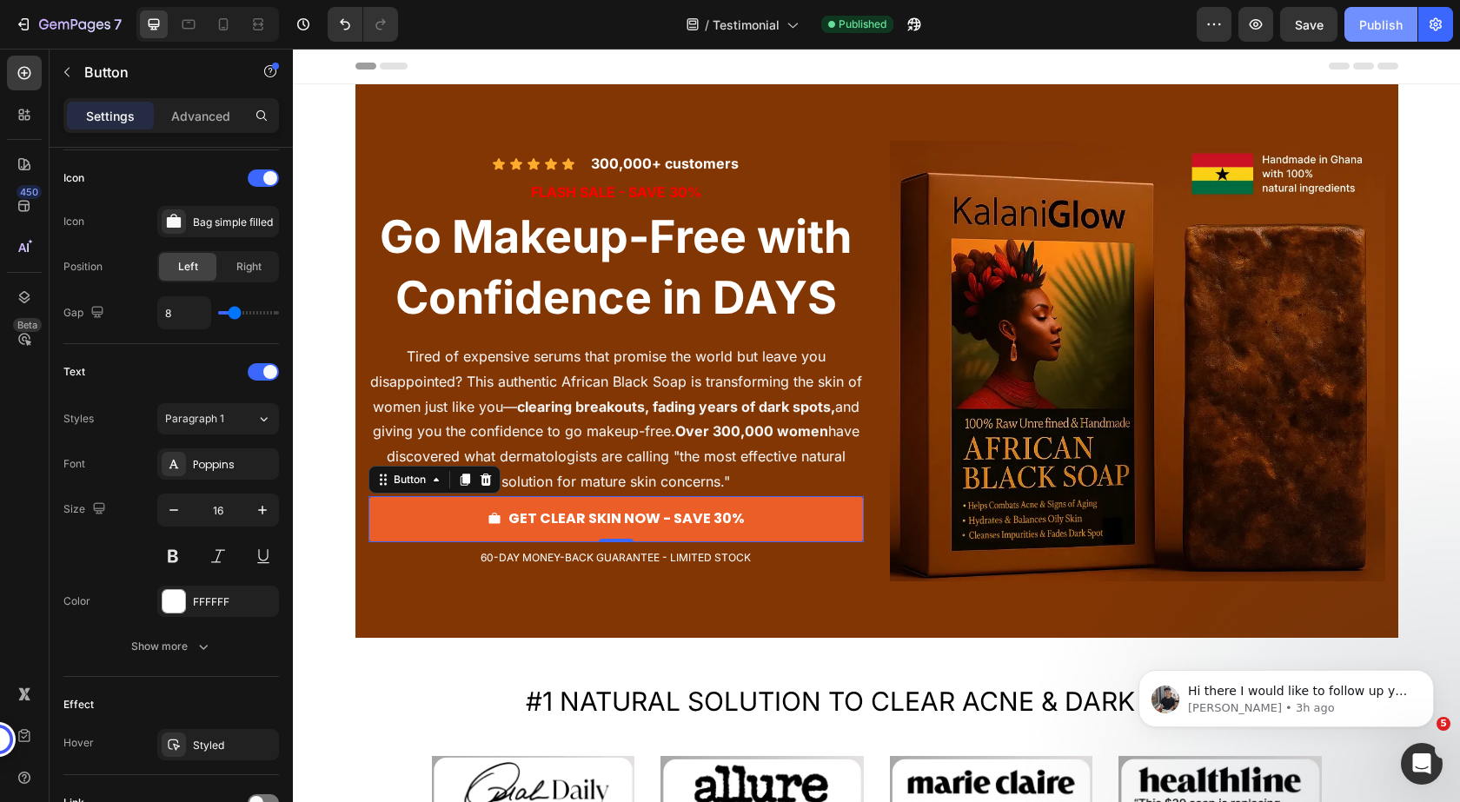
click at [1366, 33] on div "Publish" at bounding box center [1380, 25] width 43 height 18
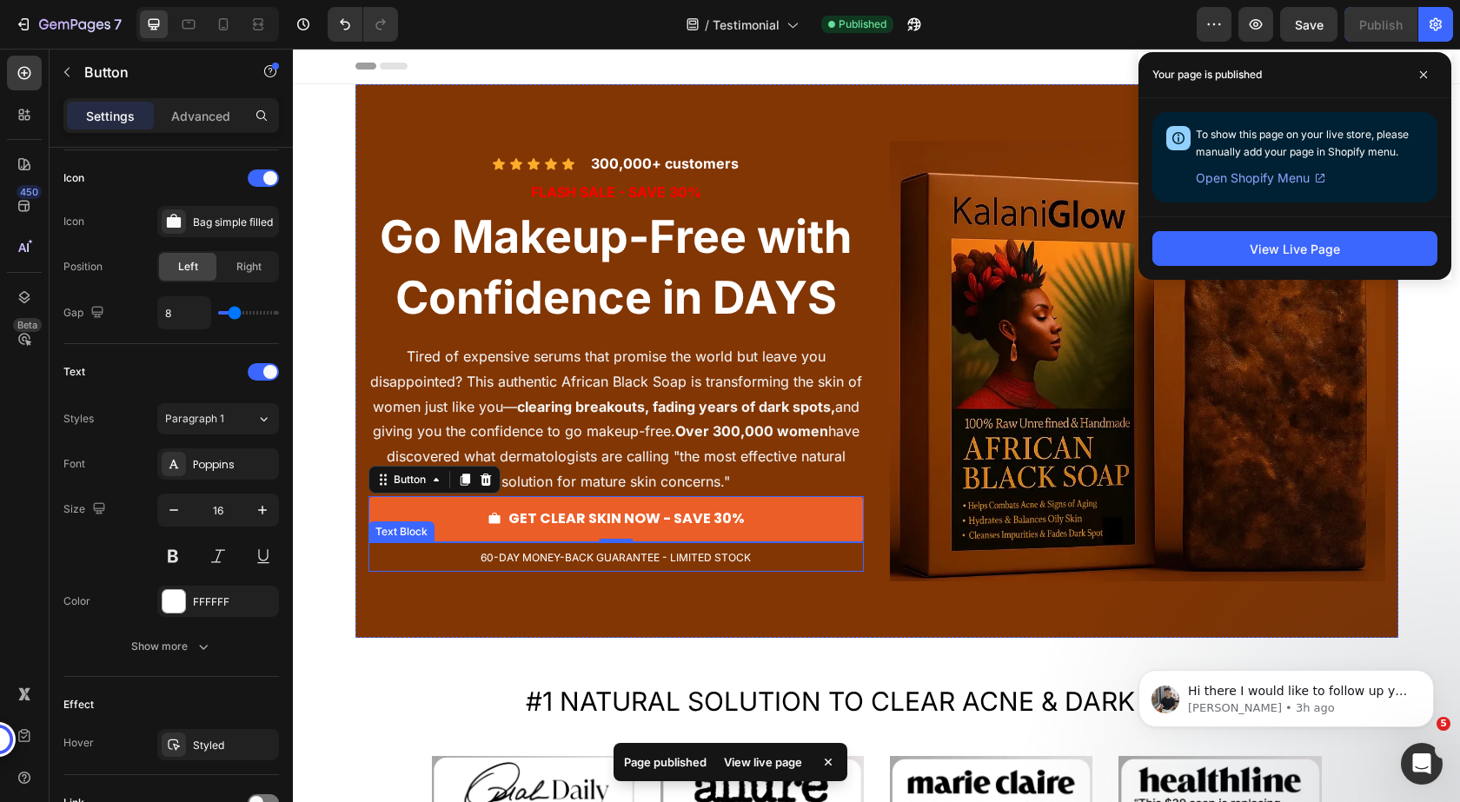
click at [448, 557] on p "60-DAY MONEY-BACK GUARANTEE - LIMITED STOCK" at bounding box center [616, 557] width 492 height 27
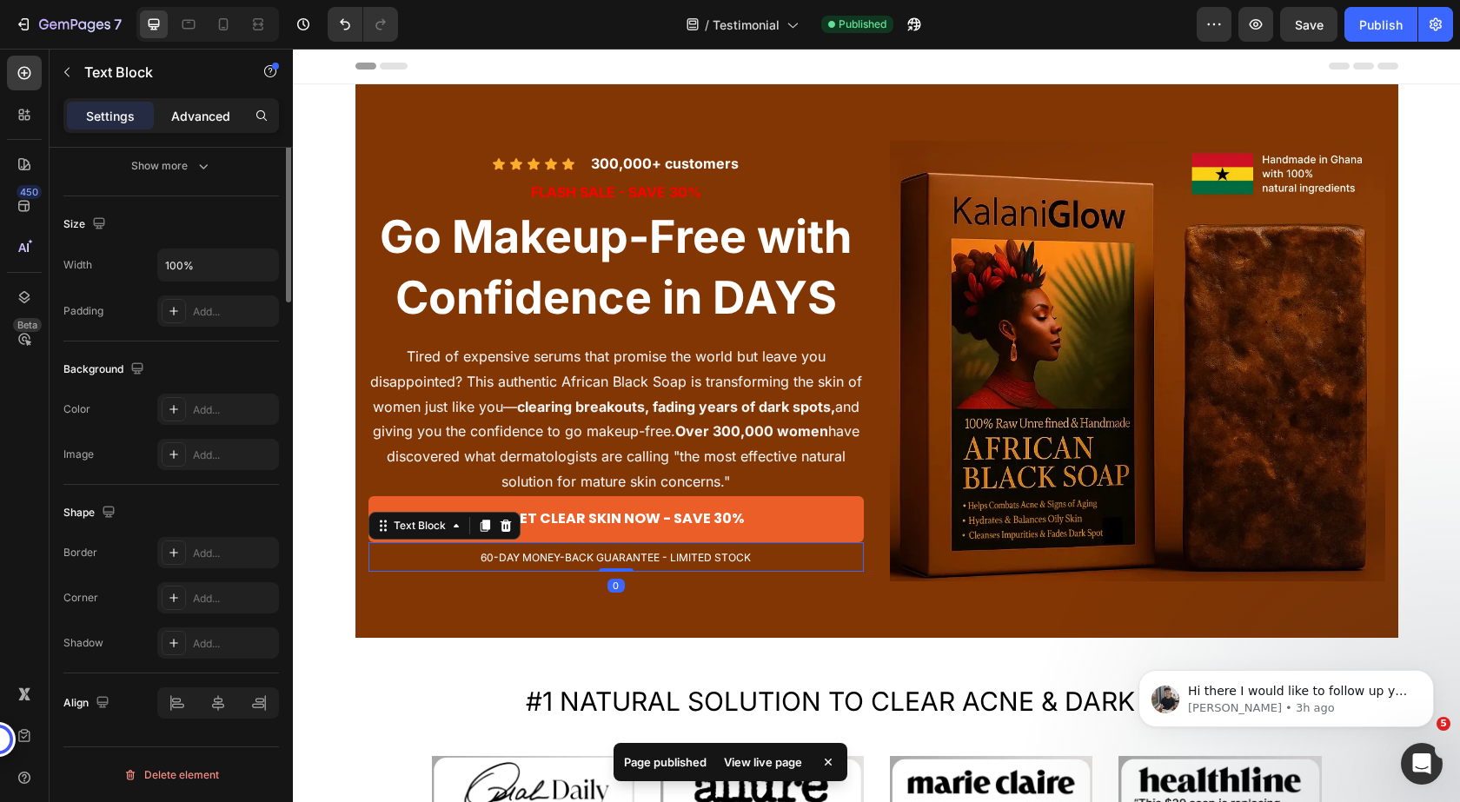
scroll to position [0, 0]
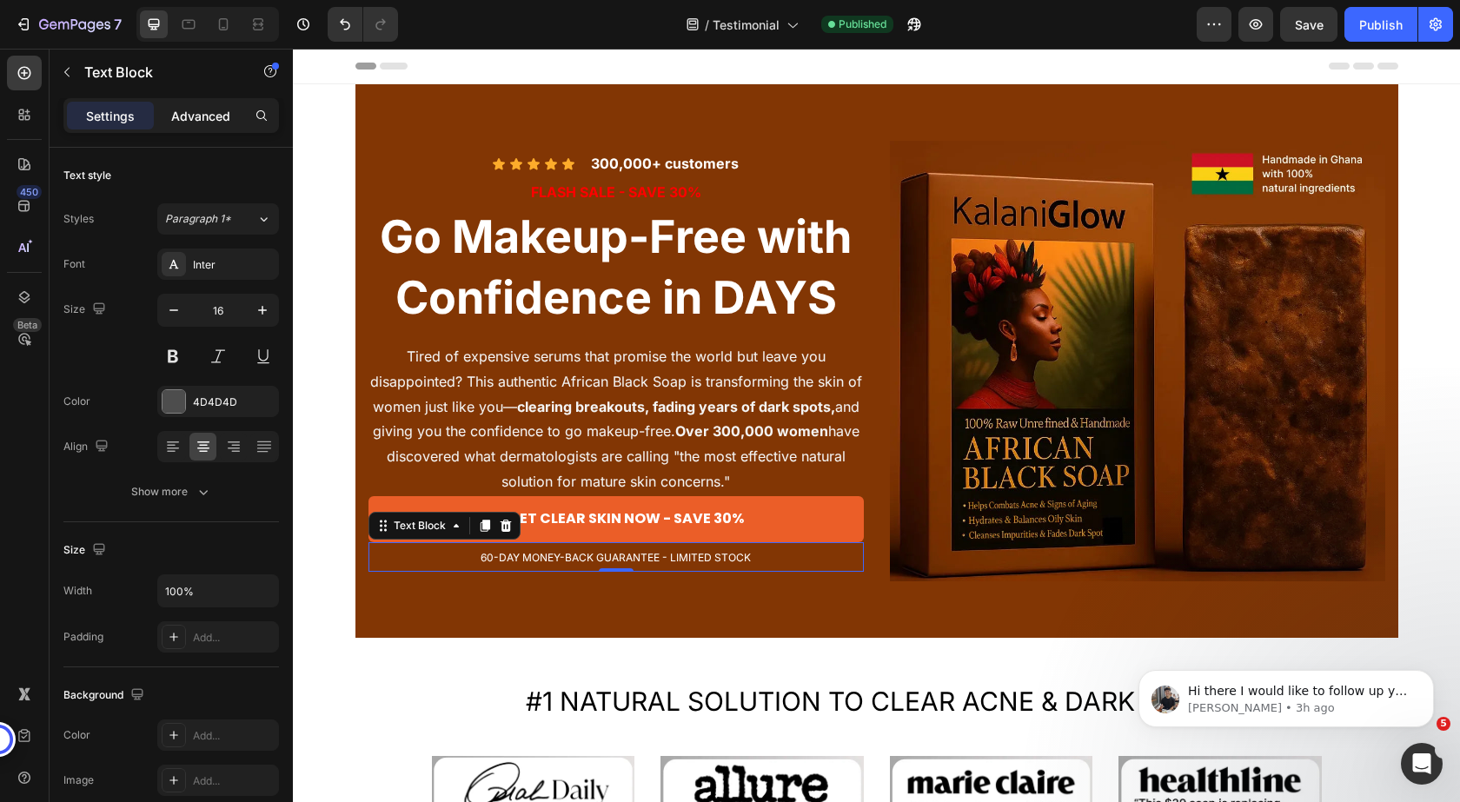
click at [212, 124] on p "Advanced" at bounding box center [200, 116] width 59 height 18
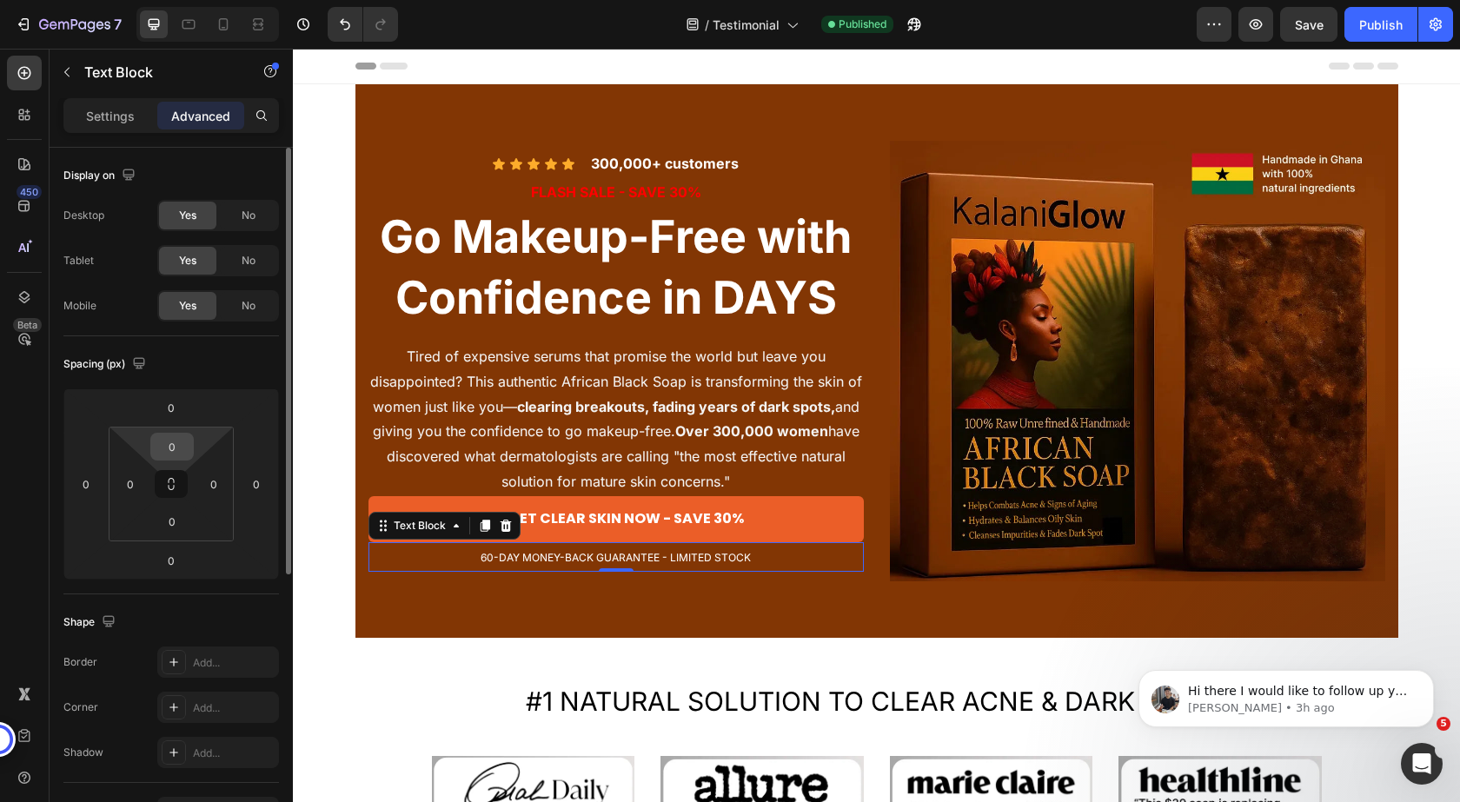
click at [187, 458] on input "0" at bounding box center [172, 447] width 35 height 26
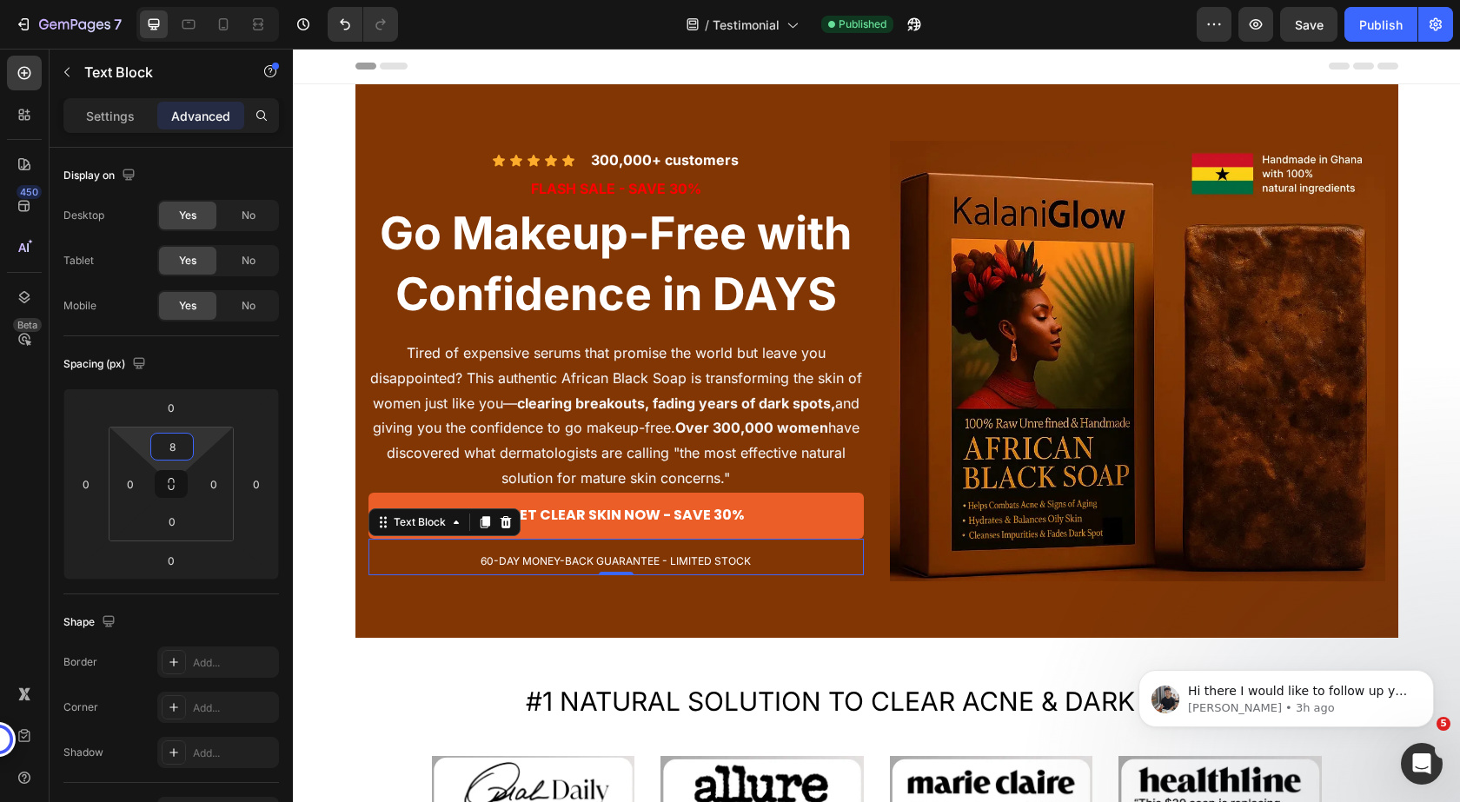
type input "8"
click at [1364, 30] on div "Publish" at bounding box center [1380, 25] width 43 height 18
